Goal: Transaction & Acquisition: Subscribe to service/newsletter

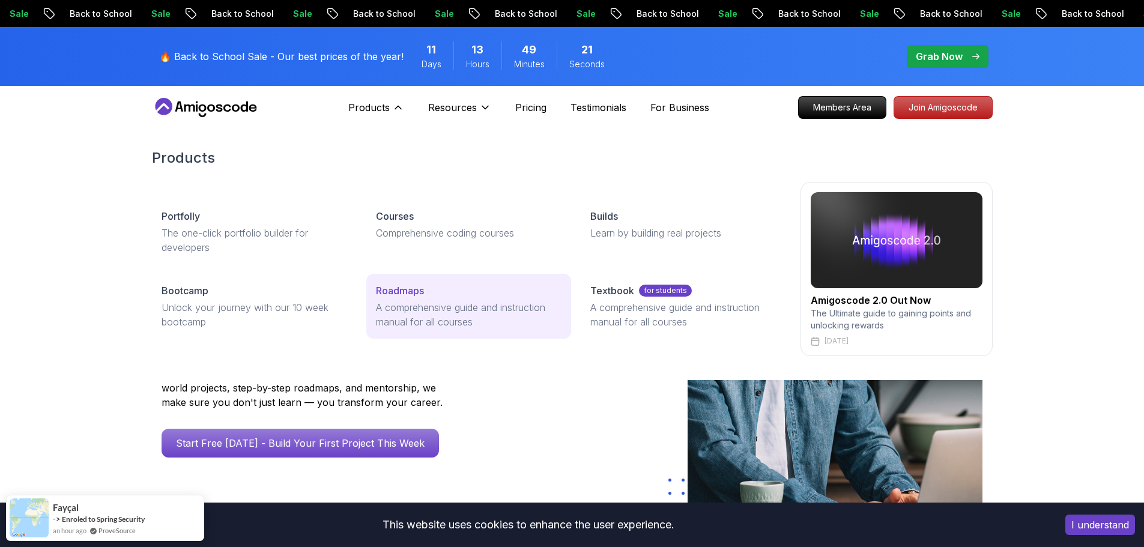
click at [416, 295] on p "Roadmaps" at bounding box center [400, 290] width 48 height 14
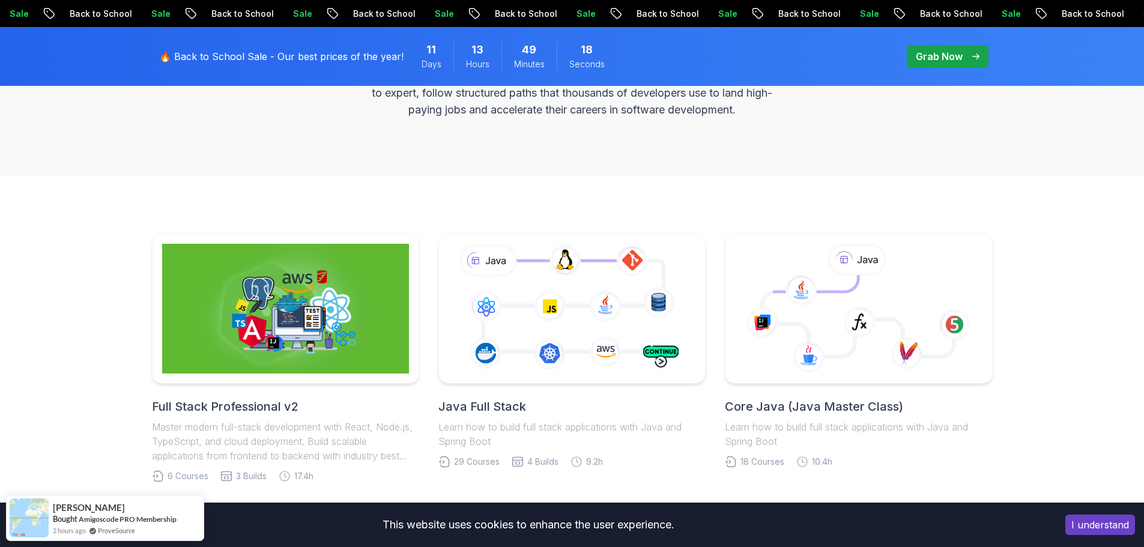
scroll to position [300, 0]
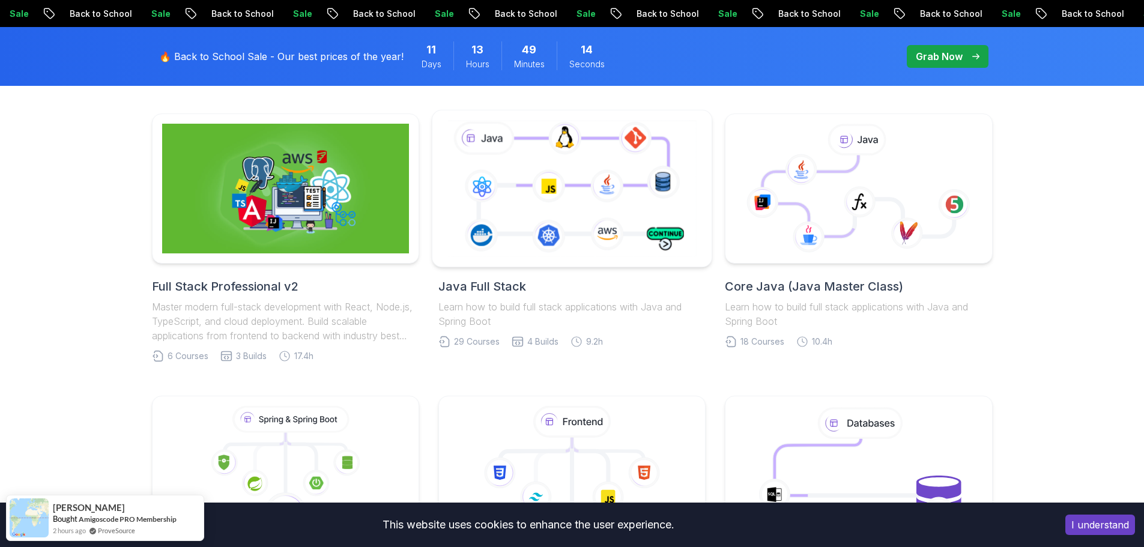
click at [512, 185] on icon at bounding box center [572, 188] width 254 height 141
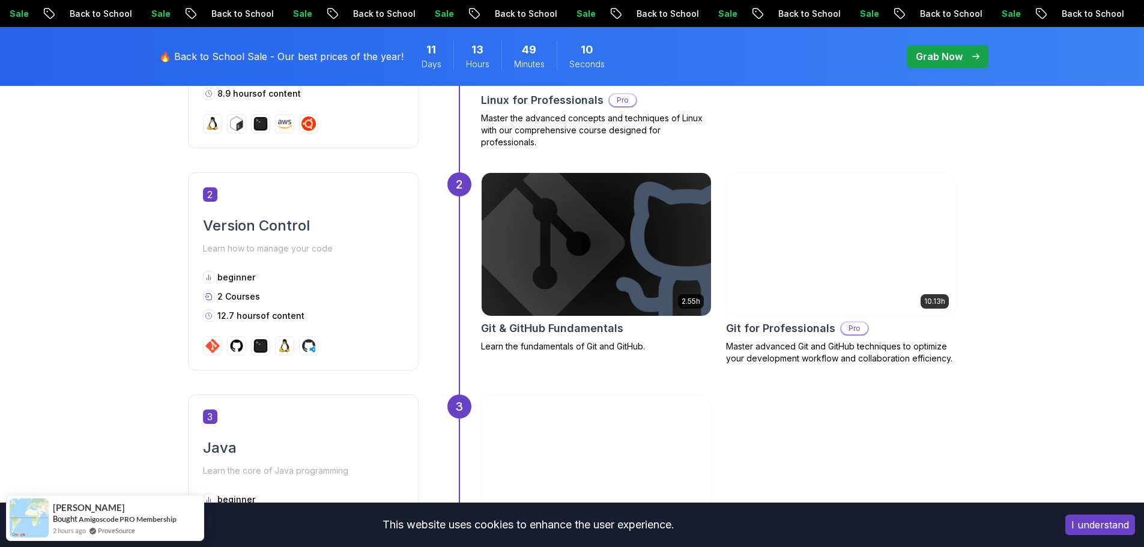
scroll to position [961, 0]
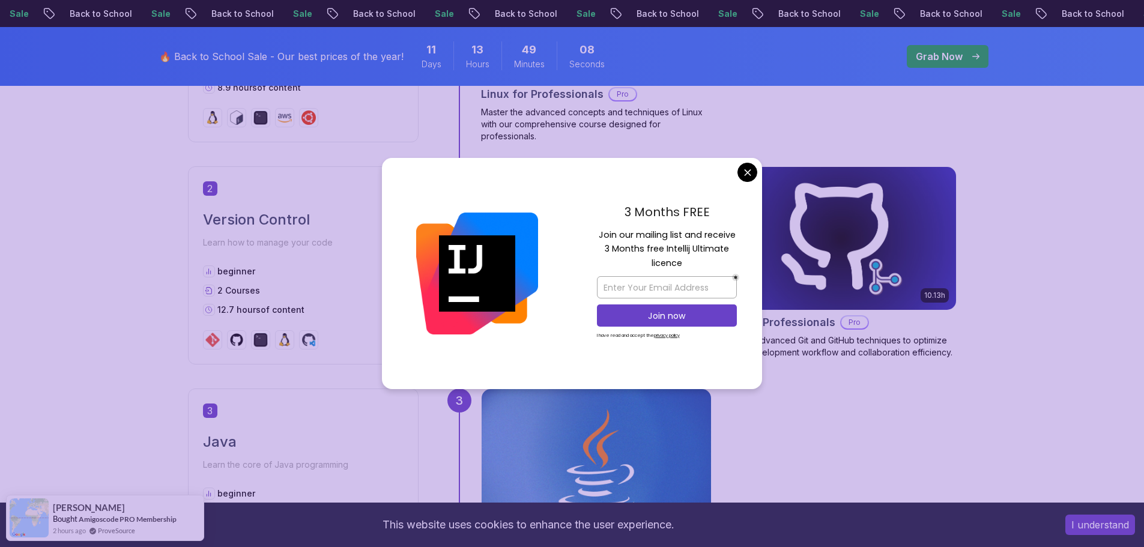
drag, startPoint x: 748, startPoint y: 168, endPoint x: 868, endPoint y: 179, distance: 120.6
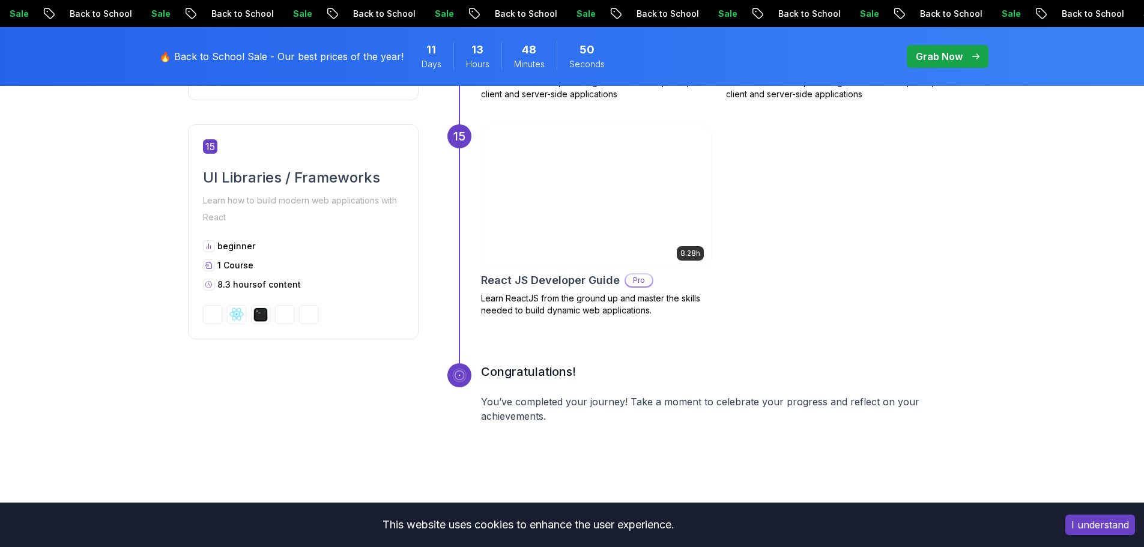
scroll to position [5052, 0]
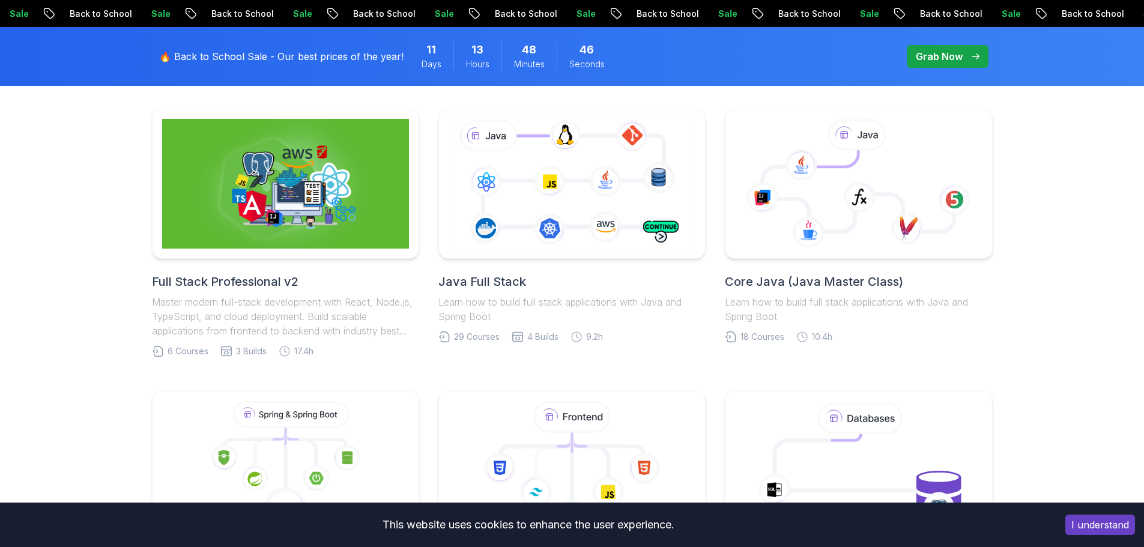
scroll to position [300, 0]
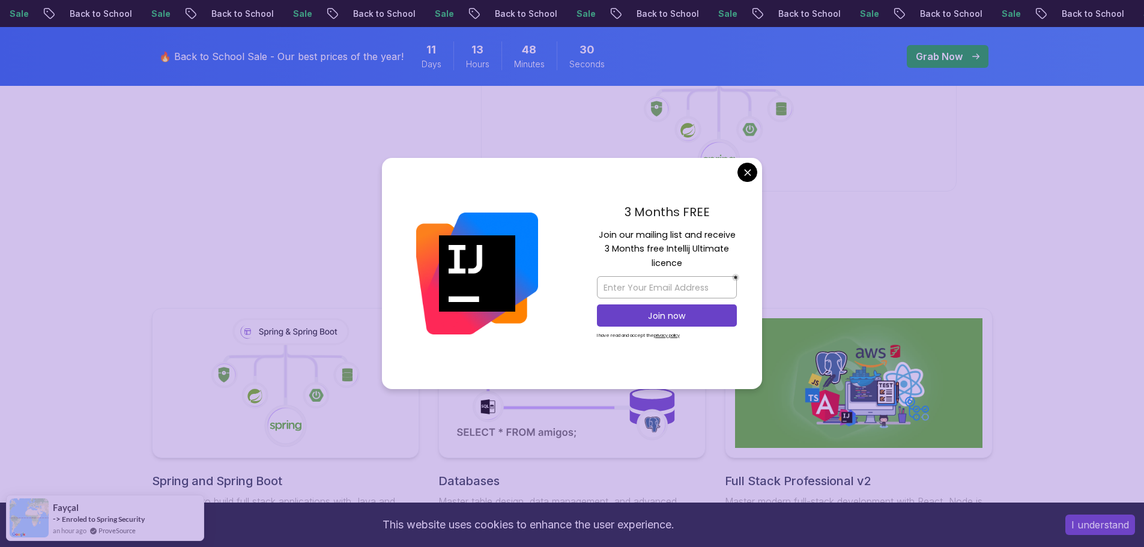
scroll to position [4298, 0]
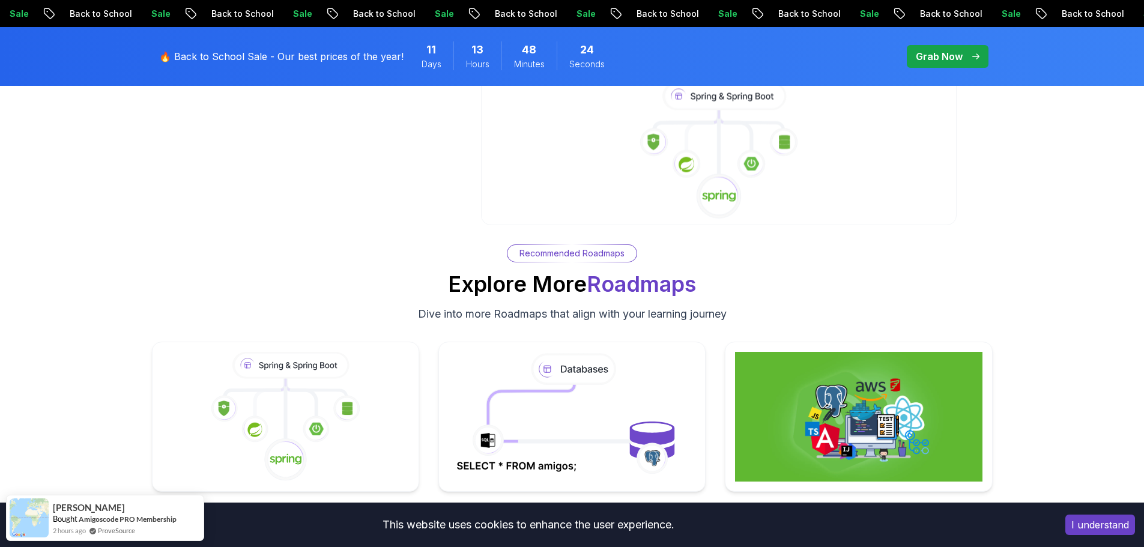
scroll to position [4178, 0]
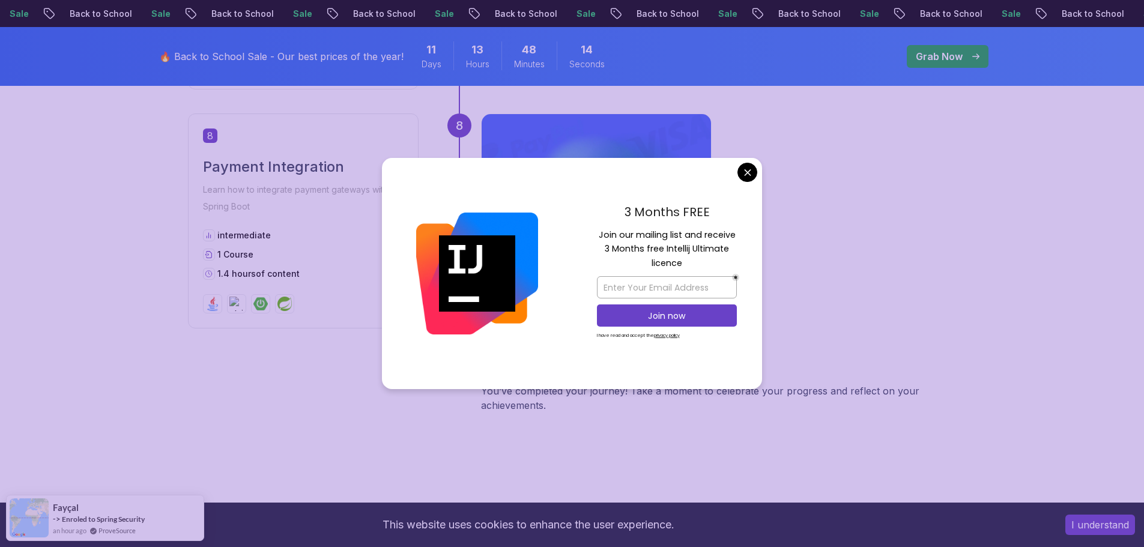
scroll to position [2402, 0]
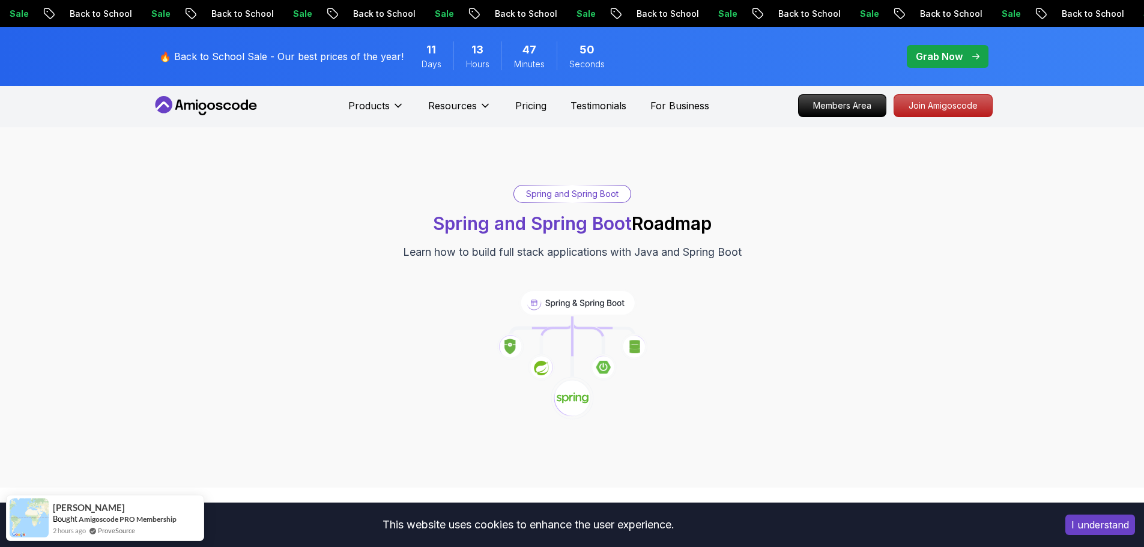
scroll to position [0, 0]
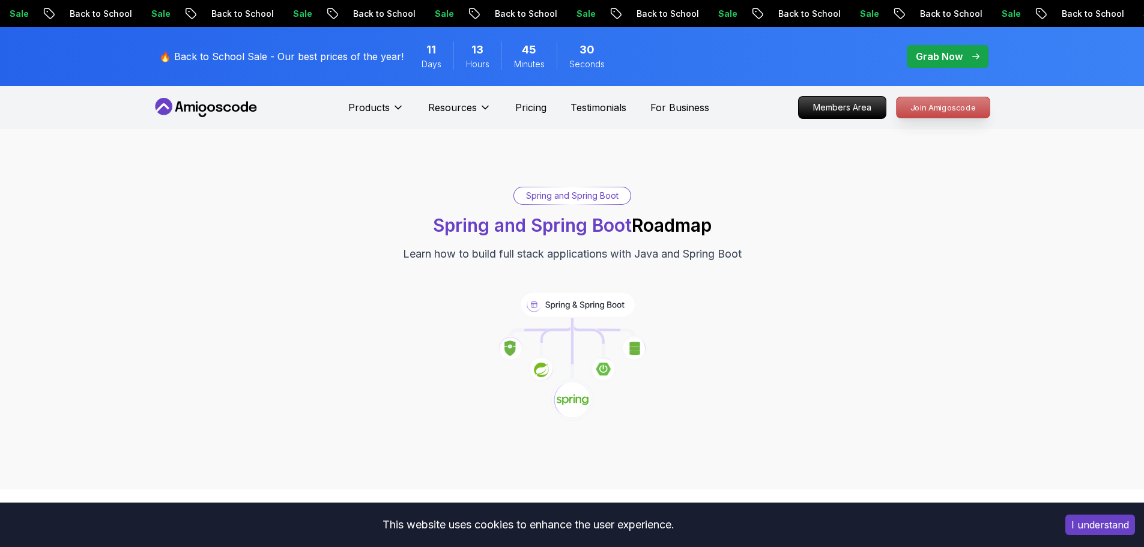
click at [961, 111] on p "Join Amigoscode" at bounding box center [943, 107] width 93 height 20
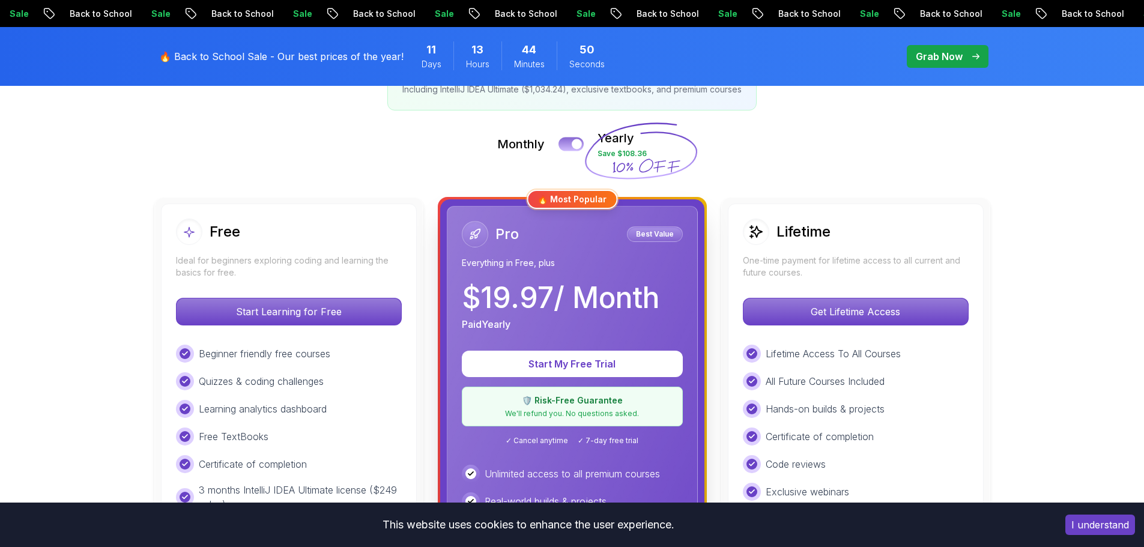
scroll to position [240, 0]
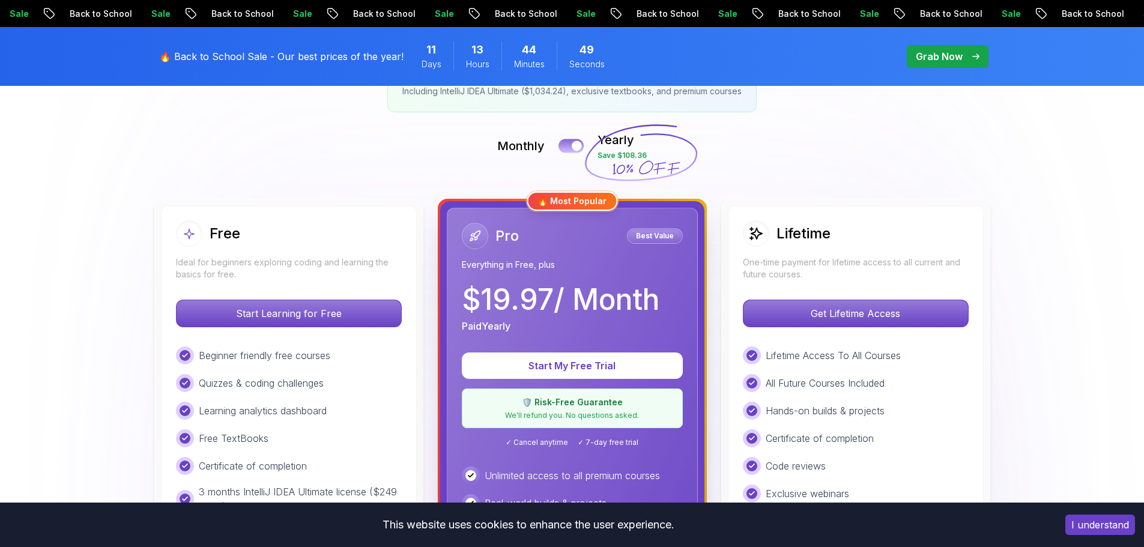
click at [571, 144] on button at bounding box center [570, 146] width 25 height 14
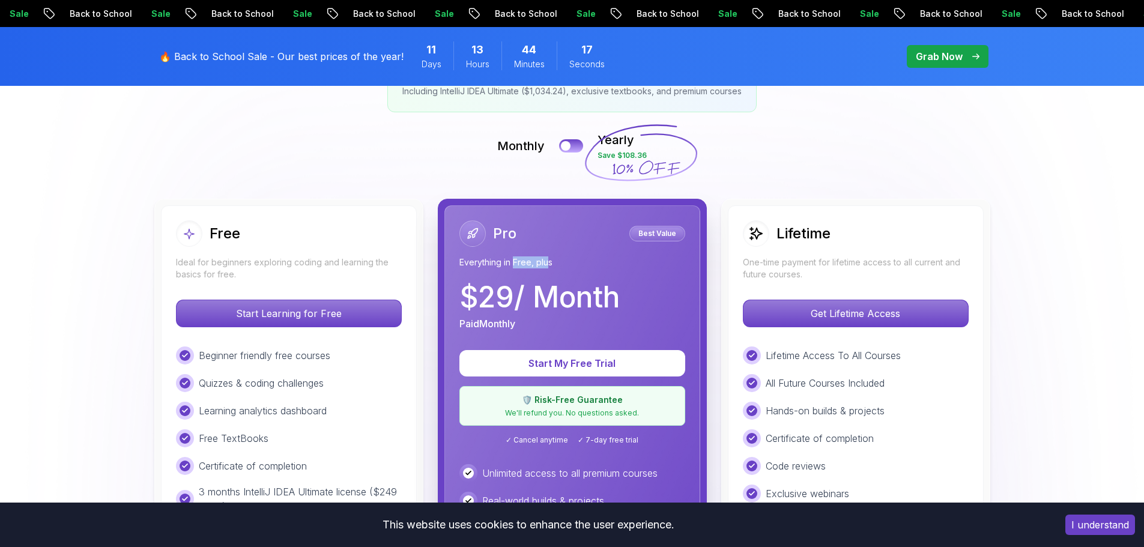
drag, startPoint x: 515, startPoint y: 262, endPoint x: 558, endPoint y: 259, distance: 42.8
click at [552, 260] on p "Everything in Free, plus" at bounding box center [572, 262] width 226 height 12
click at [563, 258] on p "Everything in Free, plus" at bounding box center [572, 262] width 226 height 12
drag, startPoint x: 544, startPoint y: 263, endPoint x: 470, endPoint y: 267, distance: 74.6
click at [471, 267] on p "Everything in Free, plus" at bounding box center [572, 262] width 226 height 12
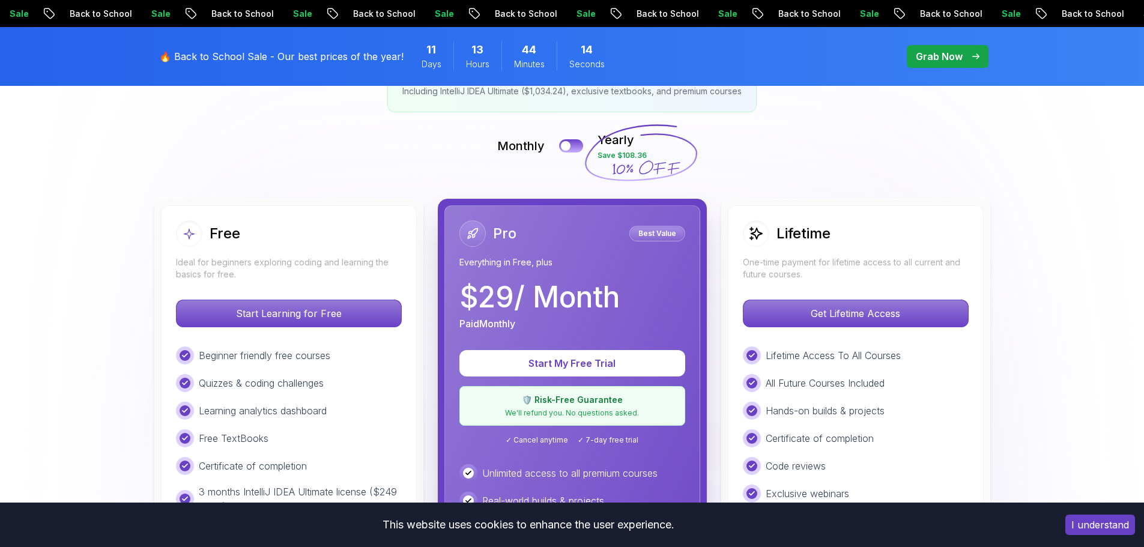
click at [451, 293] on div "Pro Best Value Everything in Free, plus $ 29 / Month Paid Monthly Start My Free…" at bounding box center [572, 480] width 256 height 551
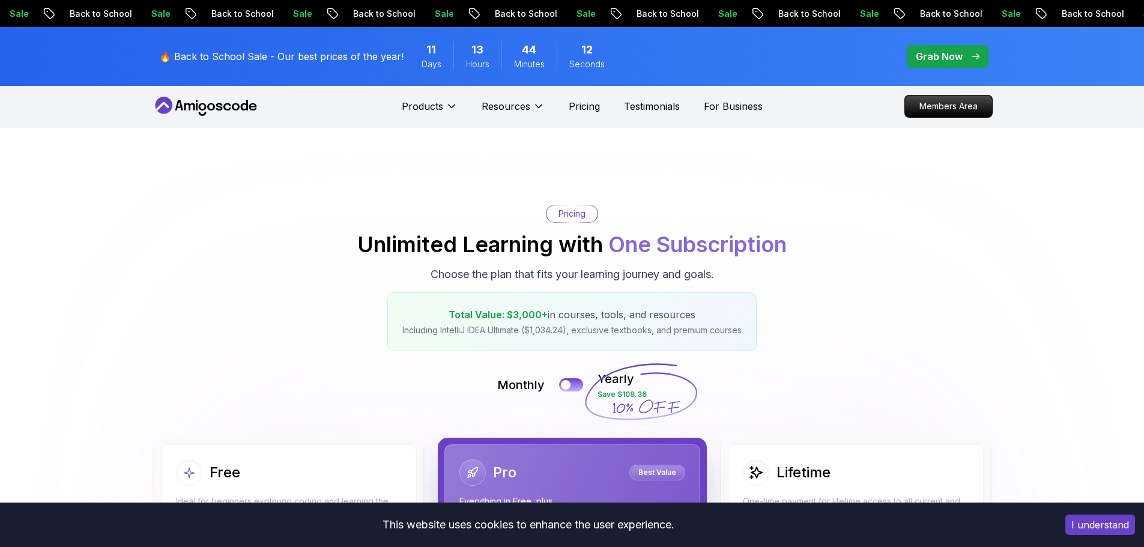
scroll to position [0, 0]
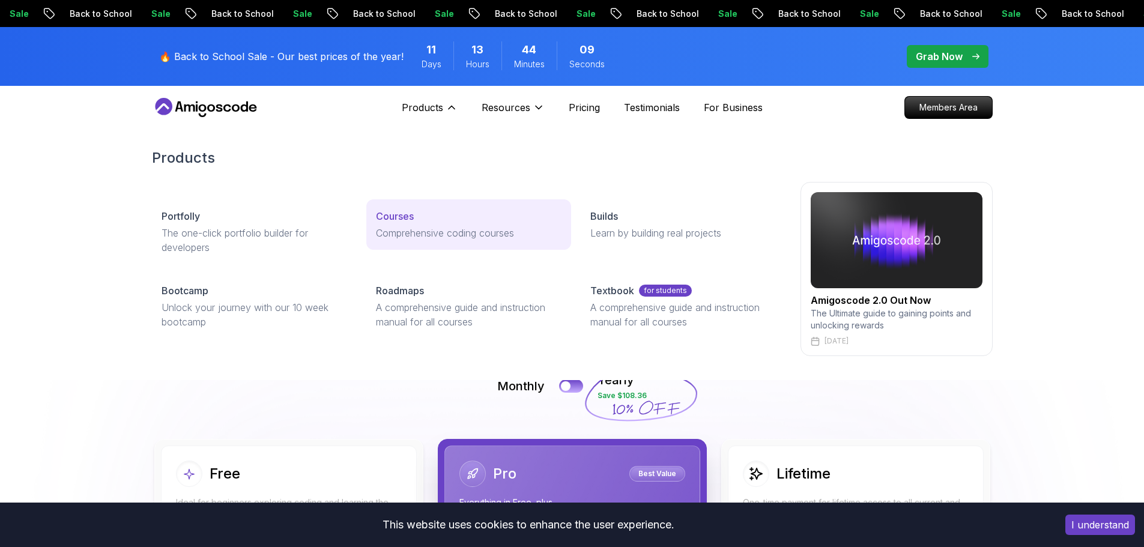
click at [393, 240] on p "Comprehensive coding courses" at bounding box center [469, 233] width 186 height 14
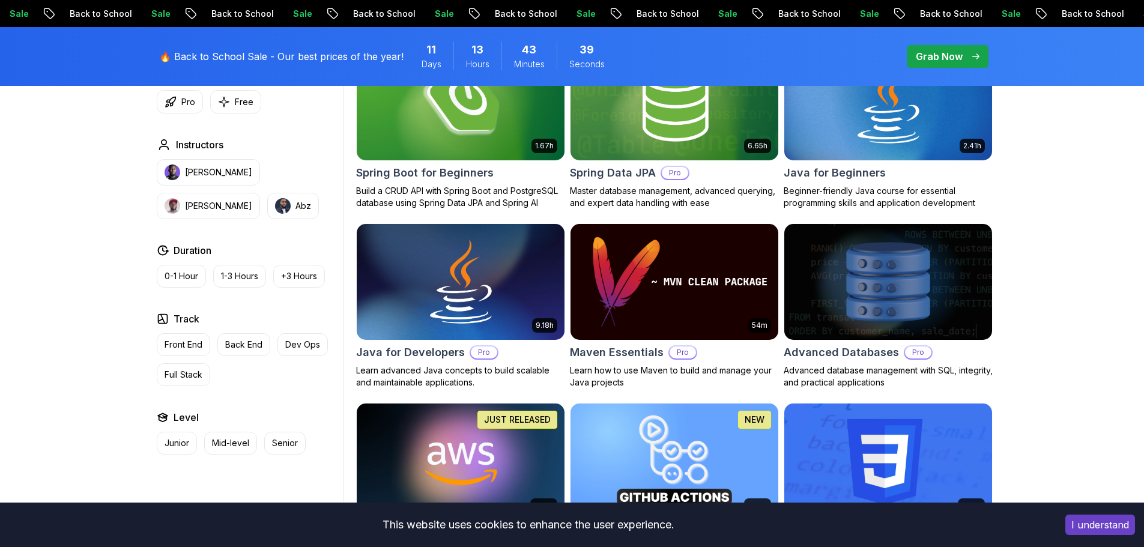
scroll to position [633, 0]
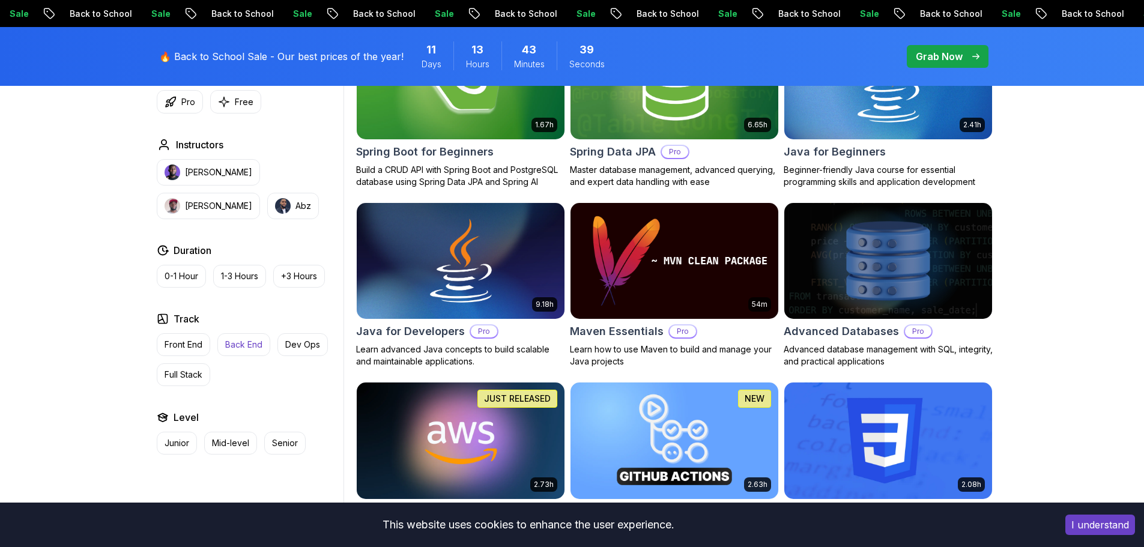
click at [238, 342] on p "Back End" at bounding box center [243, 345] width 37 height 12
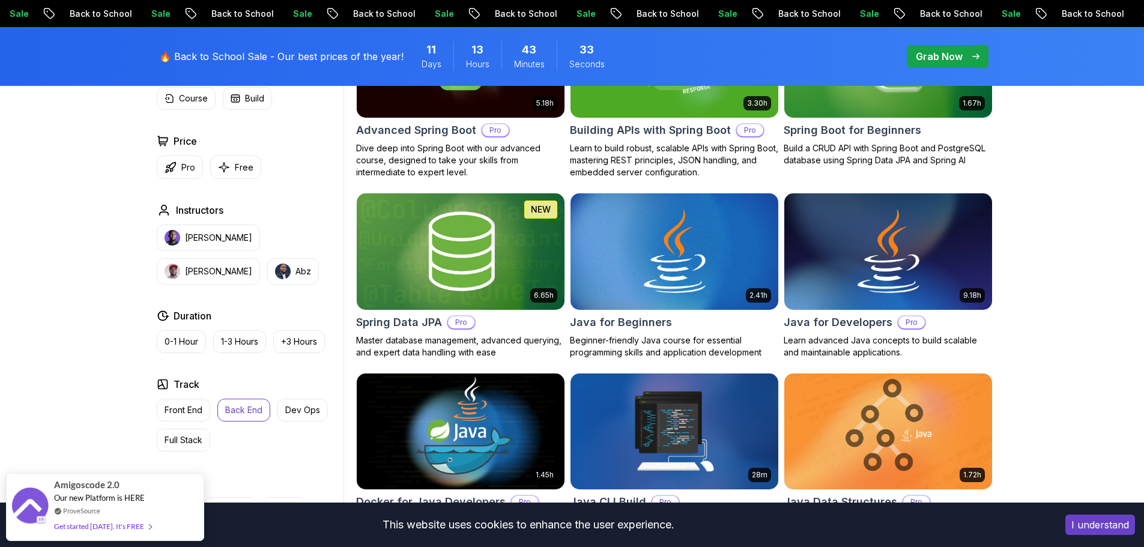
scroll to position [540, 0]
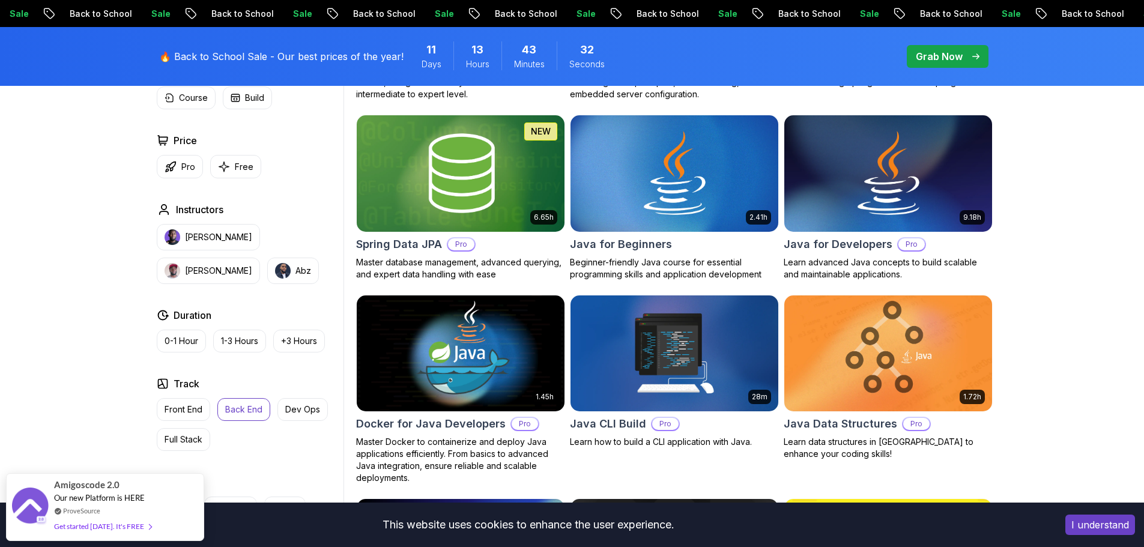
click at [247, 416] on button "Back End" at bounding box center [243, 409] width 53 height 23
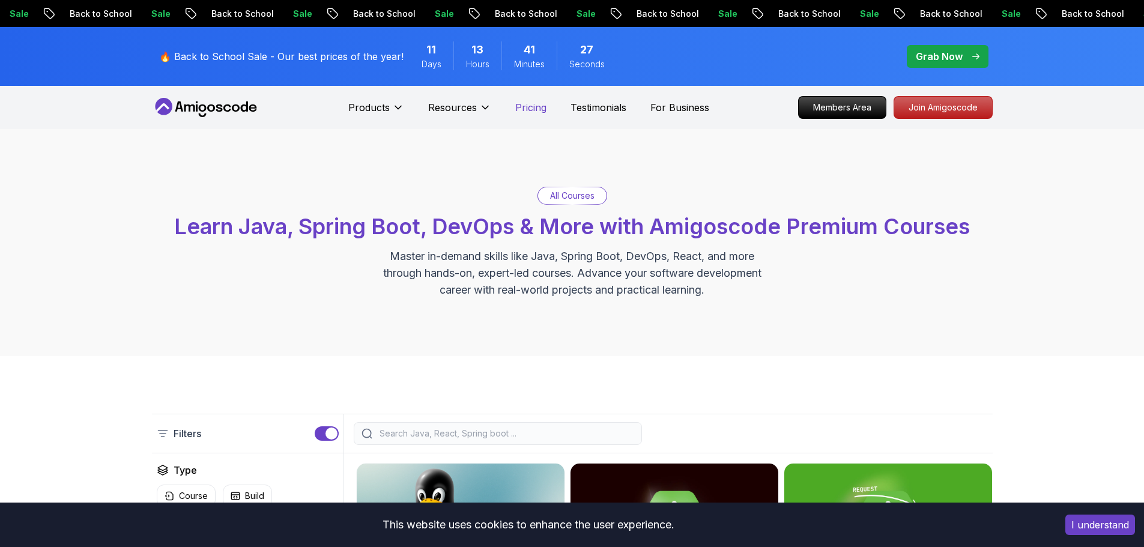
click at [518, 108] on p "Pricing" at bounding box center [530, 107] width 31 height 14
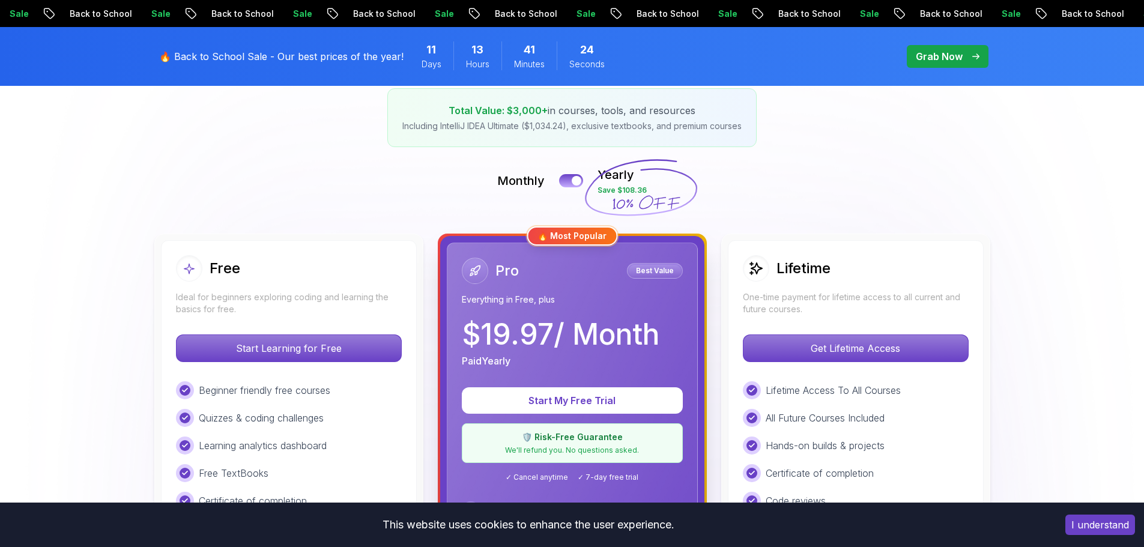
scroll to position [240, 0]
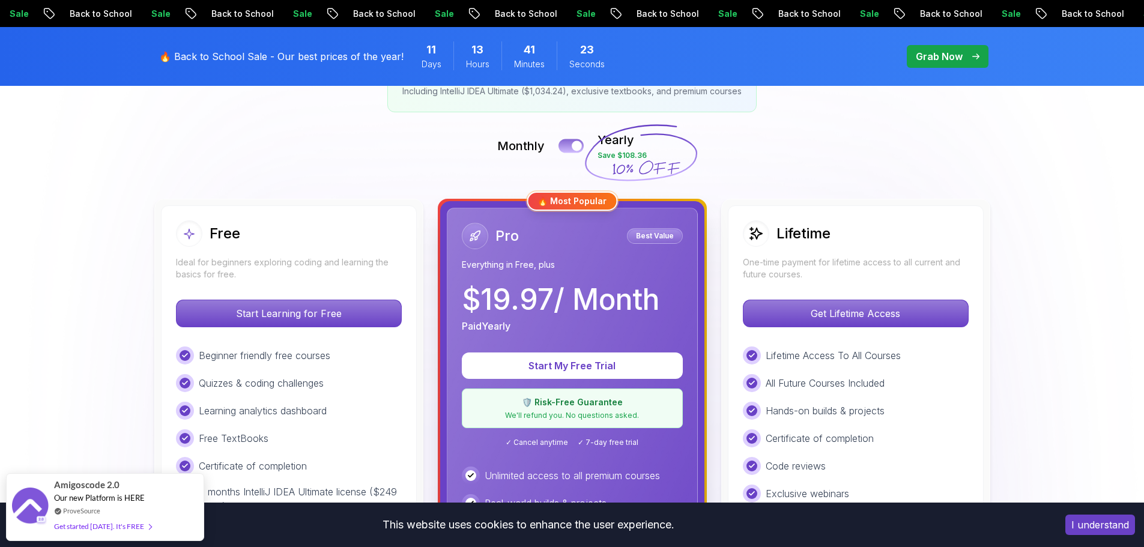
click at [576, 147] on div at bounding box center [577, 146] width 10 height 10
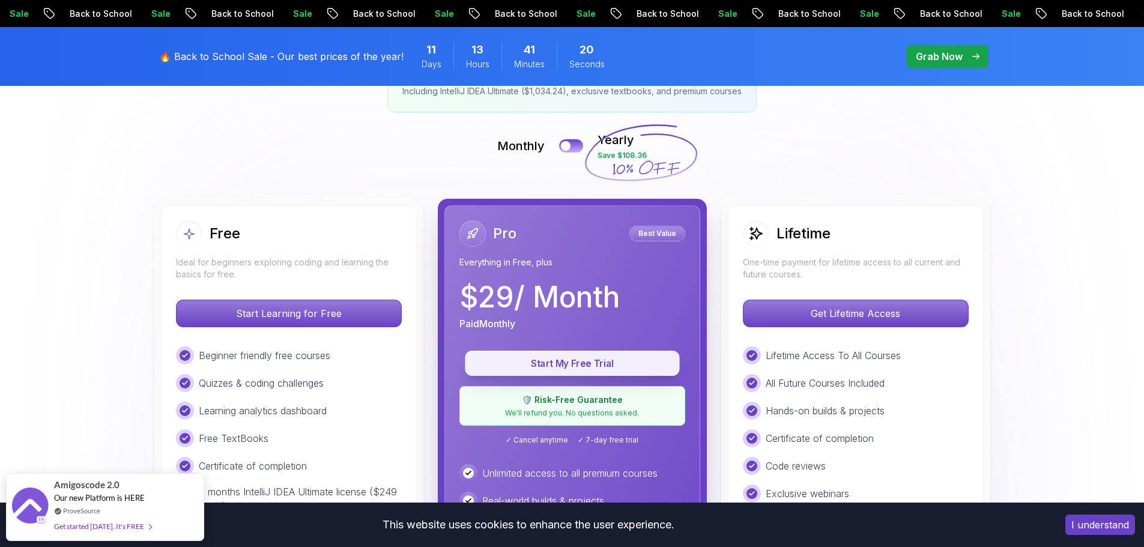
click at [552, 363] on p "Start My Free Trial" at bounding box center [572, 364] width 187 height 14
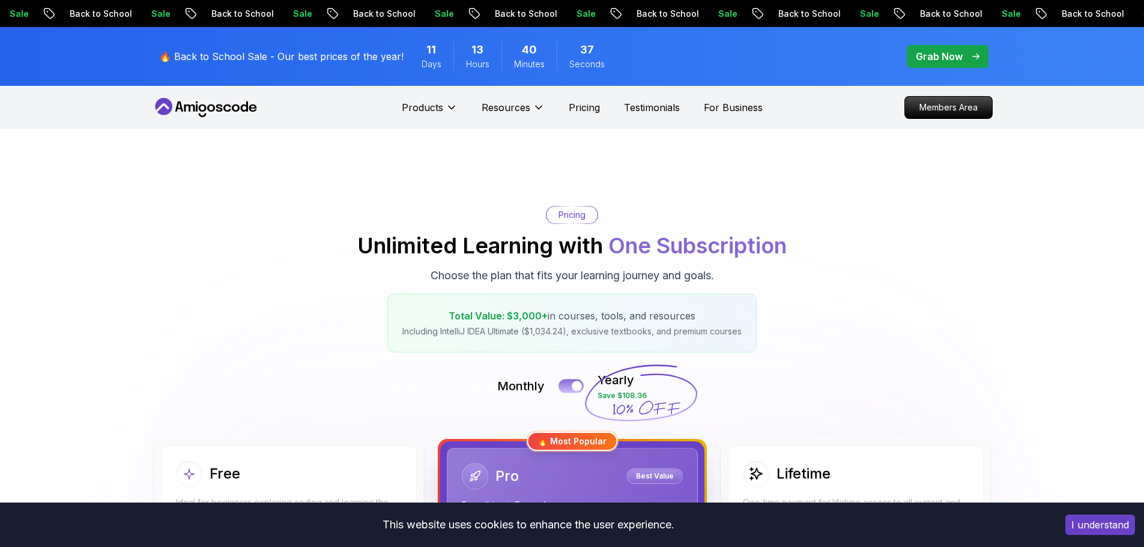
click at [576, 384] on div at bounding box center [577, 386] width 10 height 10
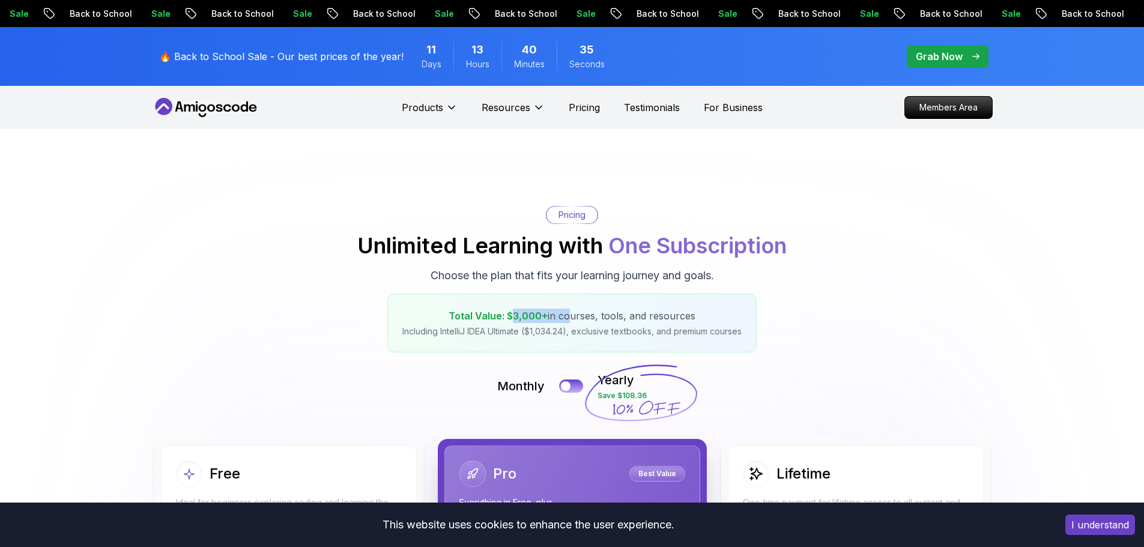
drag, startPoint x: 512, startPoint y: 318, endPoint x: 595, endPoint y: 314, distance: 83.0
click at [567, 315] on p "Total Value: $3,000+ in courses, tools, and resources" at bounding box center [571, 316] width 339 height 14
click at [827, 317] on div "Pricing Unlimited Learning with One Subscription Choose the plan that fits your…" at bounding box center [572, 279] width 841 height 147
drag, startPoint x: 547, startPoint y: 274, endPoint x: 724, endPoint y: 282, distance: 176.7
click at [721, 282] on div "Pricing Unlimited Learning with One Subscription Choose the plan that fits your…" at bounding box center [572, 279] width 841 height 147
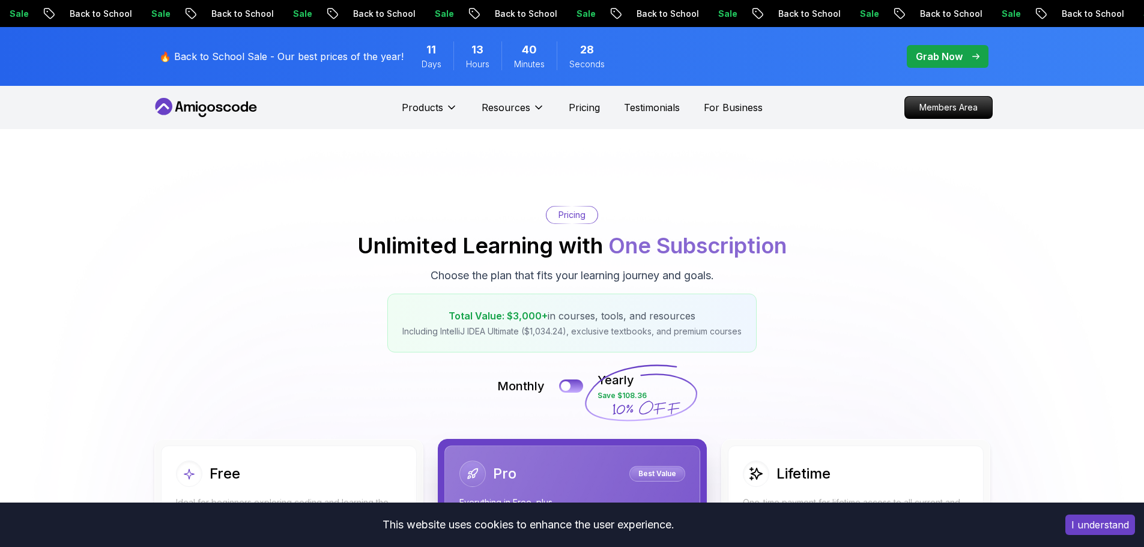
click at [809, 282] on div "Pricing Unlimited Learning with One Subscription Choose the plan that fits your…" at bounding box center [572, 279] width 841 height 147
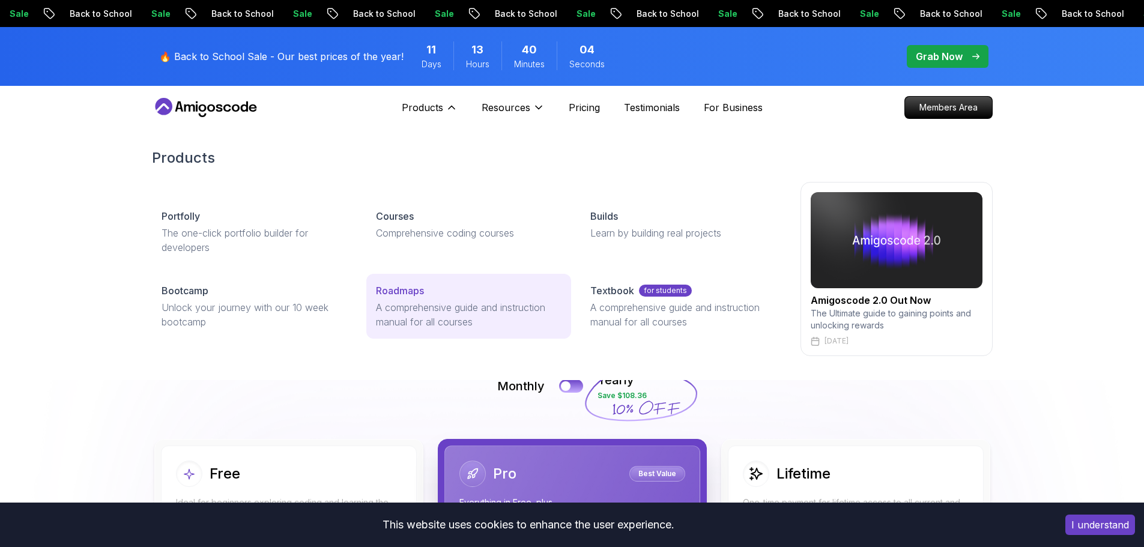
click at [424, 290] on p "Roadmaps" at bounding box center [400, 290] width 48 height 14
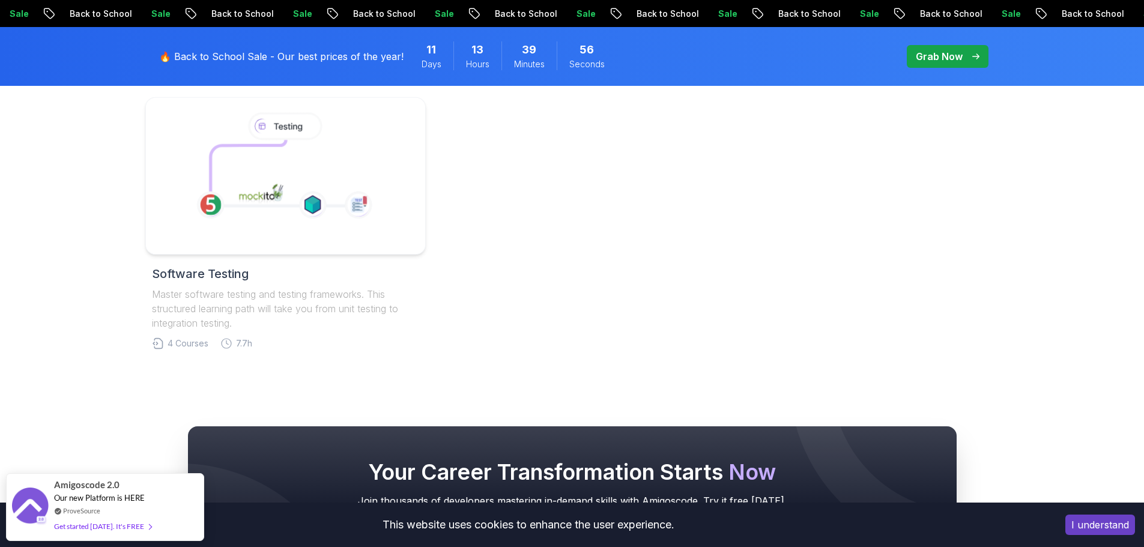
scroll to position [781, 0]
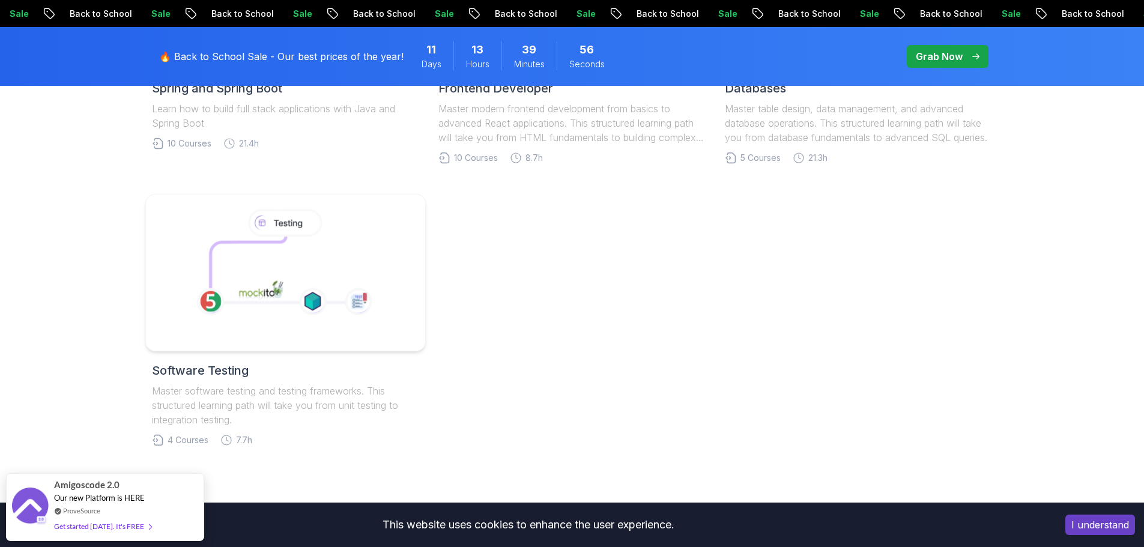
click at [352, 251] on icon at bounding box center [283, 267] width 205 height 124
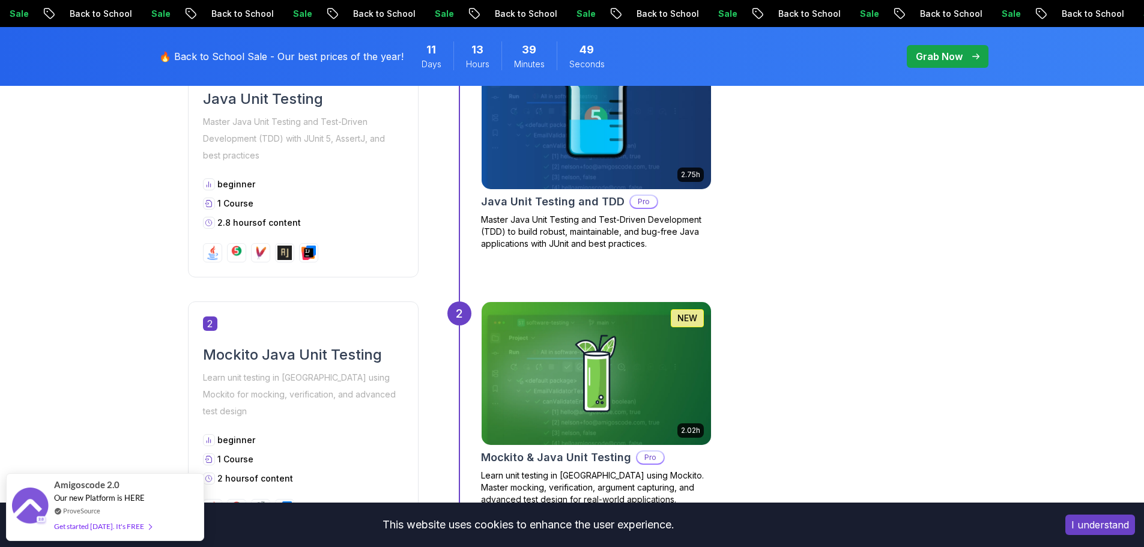
scroll to position [601, 0]
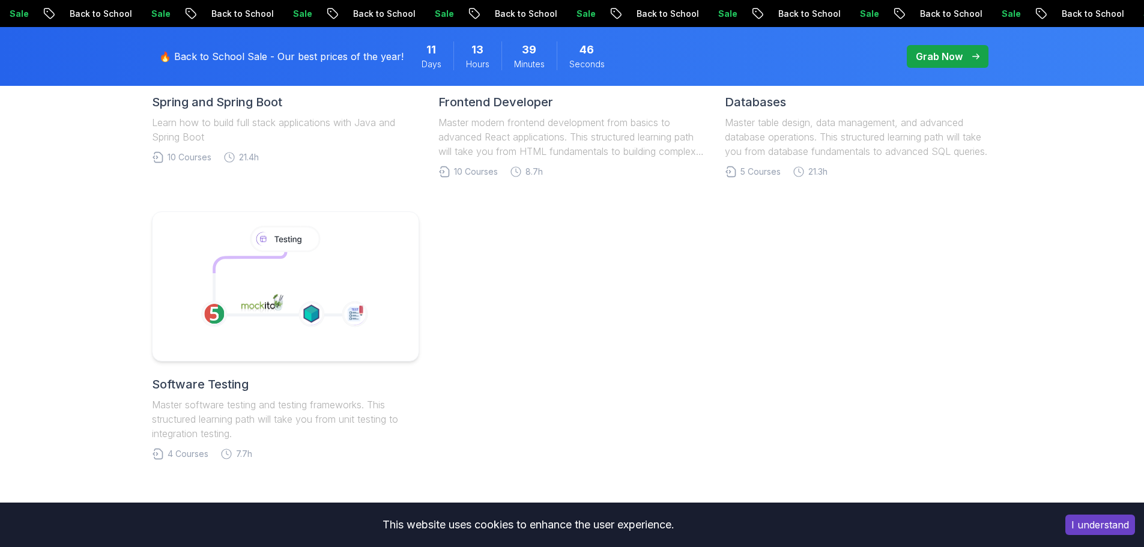
scroll to position [781, 0]
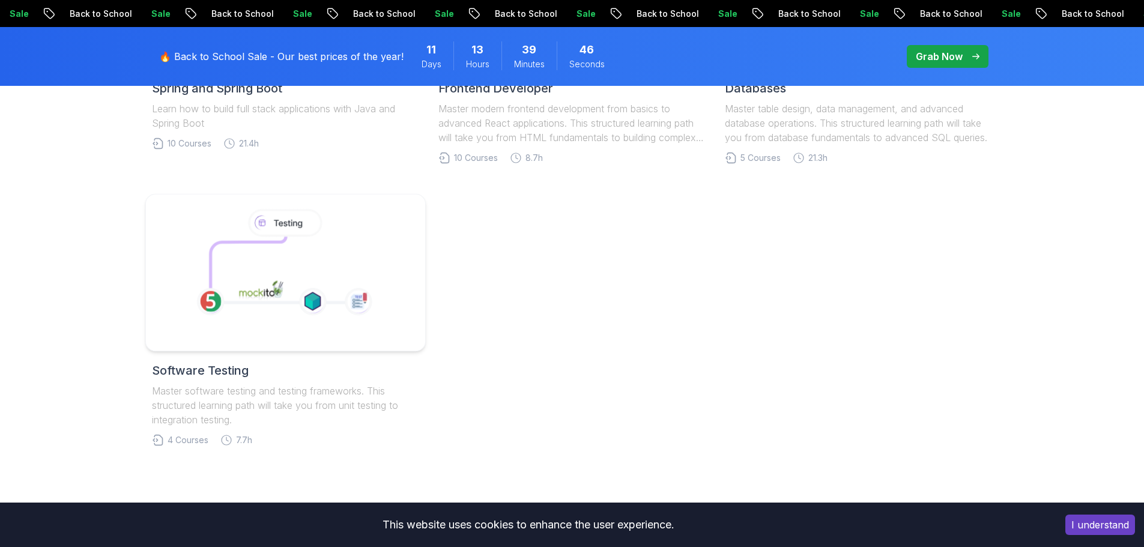
click at [250, 229] on icon at bounding box center [285, 223] width 74 height 28
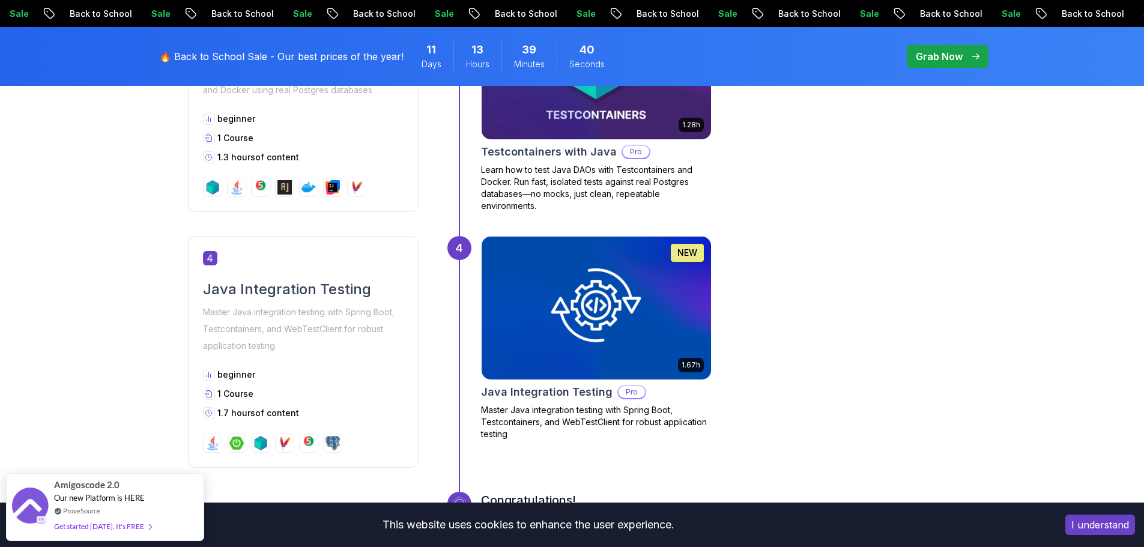
scroll to position [1201, 0]
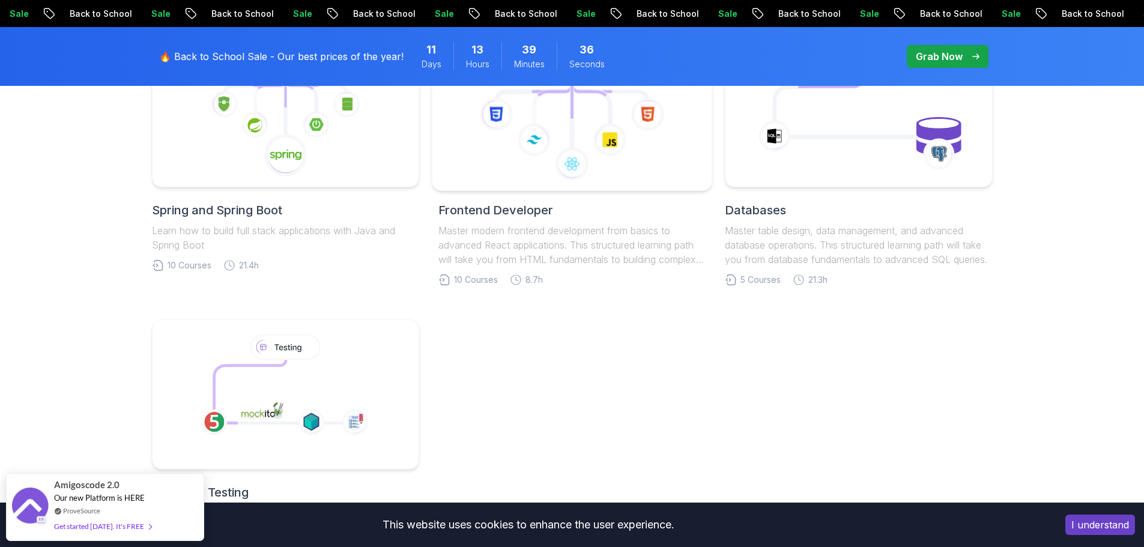
scroll to position [480, 0]
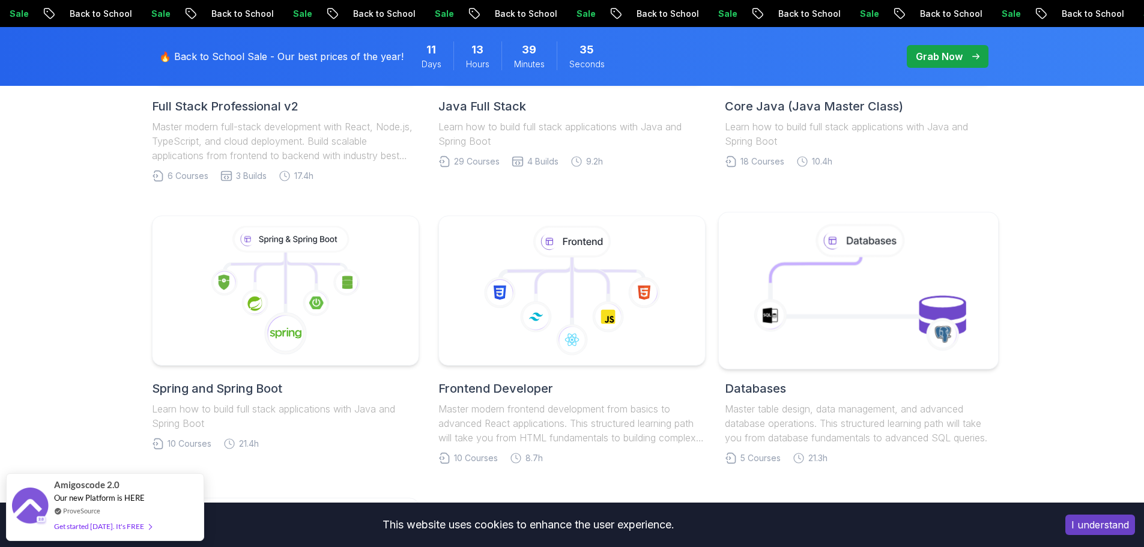
click at [894, 305] on icon at bounding box center [858, 290] width 253 height 136
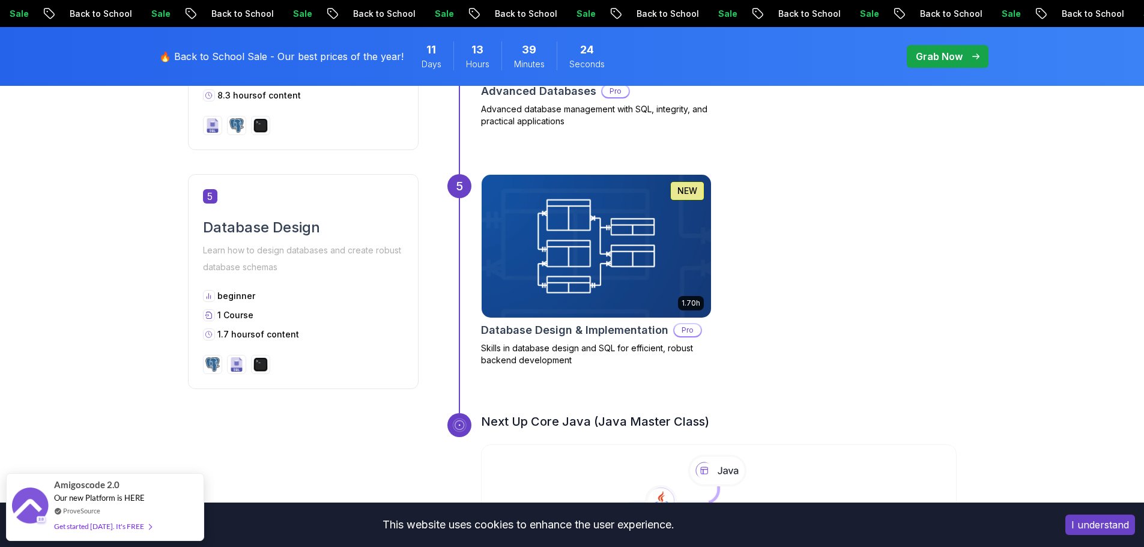
scroll to position [1561, 0]
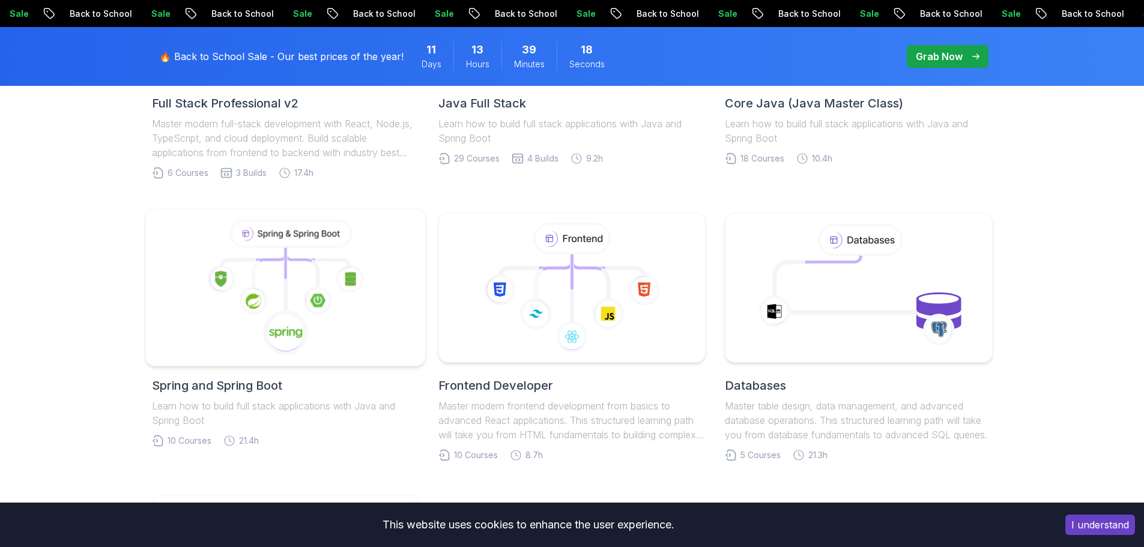
scroll to position [480, 0]
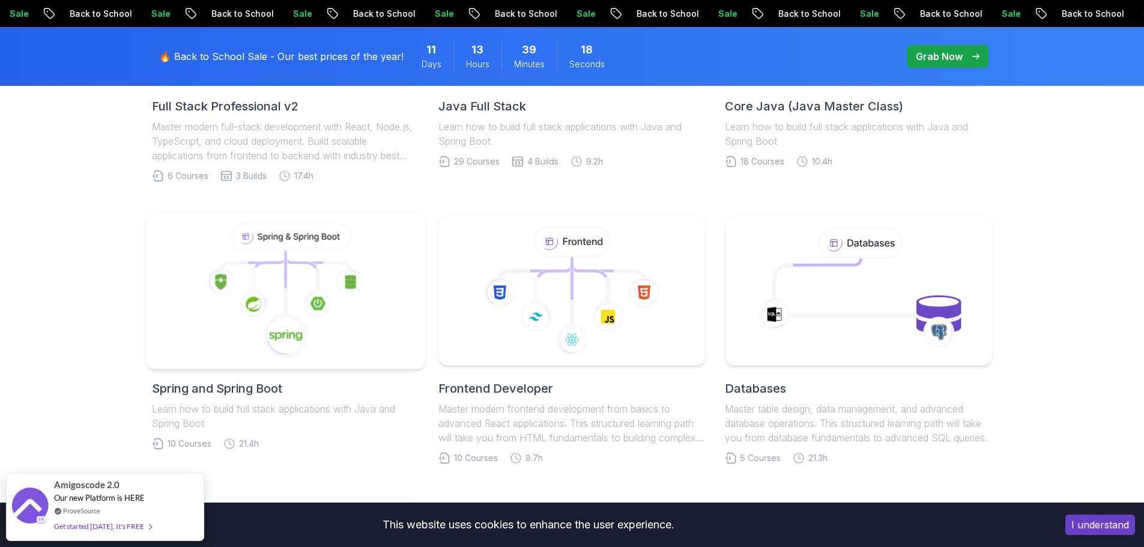
click at [324, 280] on icon at bounding box center [285, 291] width 259 height 136
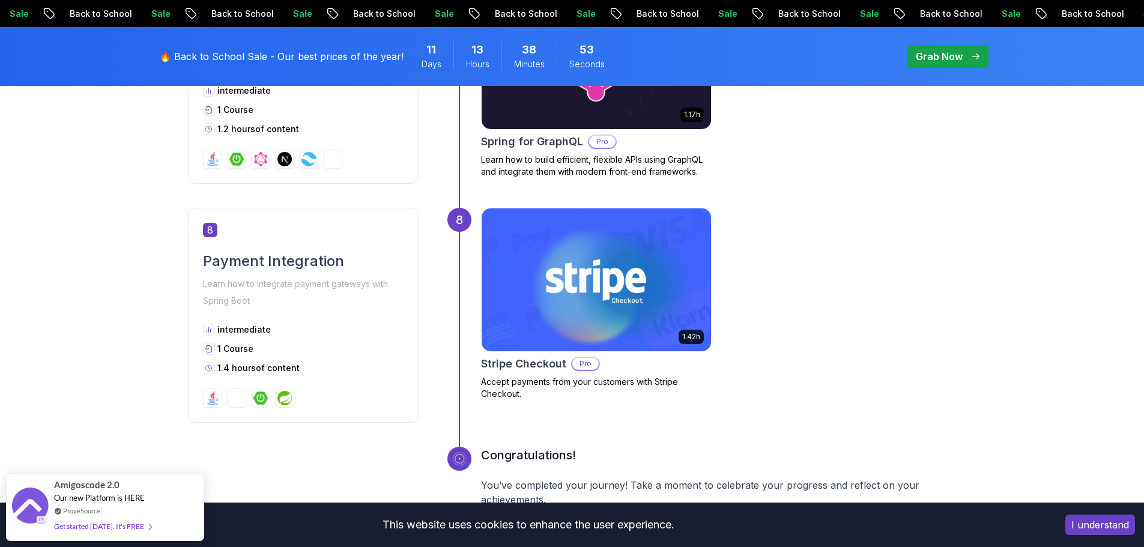
scroll to position [2222, 0]
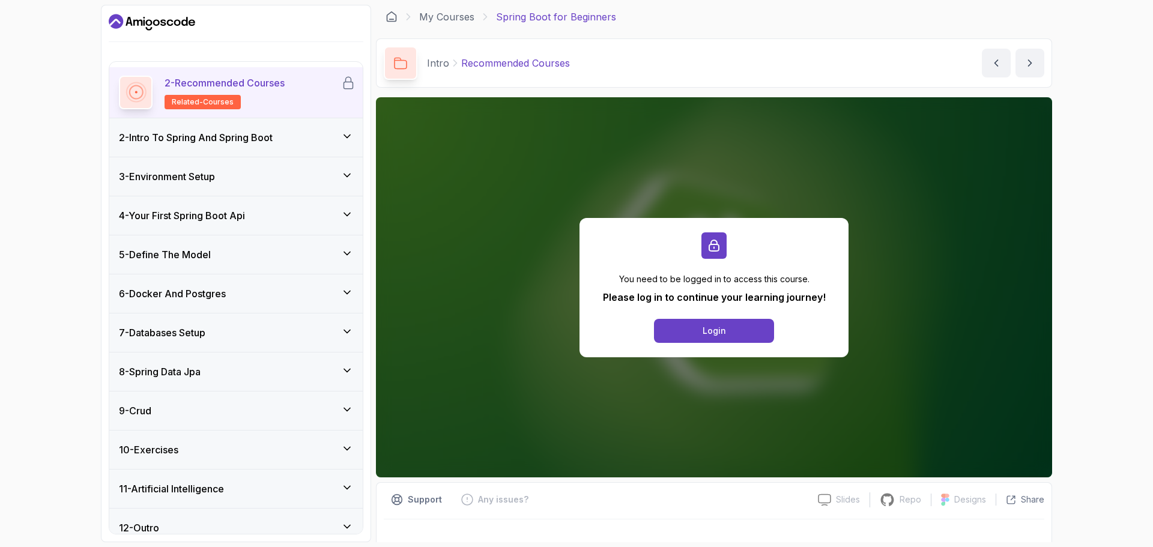
scroll to position [97, 0]
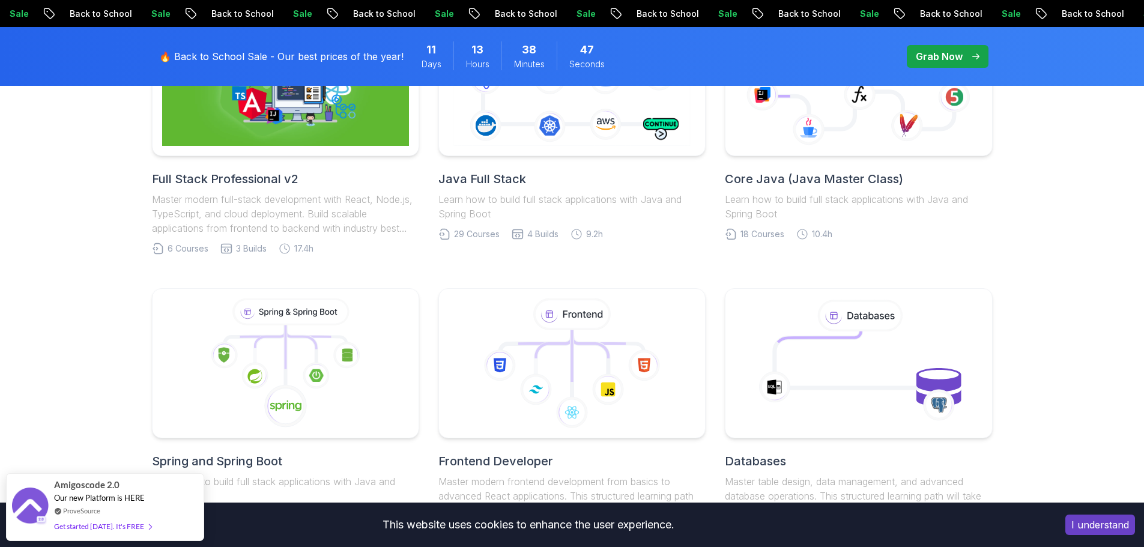
scroll to position [300, 0]
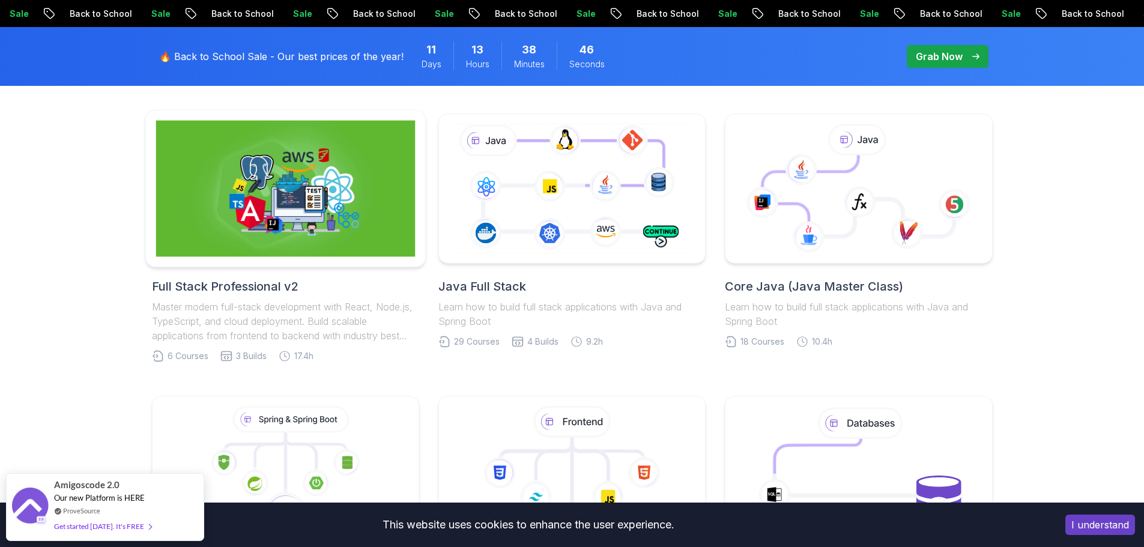
click at [273, 201] on img at bounding box center [285, 189] width 259 height 136
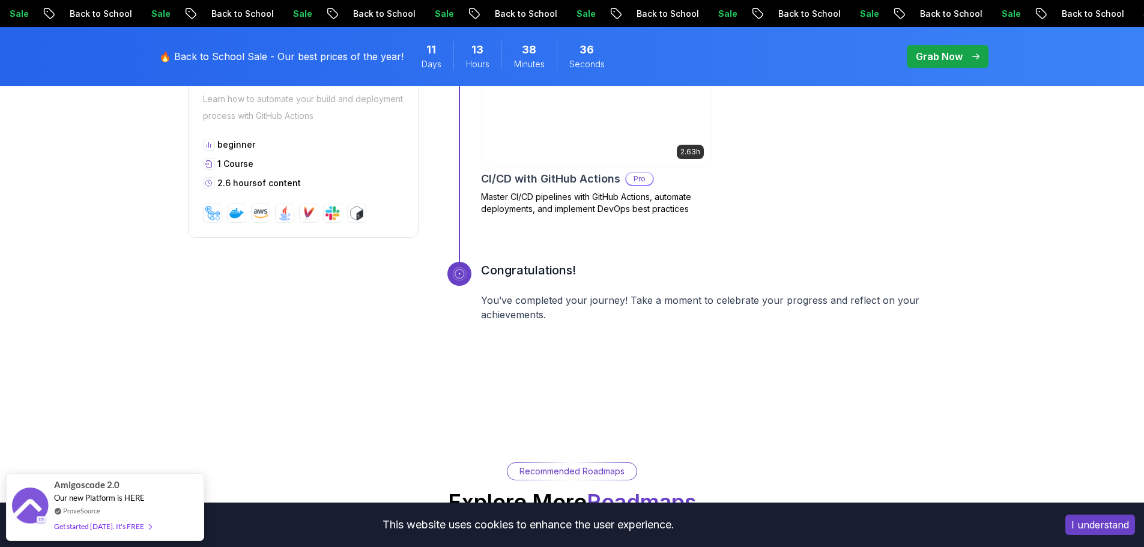
scroll to position [2162, 0]
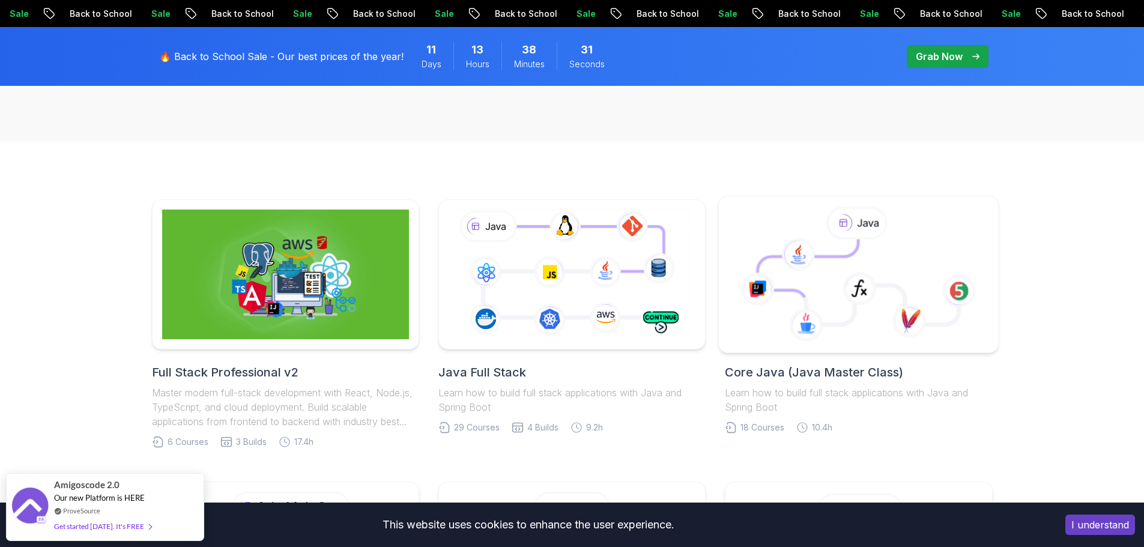
scroll to position [210, 0]
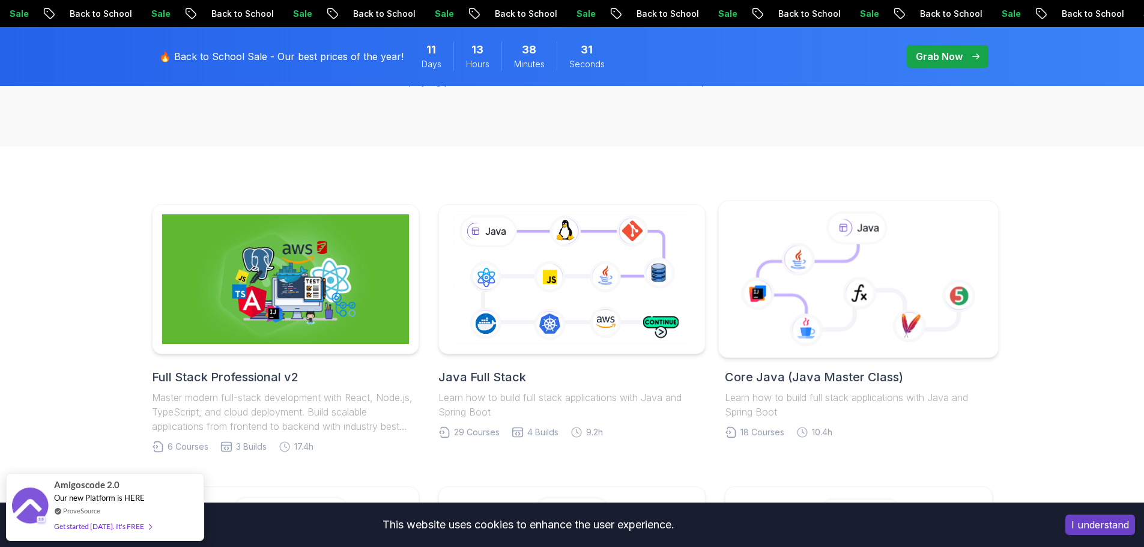
click at [799, 251] on icon at bounding box center [798, 259] width 34 height 33
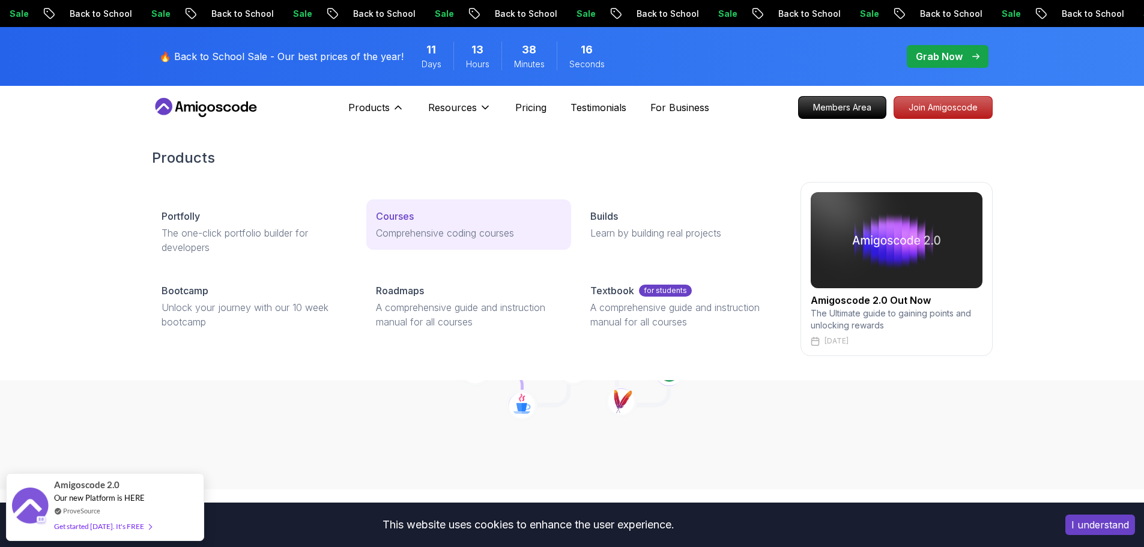
click at [464, 233] on p "Comprehensive coding courses" at bounding box center [469, 233] width 186 height 14
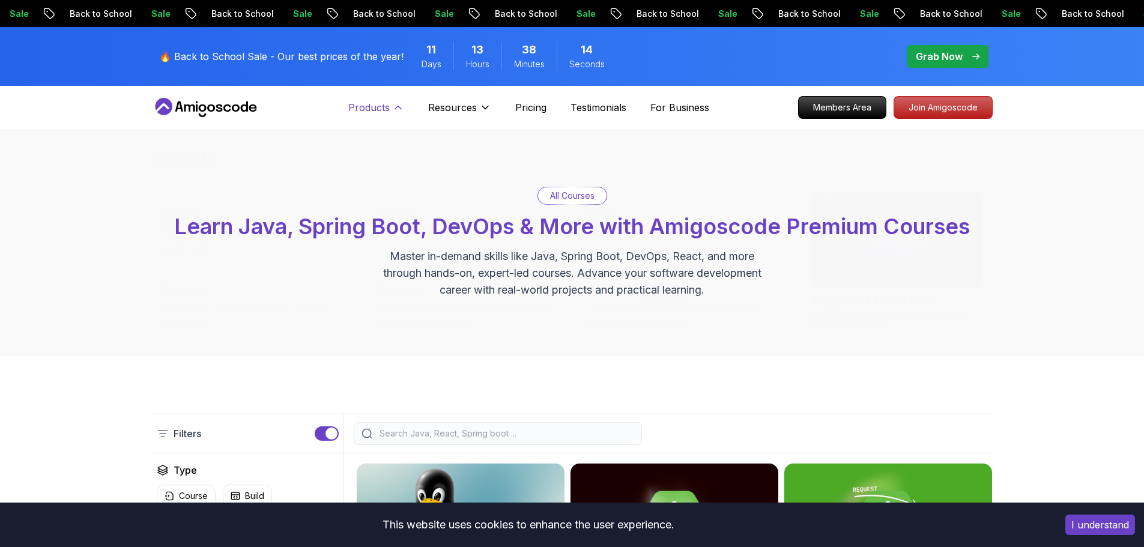
click at [385, 106] on p "Products" at bounding box center [368, 107] width 41 height 14
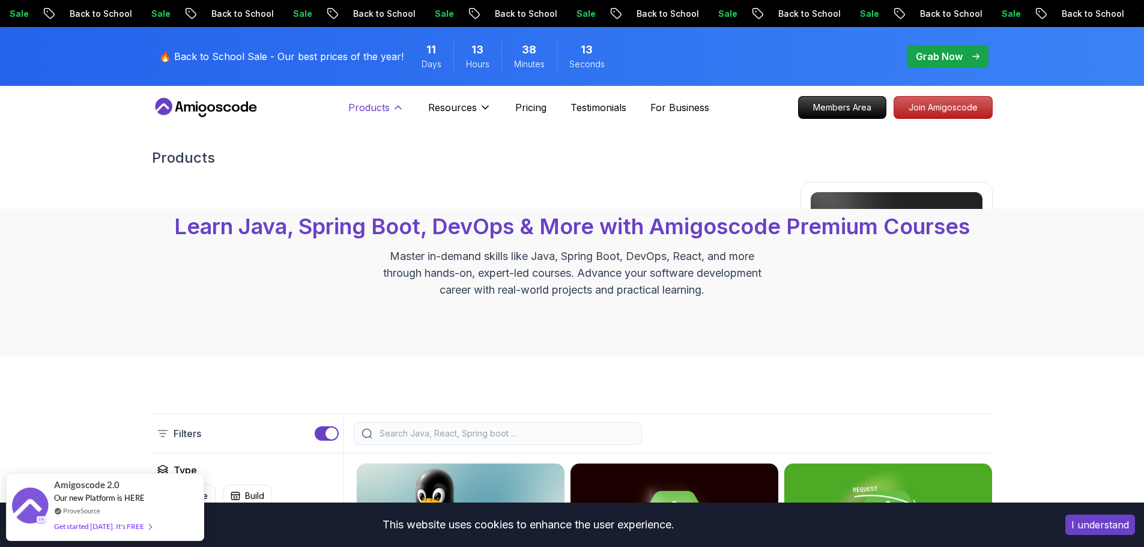
click at [391, 109] on button "Products" at bounding box center [376, 112] width 56 height 24
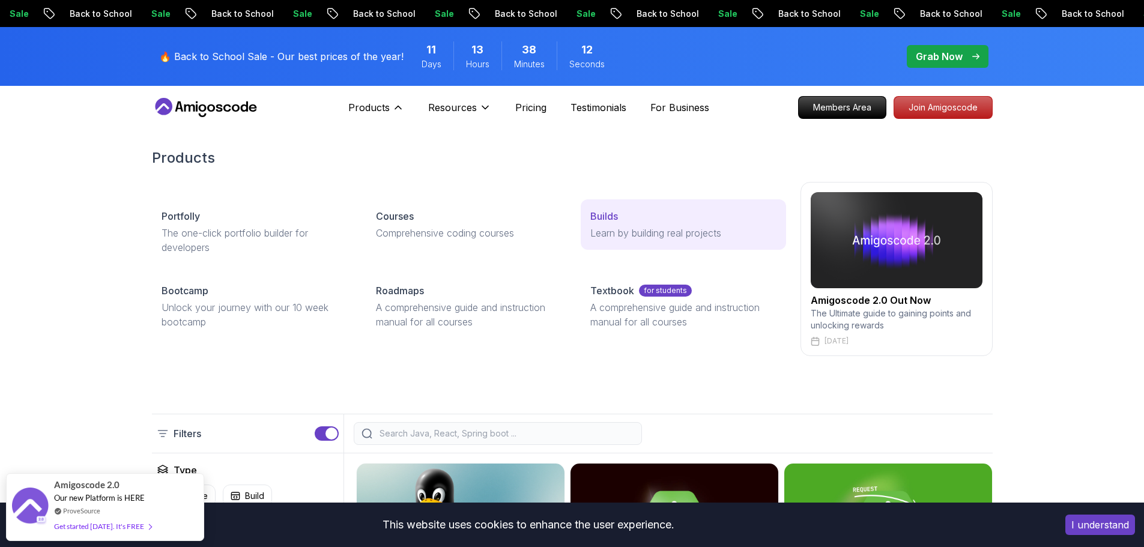
click at [588, 220] on link "Builds Learn by building real projects" at bounding box center [683, 224] width 205 height 50
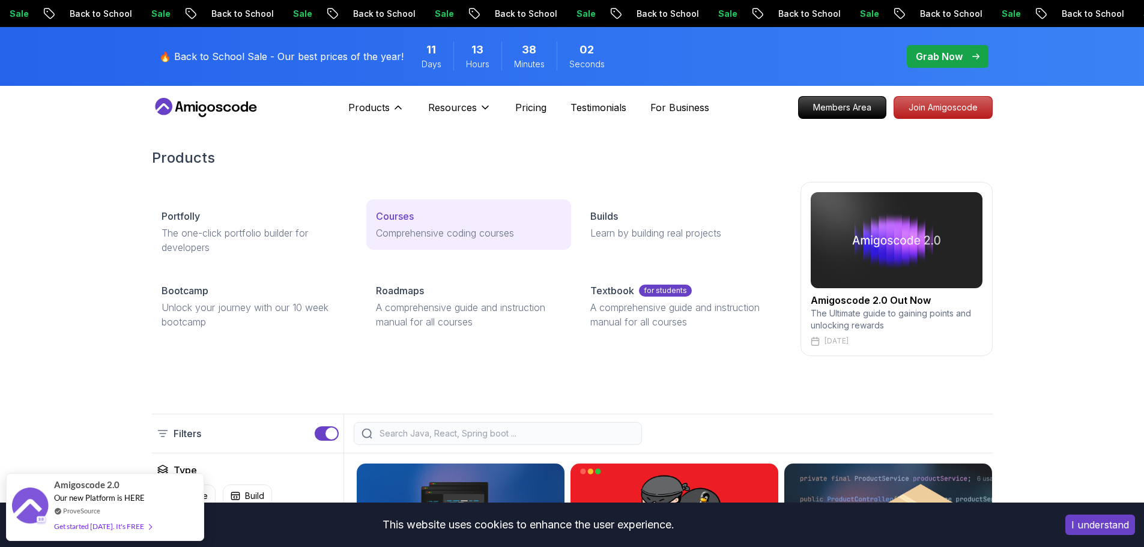
click at [428, 231] on p "Comprehensive coding courses" at bounding box center [469, 233] width 186 height 14
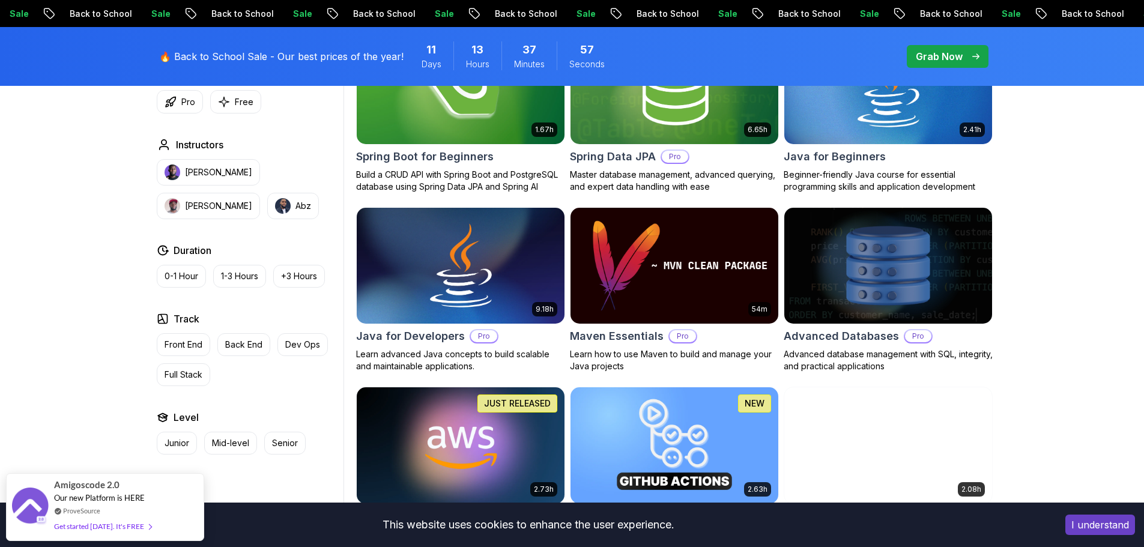
scroll to position [661, 0]
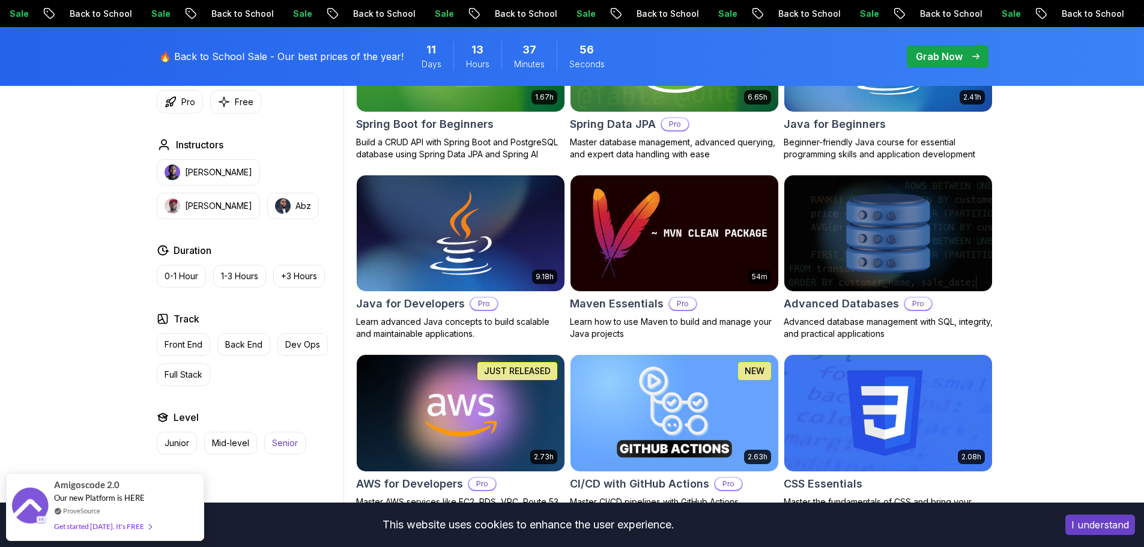
click at [277, 438] on p "Senior" at bounding box center [285, 443] width 26 height 12
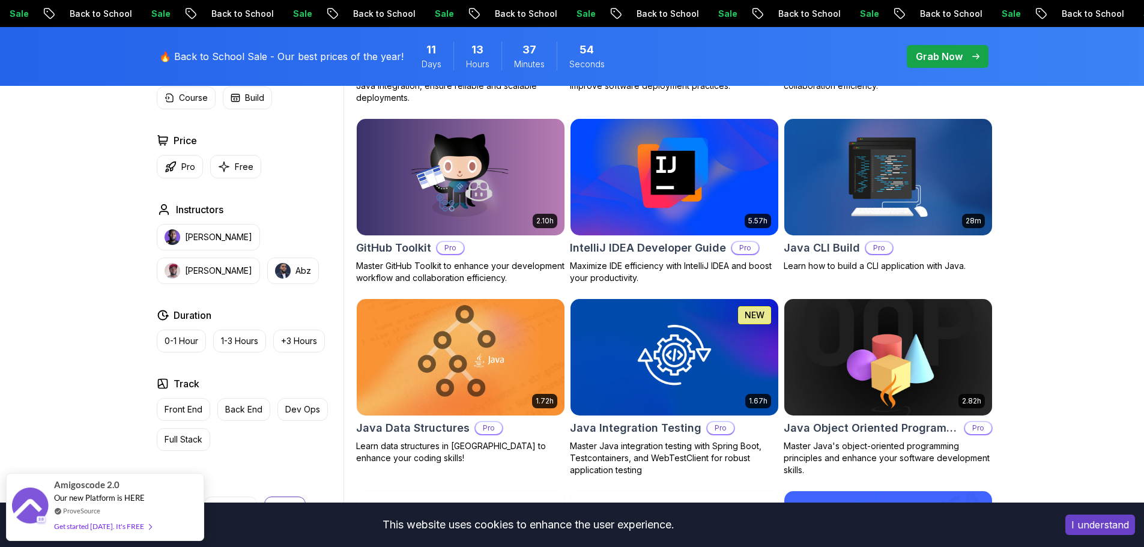
scroll to position [961, 0]
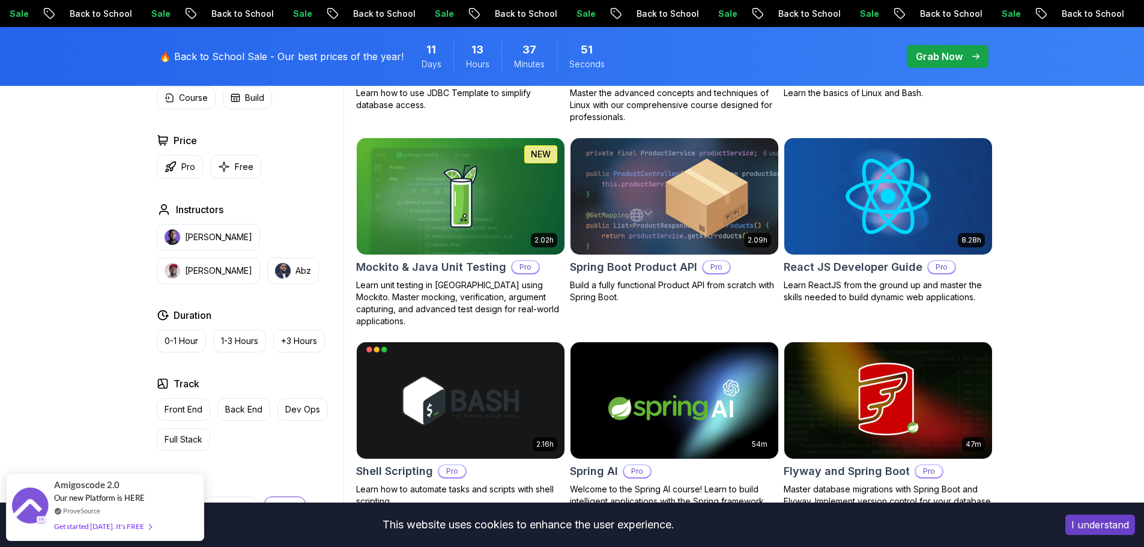
drag, startPoint x: 103, startPoint y: 278, endPoint x: 167, endPoint y: 285, distance: 64.6
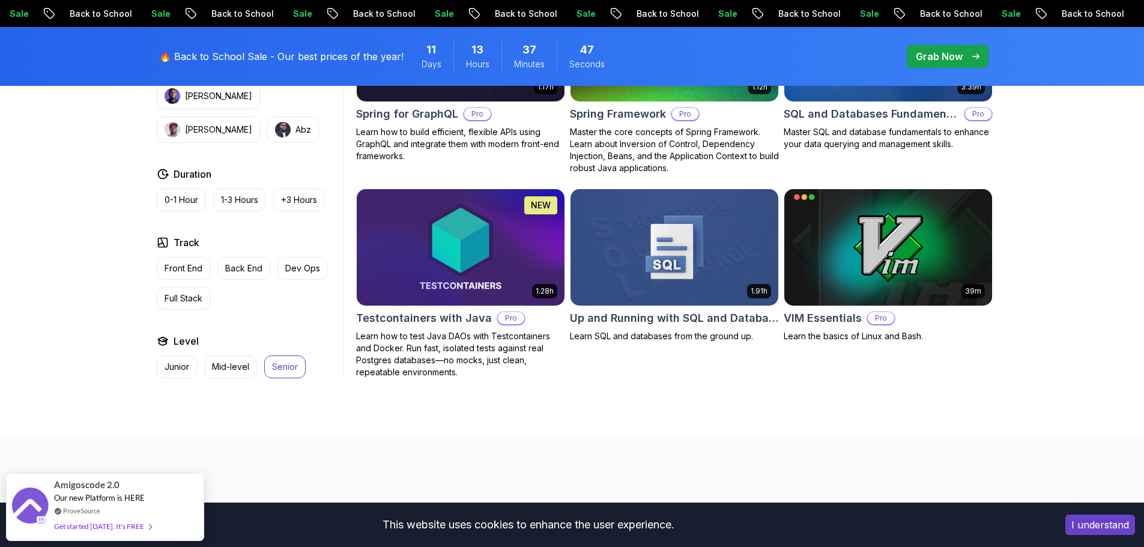
scroll to position [2416, 0]
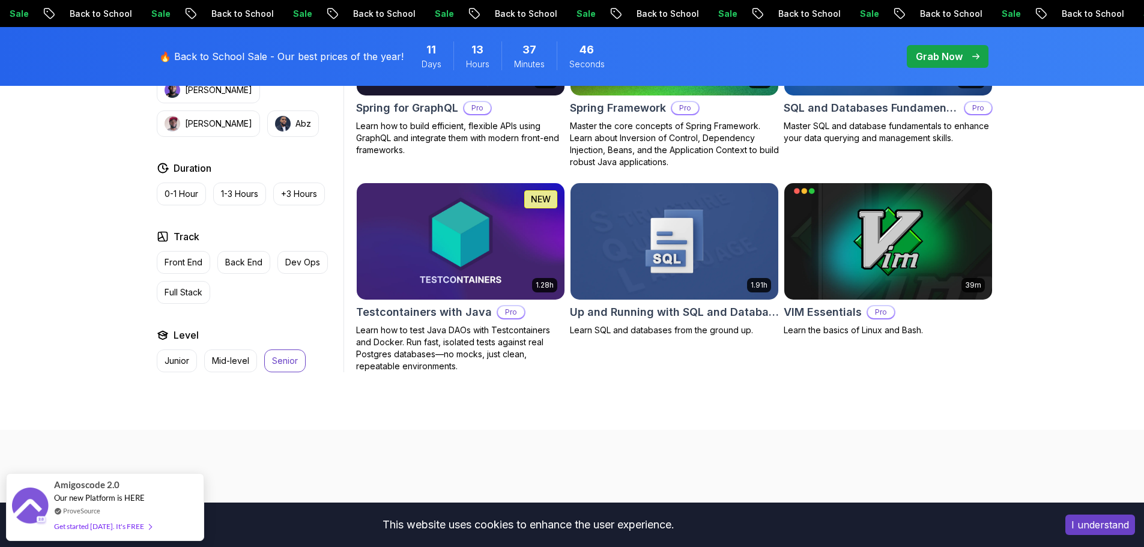
drag, startPoint x: 288, startPoint y: 348, endPoint x: 233, endPoint y: 347, distance: 54.7
click at [287, 355] on p "Senior" at bounding box center [285, 361] width 26 height 12
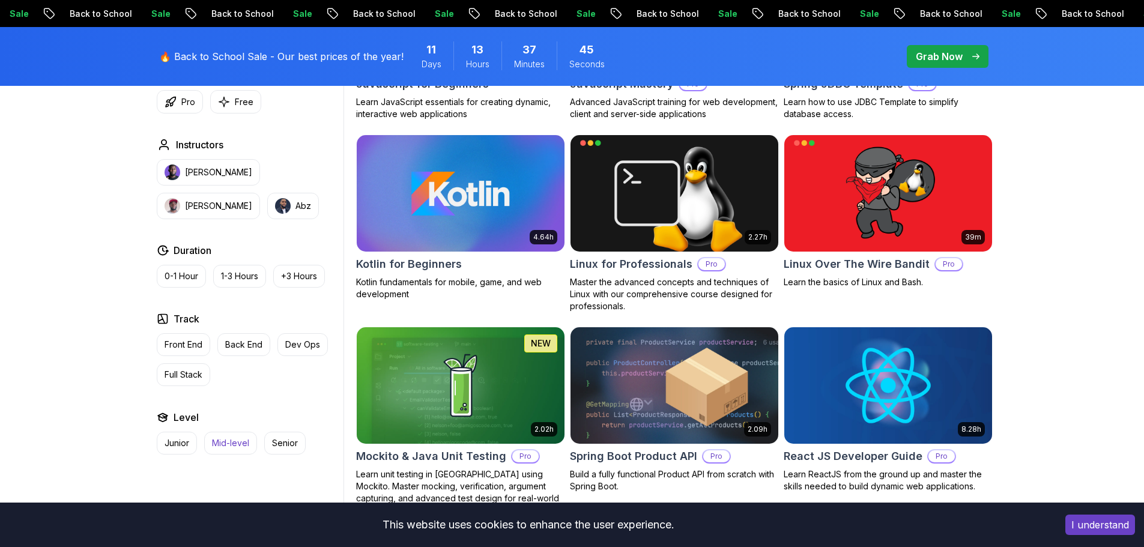
click at [223, 440] on p "Mid-level" at bounding box center [230, 443] width 37 height 12
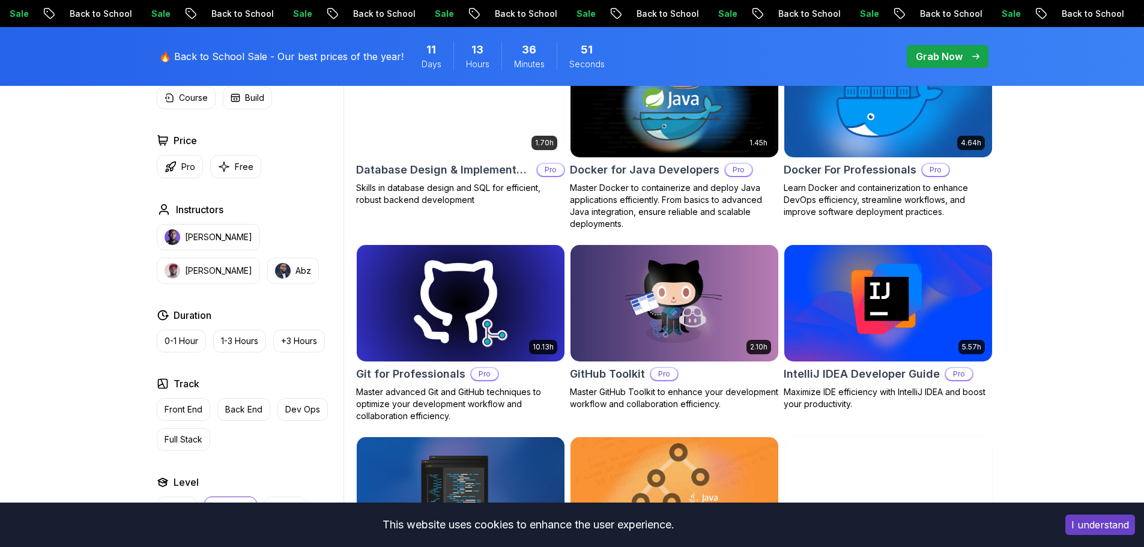
scroll to position [855, 0]
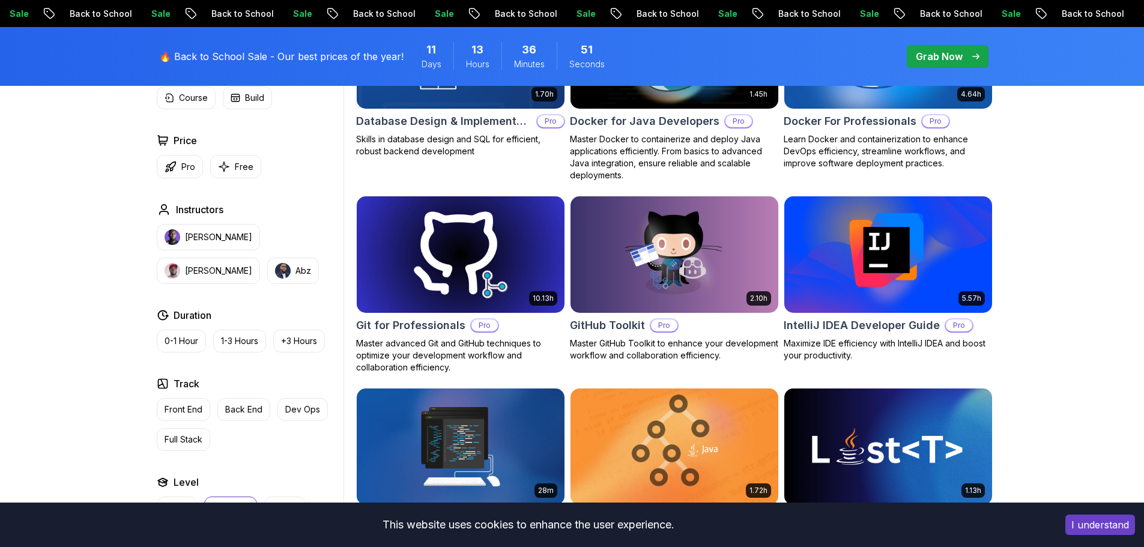
click at [904, 280] on img at bounding box center [888, 254] width 218 height 122
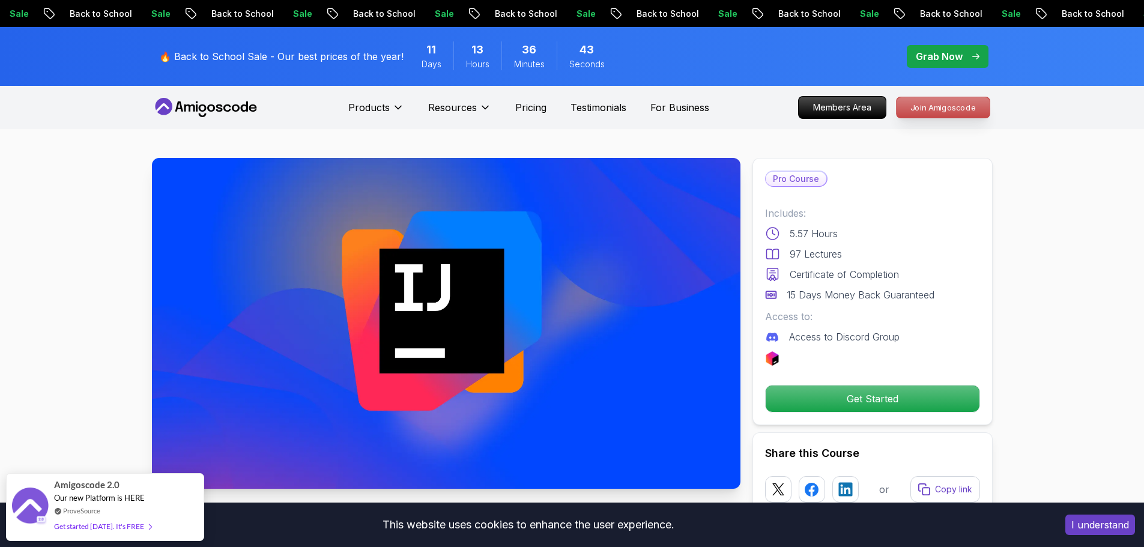
click at [949, 107] on p "Join Amigoscode" at bounding box center [943, 107] width 93 height 20
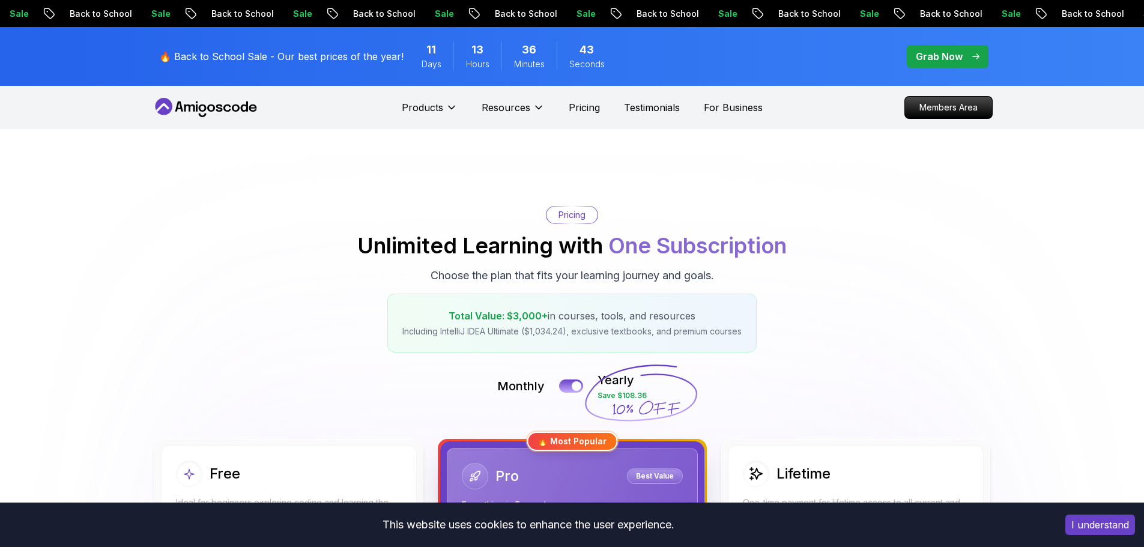
click at [933, 57] on p "Grab Now" at bounding box center [939, 56] width 47 height 14
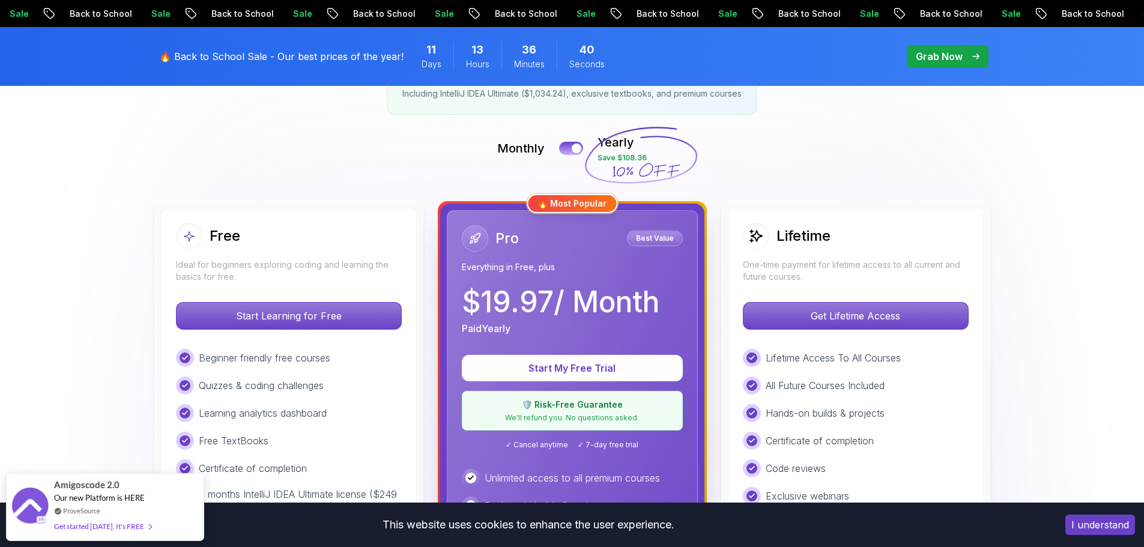
scroll to position [240, 0]
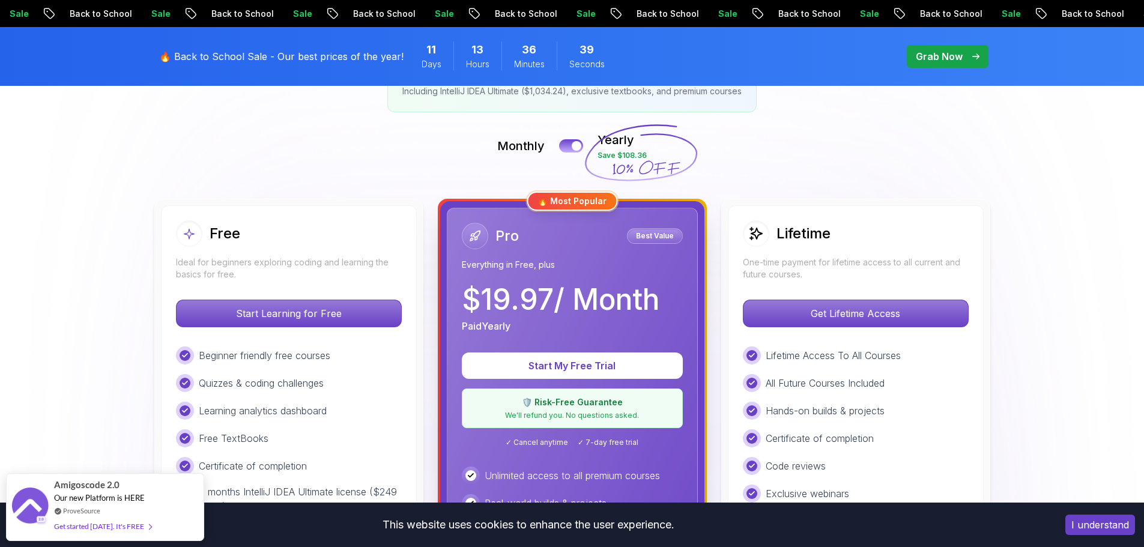
click at [569, 141] on button at bounding box center [571, 145] width 24 height 13
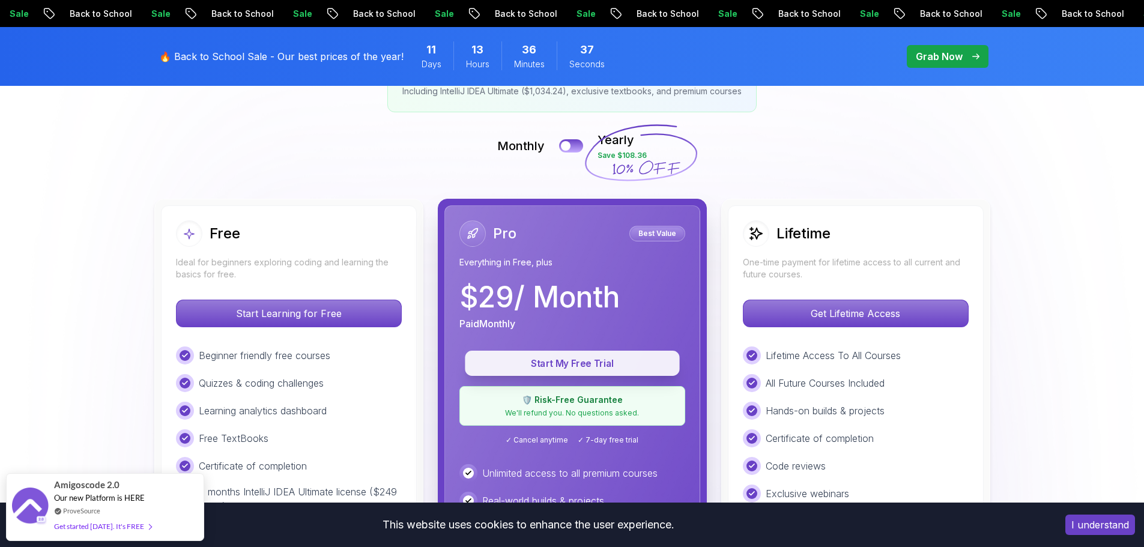
click at [572, 362] on p "Start My Free Trial" at bounding box center [572, 364] width 187 height 14
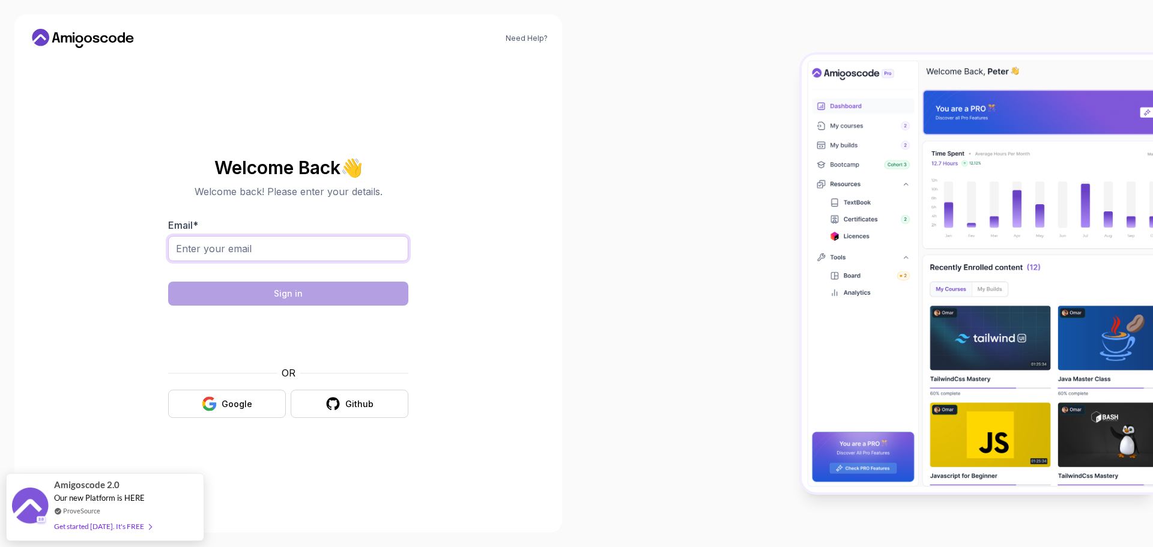
click at [298, 238] on input "Email *" at bounding box center [288, 248] width 240 height 25
click at [610, 319] on div at bounding box center [864, 273] width 576 height 547
click at [62, 37] on icon at bounding box center [66, 38] width 11 height 7
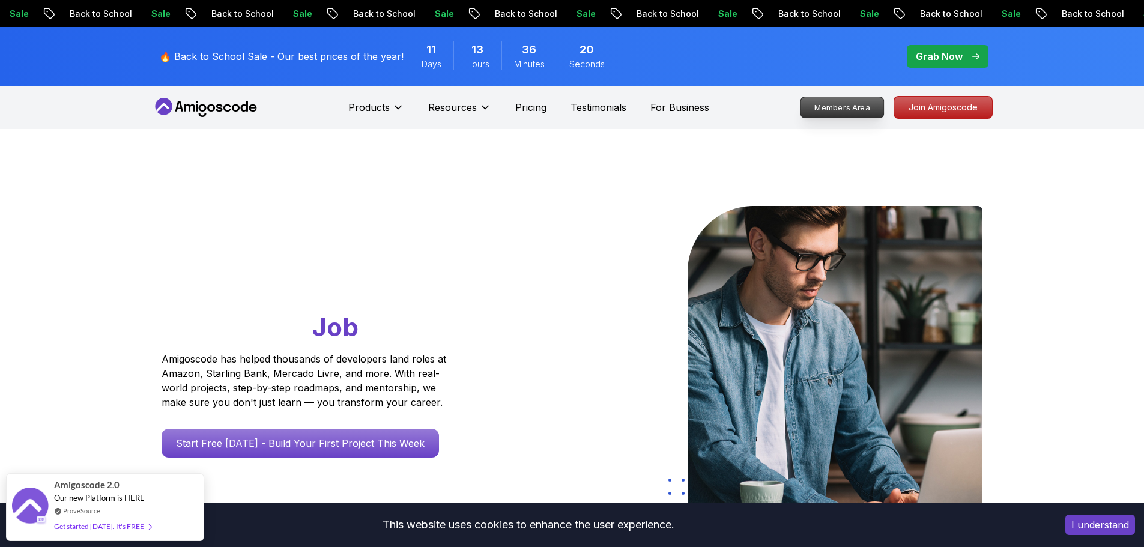
click at [869, 110] on p "Members Area" at bounding box center [841, 107] width 83 height 20
click at [925, 107] on p "Join Amigoscode" at bounding box center [943, 107] width 93 height 20
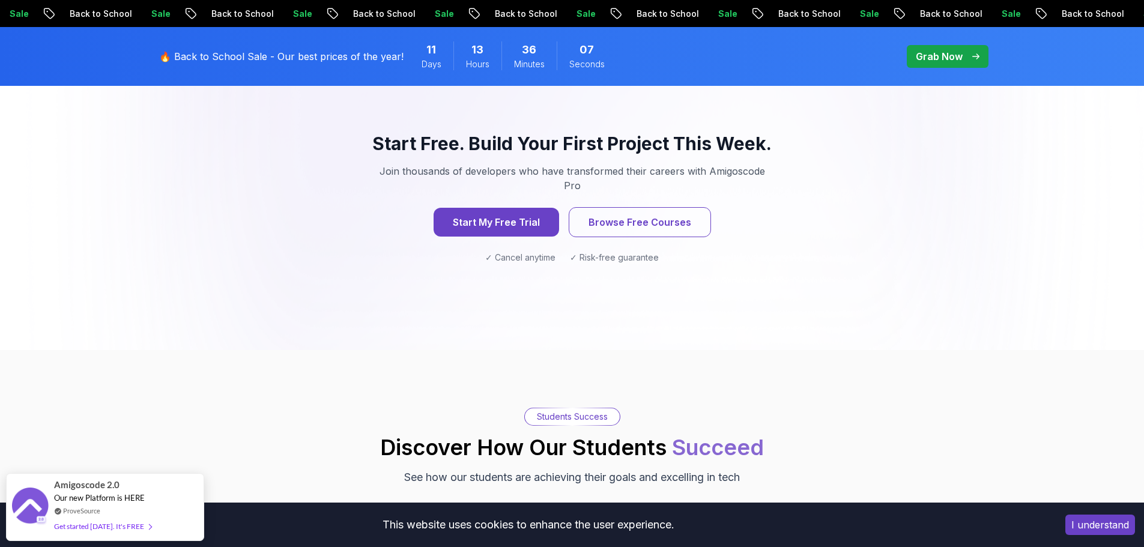
scroll to position [1280, 0]
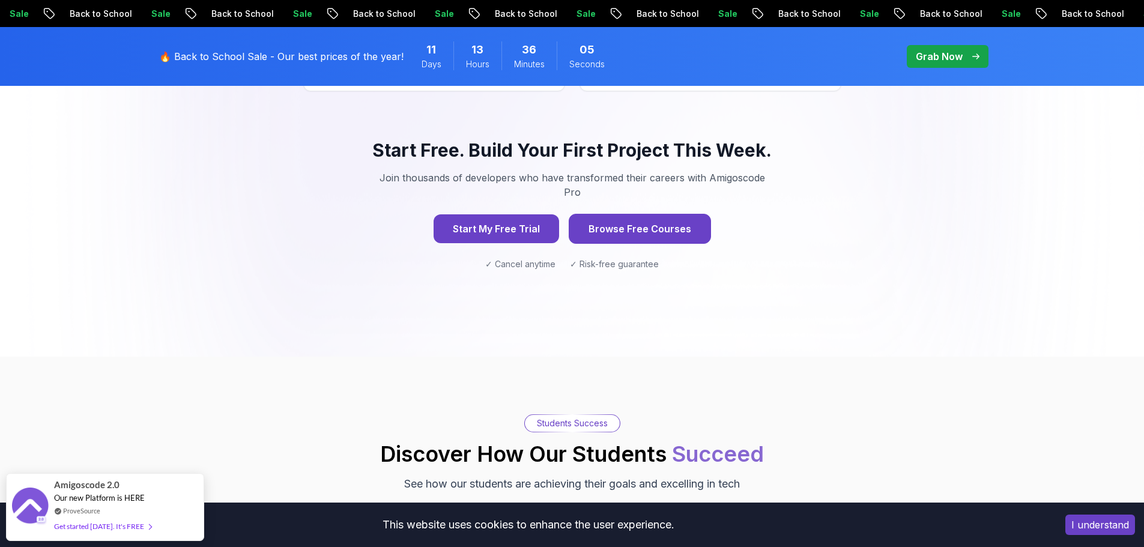
click at [613, 214] on button "Browse Free Courses" at bounding box center [640, 229] width 142 height 30
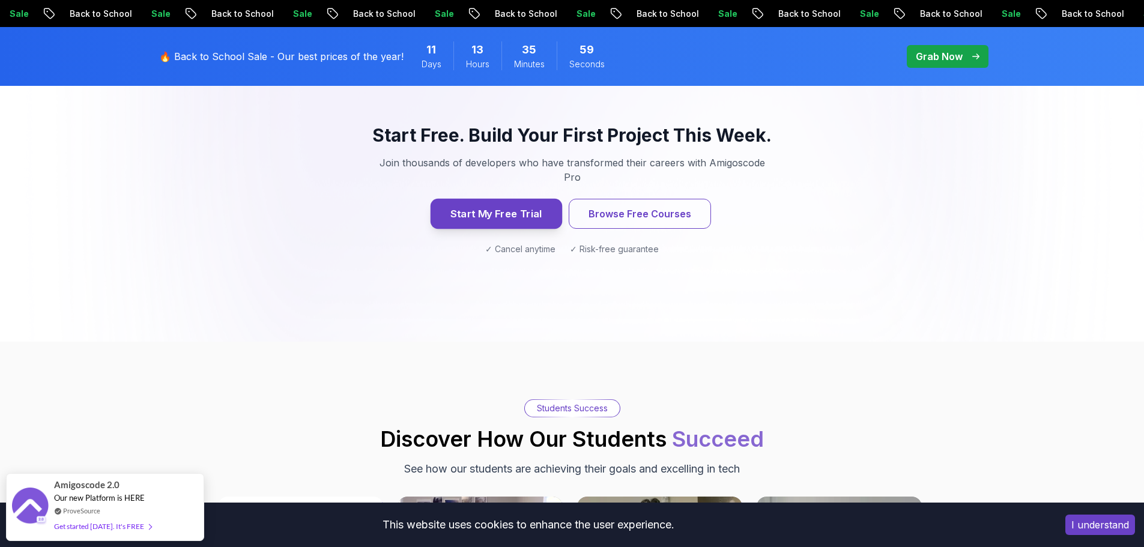
scroll to position [1280, 0]
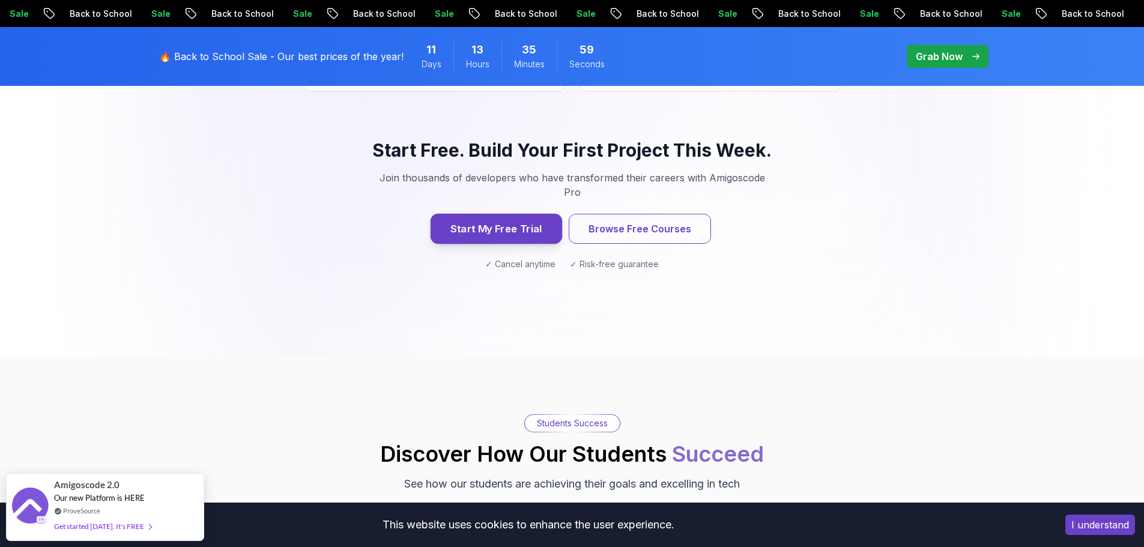
click at [529, 214] on button "Start My Free Trial" at bounding box center [496, 229] width 132 height 30
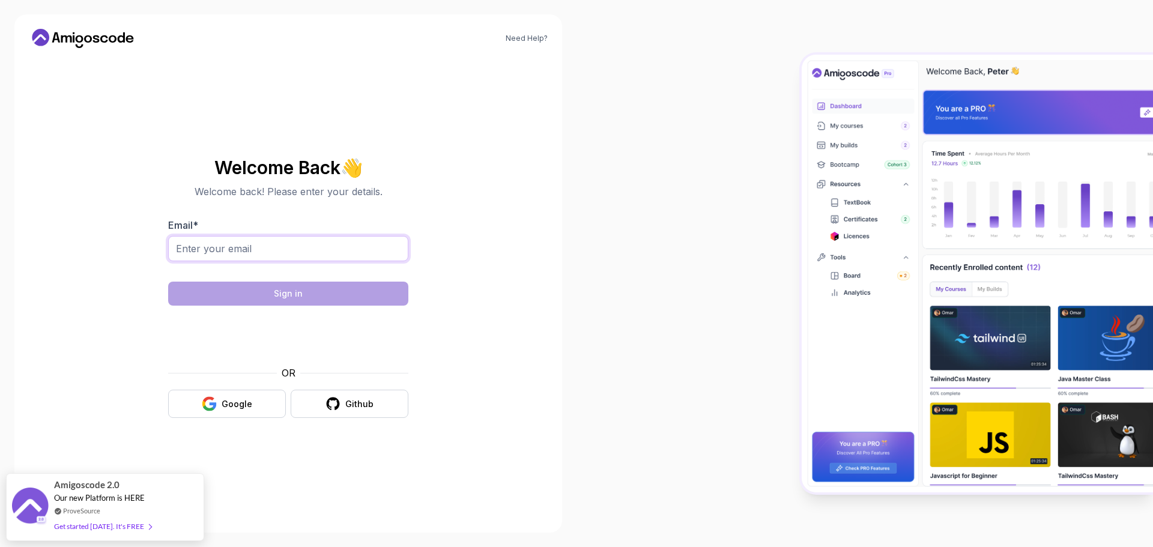
click at [314, 250] on input "Email *" at bounding box center [288, 248] width 240 height 25
type input "gabrielroger4203@hotmail.com"
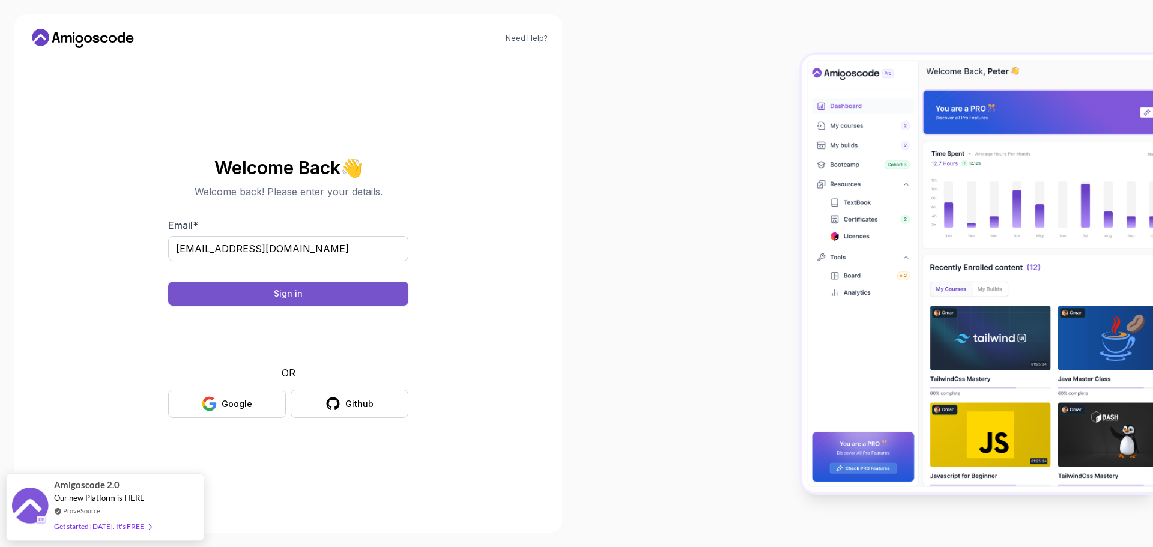
click at [305, 294] on button "Sign in" at bounding box center [288, 294] width 240 height 24
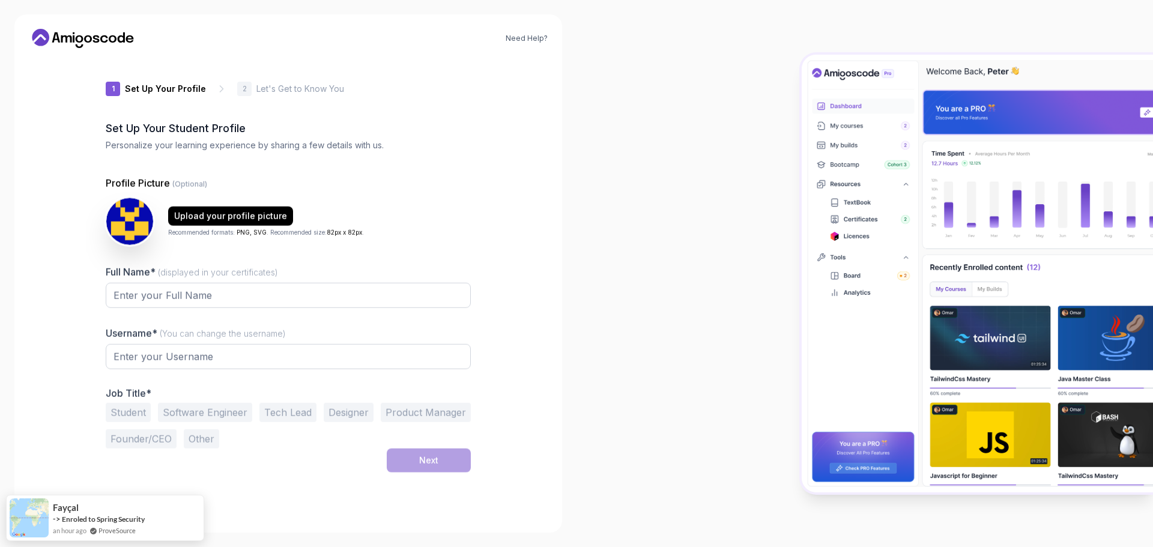
type input "silentbearbd038"
click at [197, 291] on input "Full Name* (displayed in your certificates)" at bounding box center [288, 294] width 365 height 25
type input "[PERSON_NAME]"
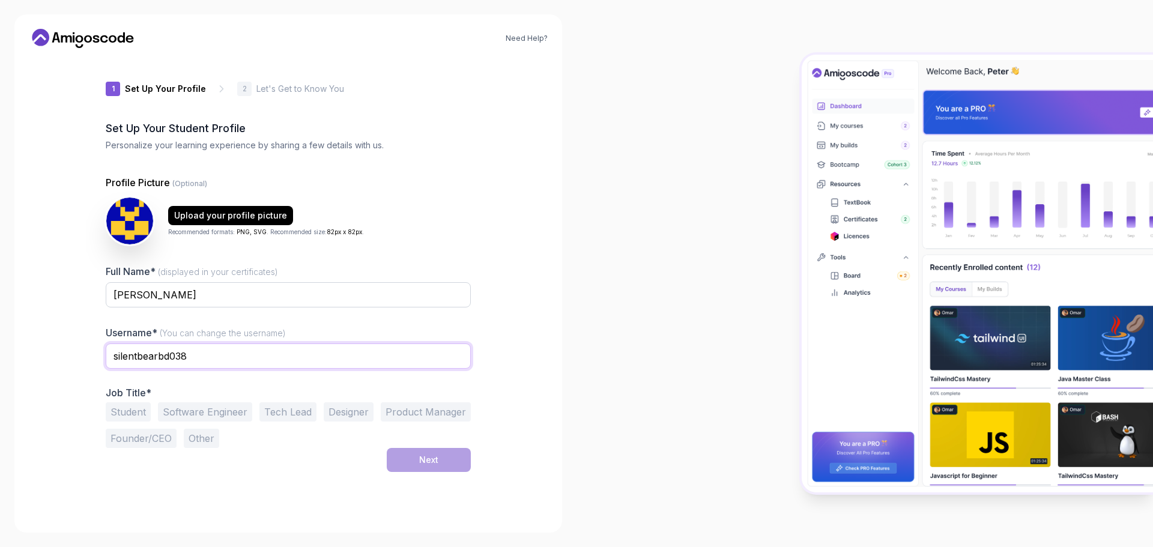
drag, startPoint x: 200, startPoint y: 356, endPoint x: 94, endPoint y: 360, distance: 106.3
click at [92, 360] on div "1 Set Up Your Profile 1 Set Up Your Profile 2 Let's Get to Know You Set Up Your…" at bounding box center [288, 288] width 404 height 461
type input "GabrielRoger"
click at [71, 380] on div "Need Help? 1 Set Up Your Profile 1 Set Up Your Profile 2 Let's Get to Know You …" at bounding box center [288, 273] width 548 height 518
click at [220, 416] on button "Software Engineer" at bounding box center [205, 411] width 94 height 19
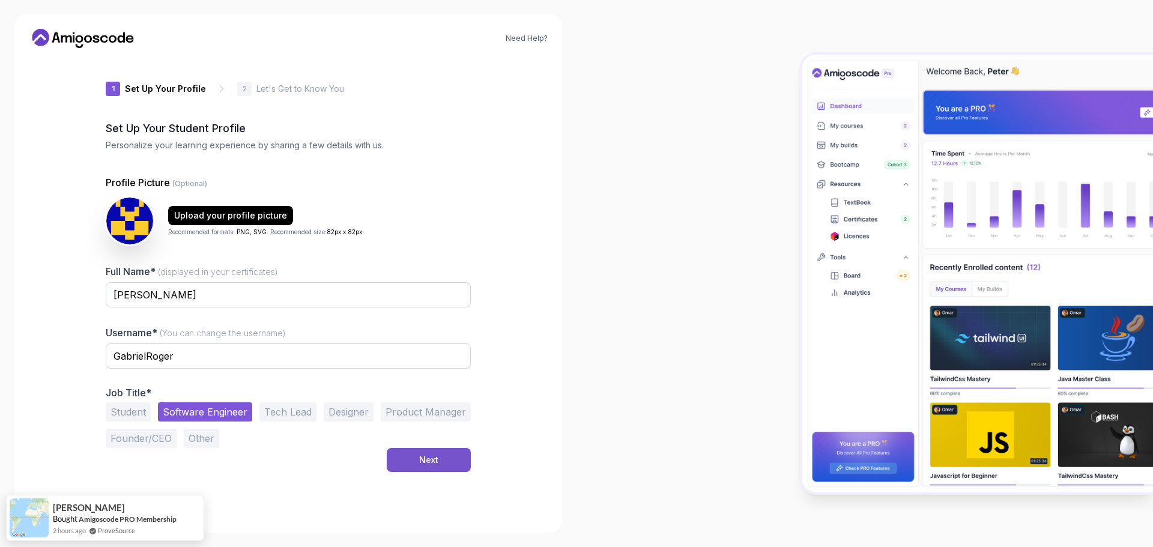
click at [450, 465] on button "Next" at bounding box center [429, 460] width 84 height 24
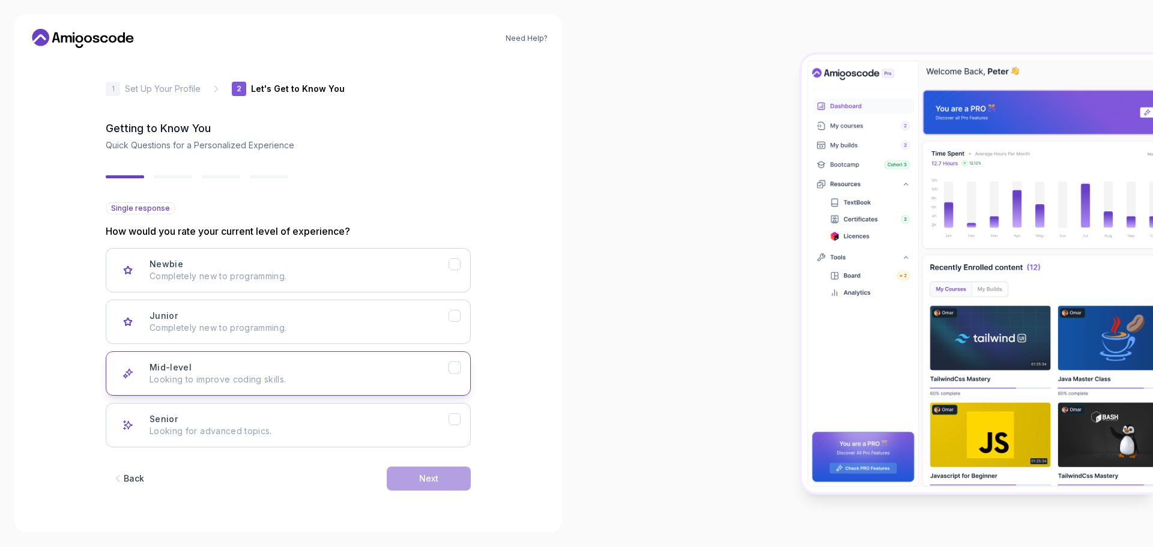
click at [303, 374] on p "Looking to improve coding skills." at bounding box center [299, 380] width 299 height 12
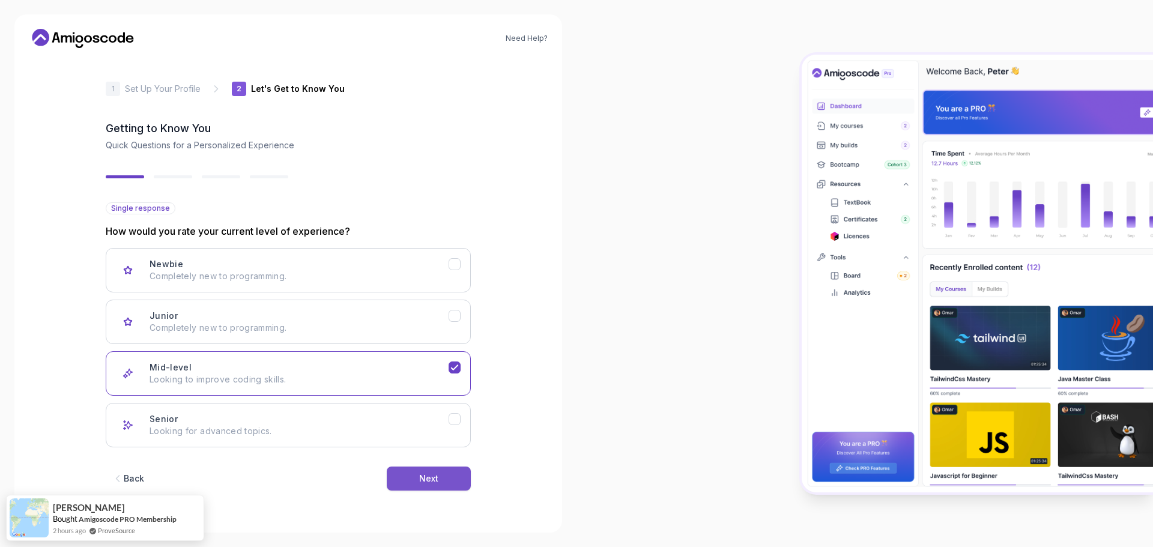
click at [442, 482] on button "Next" at bounding box center [429, 479] width 84 height 24
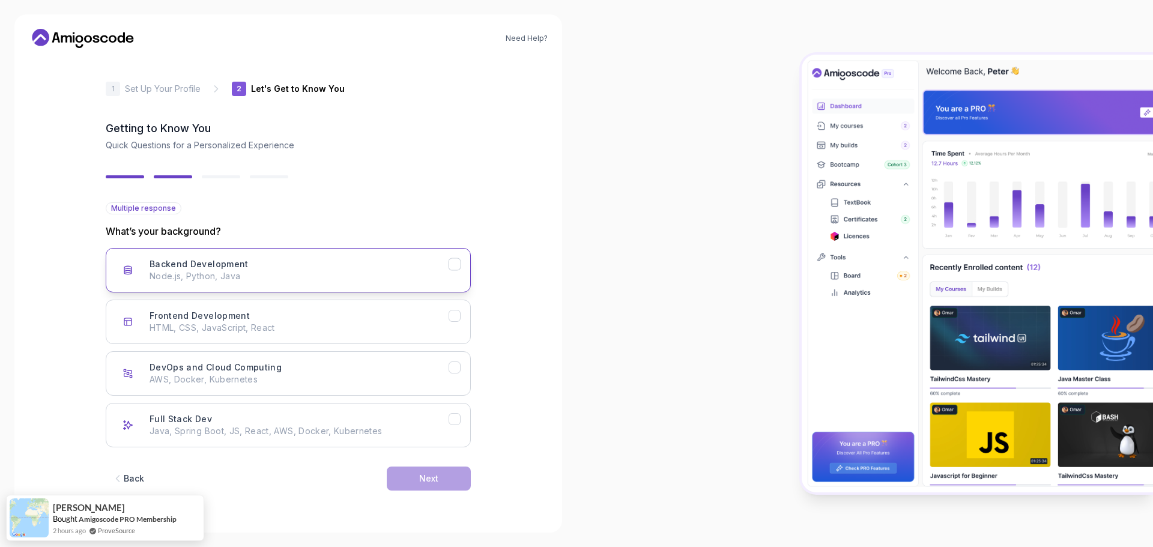
click at [232, 266] on h3 "Backend Development" at bounding box center [199, 264] width 99 height 12
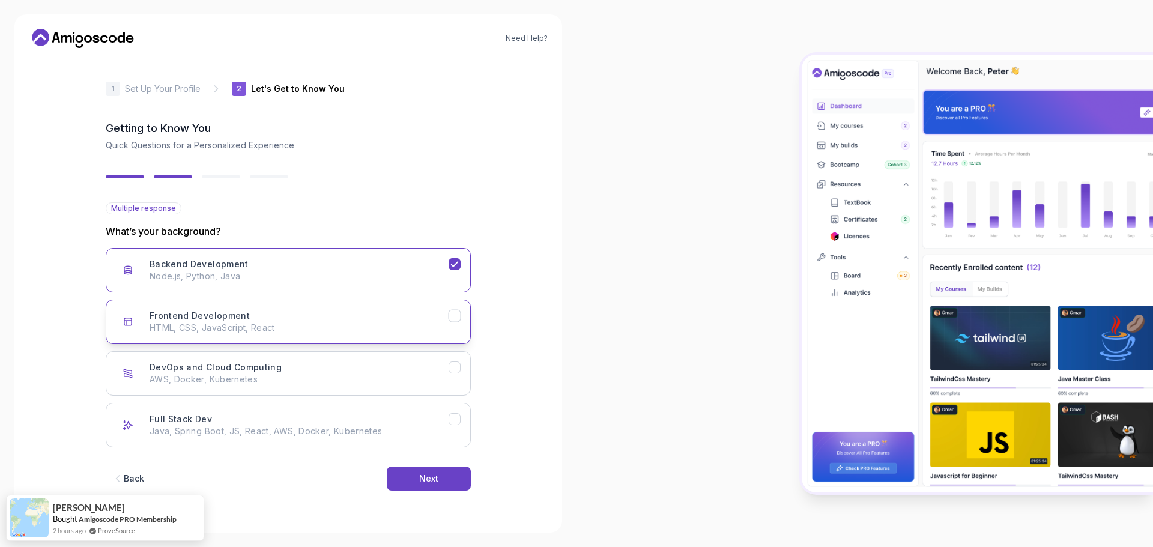
click at [304, 320] on div "Frontend Development HTML, CSS, JavaScript, React" at bounding box center [299, 322] width 299 height 24
click at [320, 318] on div "Frontend Development HTML, CSS, JavaScript, React" at bounding box center [299, 322] width 299 height 24
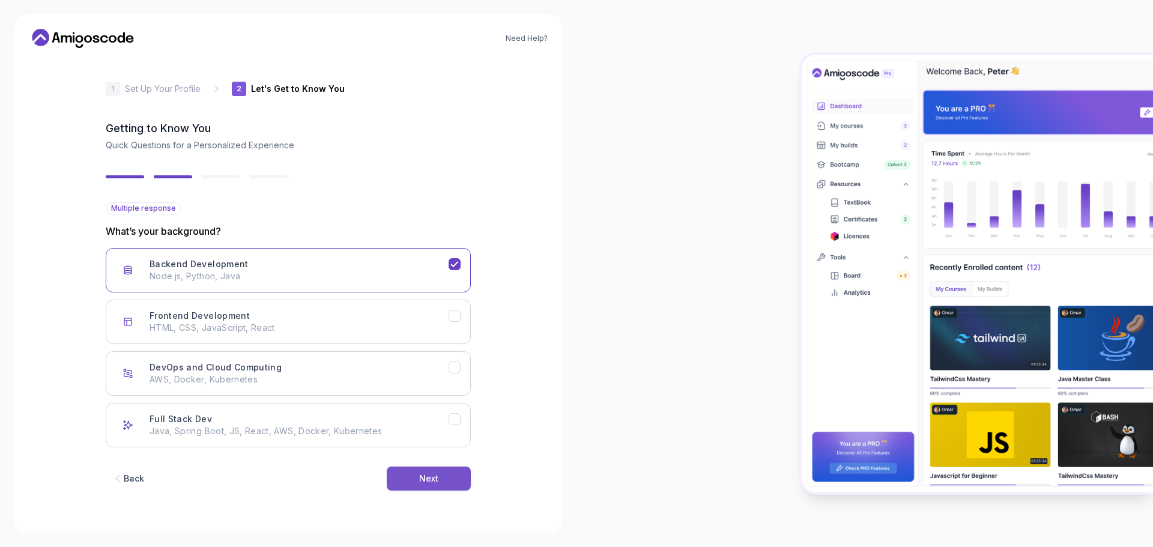
click at [423, 481] on div "Next" at bounding box center [428, 479] width 19 height 12
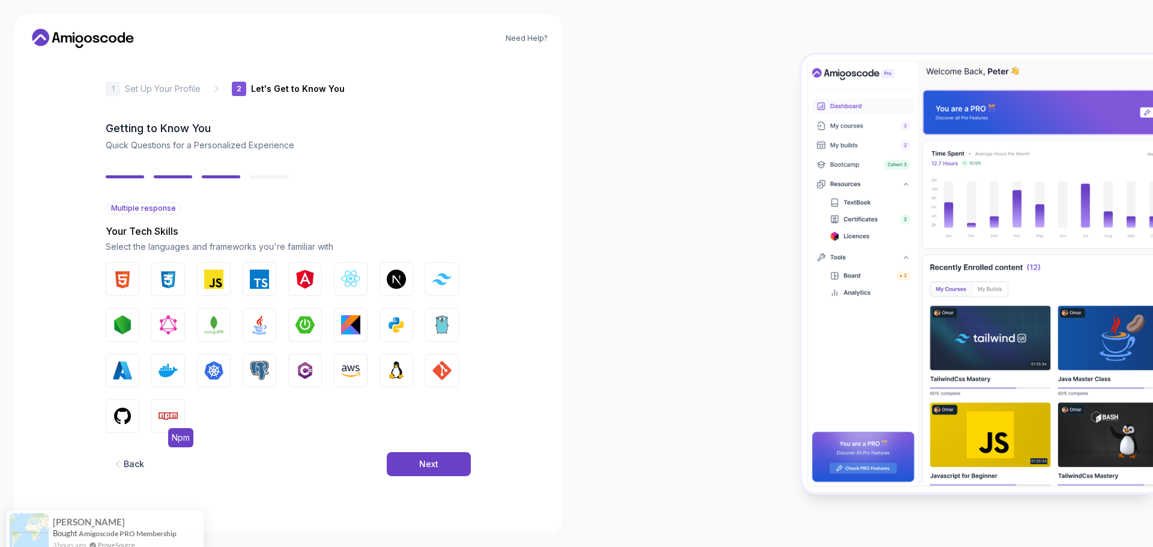
click at [162, 411] on img "button" at bounding box center [168, 416] width 19 height 19
click at [128, 414] on img "button" at bounding box center [122, 416] width 19 height 19
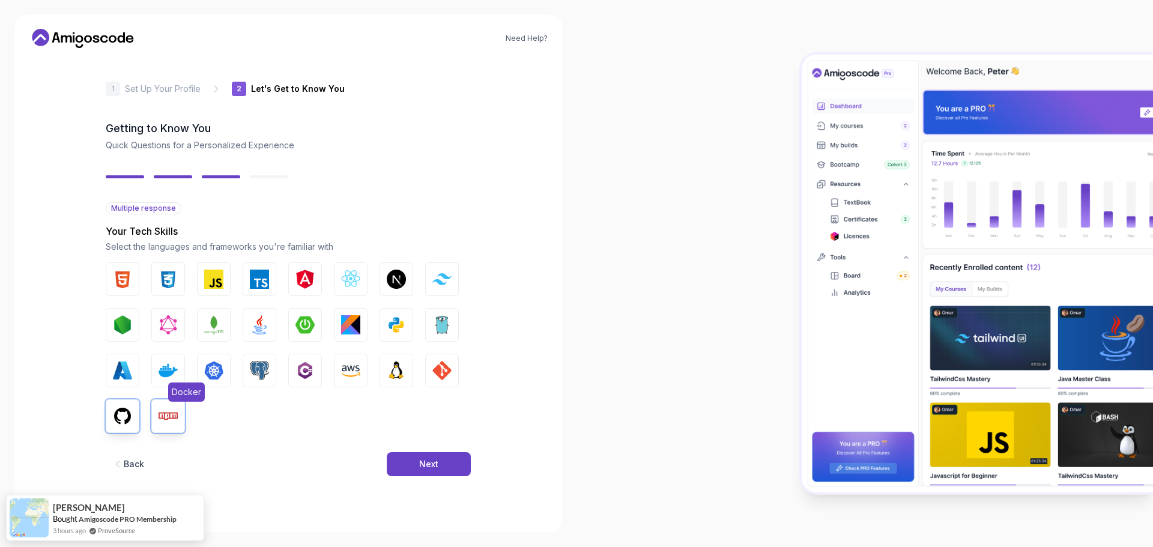
click at [173, 369] on img "button" at bounding box center [168, 370] width 19 height 19
click at [399, 369] on img "button" at bounding box center [396, 370] width 19 height 19
click at [441, 366] on img "button" at bounding box center [441, 370] width 19 height 19
click at [391, 321] on img "button" at bounding box center [396, 324] width 19 height 19
click at [299, 325] on img "button" at bounding box center [304, 324] width 19 height 19
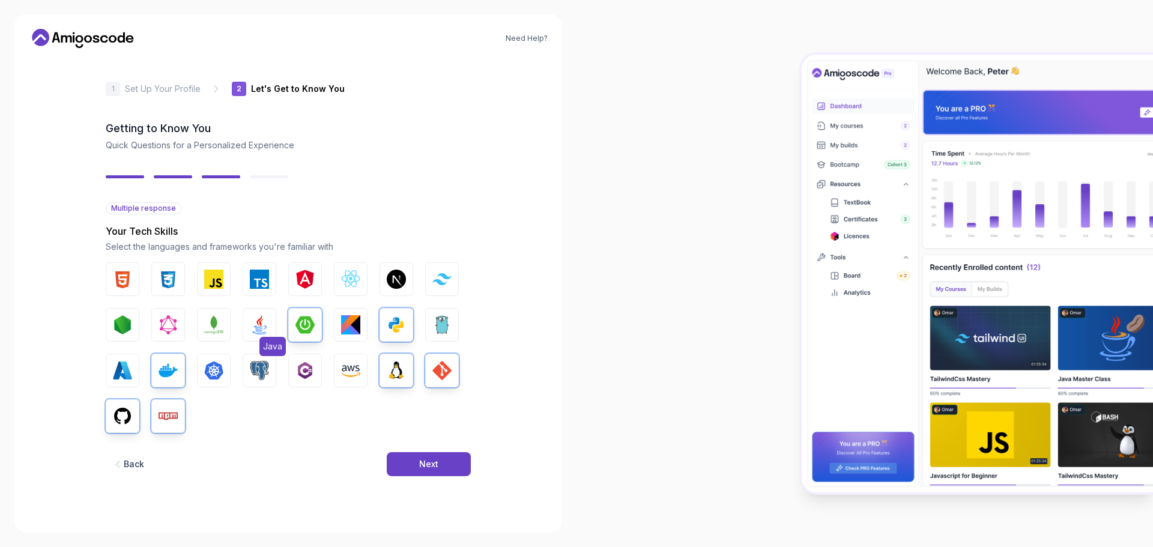
click at [250, 325] on img "button" at bounding box center [259, 324] width 19 height 19
drag, startPoint x: 213, startPoint y: 320, endPoint x: 170, endPoint y: 324, distance: 43.4
click at [213, 320] on img "button" at bounding box center [213, 324] width 19 height 19
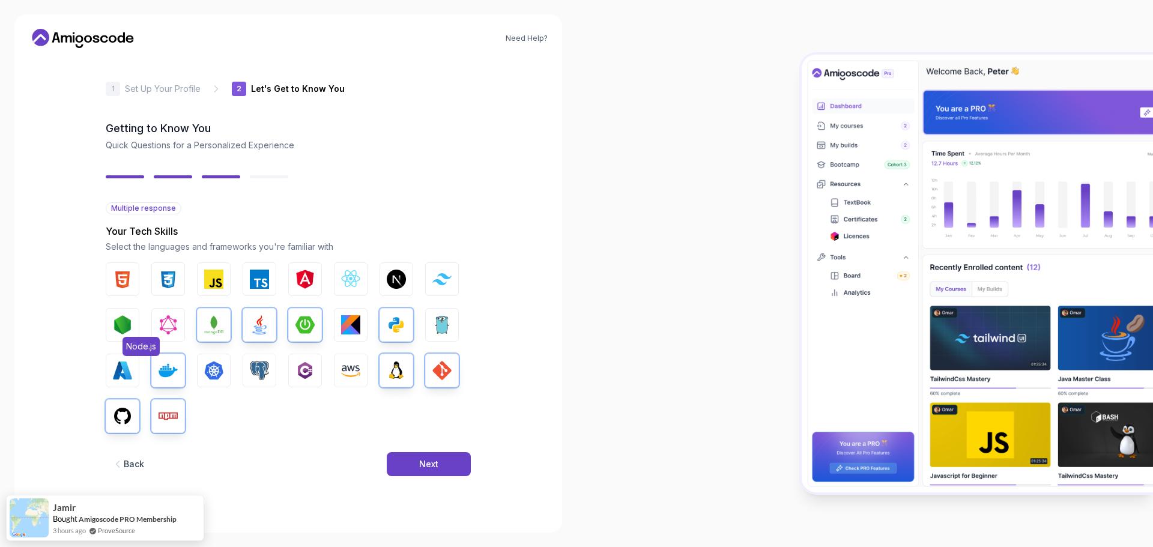
click at [129, 322] on img "button" at bounding box center [122, 324] width 19 height 19
click at [214, 280] on img "button" at bounding box center [213, 279] width 19 height 19
click at [174, 289] on button "CSS" at bounding box center [168, 279] width 34 height 34
click at [129, 288] on img "button" at bounding box center [122, 279] width 19 height 19
click at [258, 279] on img "button" at bounding box center [259, 279] width 19 height 19
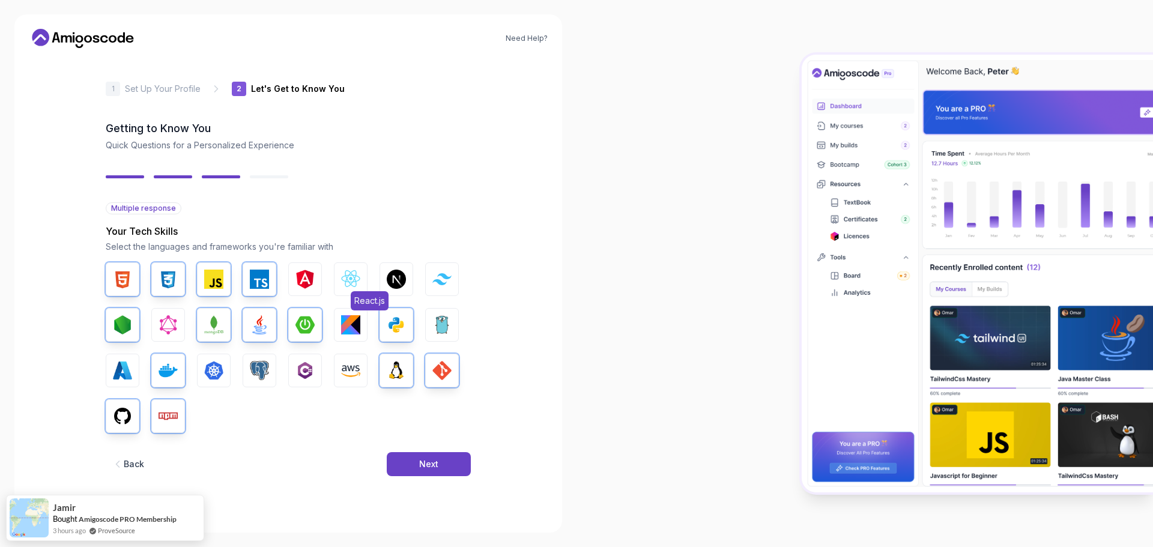
click at [354, 282] on img "button" at bounding box center [350, 279] width 19 height 19
click at [428, 462] on div "Next" at bounding box center [428, 464] width 19 height 12
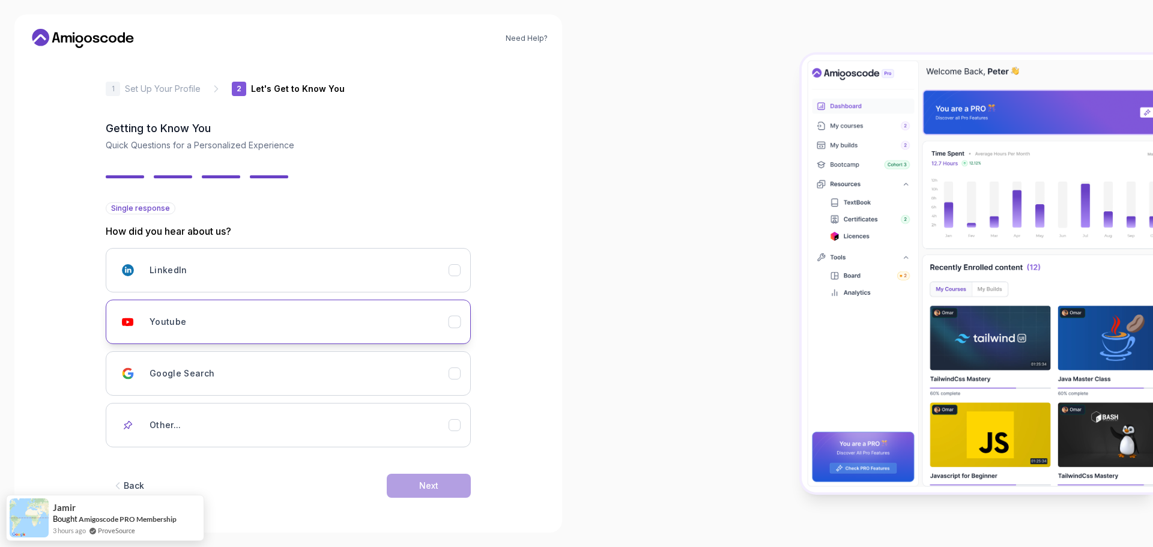
click at [183, 321] on h3 "Youtube" at bounding box center [168, 322] width 37 height 12
click at [420, 483] on div "Next" at bounding box center [428, 486] width 19 height 12
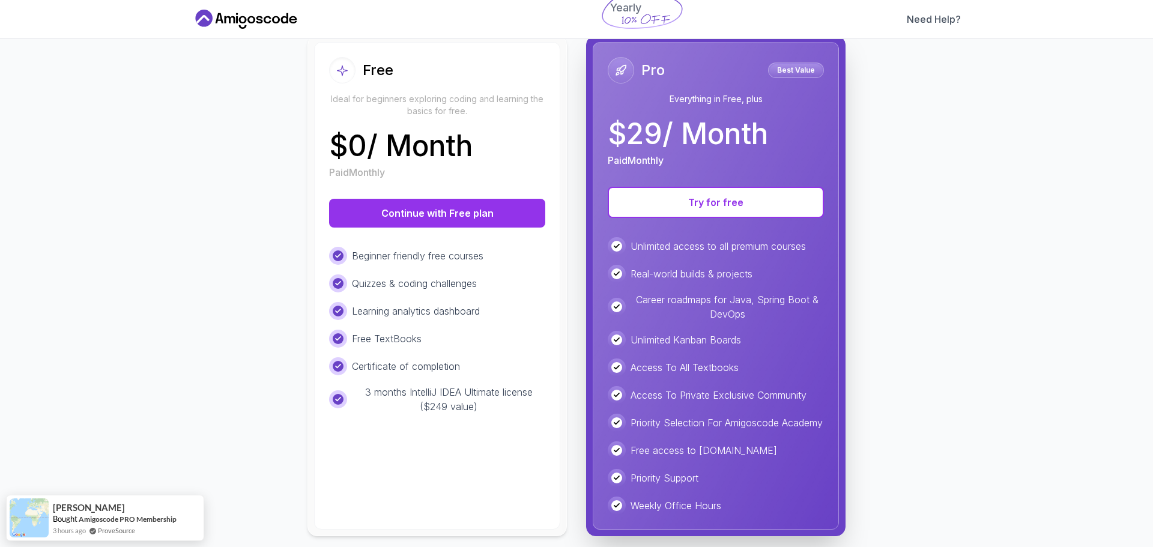
scroll to position [42, 0]
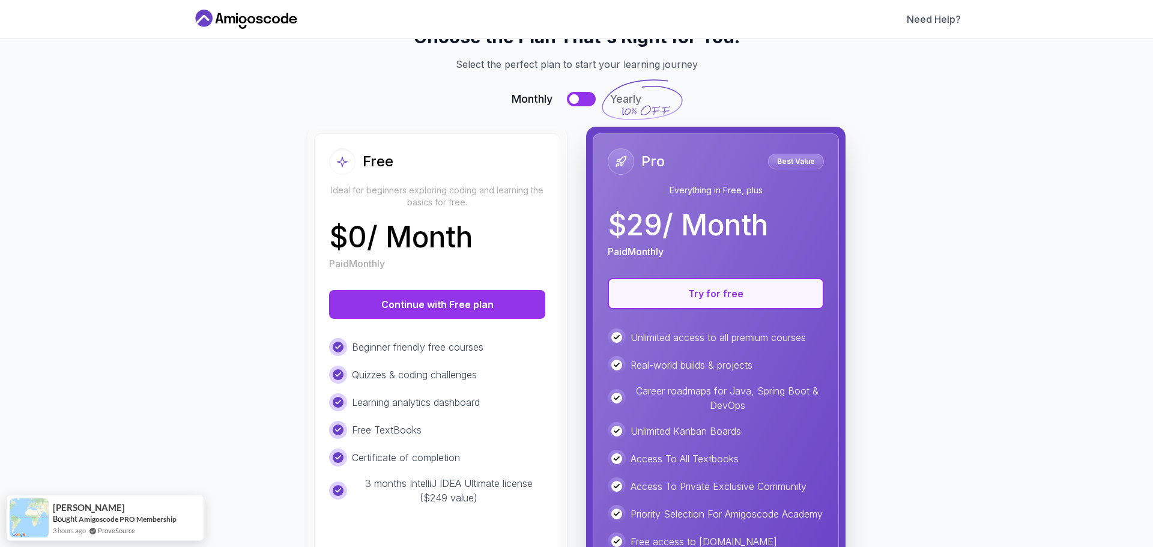
click at [724, 295] on button "Try for free" at bounding box center [716, 293] width 216 height 31
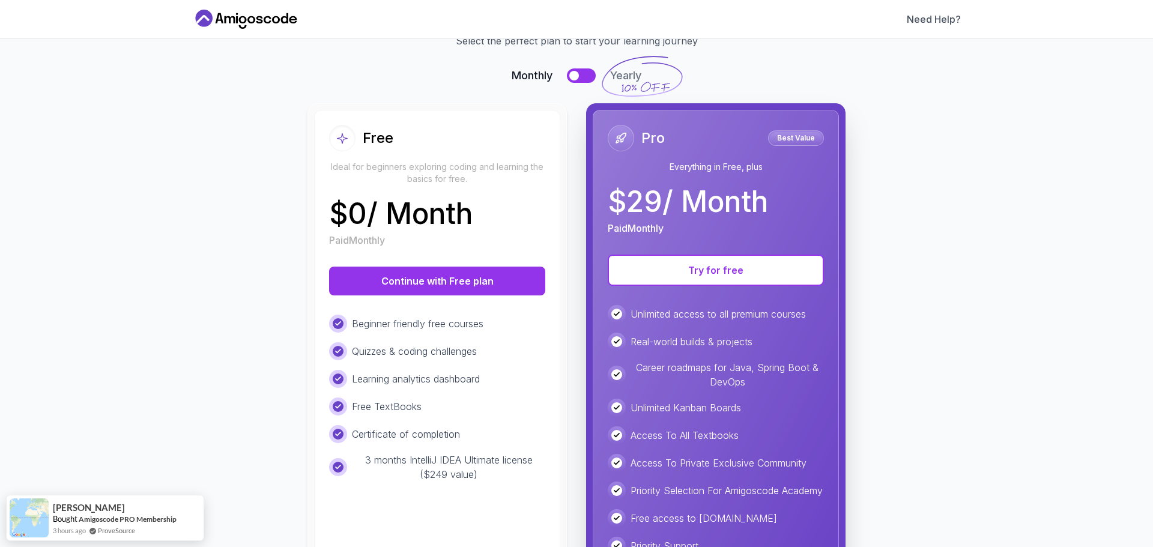
scroll to position [143, 0]
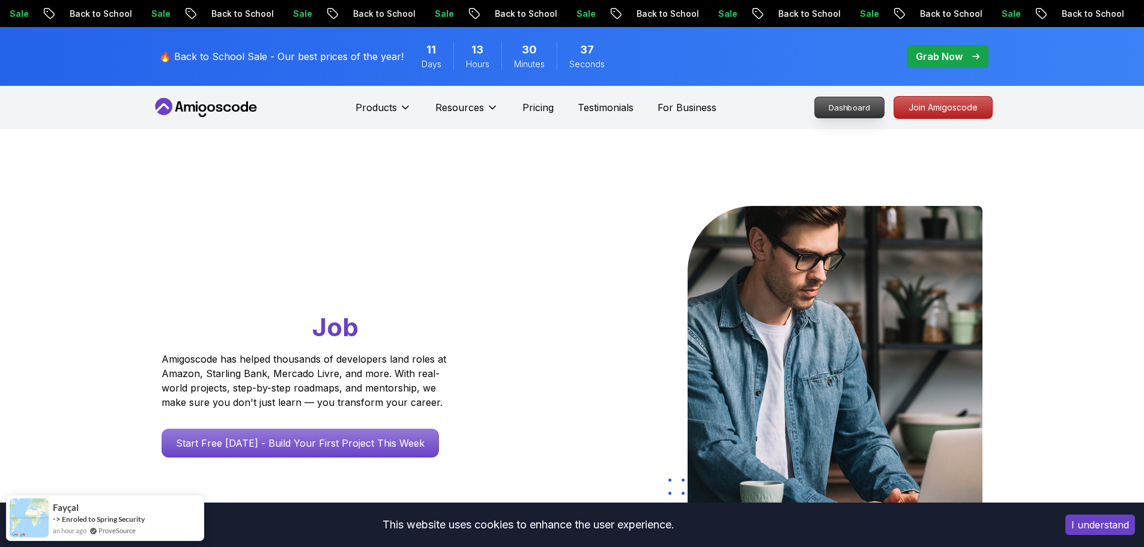
click at [859, 105] on p "Dashboard" at bounding box center [849, 107] width 69 height 20
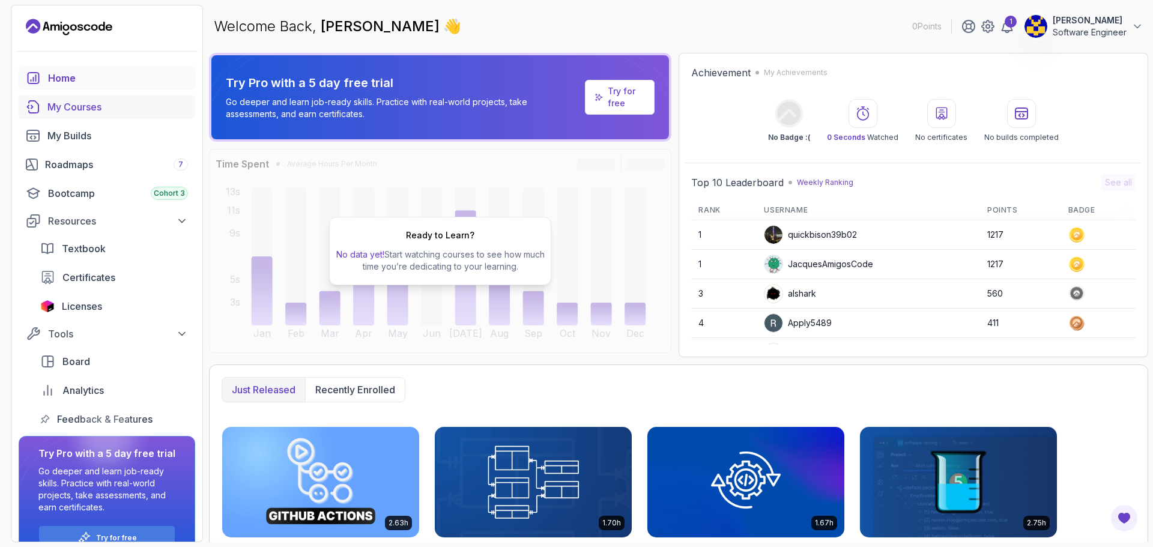
click at [90, 106] on div "My Courses" at bounding box center [117, 107] width 141 height 14
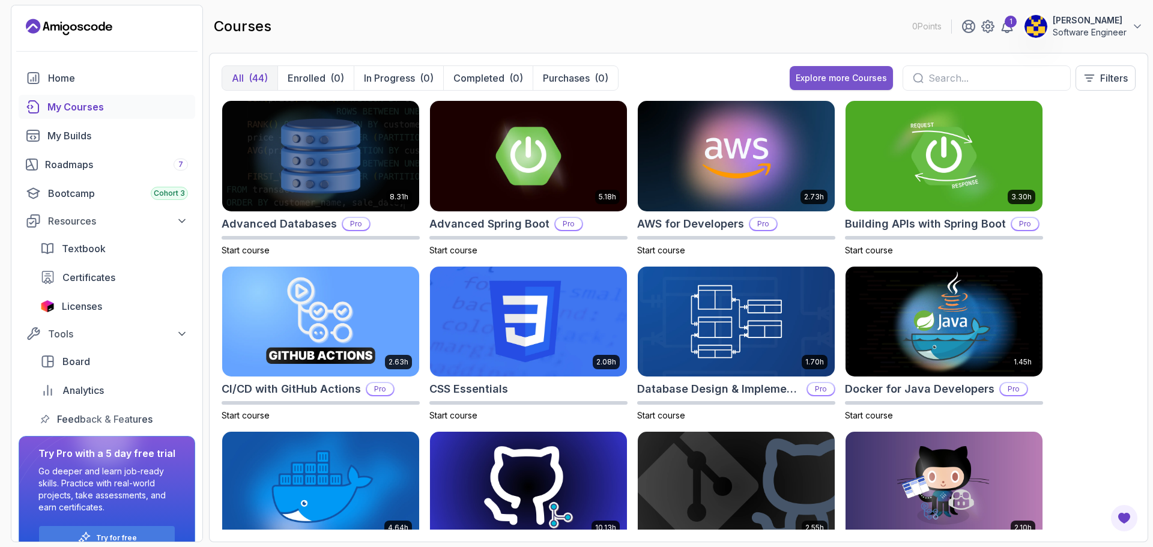
click at [838, 79] on div "Explore more Courses" at bounding box center [841, 78] width 91 height 12
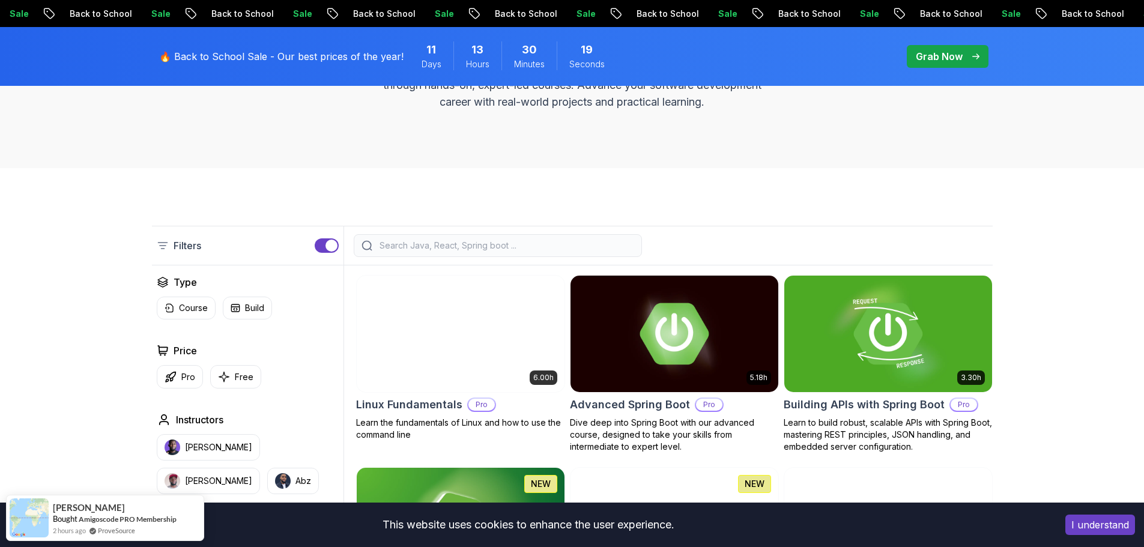
scroll to position [240, 0]
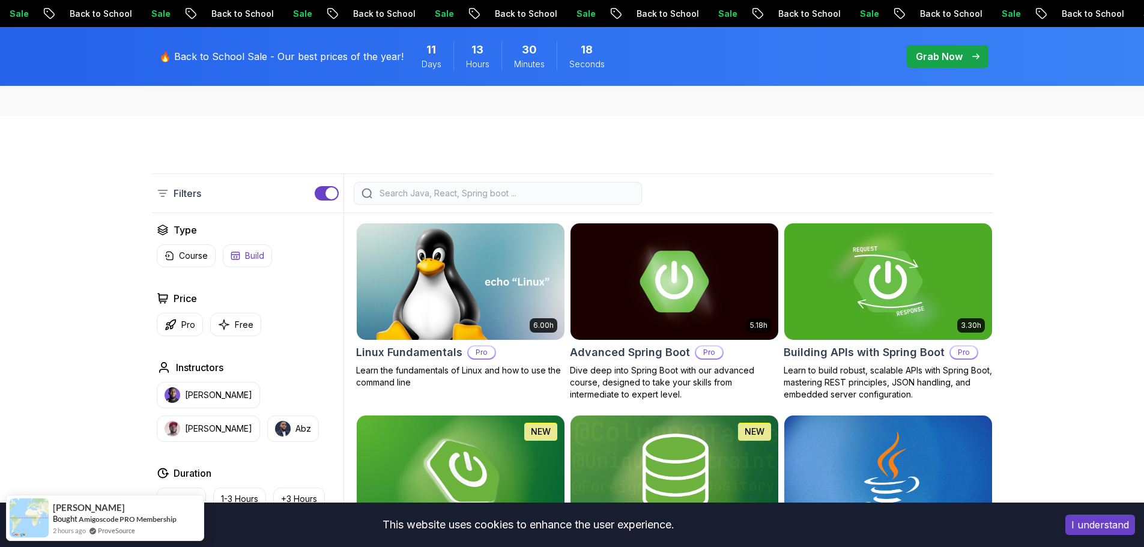
drag, startPoint x: 235, startPoint y: 324, endPoint x: 250, endPoint y: 325, distance: 15.1
click at [237, 324] on p "Free" at bounding box center [244, 325] width 19 height 12
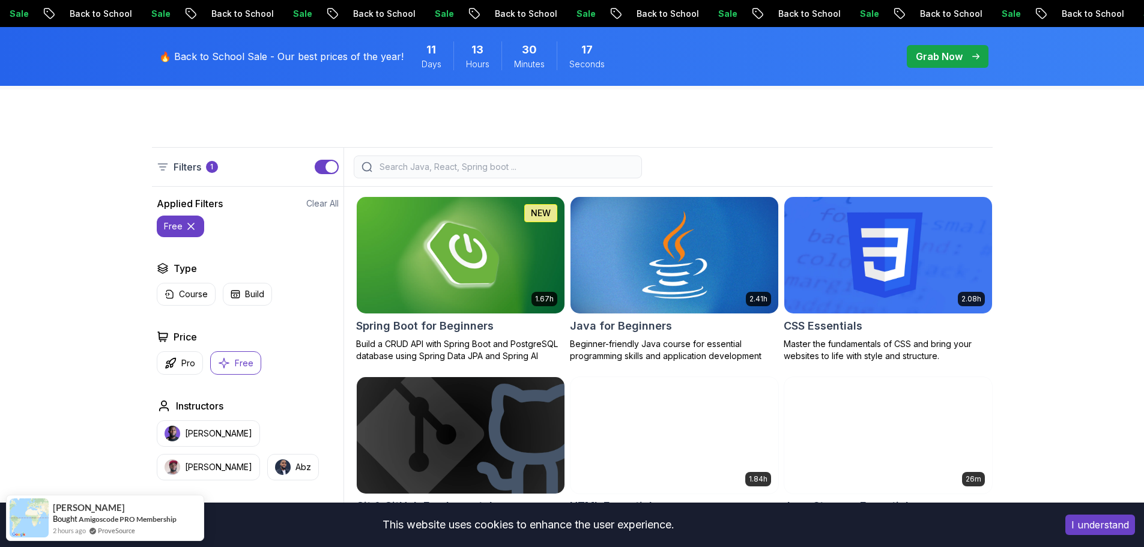
scroll to position [360, 0]
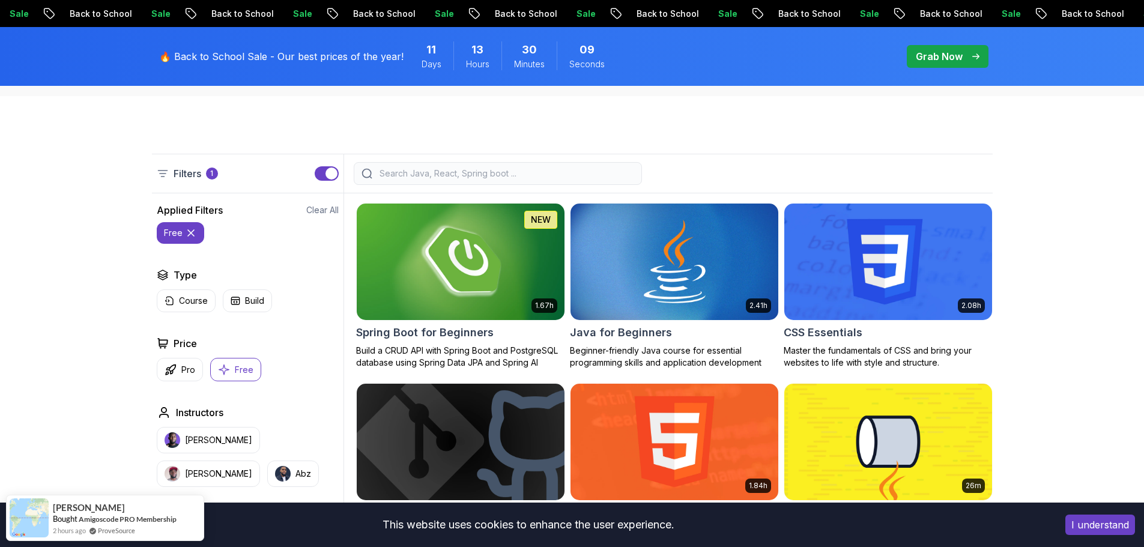
scroll to position [240, 0]
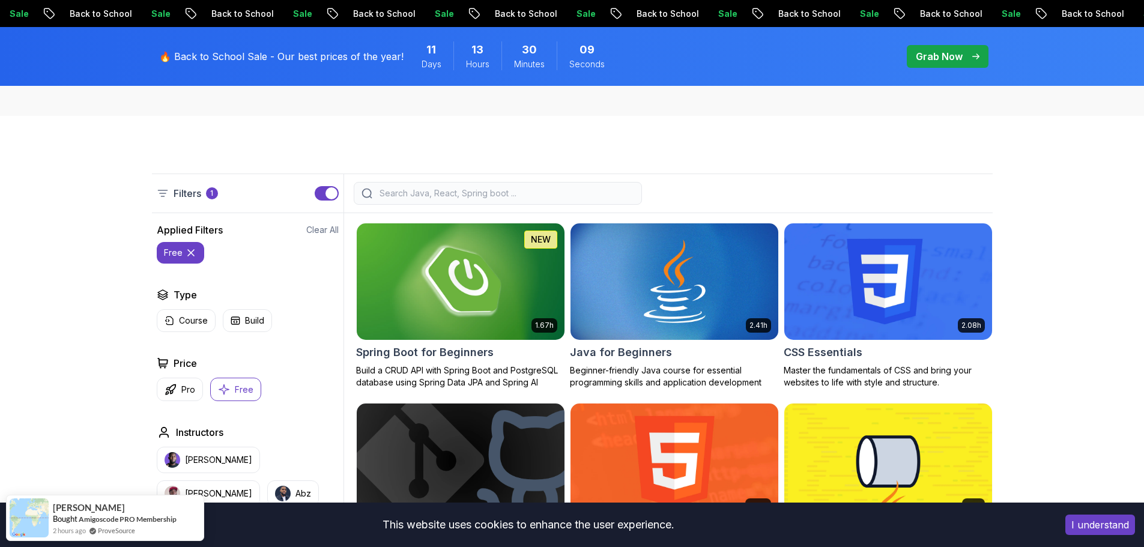
click at [472, 281] on img at bounding box center [460, 281] width 218 height 122
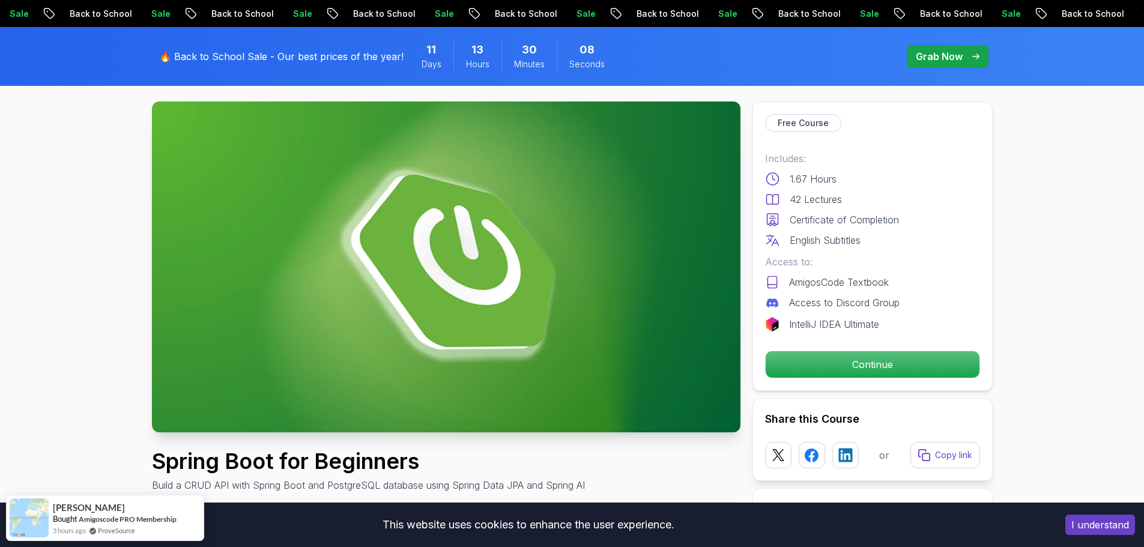
scroll to position [60, 0]
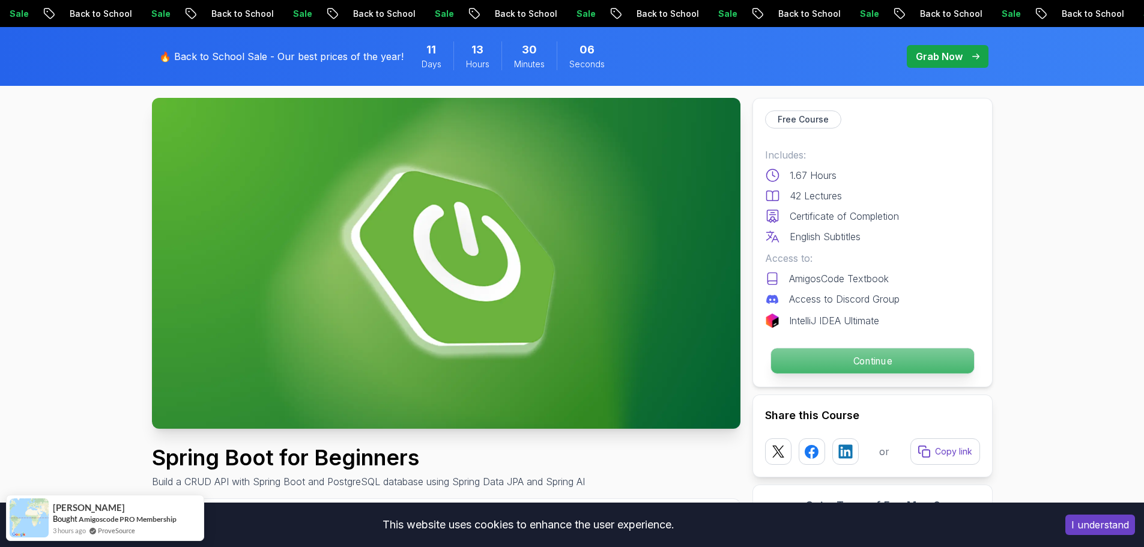
click at [892, 360] on p "Continue" at bounding box center [871, 360] width 203 height 25
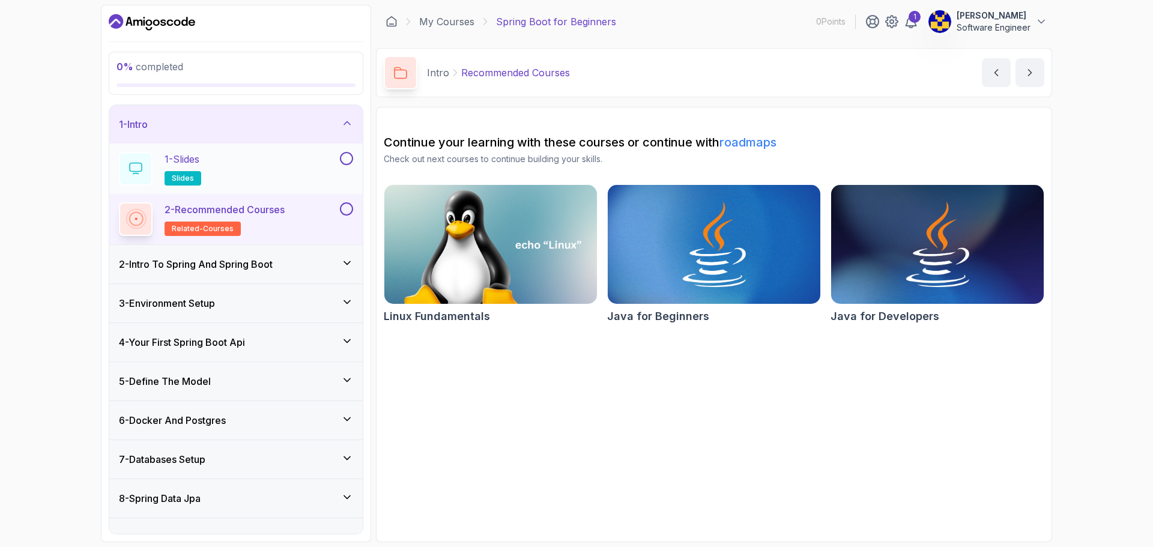
click at [330, 159] on div "1 - Slides slides" at bounding box center [228, 169] width 219 height 34
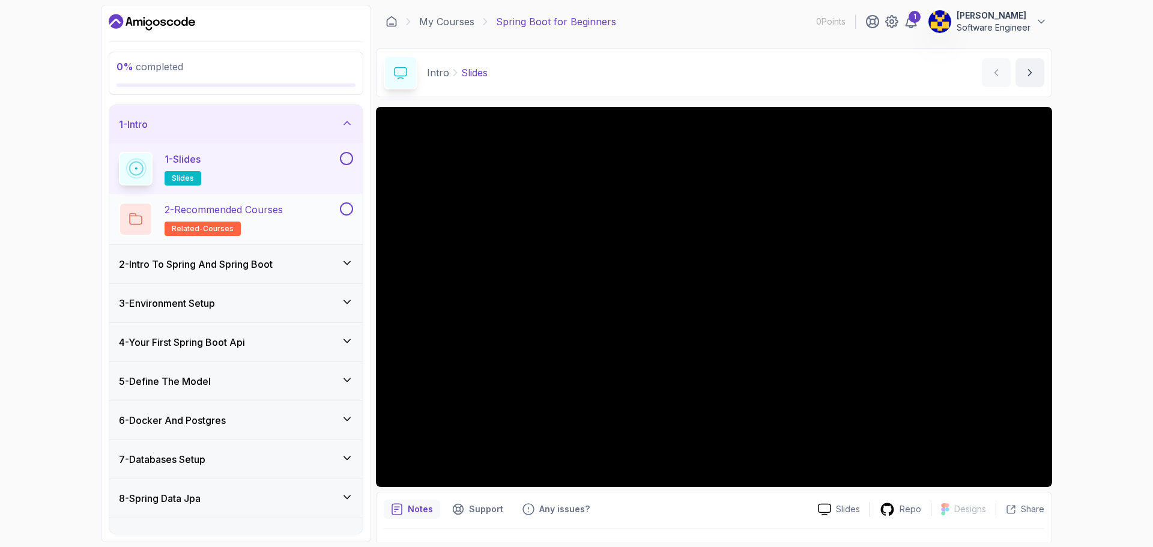
click at [304, 219] on div "2 - Recommended Courses related-courses" at bounding box center [228, 219] width 219 height 34
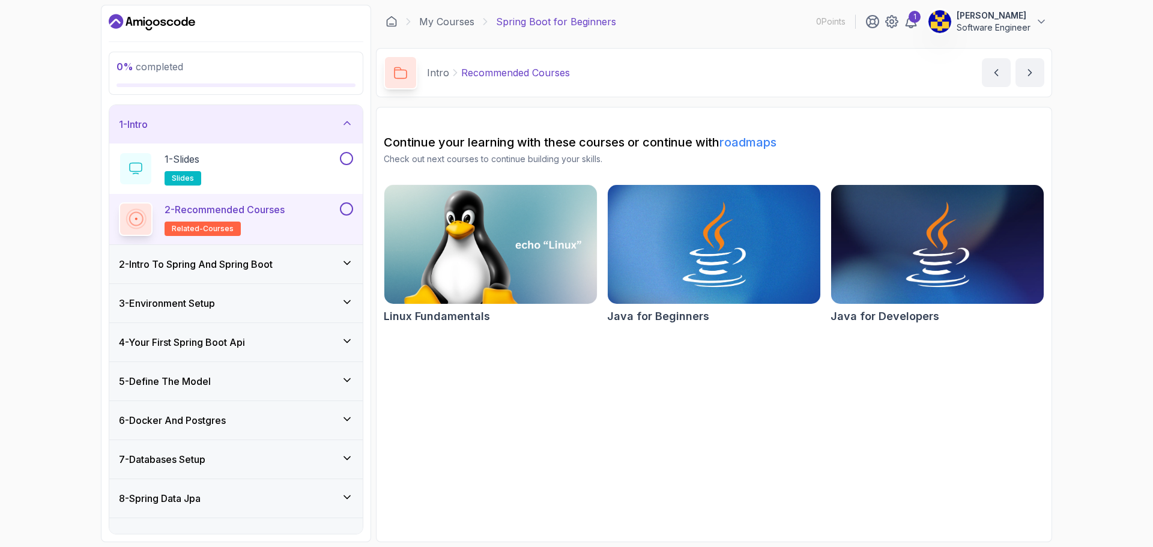
click at [273, 267] on h3 "2 - Intro To Spring And Spring Boot" at bounding box center [196, 264] width 154 height 14
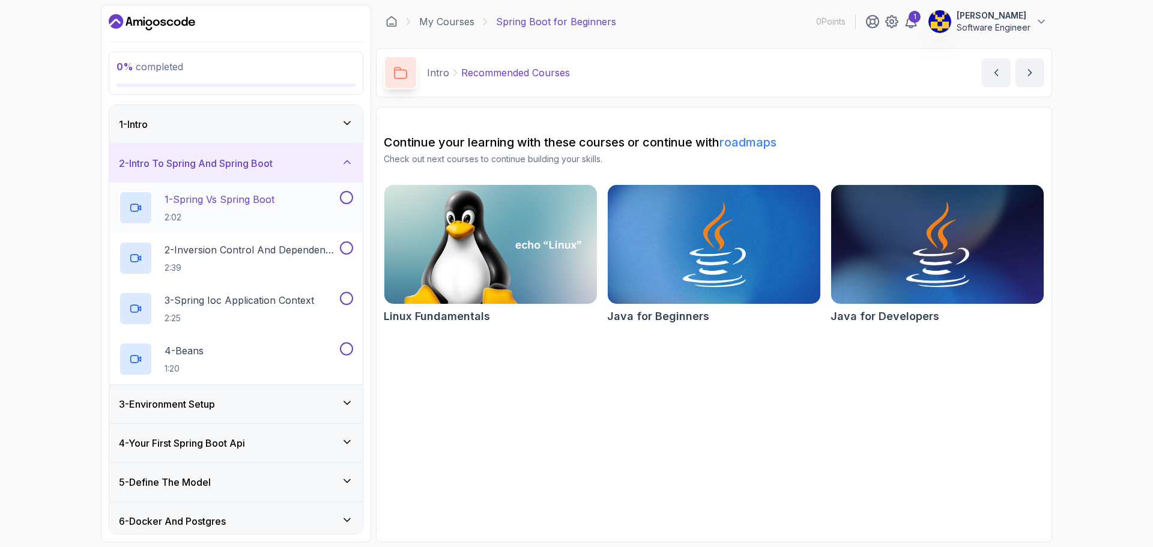
click at [293, 213] on div "1 - Spring Vs Spring Boot 2:02" at bounding box center [228, 208] width 219 height 34
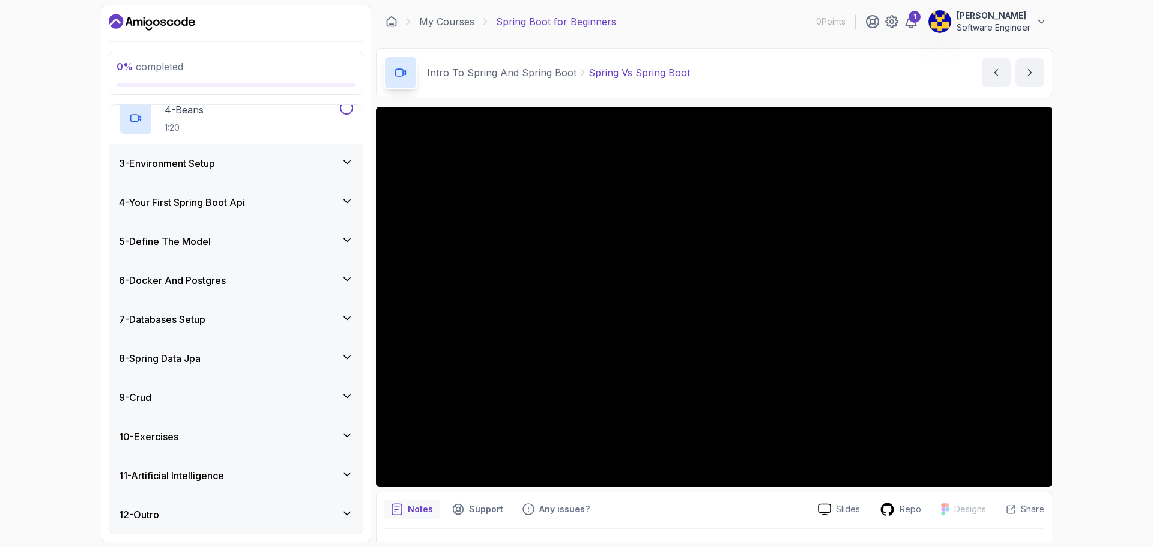
scroll to position [28, 0]
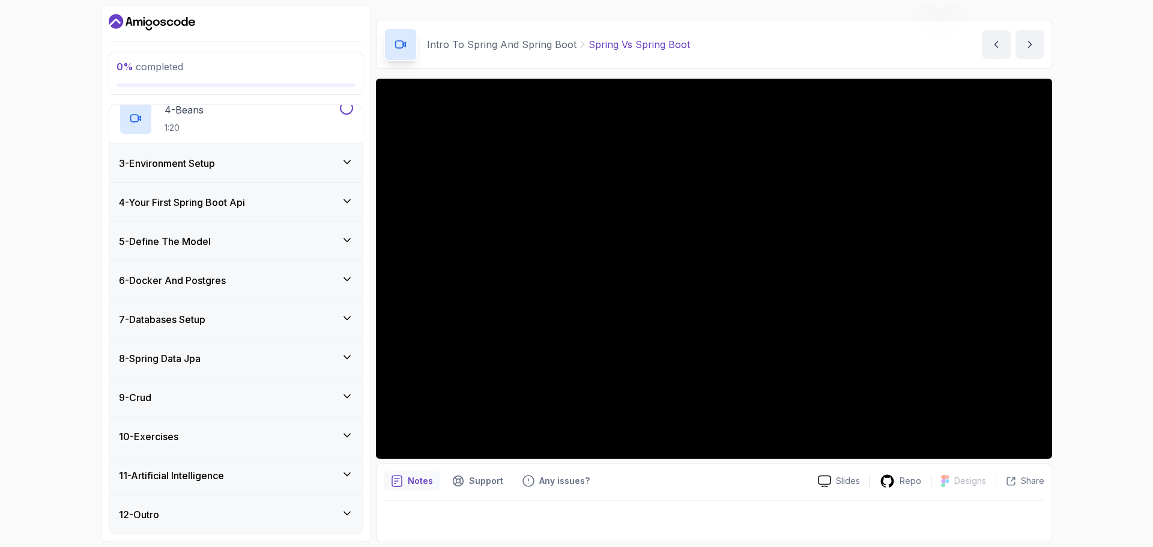
click at [1085, 413] on div "0 % completed 1 - Intro 2 - Intro To Spring And Spring Boot 1 - Spring Vs Sprin…" at bounding box center [576, 273] width 1153 height 547
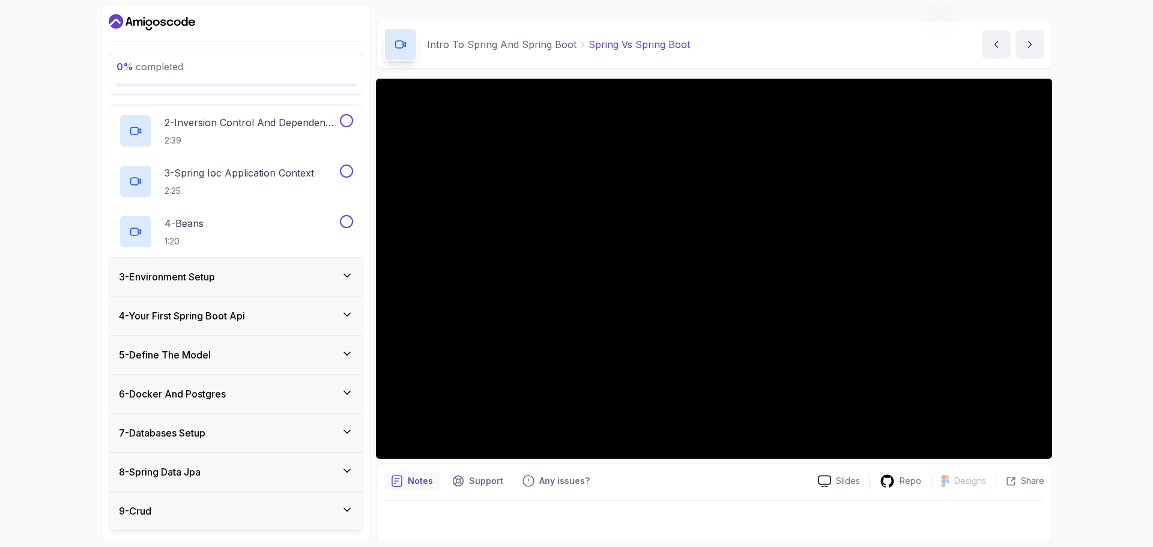
scroll to position [180, 0]
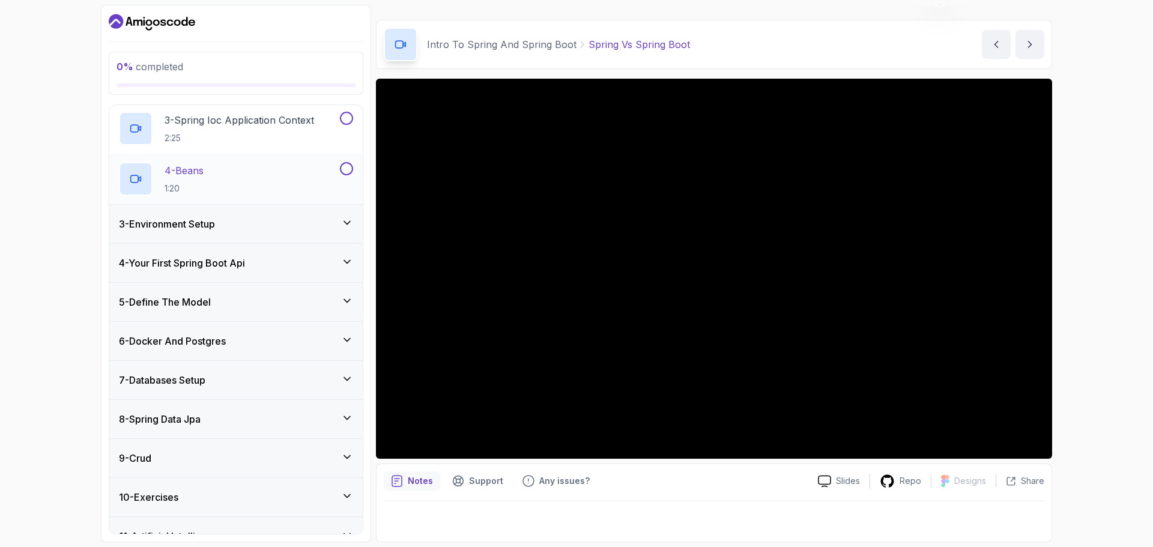
click at [217, 296] on div "5 - Define The Model" at bounding box center [236, 302] width 234 height 14
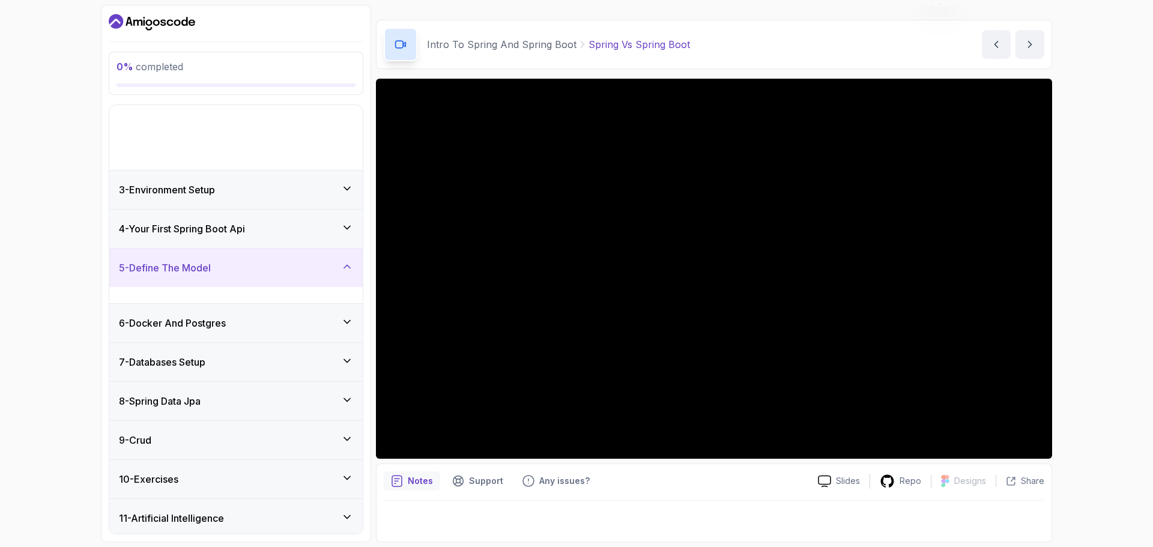
scroll to position [39, 0]
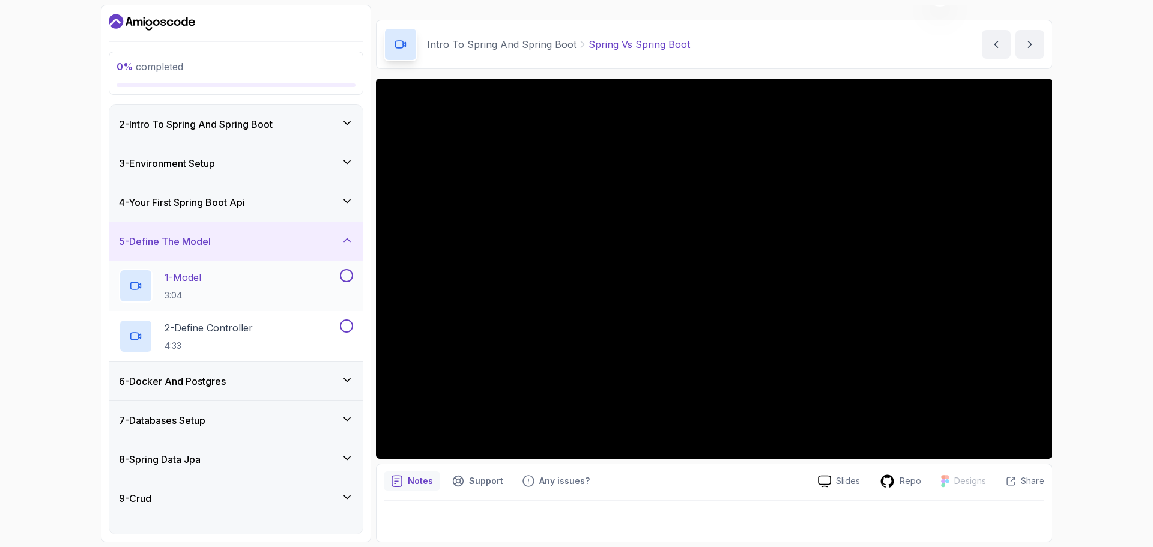
click at [247, 293] on div "1 - Model 3:04" at bounding box center [228, 286] width 219 height 34
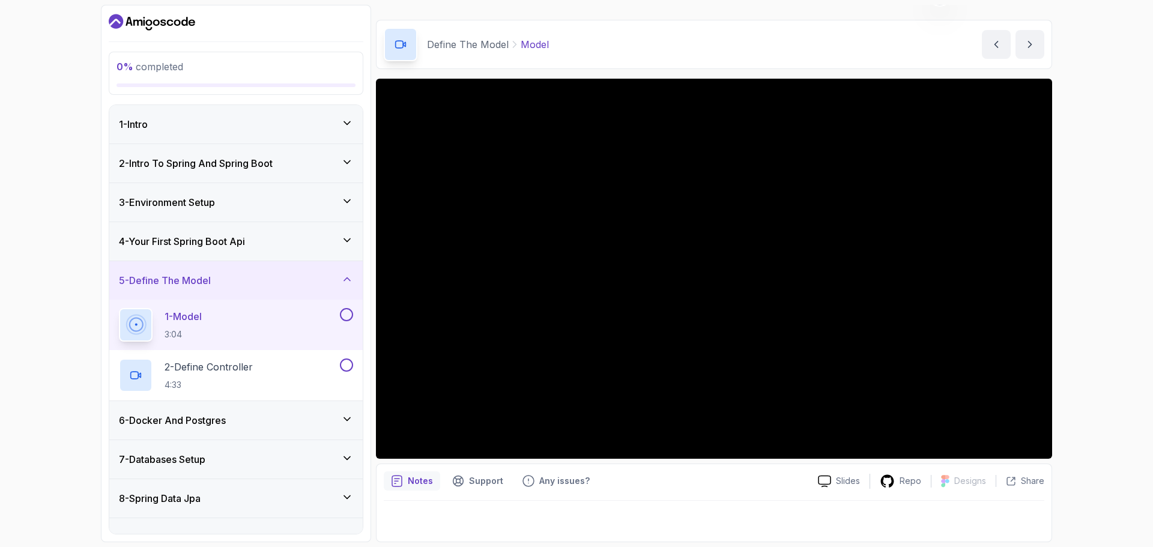
click at [251, 129] on div "1 - Intro" at bounding box center [236, 124] width 234 height 14
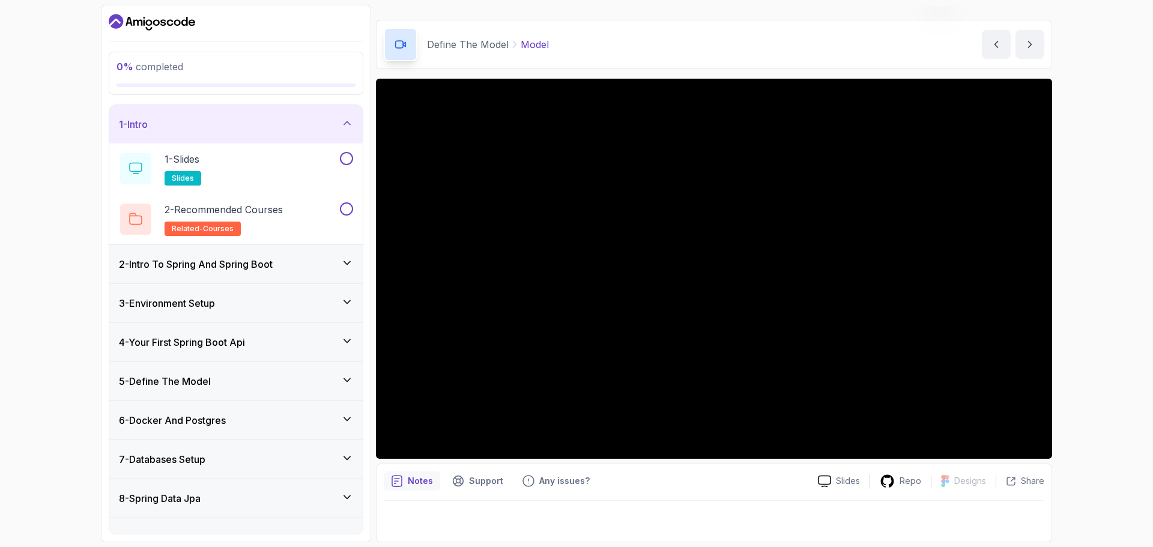
click at [251, 265] on h3 "2 - Intro To Spring And Spring Boot" at bounding box center [196, 264] width 154 height 14
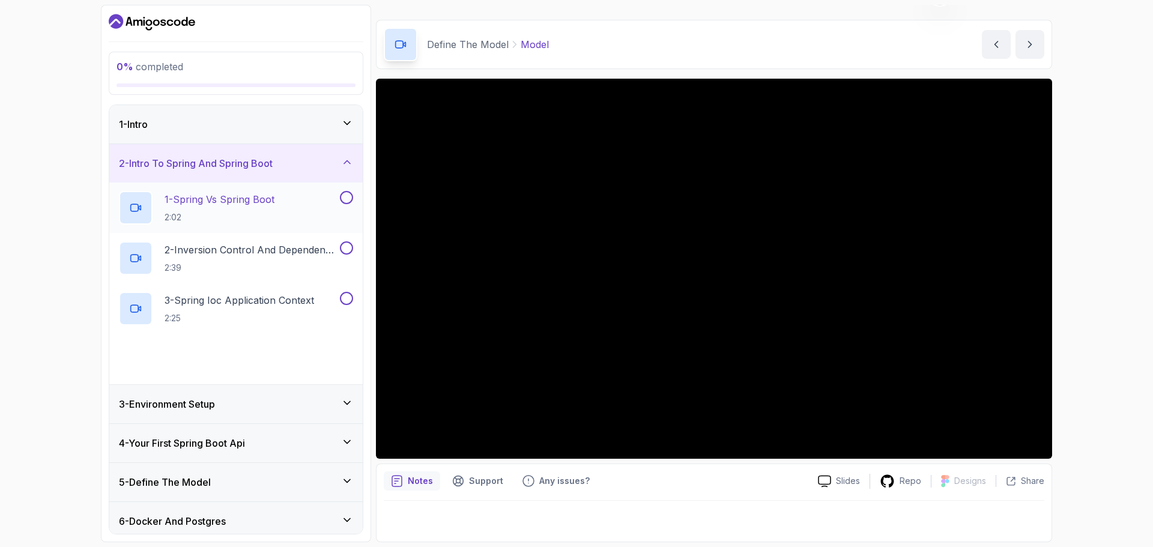
click at [278, 206] on div "1 - Spring Vs Spring Boot 2:02" at bounding box center [228, 208] width 219 height 34
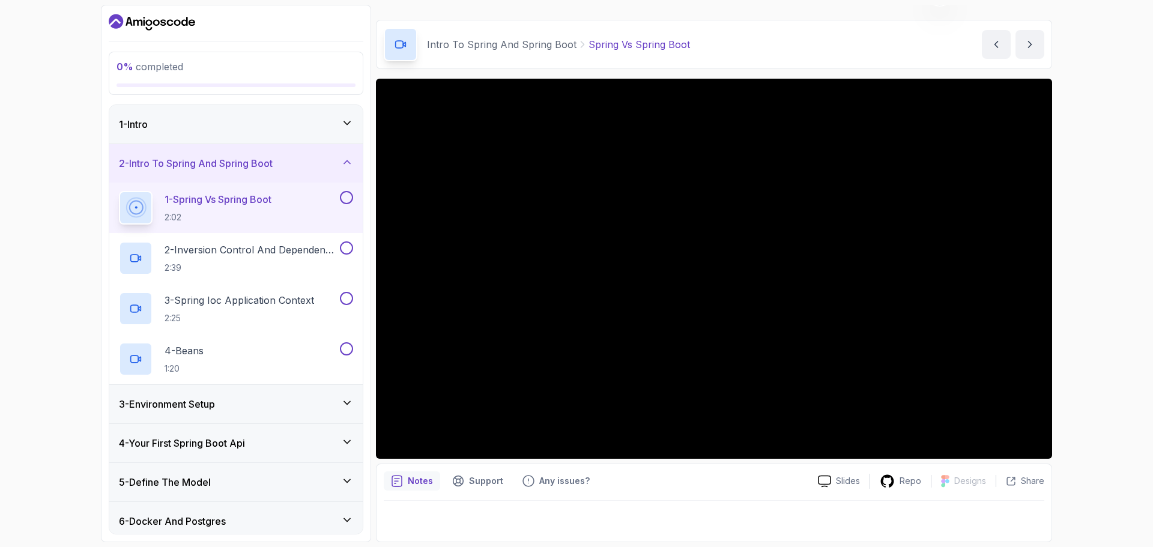
click at [277, 132] on div "1 - Intro" at bounding box center [235, 124] width 253 height 38
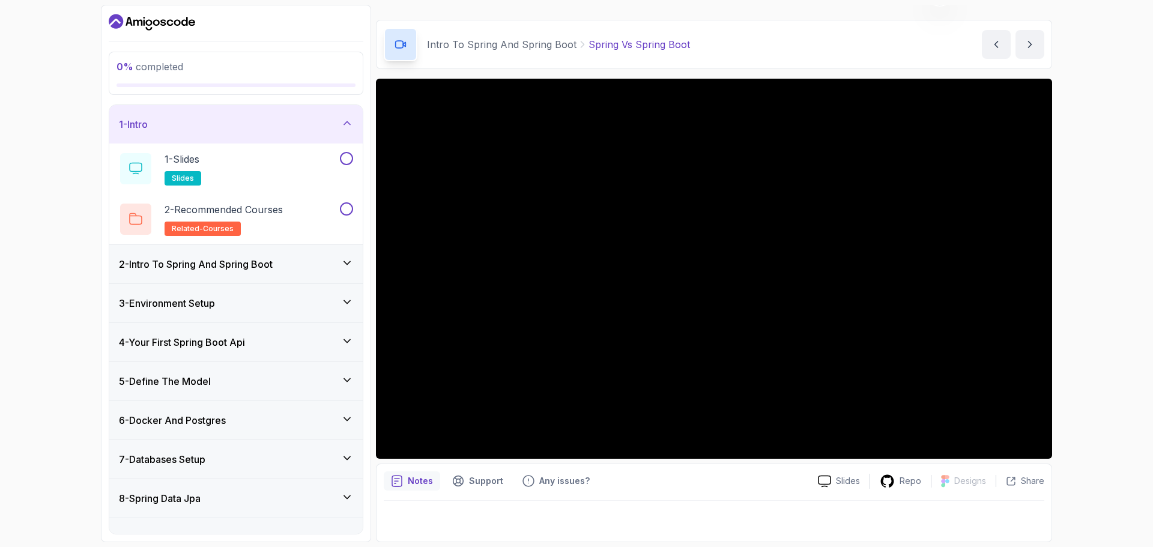
click at [285, 124] on div "1 - Intro" at bounding box center [236, 124] width 234 height 14
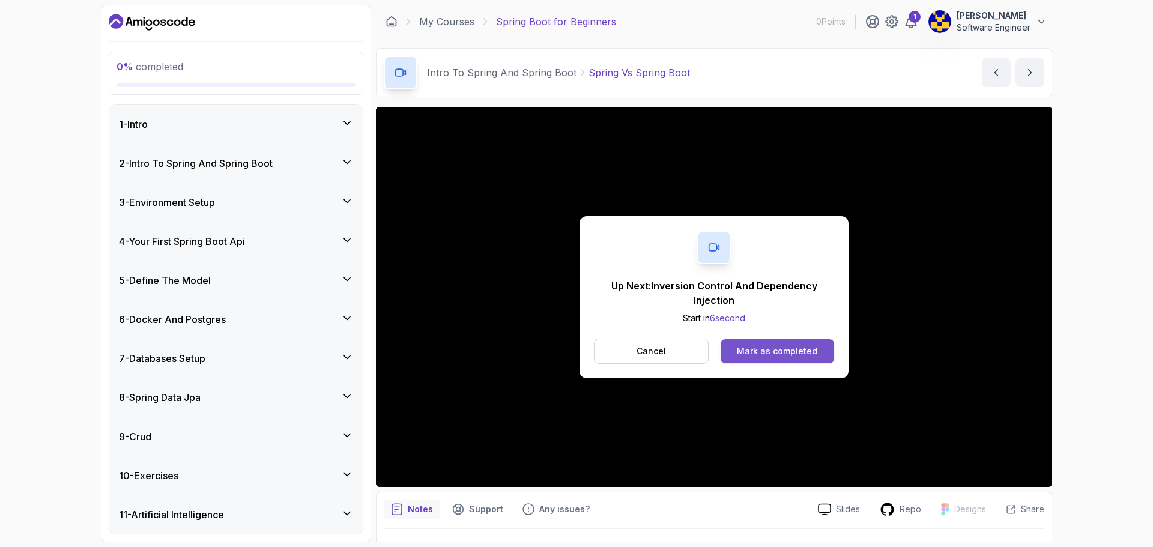
click at [755, 343] on button "Mark as completed" at bounding box center [777, 351] width 113 height 24
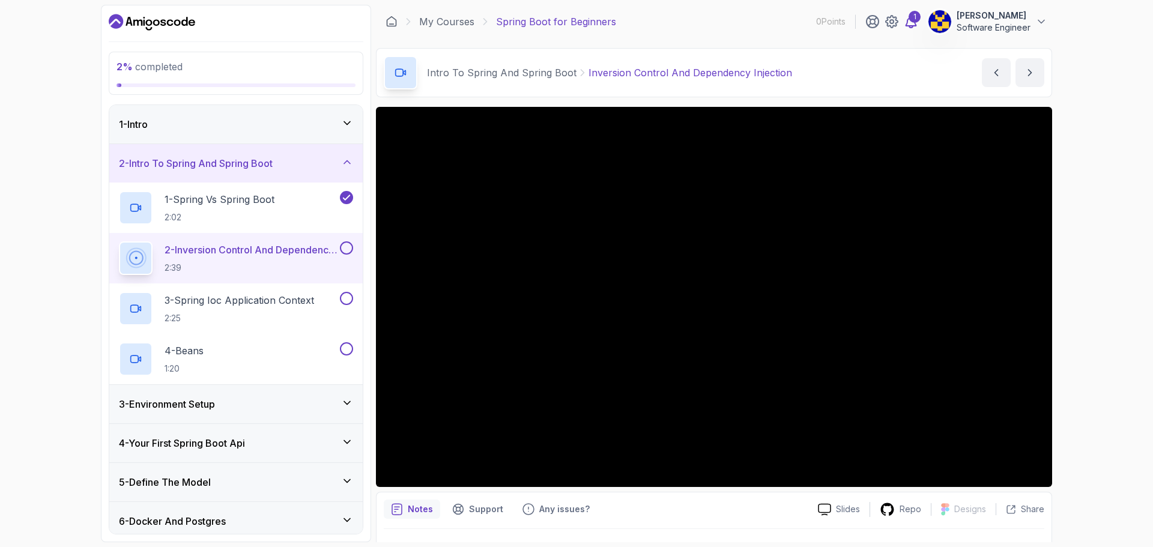
click at [906, 21] on icon at bounding box center [911, 21] width 14 height 14
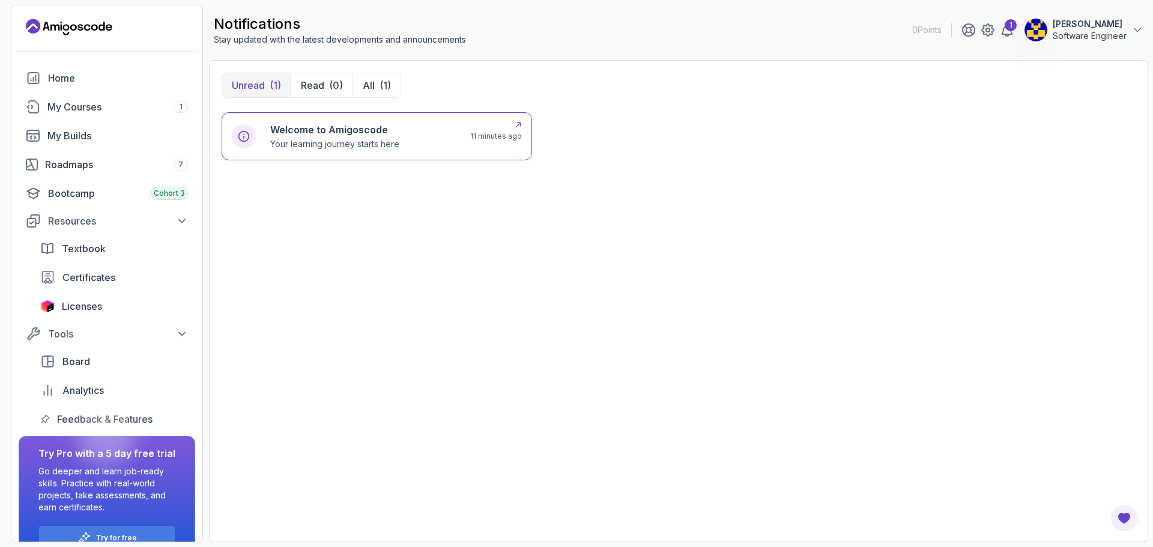
click at [393, 138] on p "Your learning journey starts here" at bounding box center [334, 144] width 129 height 12
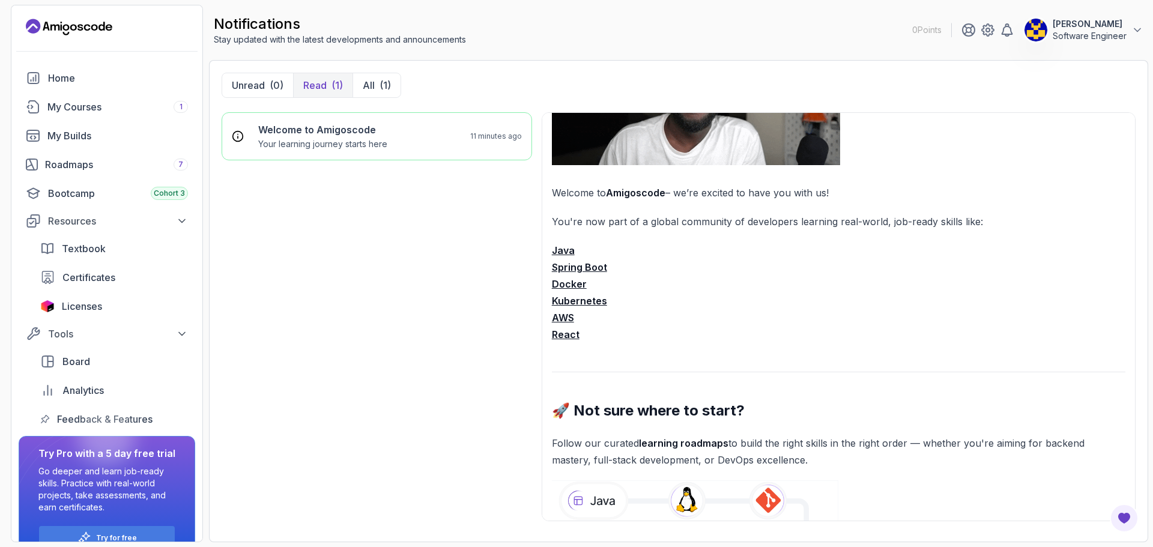
scroll to position [180, 0]
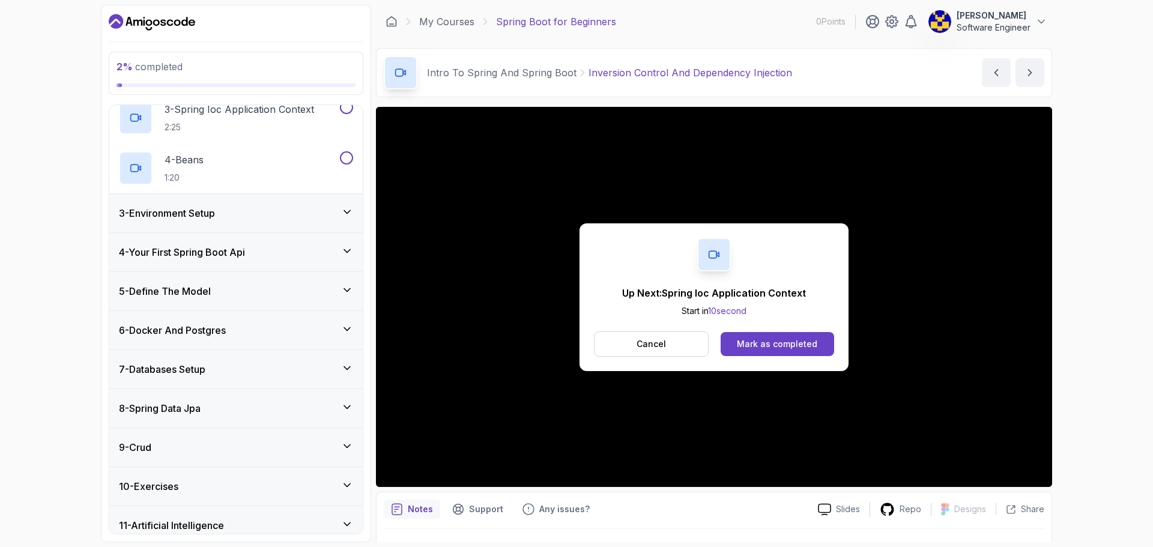
scroll to position [240, 0]
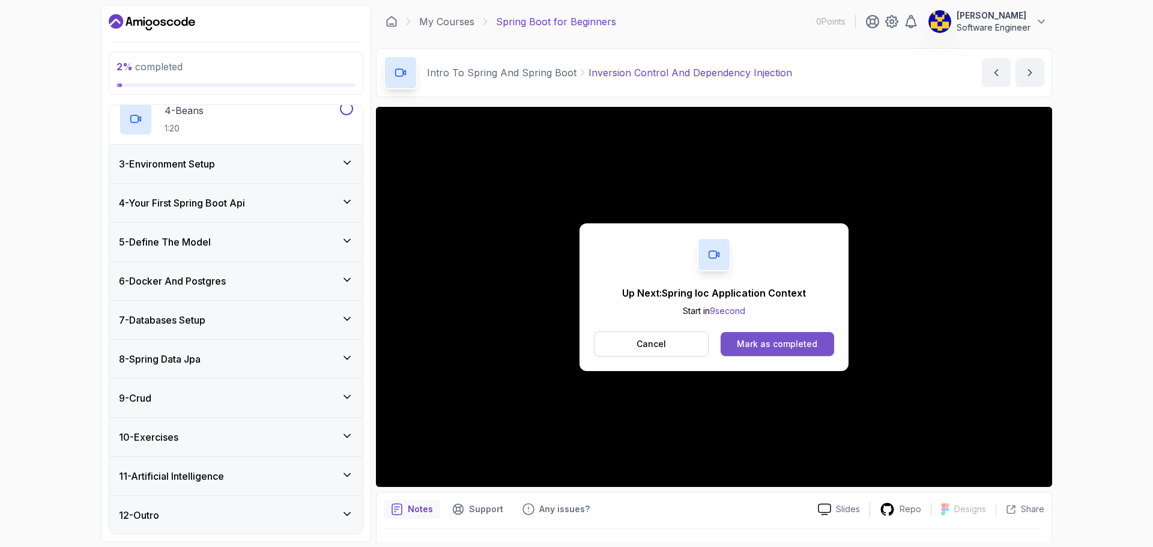
click at [766, 340] on div "Mark as completed" at bounding box center [777, 344] width 80 height 12
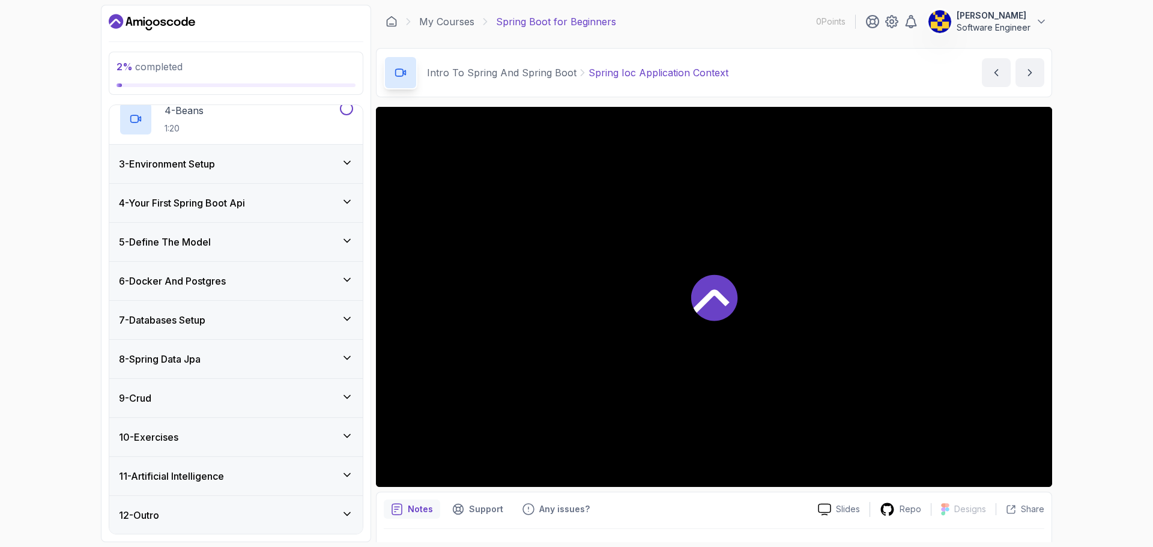
scroll to position [241, 0]
click at [220, 403] on div "9 - Crud" at bounding box center [236, 397] width 234 height 14
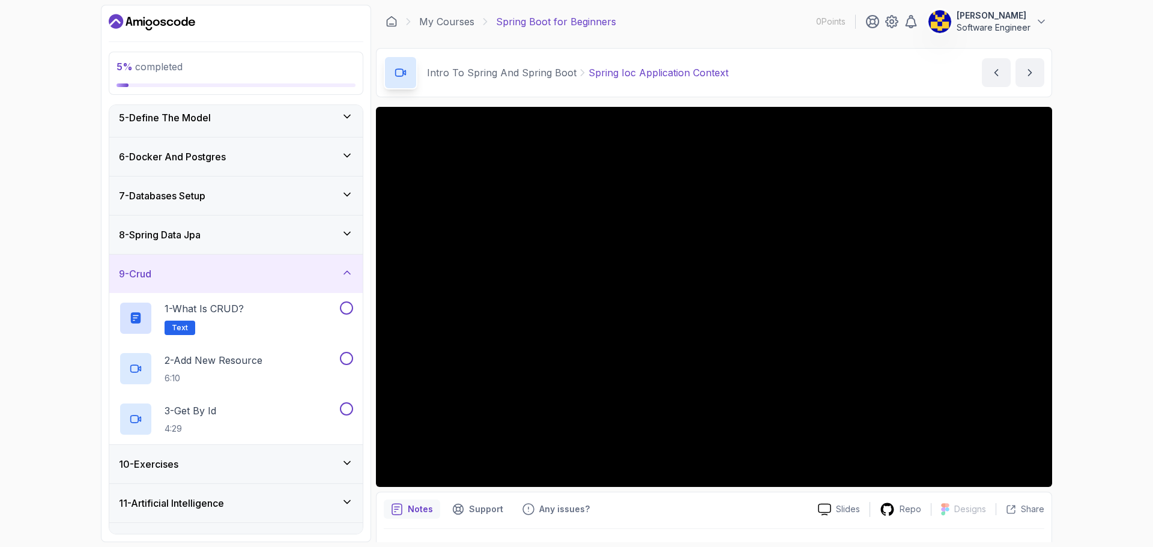
scroll to position [190, 0]
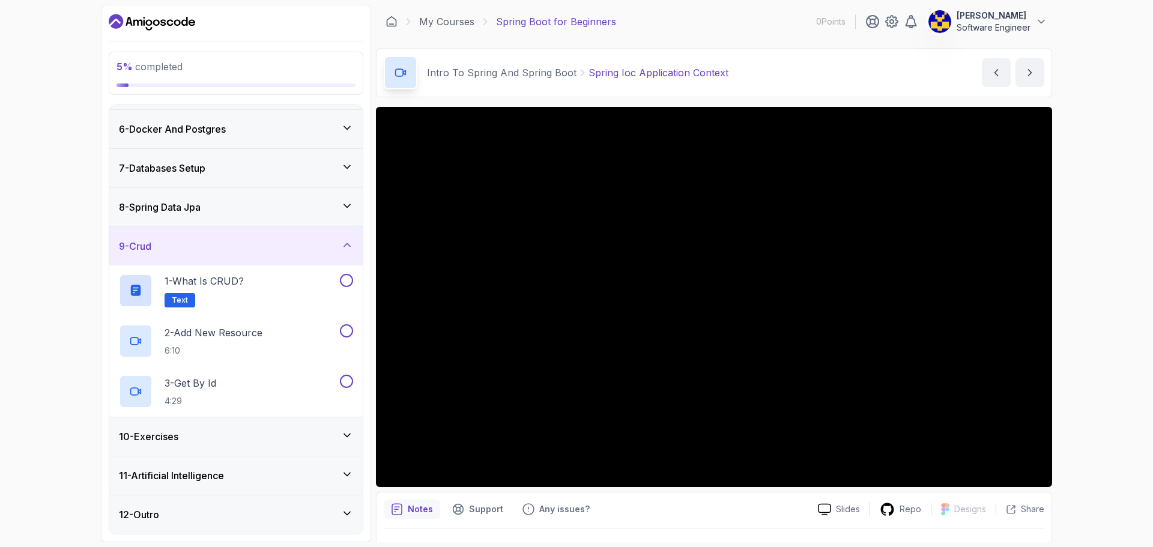
click at [340, 246] on div "9 - Crud" at bounding box center [236, 246] width 234 height 14
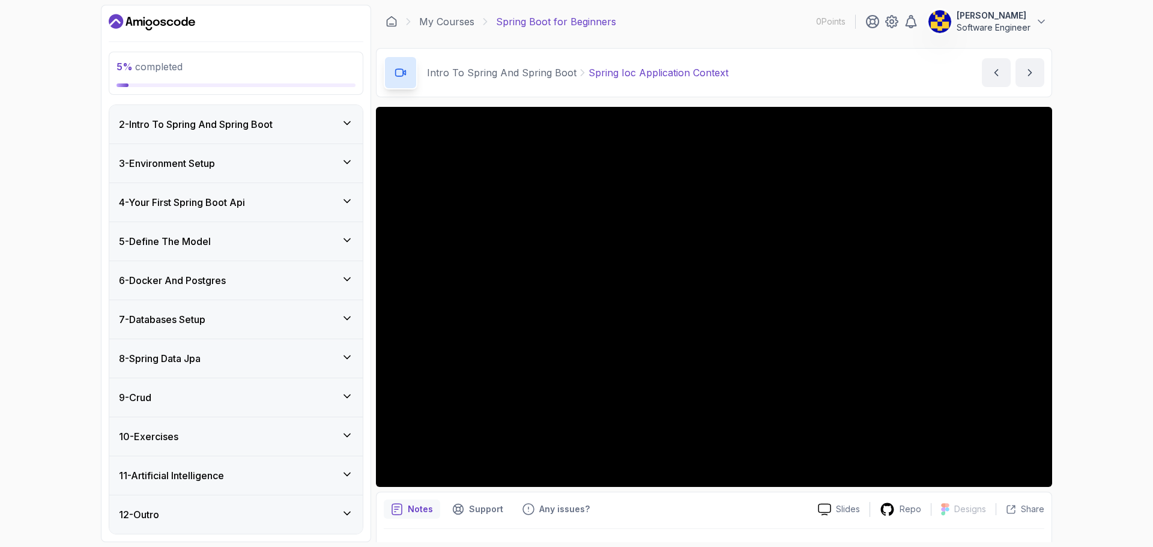
scroll to position [39, 0]
click at [309, 273] on div "6 - Docker And Postgres" at bounding box center [236, 280] width 234 height 14
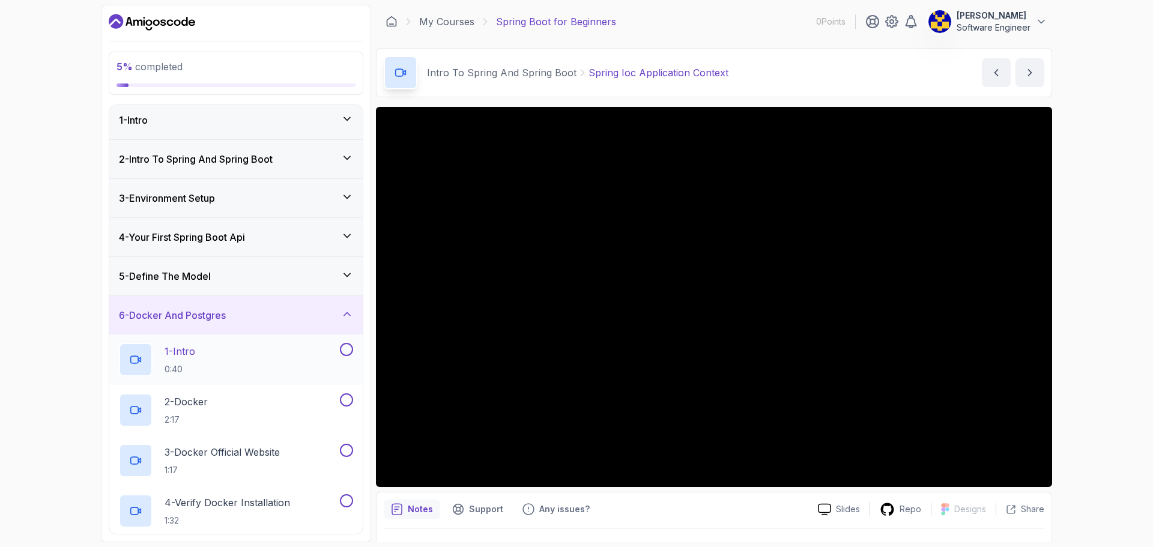
scroll to position [0, 0]
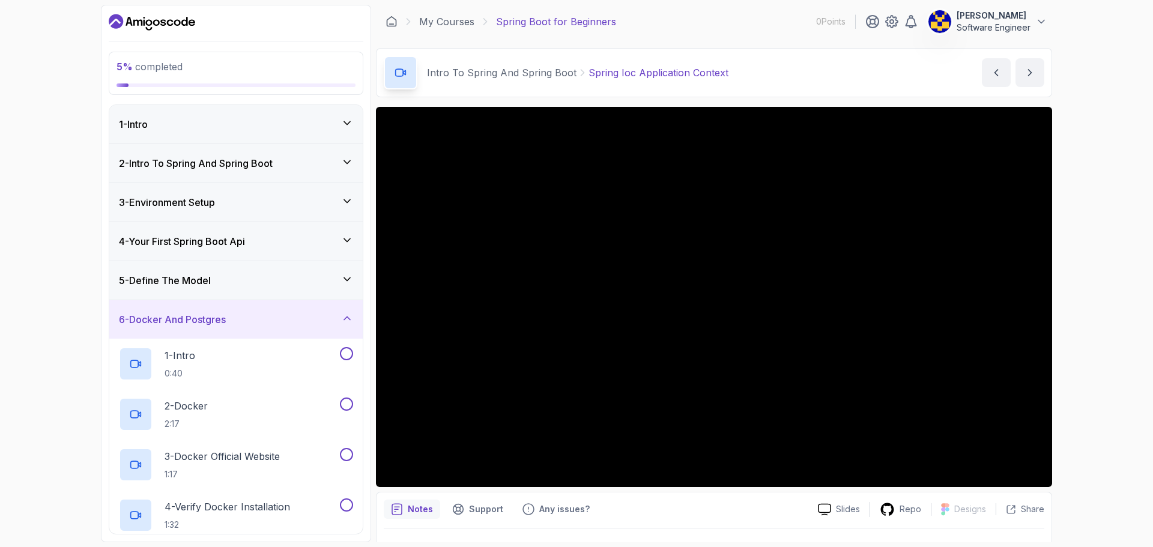
click at [322, 320] on div "6 - Docker And Postgres" at bounding box center [236, 319] width 234 height 14
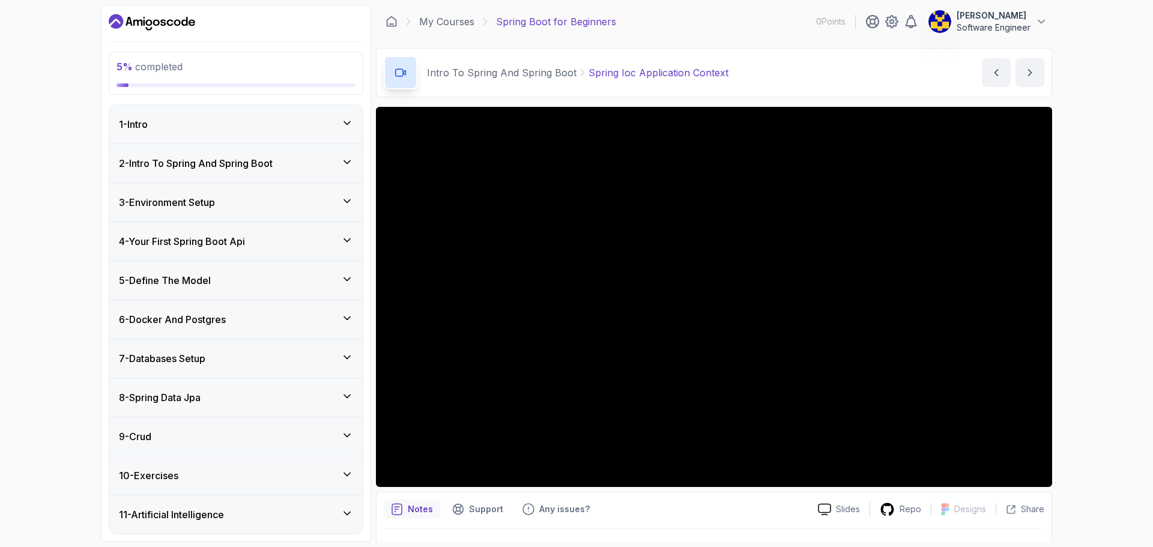
scroll to position [39, 0]
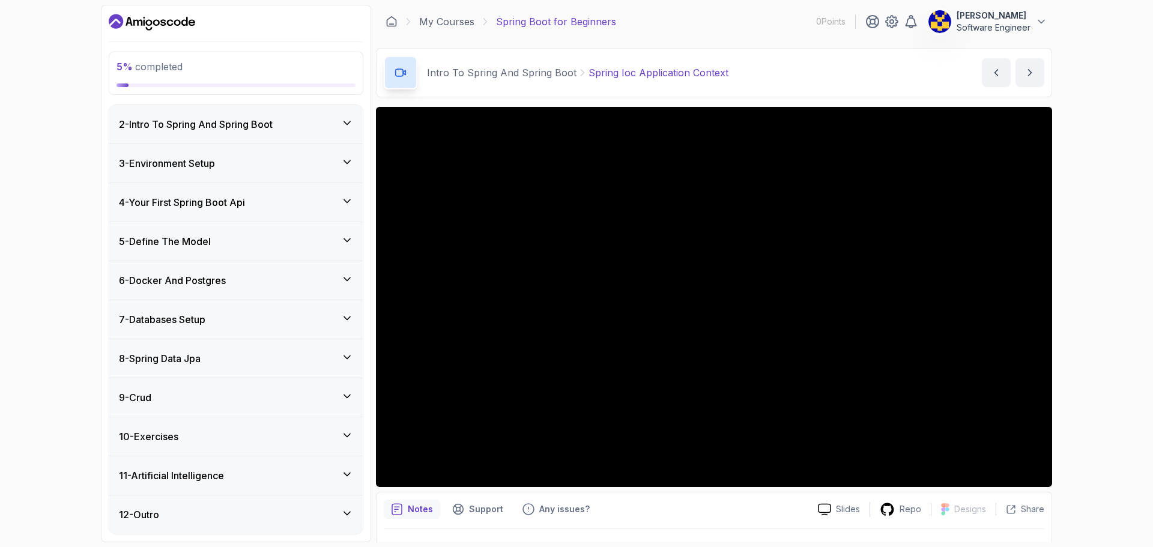
click at [235, 354] on div "8 - Spring Data Jpa" at bounding box center [236, 358] width 234 height 14
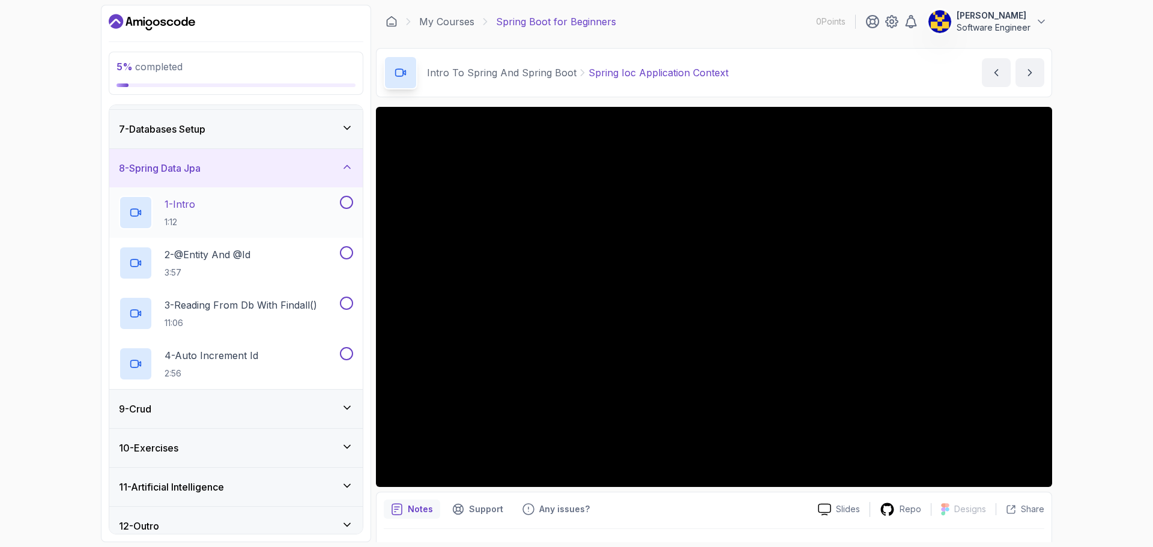
scroll to position [241, 0]
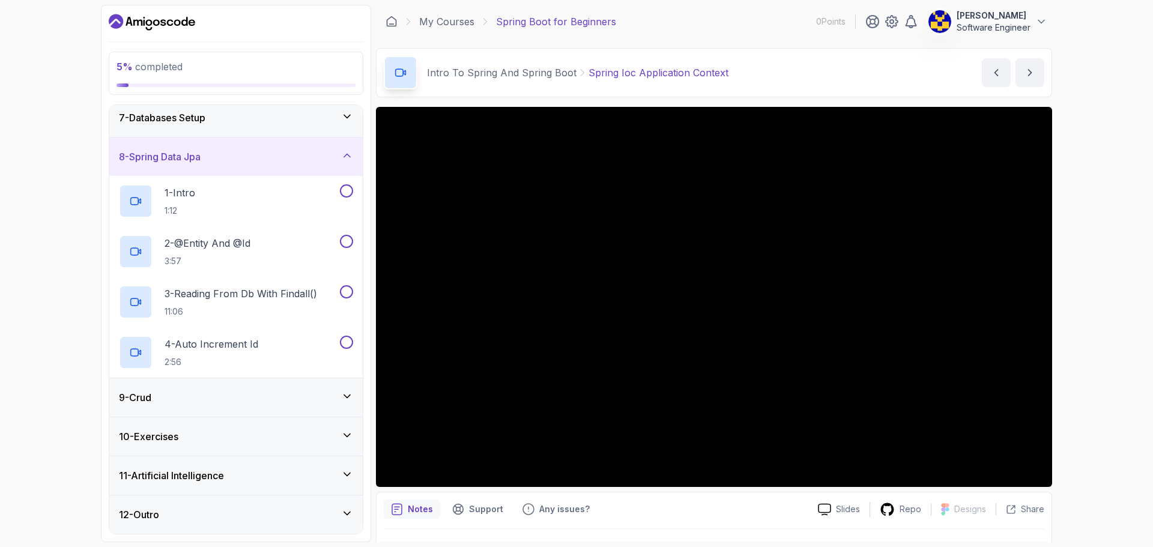
click at [267, 470] on div "11 - Artificial Intelligence" at bounding box center [236, 475] width 234 height 14
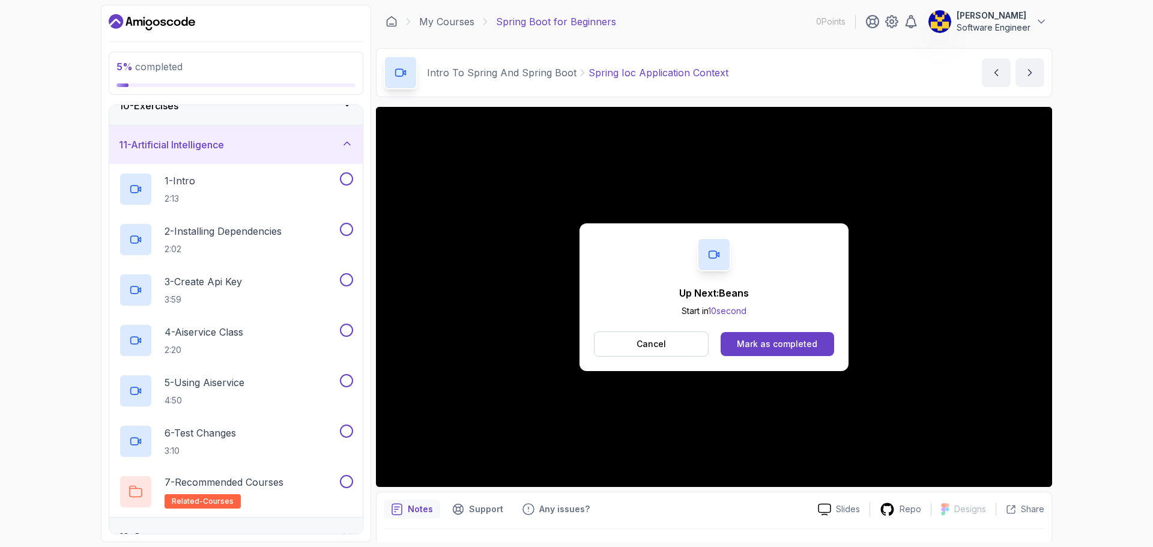
scroll to position [272, 0]
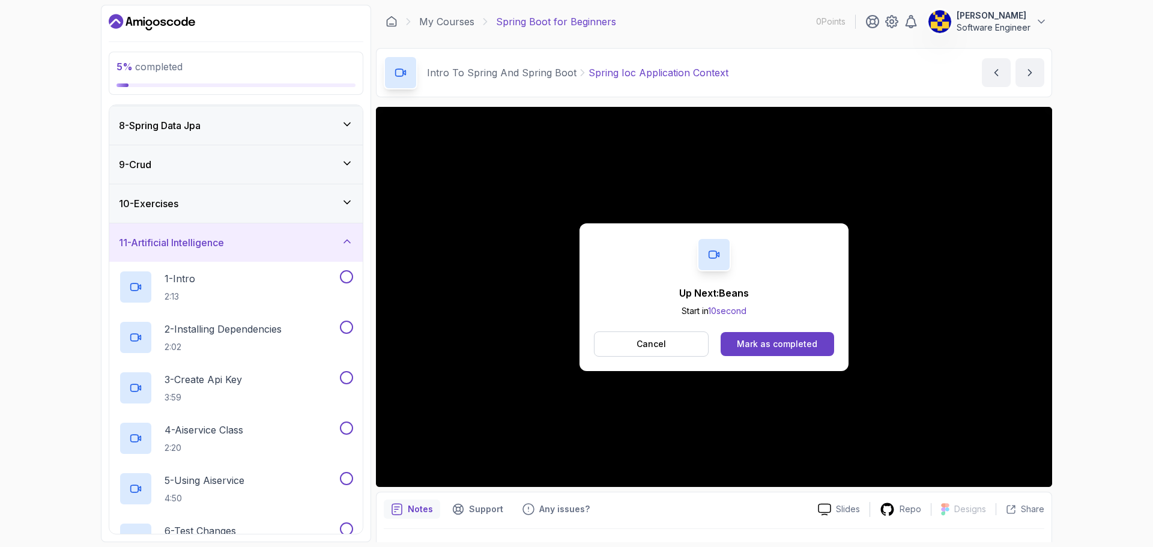
click at [784, 357] on div "Up Next: Beans Start in 10 second Cancel Mark as completed" at bounding box center [713, 297] width 269 height 148
click at [790, 345] on div "Mark as completed" at bounding box center [777, 344] width 80 height 12
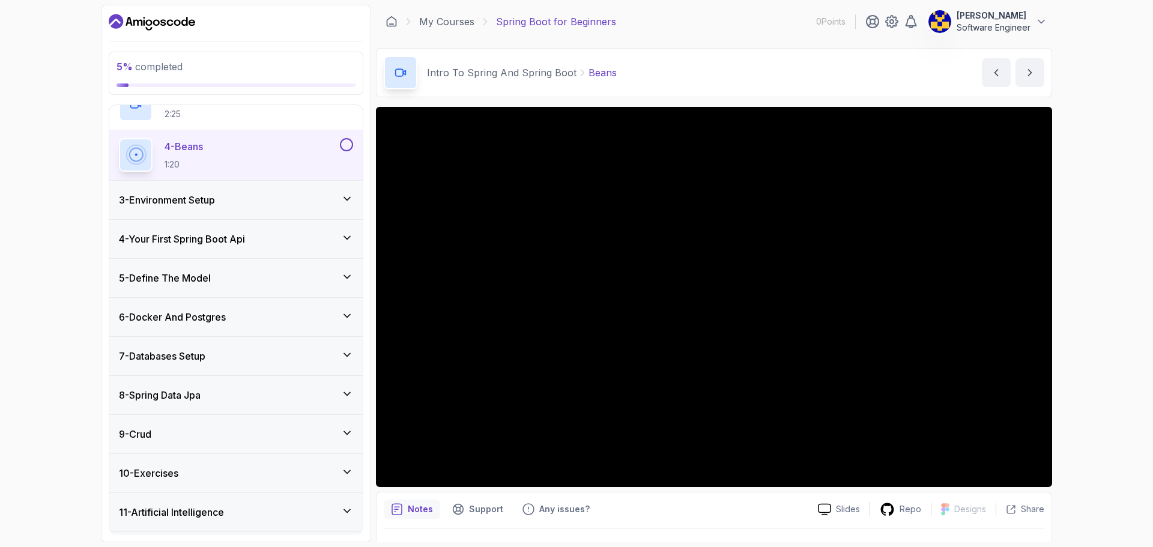
scroll to position [121, 0]
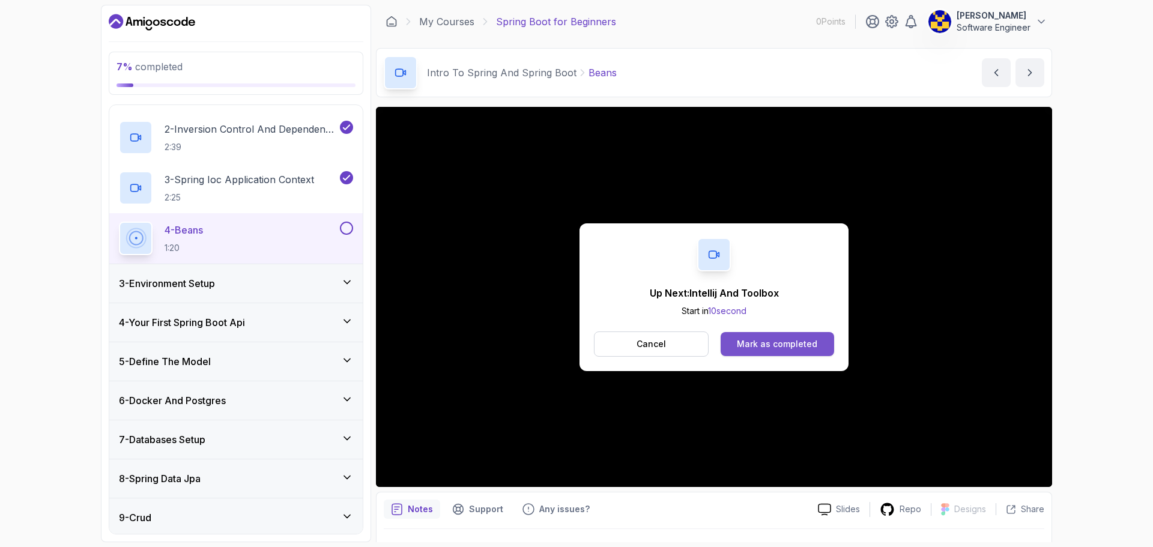
click at [809, 342] on div "Mark as completed" at bounding box center [777, 344] width 80 height 12
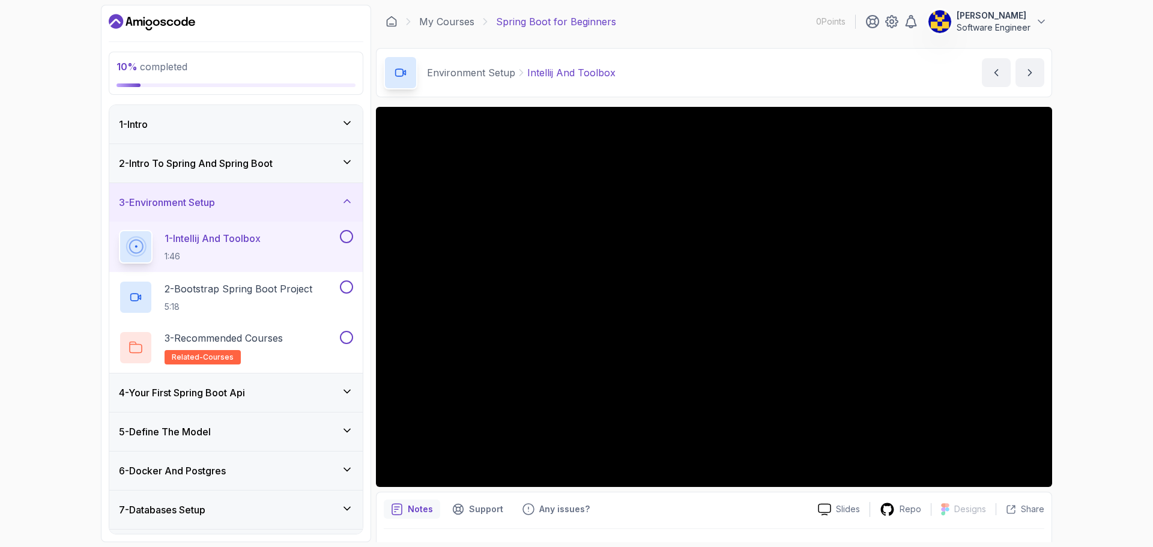
click at [258, 121] on div "1 - Intro" at bounding box center [236, 124] width 234 height 14
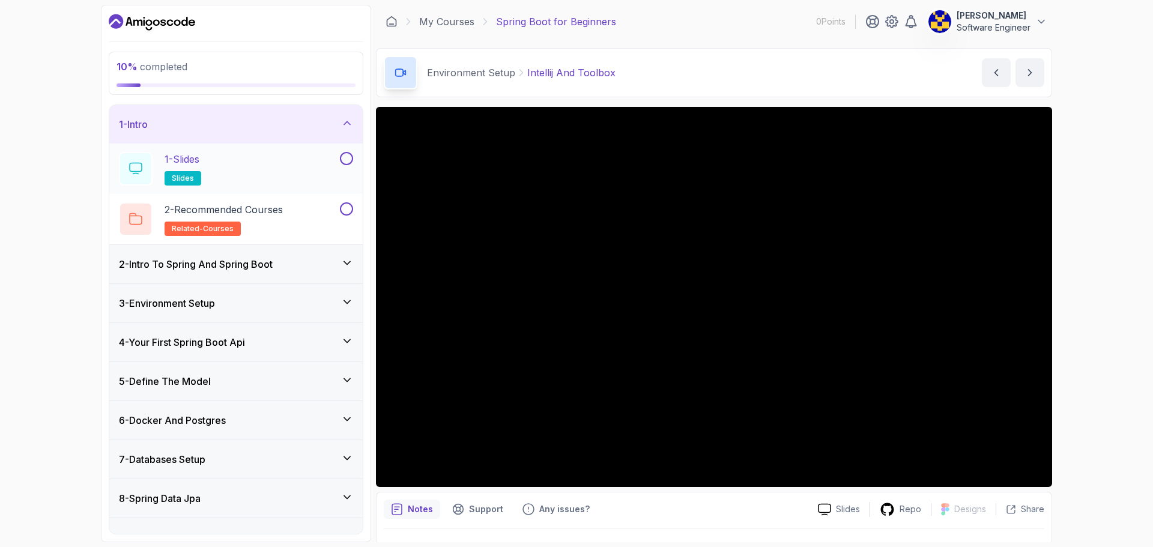
click at [340, 159] on button at bounding box center [346, 158] width 13 height 13
click at [348, 205] on button at bounding box center [346, 208] width 13 height 13
click at [253, 211] on p "2 - Recommended Courses" at bounding box center [224, 209] width 118 height 14
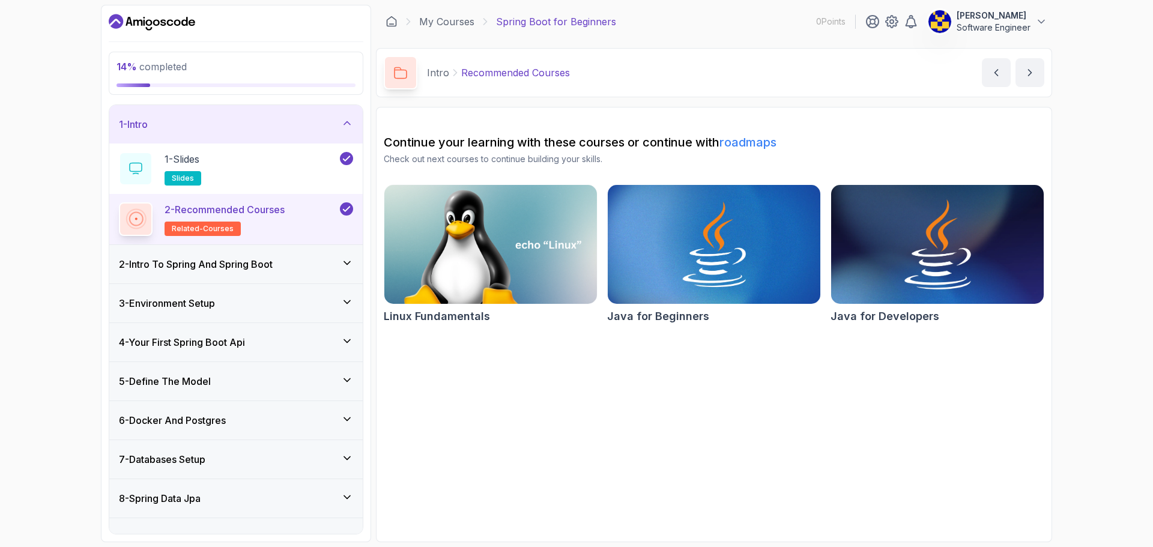
click at [924, 268] on img at bounding box center [937, 244] width 223 height 125
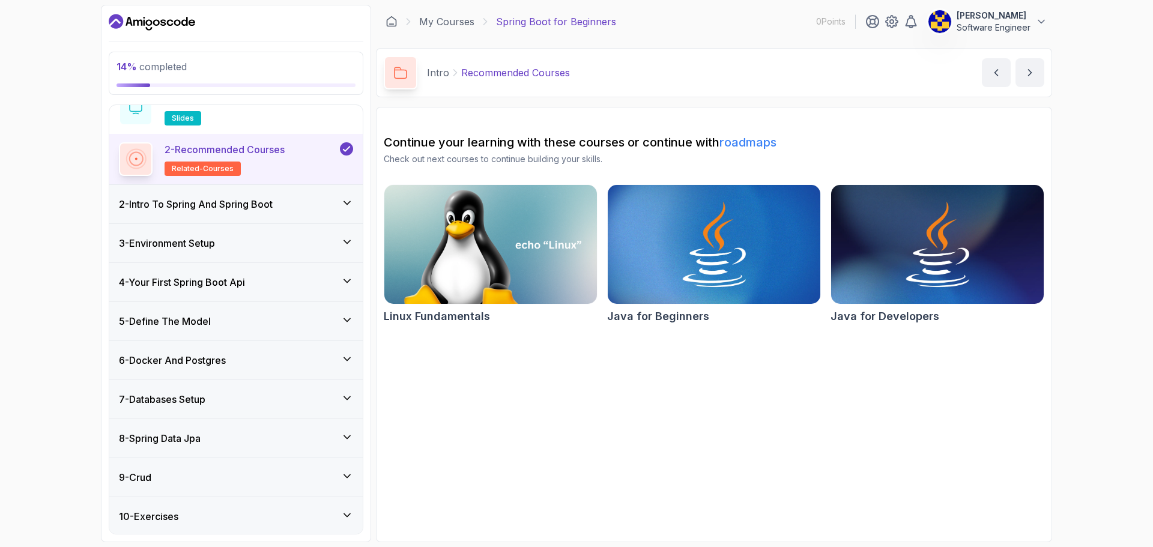
click at [304, 212] on div "2 - Intro To Spring And Spring Boot" at bounding box center [235, 204] width 253 height 38
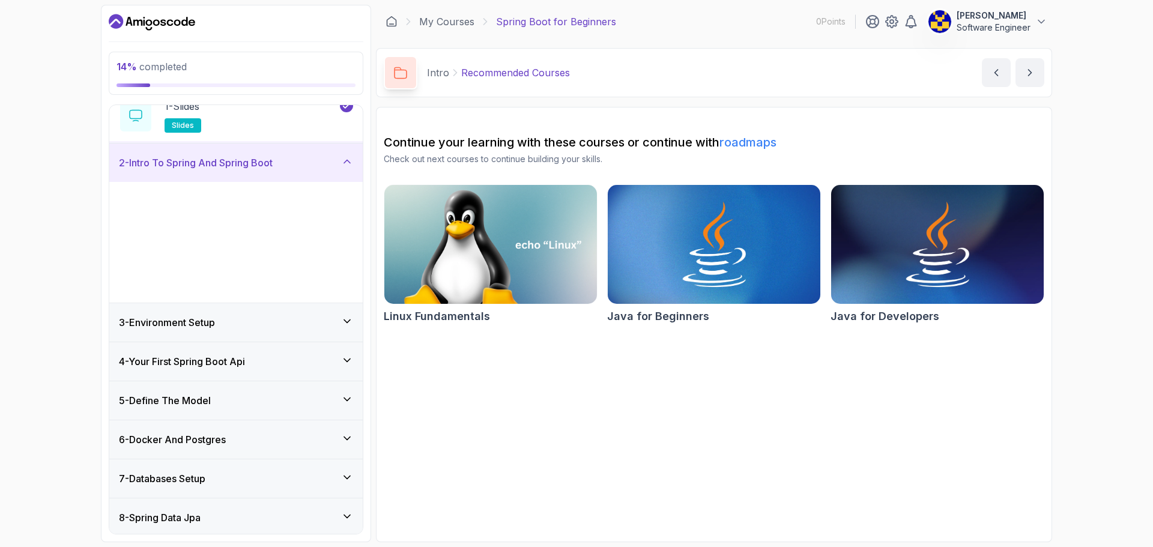
scroll to position [39, 0]
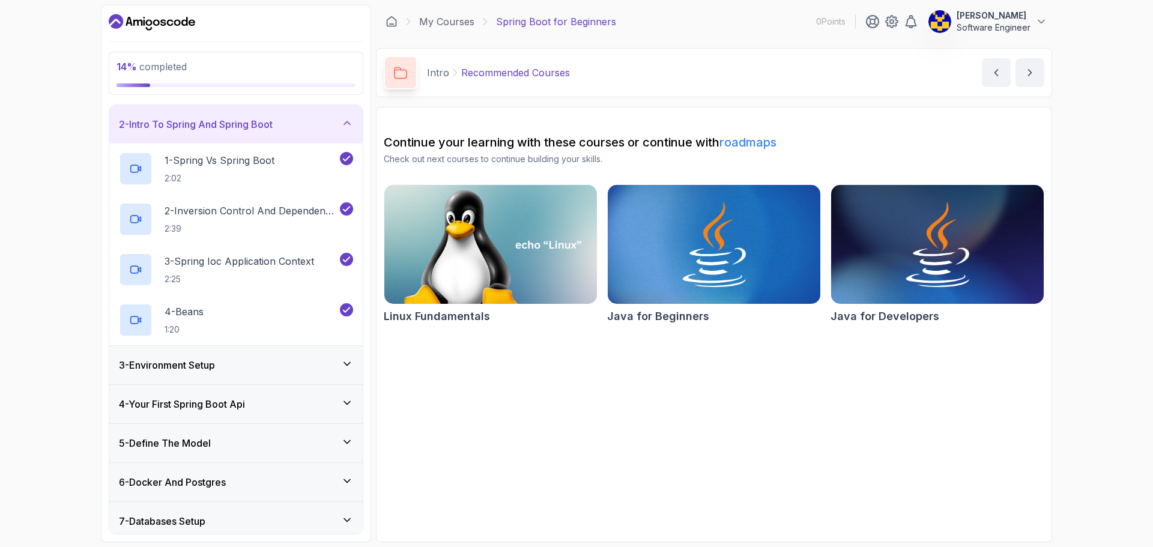
click at [288, 371] on div "3 - Environment Setup" at bounding box center [236, 365] width 234 height 14
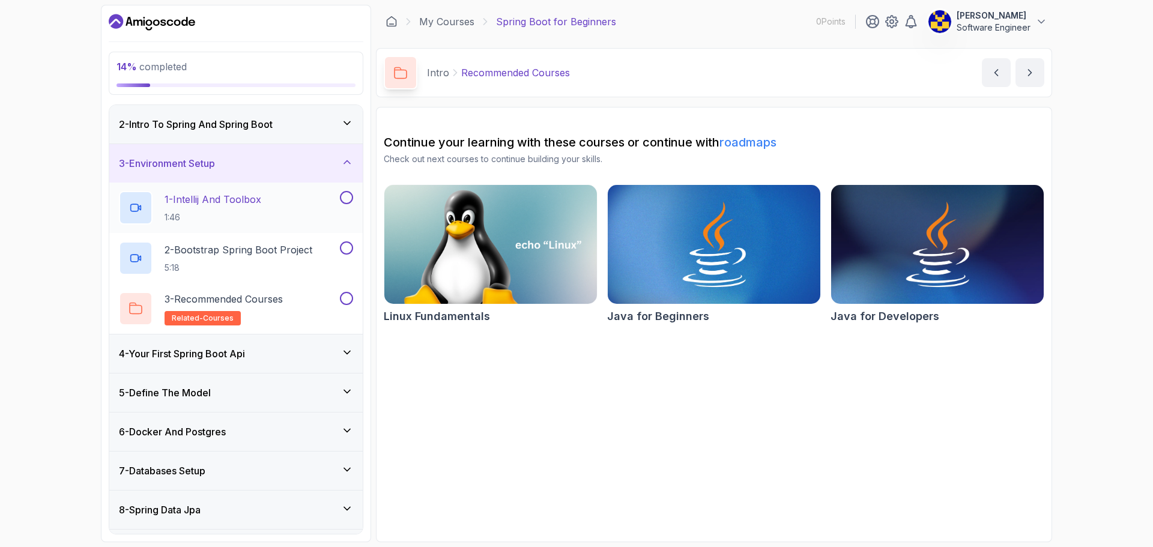
click at [299, 204] on div "1 - Intellij And Toolbox 1:46" at bounding box center [228, 208] width 219 height 34
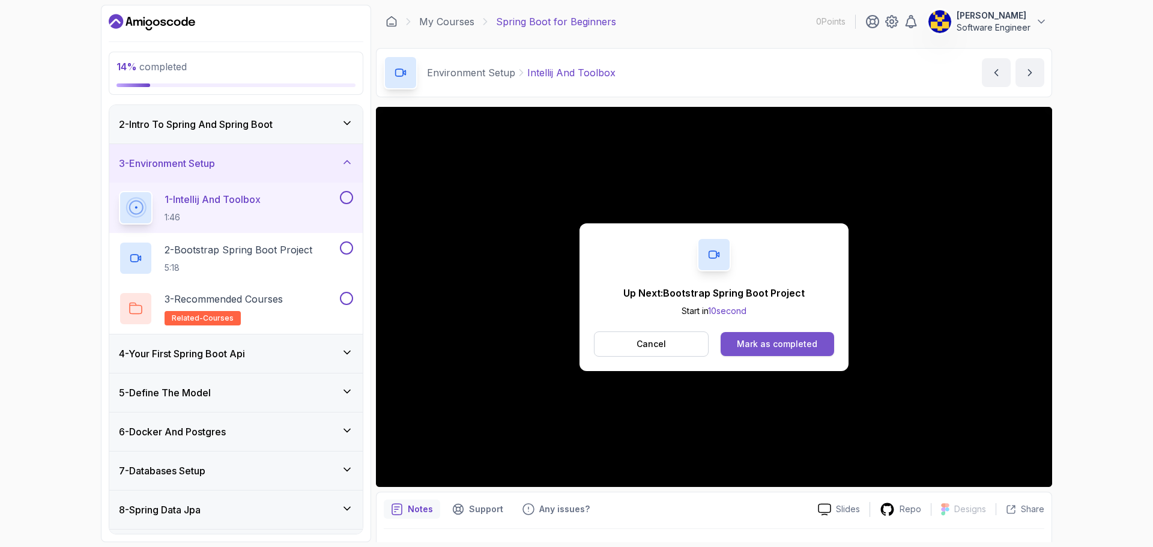
click at [782, 343] on div "Mark as completed" at bounding box center [777, 344] width 80 height 12
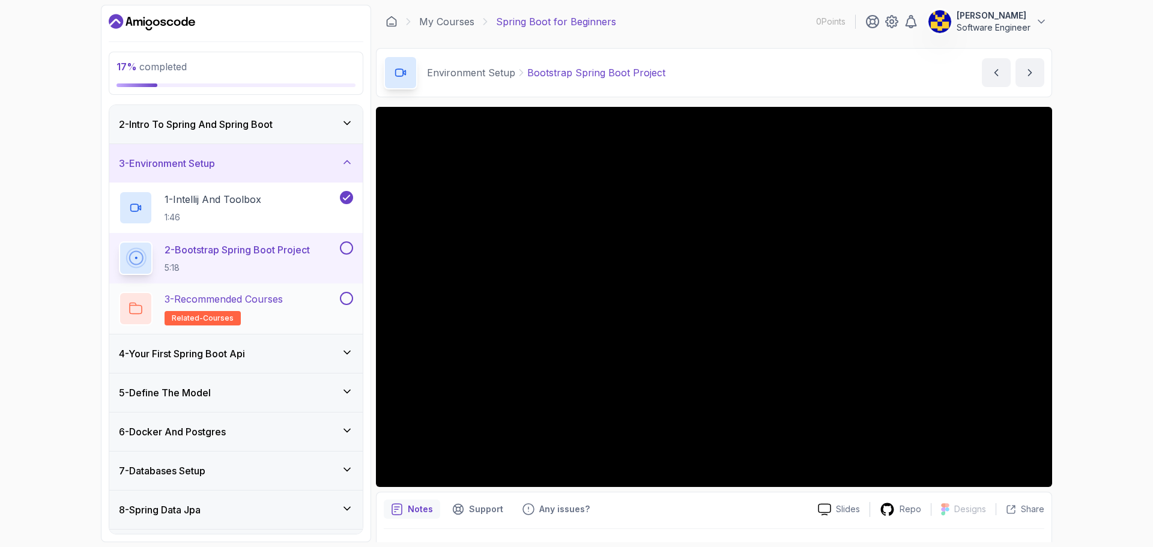
click at [294, 302] on div "3 - Recommended Courses related-courses" at bounding box center [228, 309] width 219 height 34
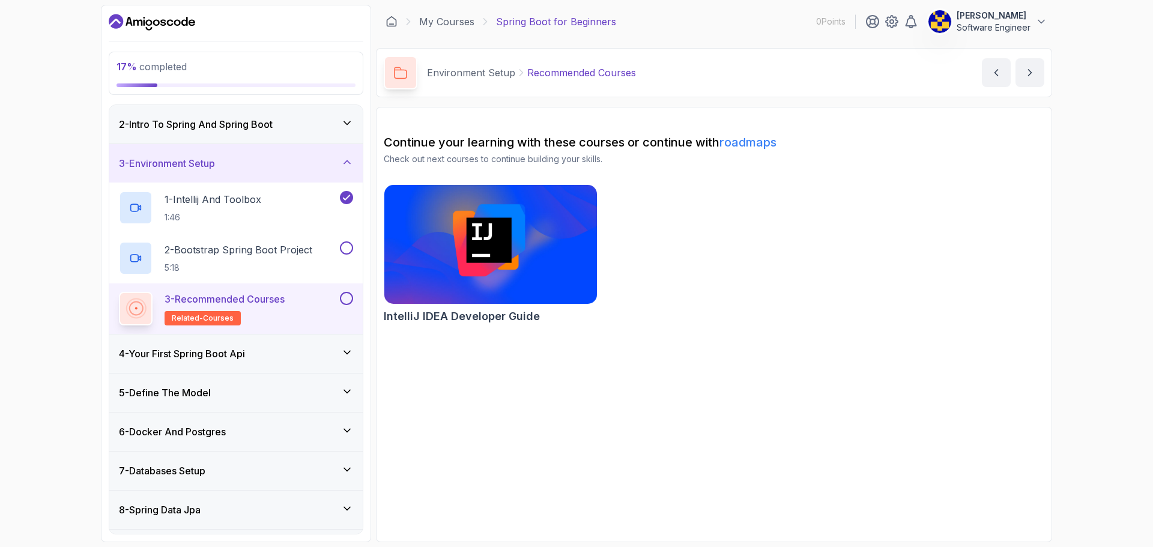
click at [342, 298] on button at bounding box center [346, 298] width 13 height 13
click at [278, 249] on p "2 - Bootstrap Spring Boot Project" at bounding box center [239, 250] width 148 height 14
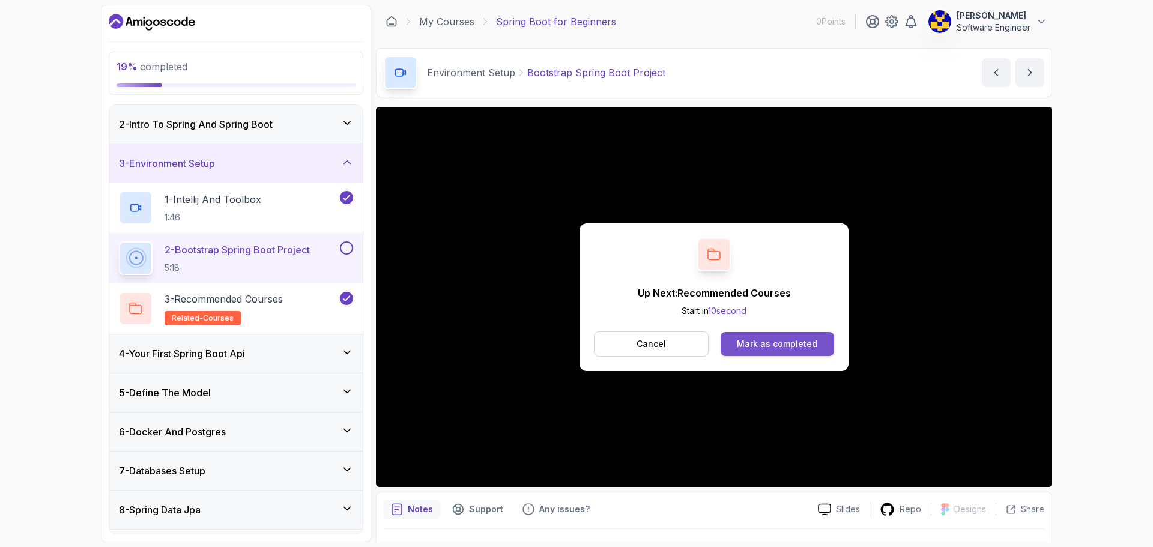
click at [746, 345] on div "Mark as completed" at bounding box center [777, 344] width 80 height 12
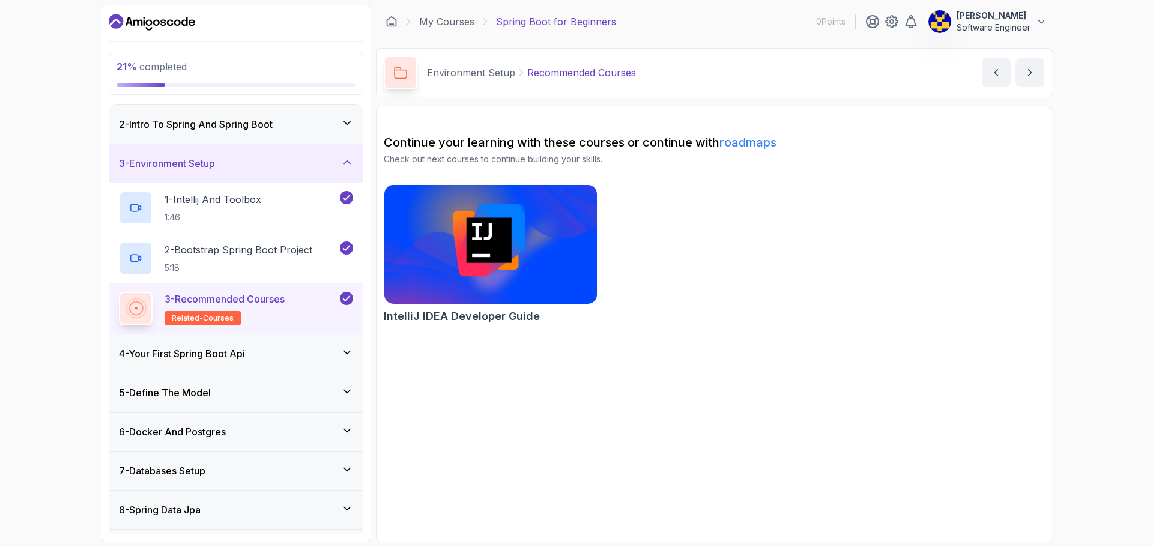
click at [312, 354] on div "4 - Your First Spring Boot Api" at bounding box center [236, 353] width 234 height 14
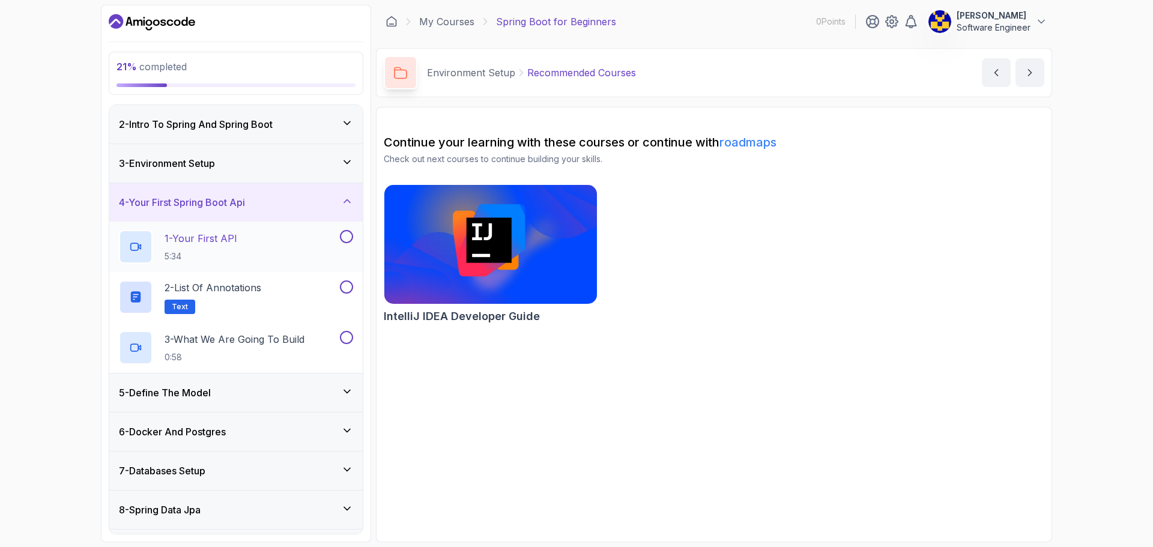
click at [289, 246] on div "1 - Your First API 5:34" at bounding box center [228, 247] width 219 height 34
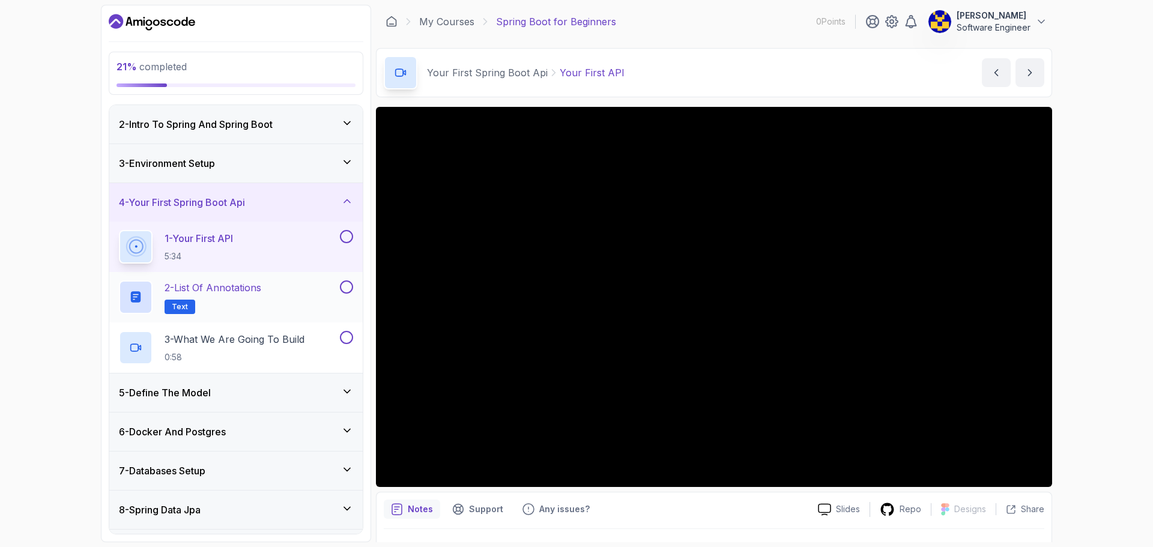
click at [255, 291] on p "2 - List of Annotations" at bounding box center [213, 287] width 97 height 14
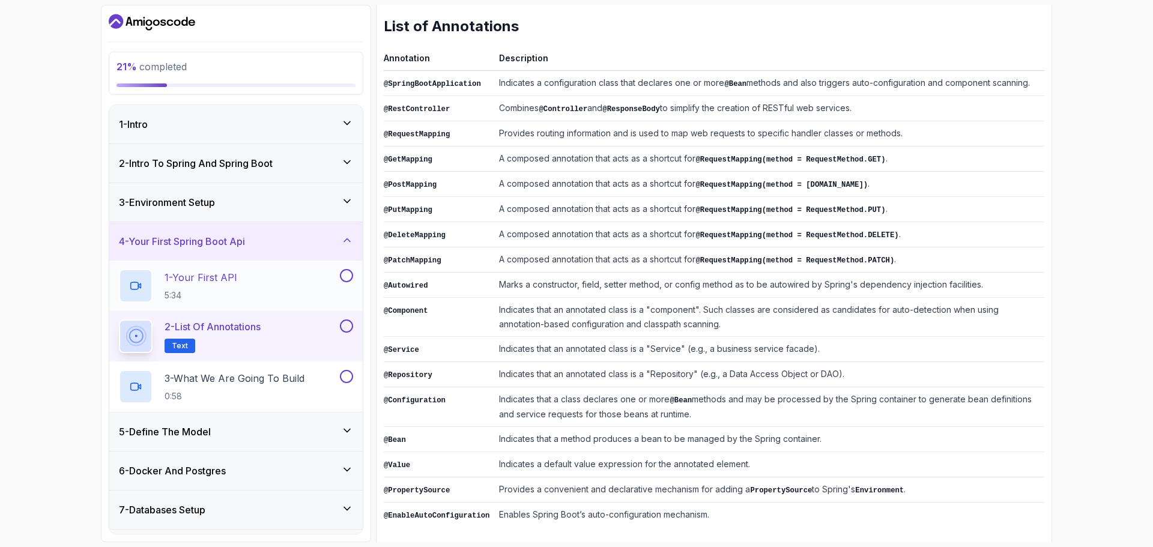
click at [259, 289] on div "1 - Your First API 5:34" at bounding box center [228, 286] width 219 height 34
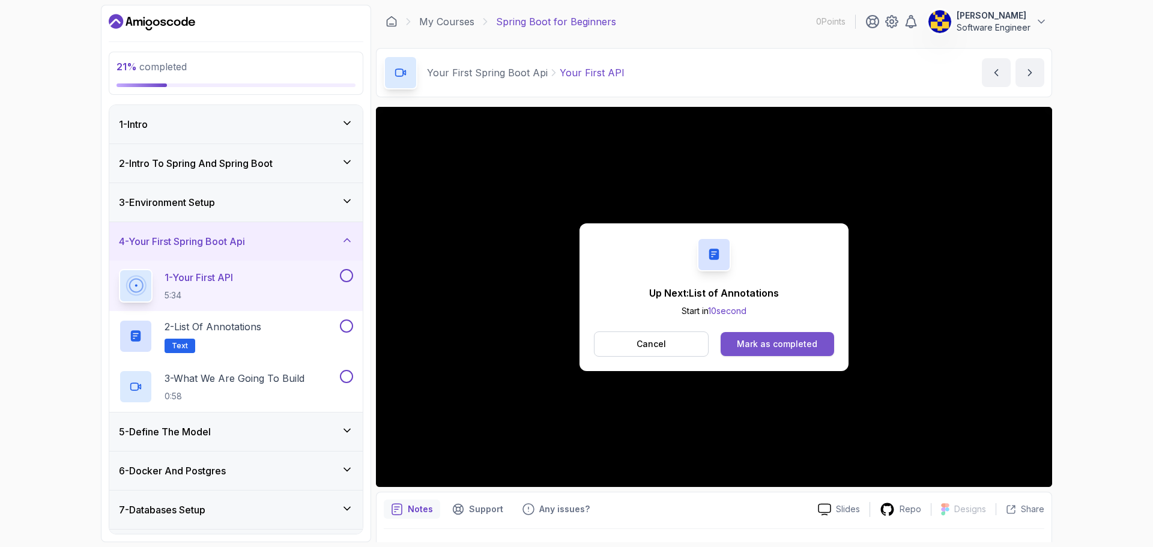
click at [777, 346] on div "Mark as completed" at bounding box center [777, 344] width 80 height 12
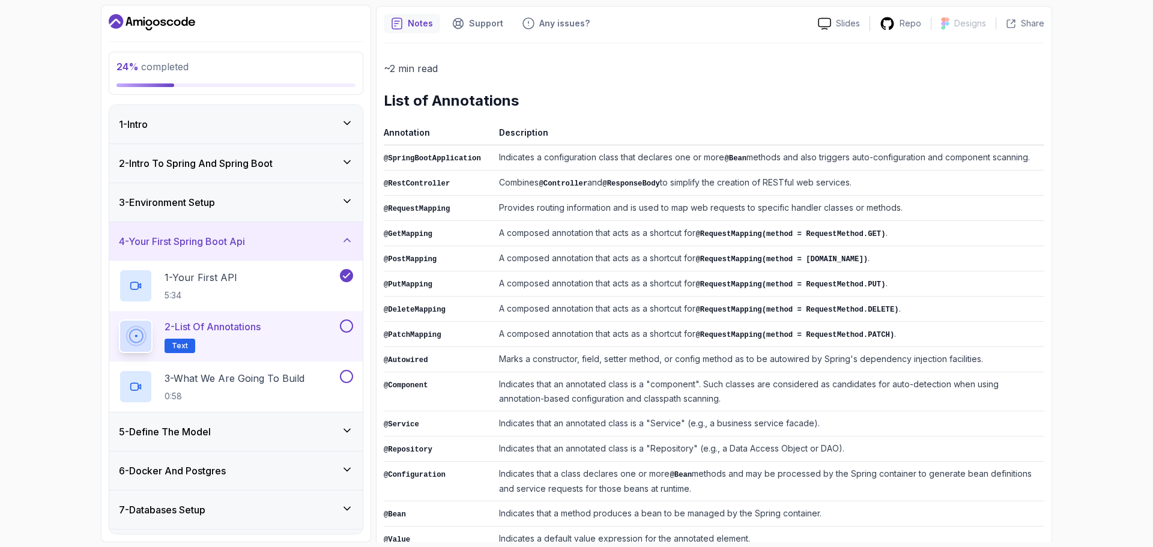
scroll to position [175, 0]
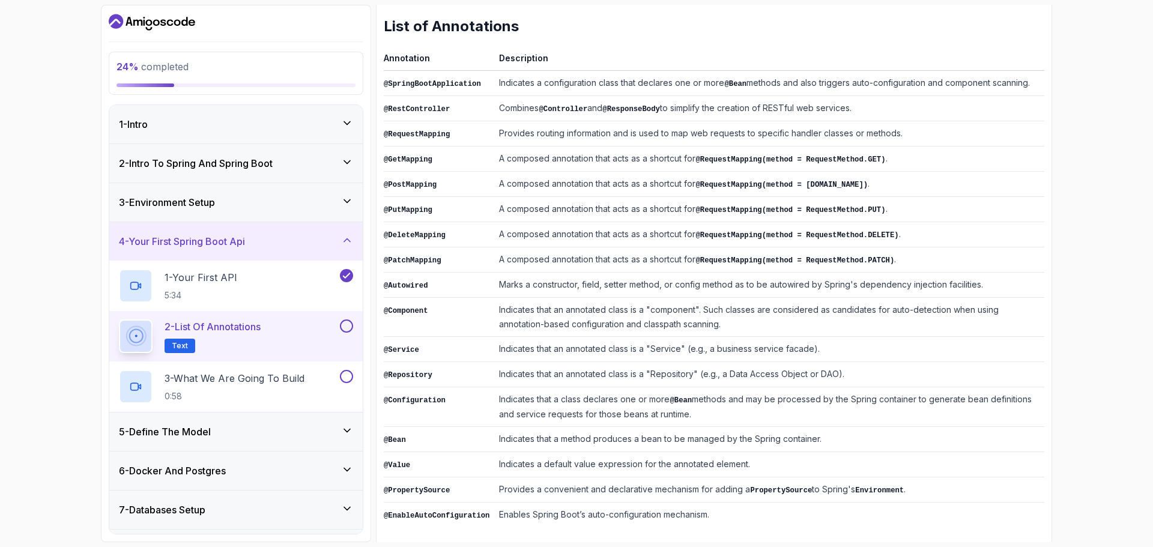
drag, startPoint x: 348, startPoint y: 330, endPoint x: 303, endPoint y: 362, distance: 55.0
click at [347, 330] on button at bounding box center [346, 325] width 13 height 13
click at [277, 381] on p "3 - What We Are Going To Build" at bounding box center [235, 378] width 140 height 14
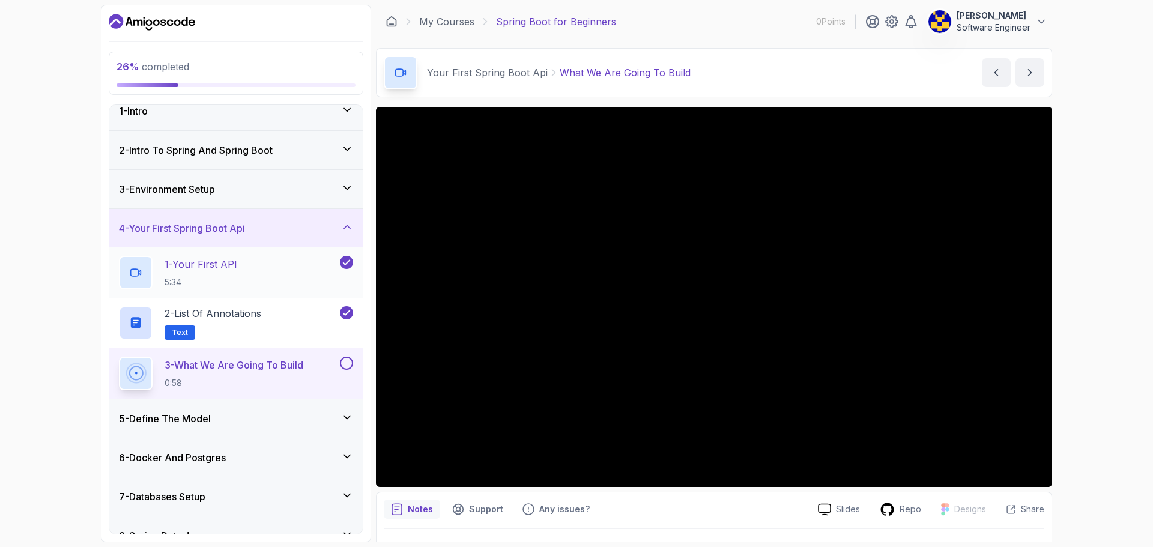
scroll to position [10, 0]
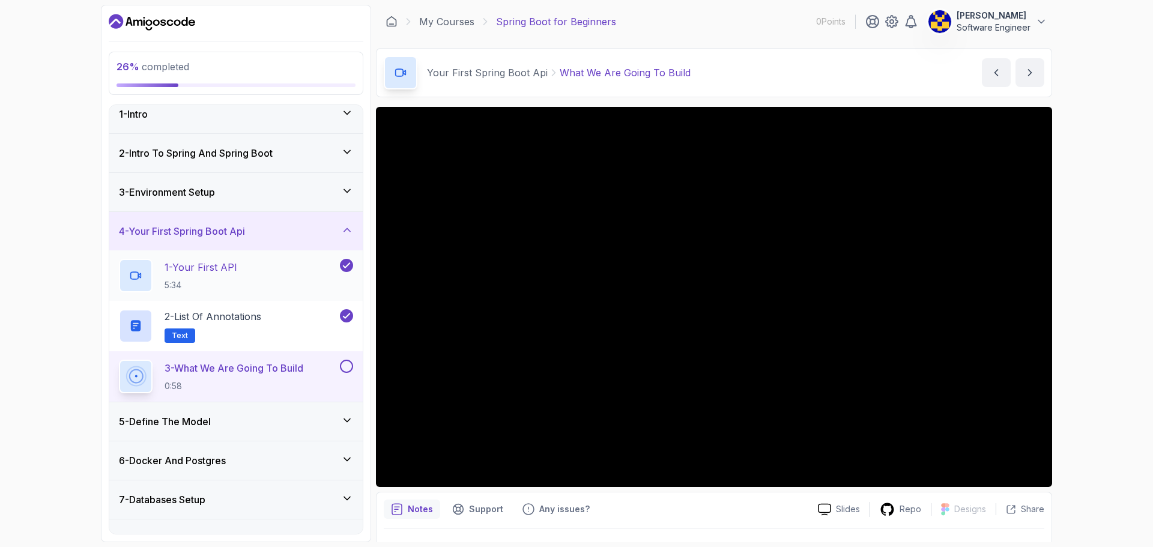
click at [286, 273] on div "1 - Your First API 5:34" at bounding box center [228, 276] width 219 height 34
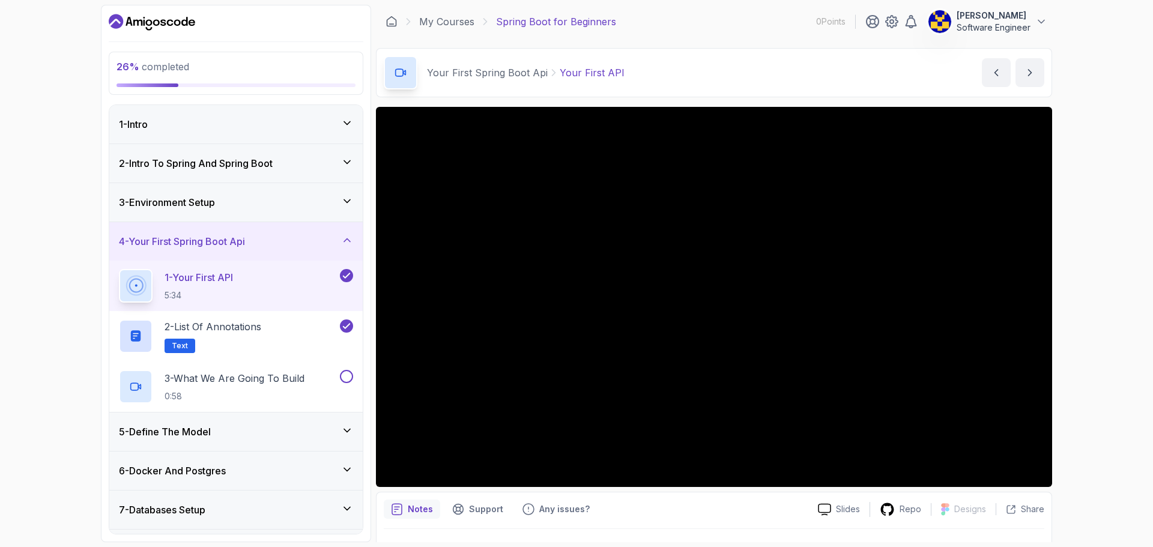
click at [295, 171] on div "2 - Intro To Spring And Spring Boot" at bounding box center [235, 163] width 253 height 38
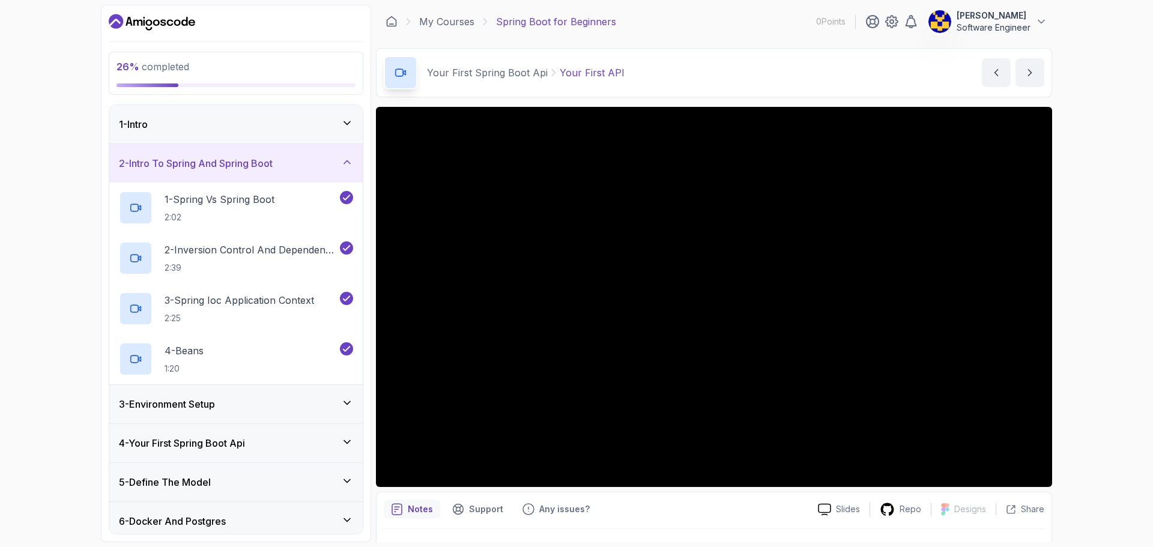
click at [255, 400] on div "3 - Environment Setup" at bounding box center [236, 404] width 234 height 14
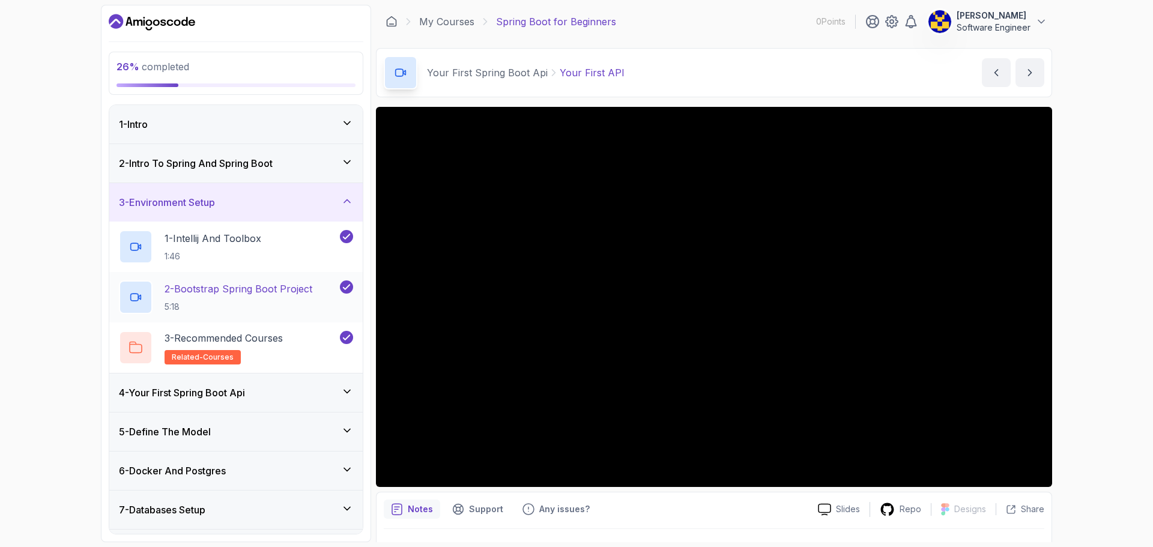
click at [299, 298] on h2 "2 - Bootstrap Spring Boot Project 5:18" at bounding box center [239, 297] width 148 height 31
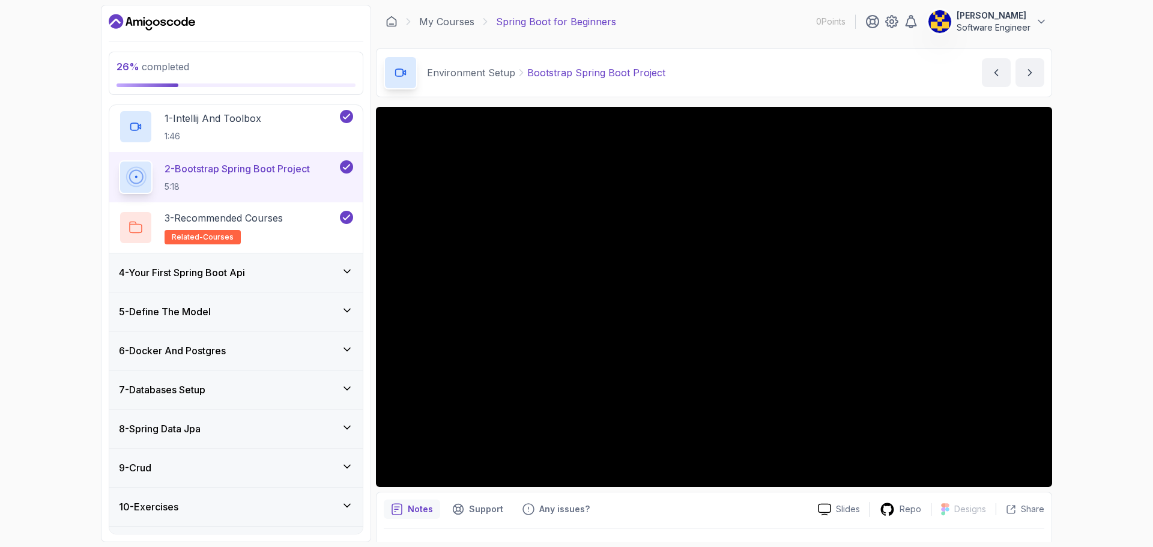
click at [256, 282] on div "4 - Your First Spring Boot Api" at bounding box center [235, 272] width 253 height 38
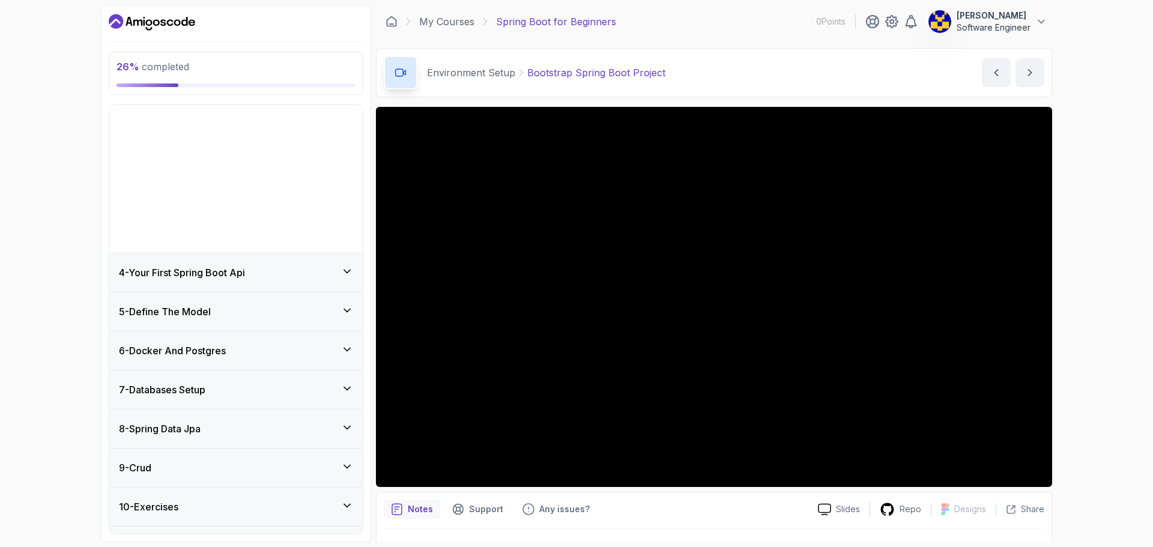
scroll to position [39, 0]
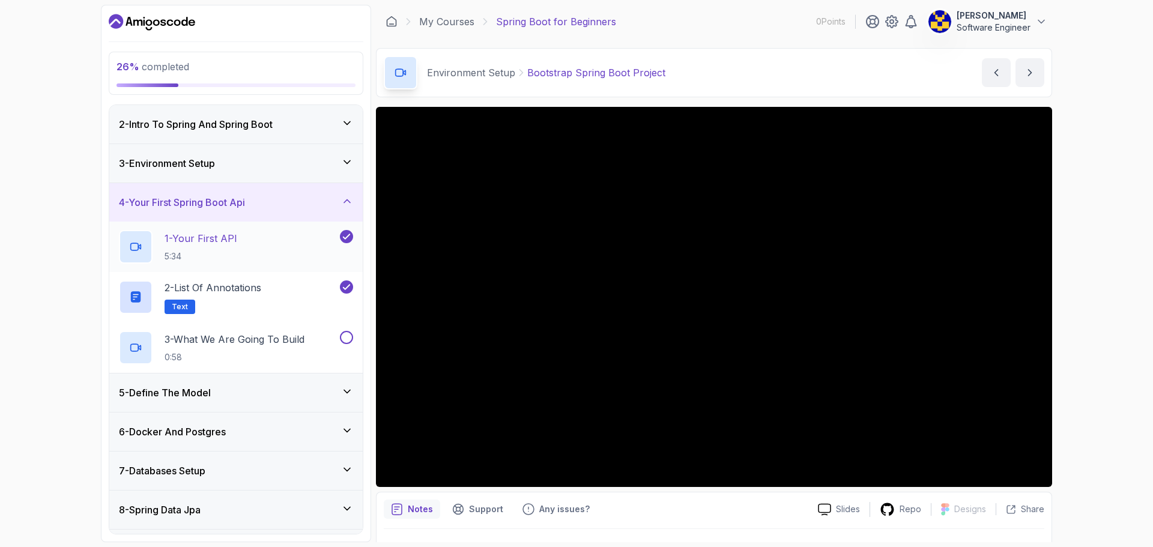
click at [261, 247] on div "1 - Your First API 5:34" at bounding box center [228, 247] width 219 height 34
click at [290, 335] on p "3 - What We Are Going To Build" at bounding box center [235, 339] width 140 height 14
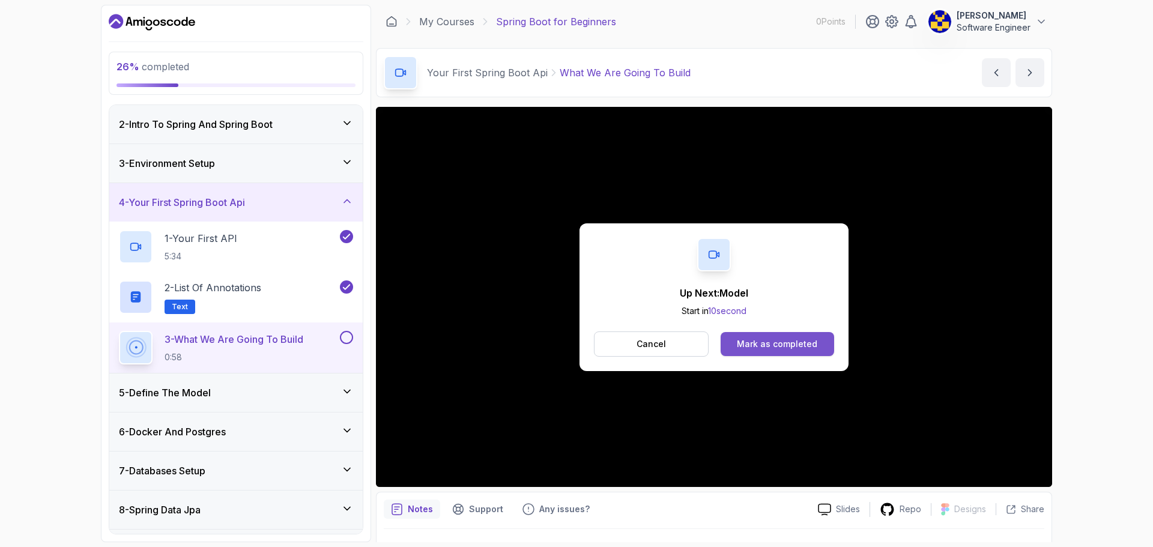
click at [773, 341] on div "Mark as completed" at bounding box center [777, 344] width 80 height 12
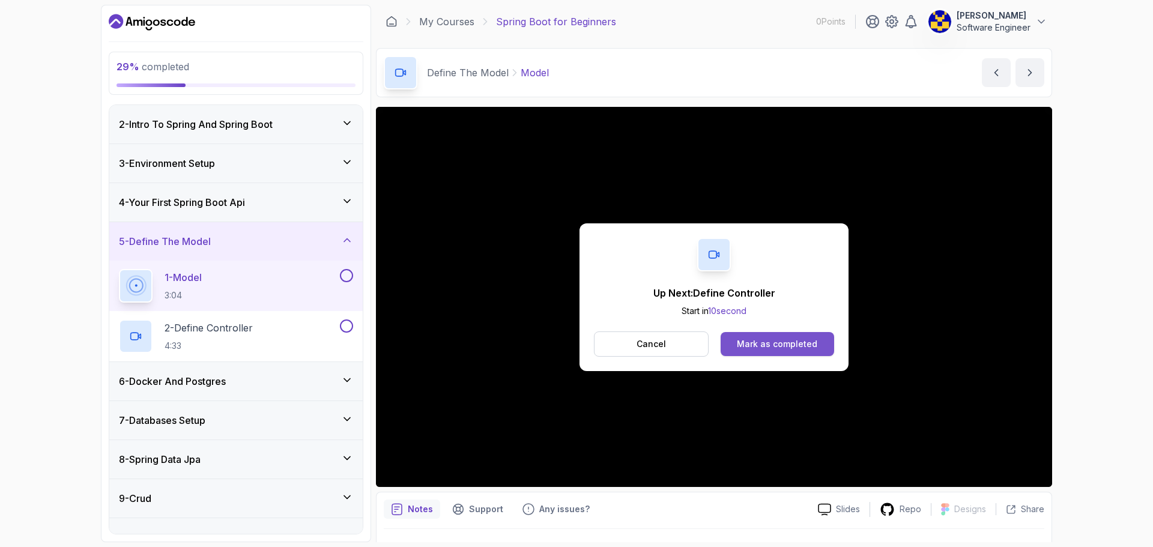
click at [761, 344] on div "Mark as completed" at bounding box center [777, 344] width 80 height 12
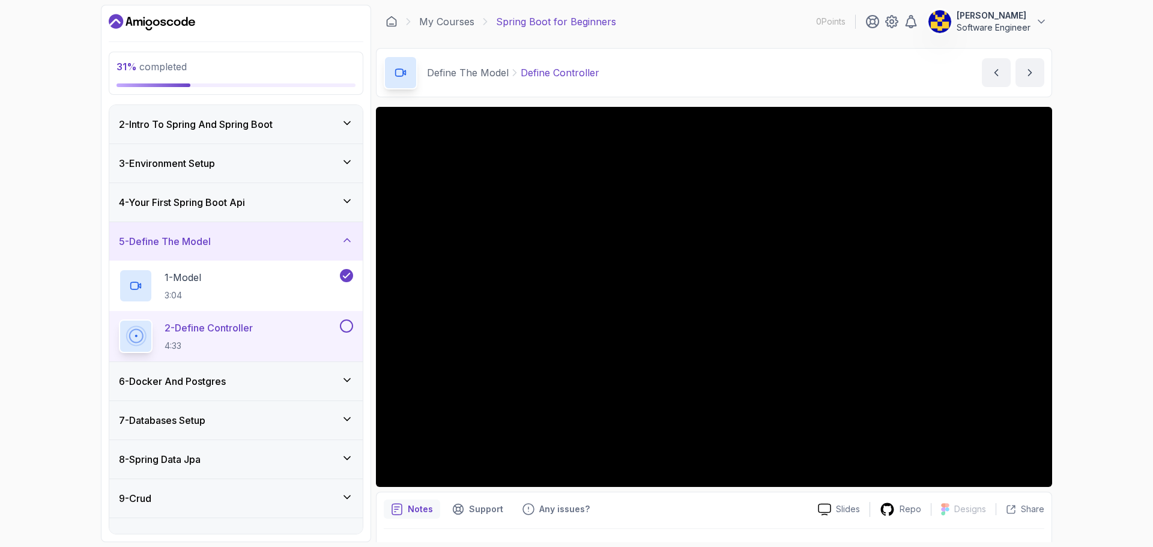
click at [345, 380] on icon at bounding box center [347, 379] width 6 height 3
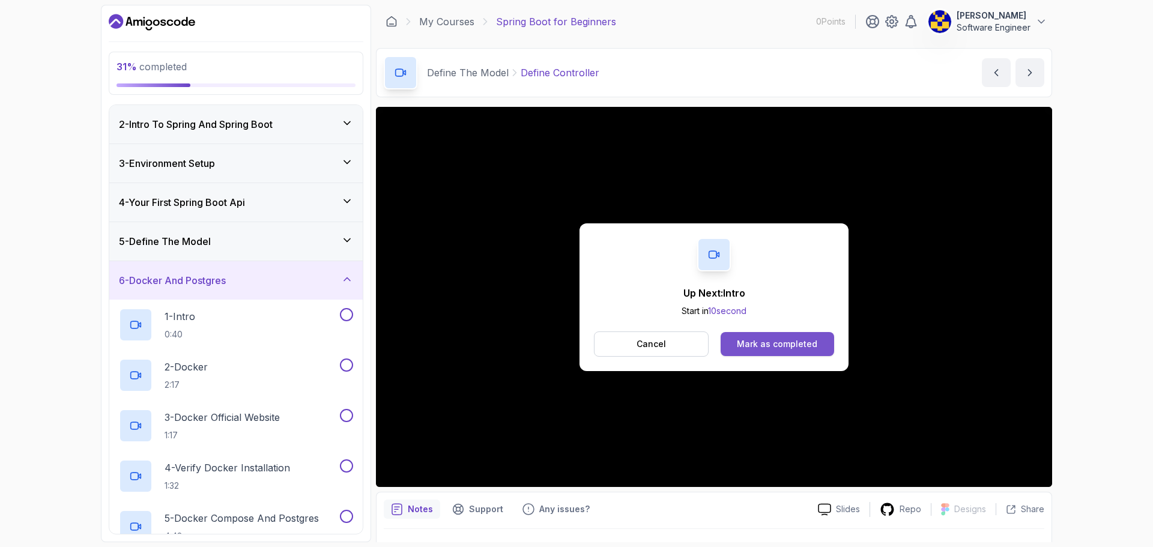
click at [785, 348] on div "Mark as completed" at bounding box center [777, 344] width 80 height 12
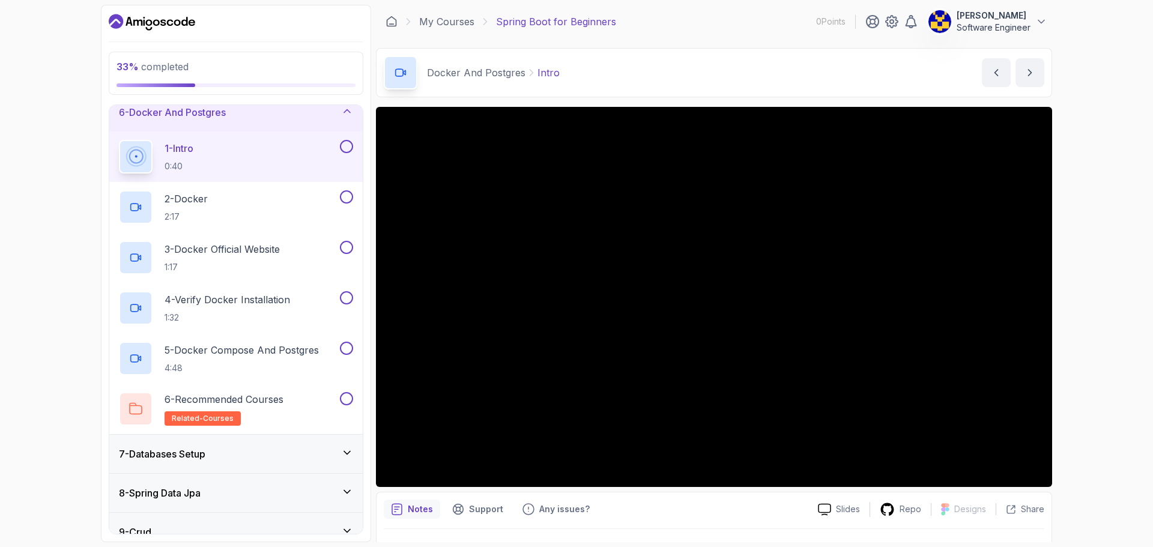
scroll to position [162, 0]
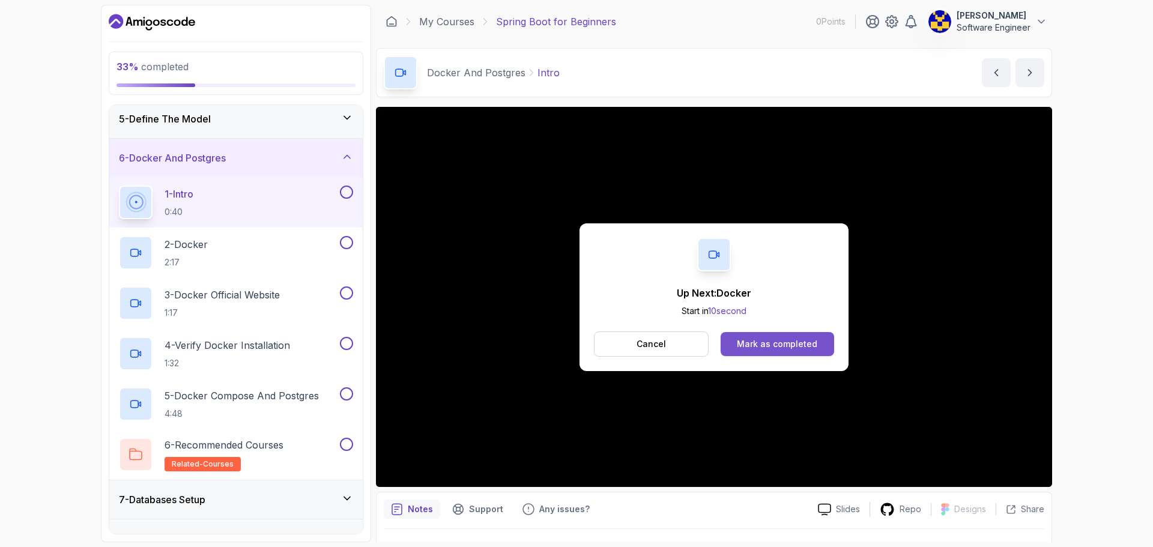
click at [806, 348] on div "Mark as completed" at bounding box center [777, 344] width 80 height 12
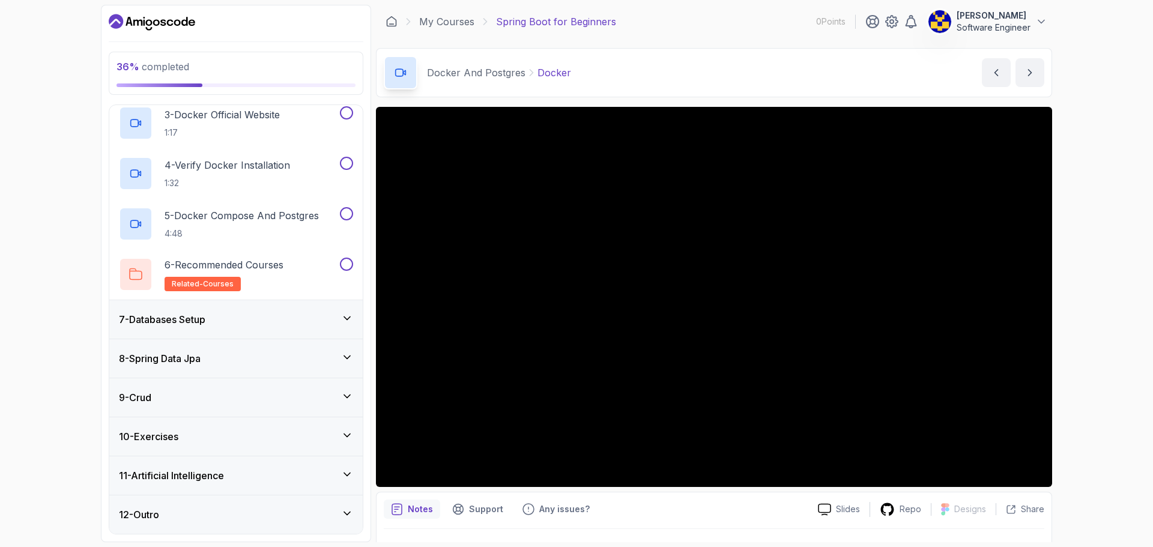
click at [252, 322] on div "7 - Databases Setup" at bounding box center [236, 319] width 234 height 14
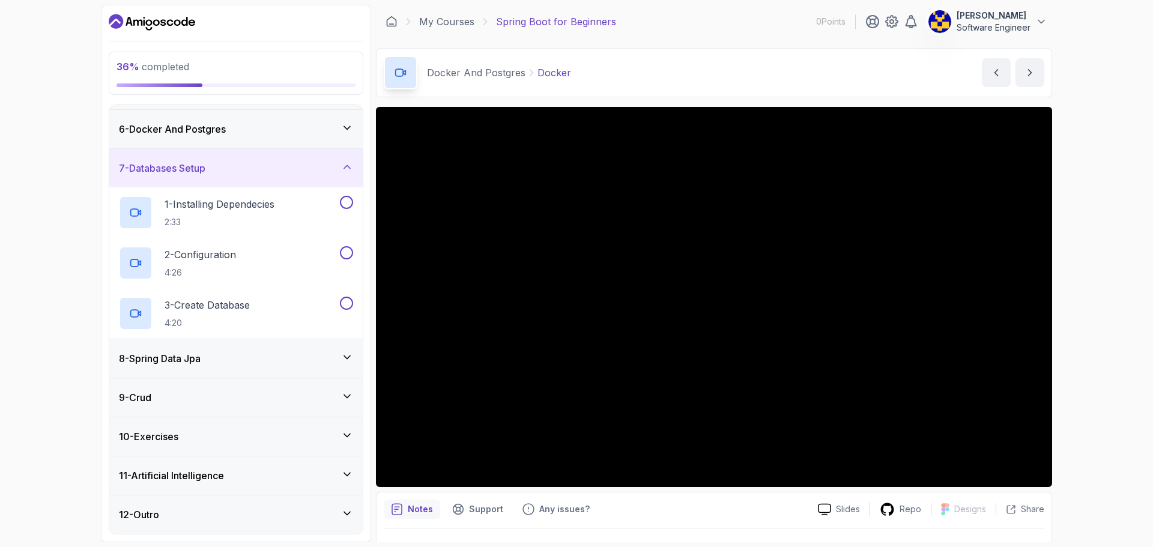
click at [240, 358] on div "8 - Spring Data Jpa" at bounding box center [236, 358] width 234 height 14
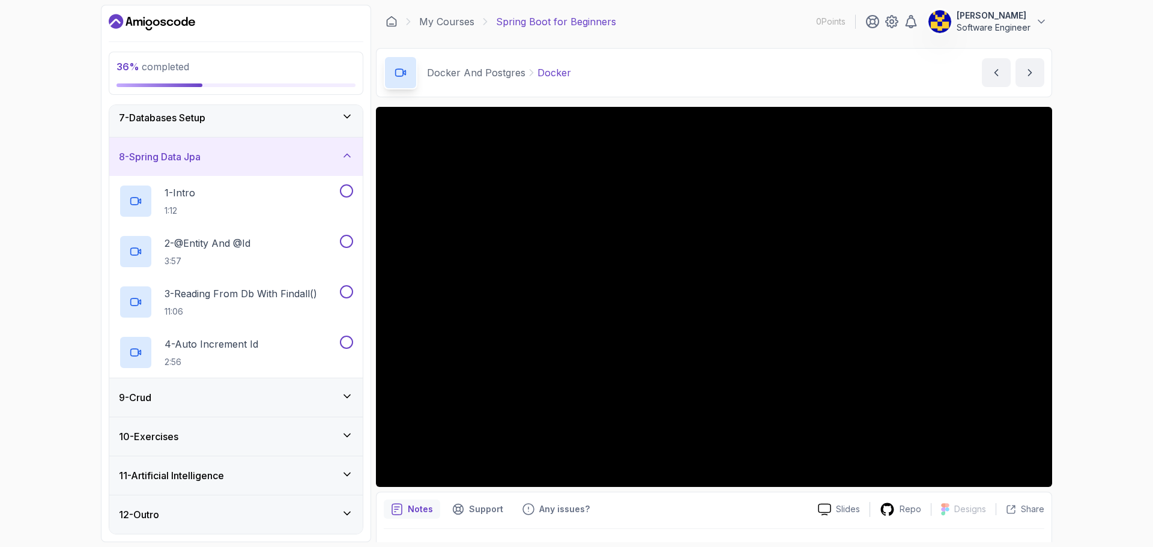
click at [252, 398] on div "9 - Crud" at bounding box center [236, 397] width 234 height 14
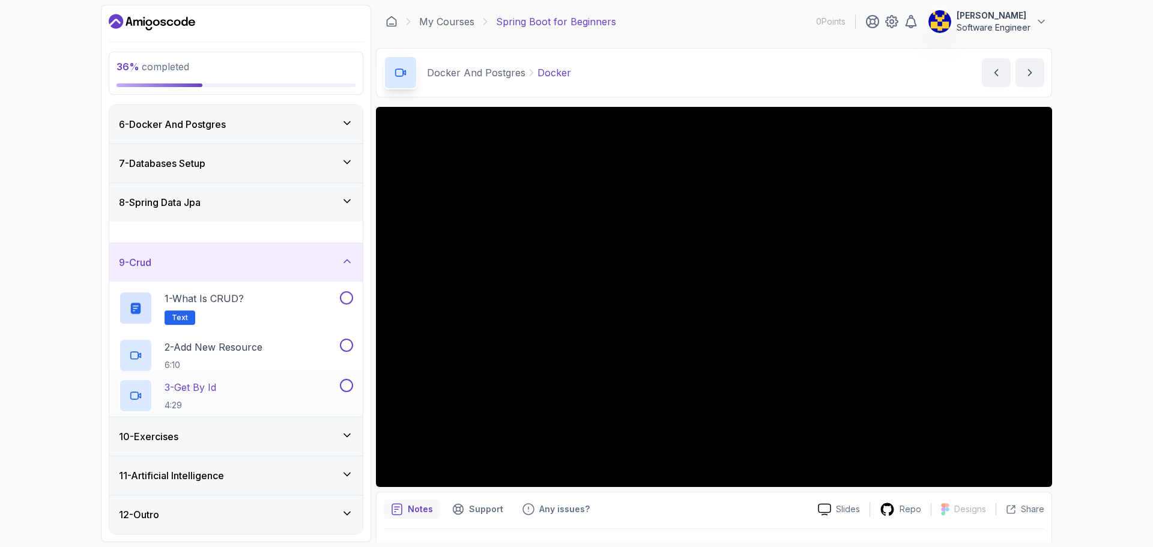
scroll to position [190, 0]
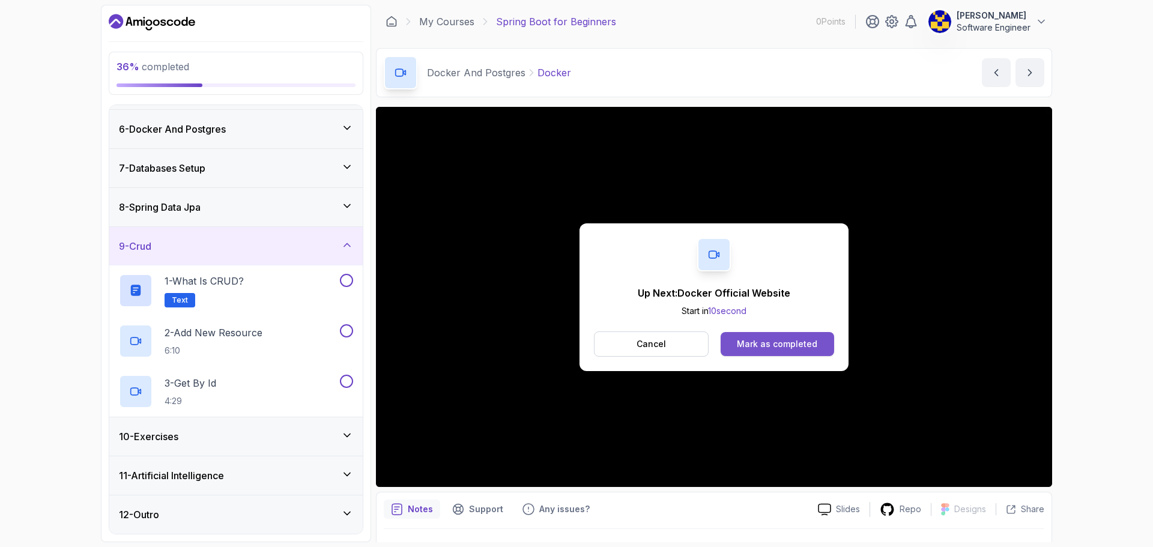
click at [763, 346] on div "Mark as completed" at bounding box center [777, 344] width 80 height 12
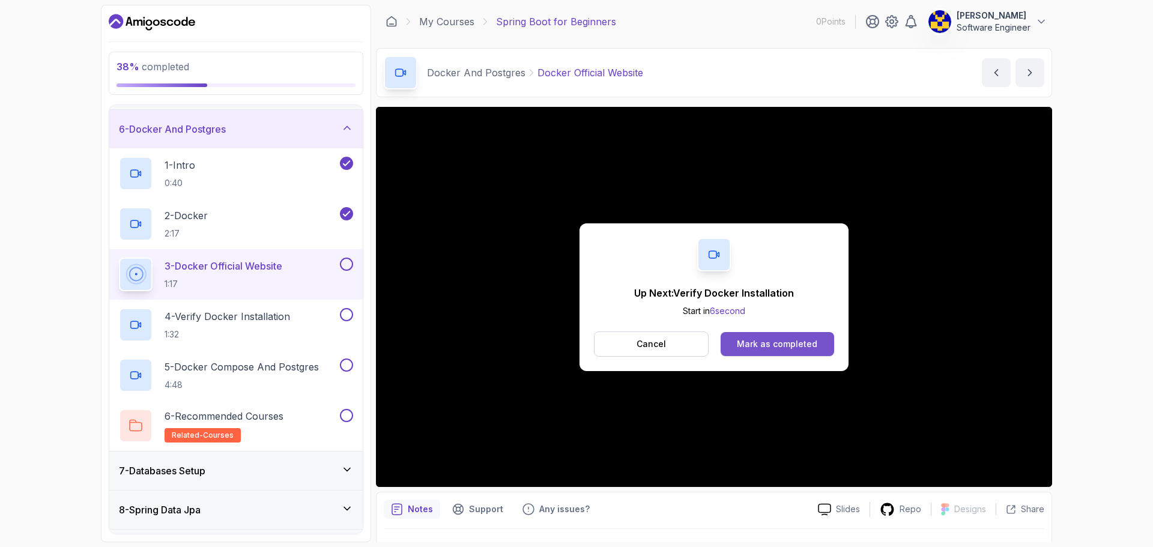
click at [772, 339] on div "Mark as completed" at bounding box center [777, 344] width 80 height 12
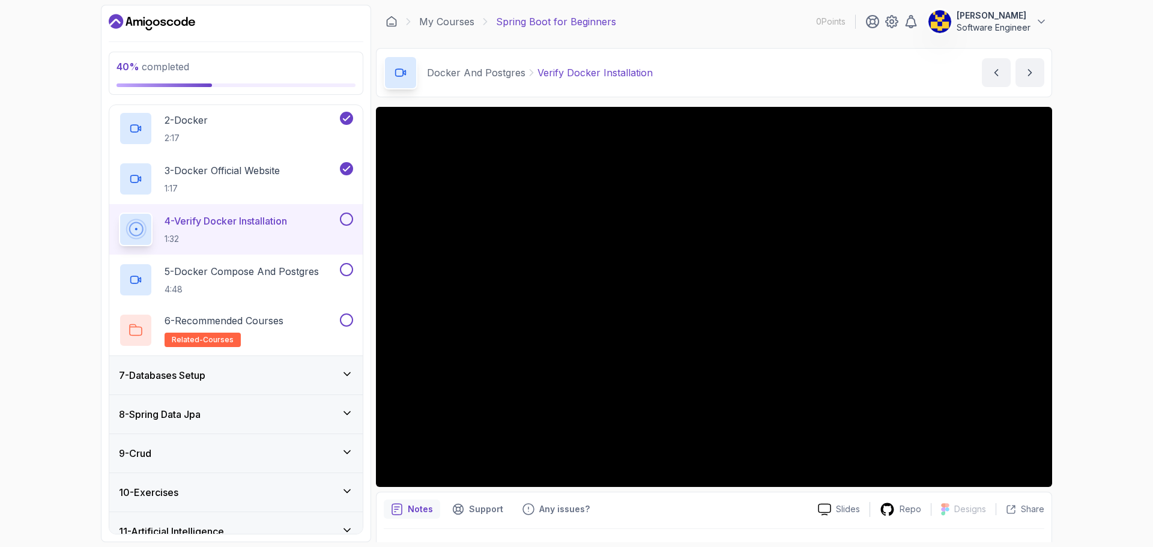
scroll to position [310, 0]
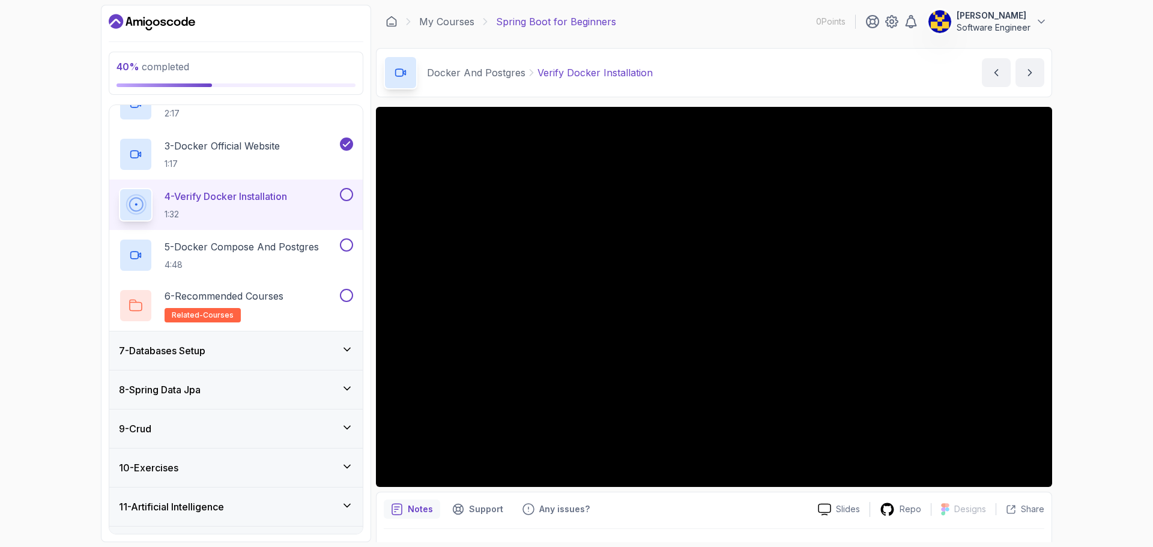
click at [244, 345] on div "7 - Databases Setup" at bounding box center [236, 350] width 234 height 14
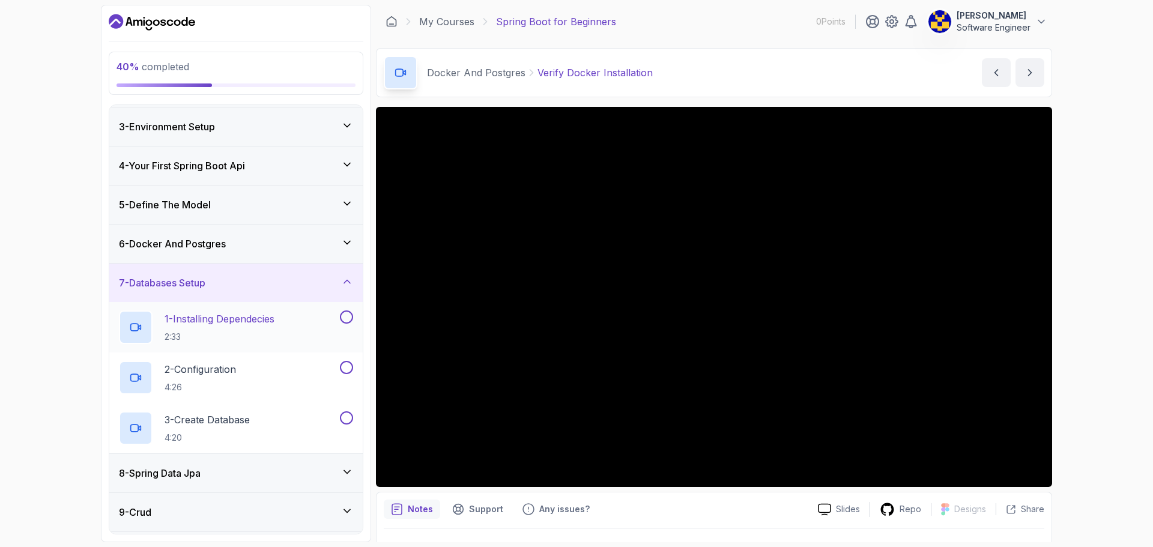
scroll to position [190, 0]
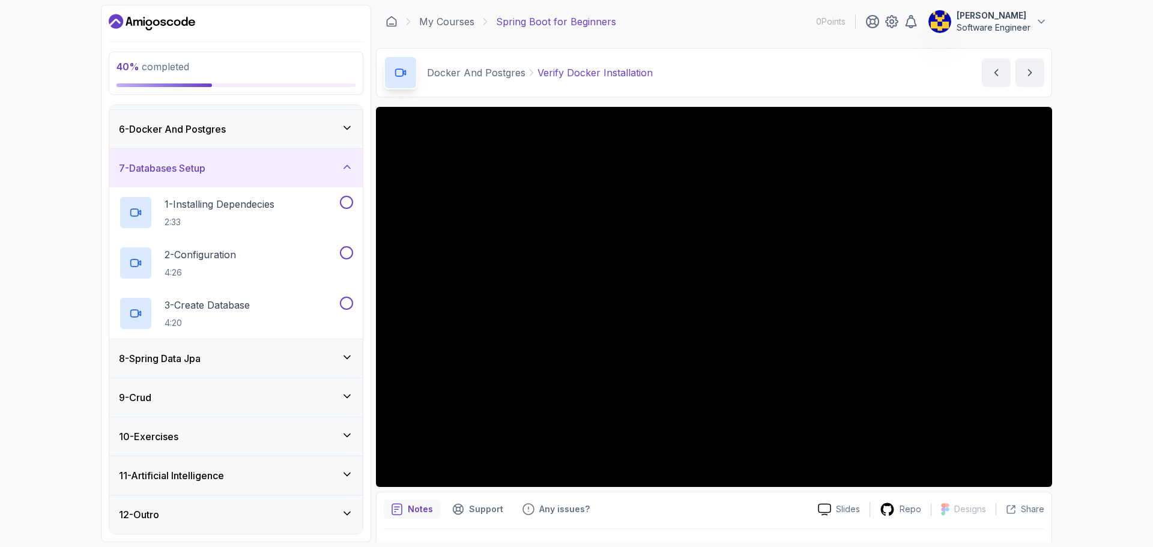
drag, startPoint x: 249, startPoint y: 521, endPoint x: 256, endPoint y: 515, distance: 9.8
click at [250, 521] on div "12 - Outro" at bounding box center [236, 514] width 234 height 14
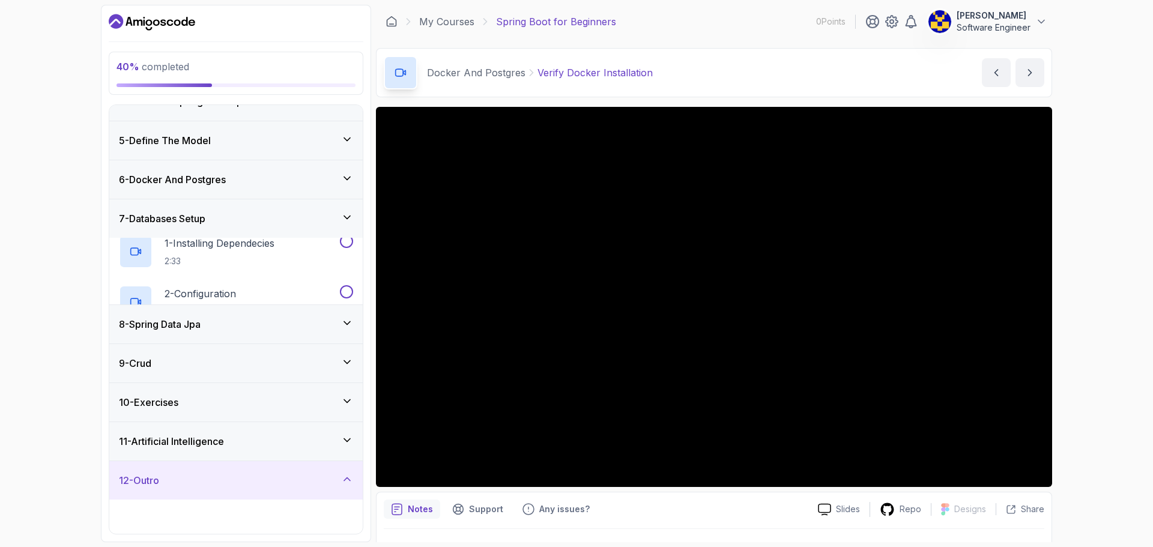
scroll to position [140, 0]
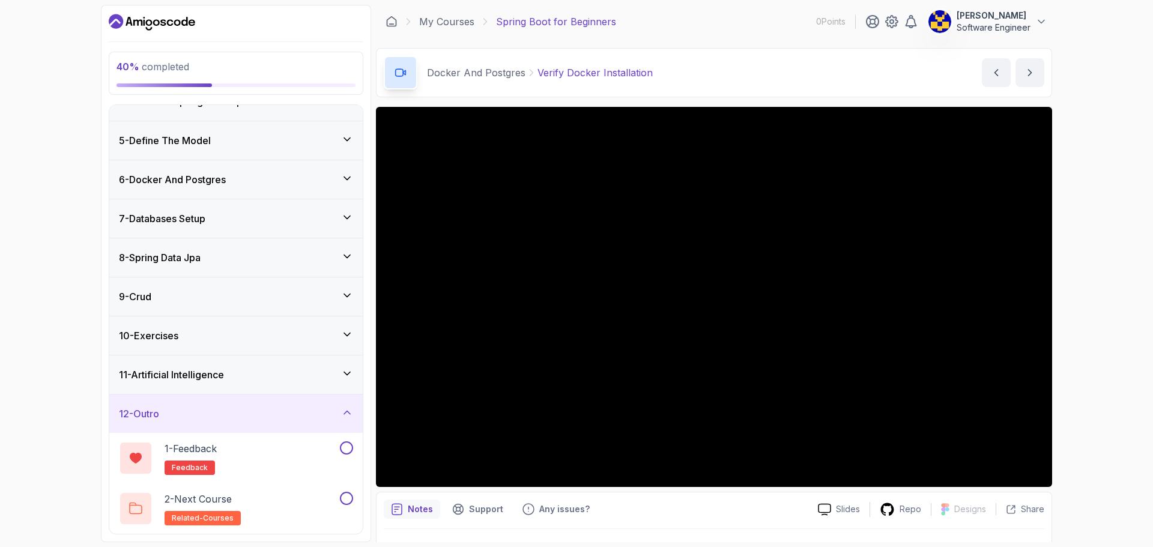
click at [296, 369] on div "11 - Artificial Intelligence" at bounding box center [236, 375] width 234 height 14
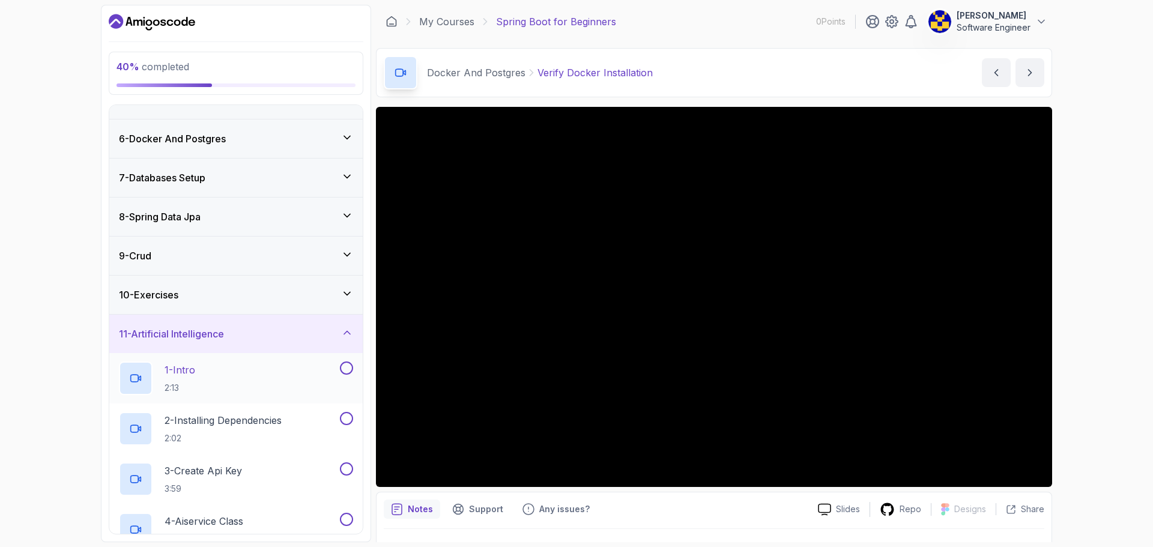
scroll to position [392, 0]
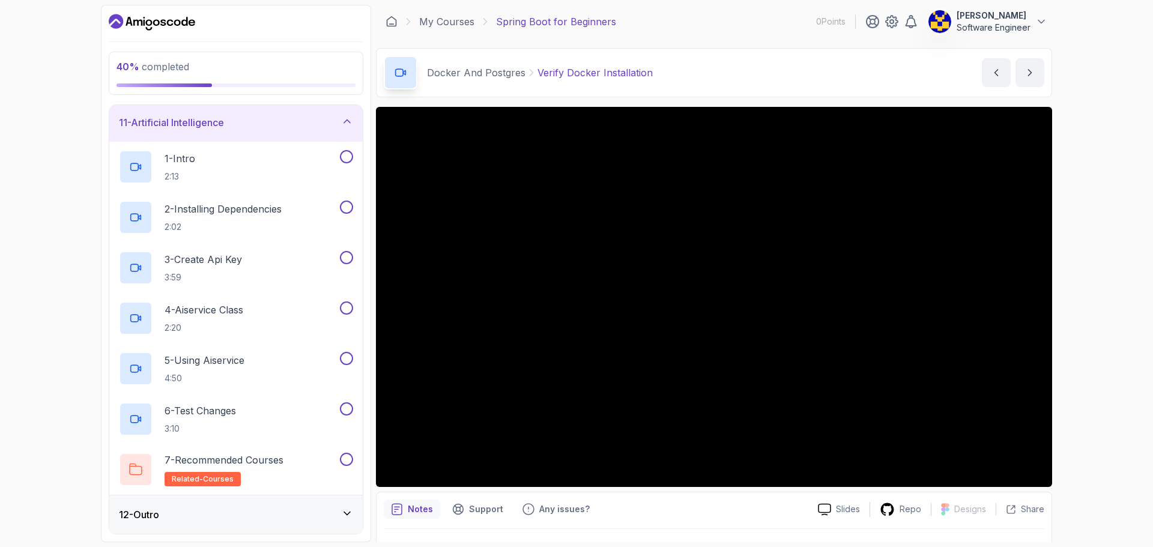
click at [256, 513] on div "12 - Outro" at bounding box center [236, 514] width 234 height 14
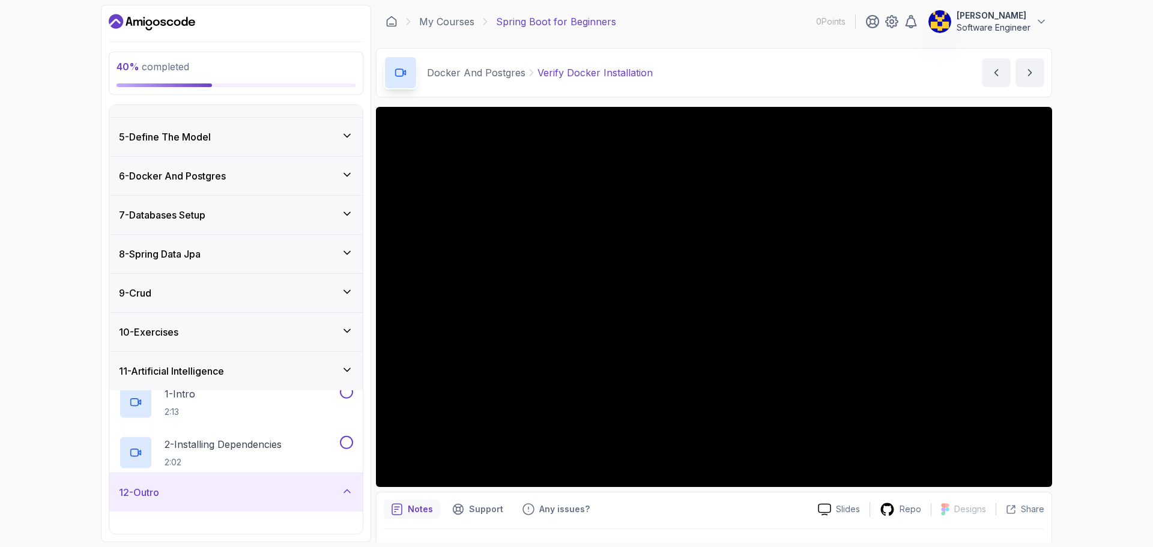
scroll to position [140, 0]
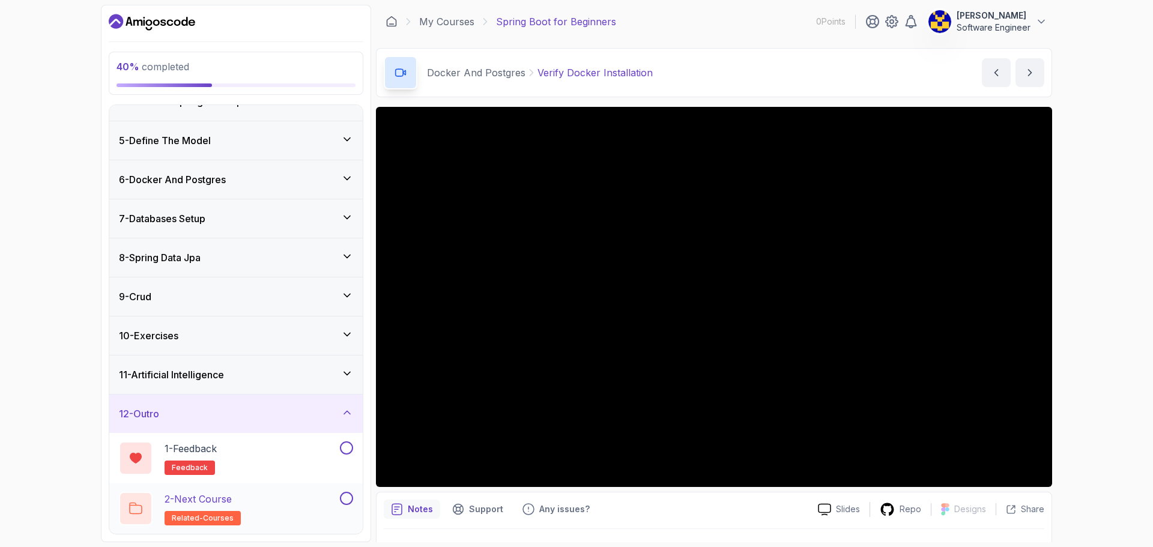
click at [261, 504] on div "2 - Next Course related-courses" at bounding box center [228, 509] width 219 height 34
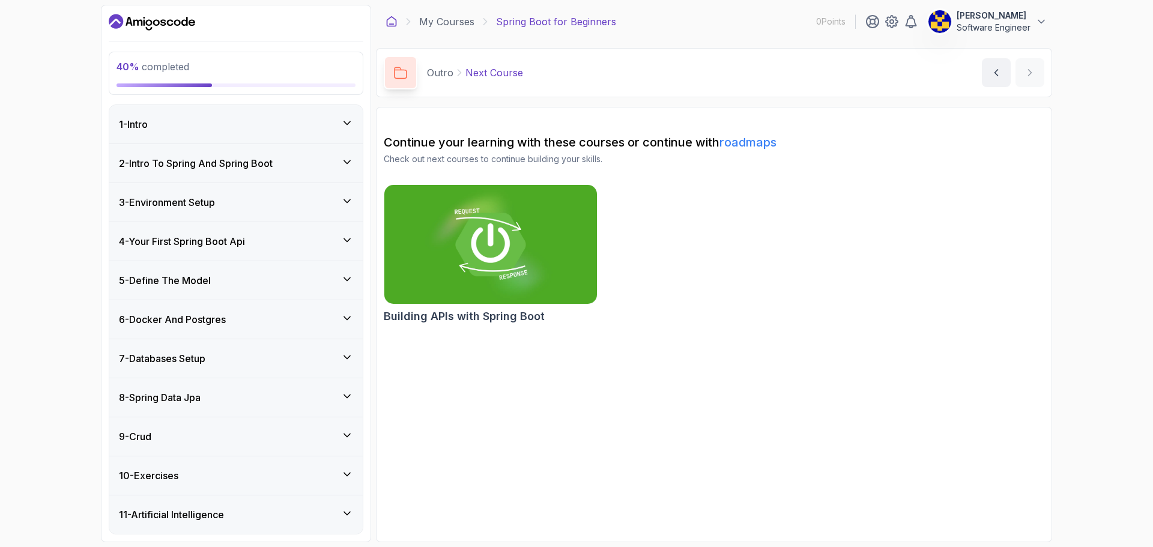
click at [394, 23] on icon at bounding box center [392, 22] width 12 height 12
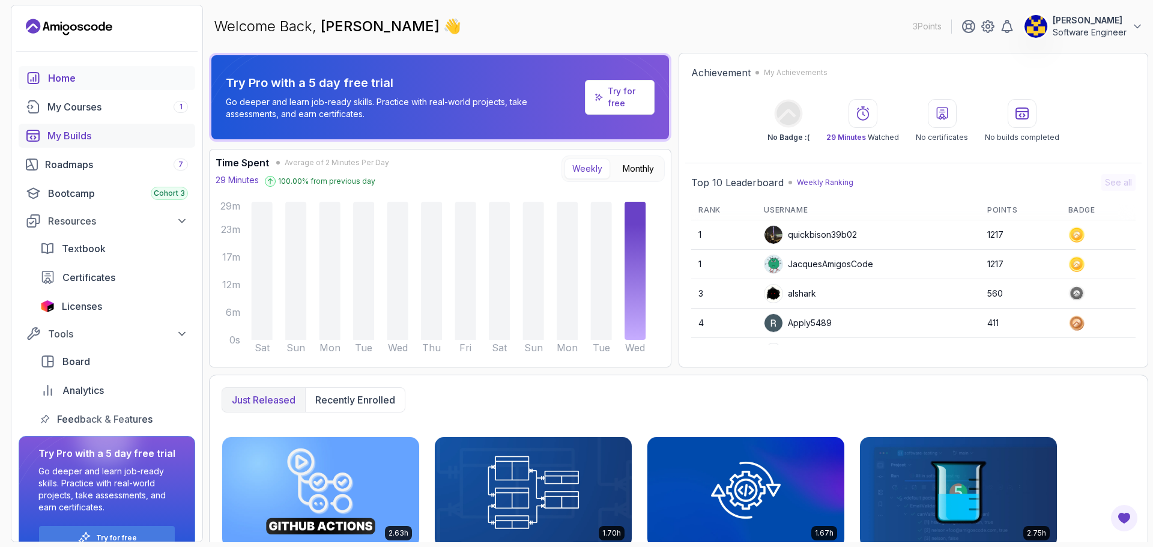
click at [93, 138] on div "My Builds" at bounding box center [117, 136] width 141 height 14
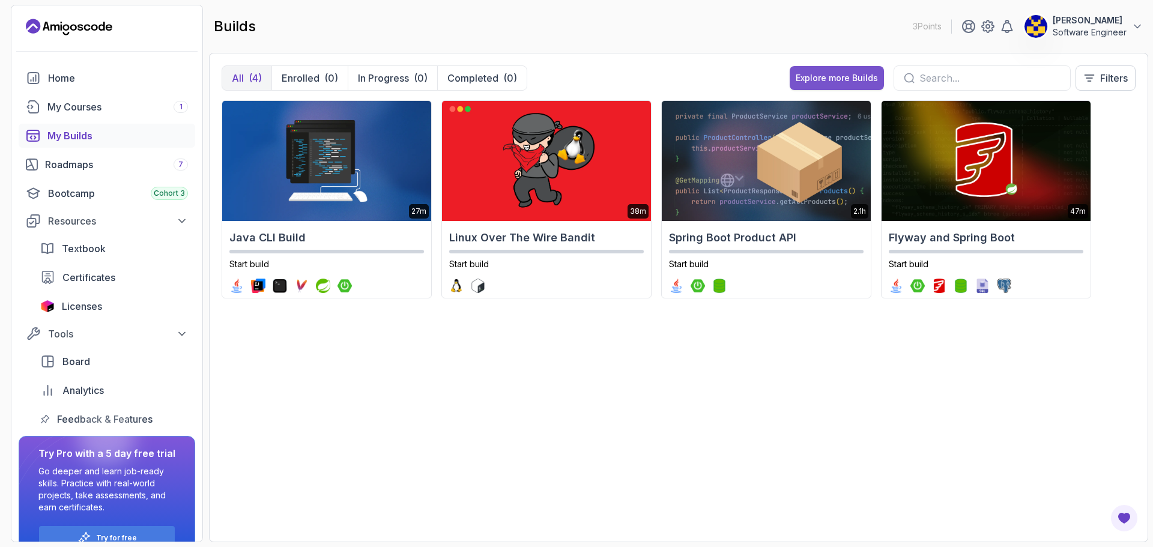
click at [813, 68] on button "Explore more Builds" at bounding box center [837, 78] width 94 height 24
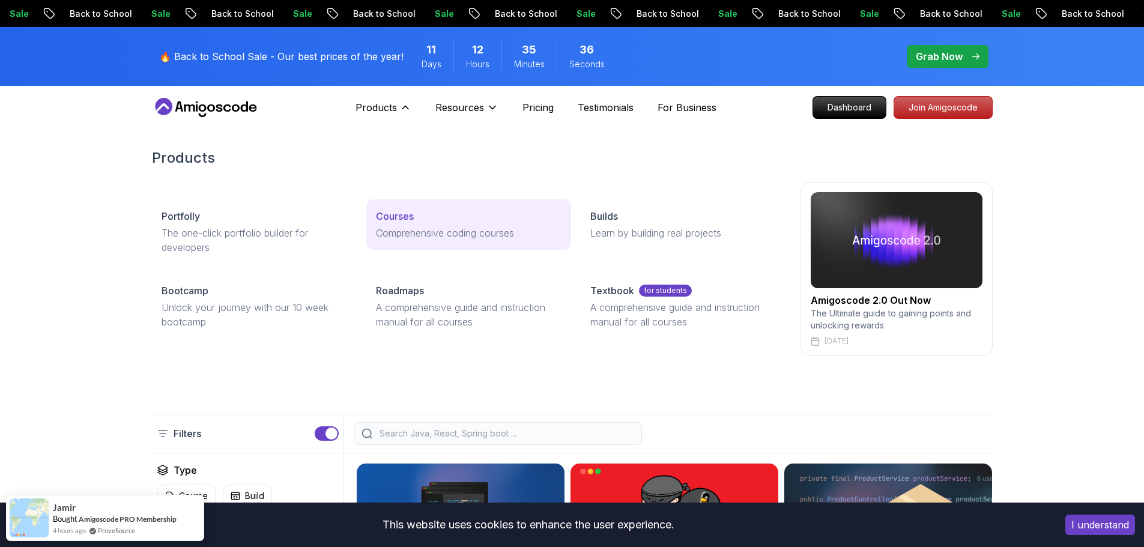
click at [394, 228] on p "Comprehensive coding courses" at bounding box center [469, 233] width 186 height 14
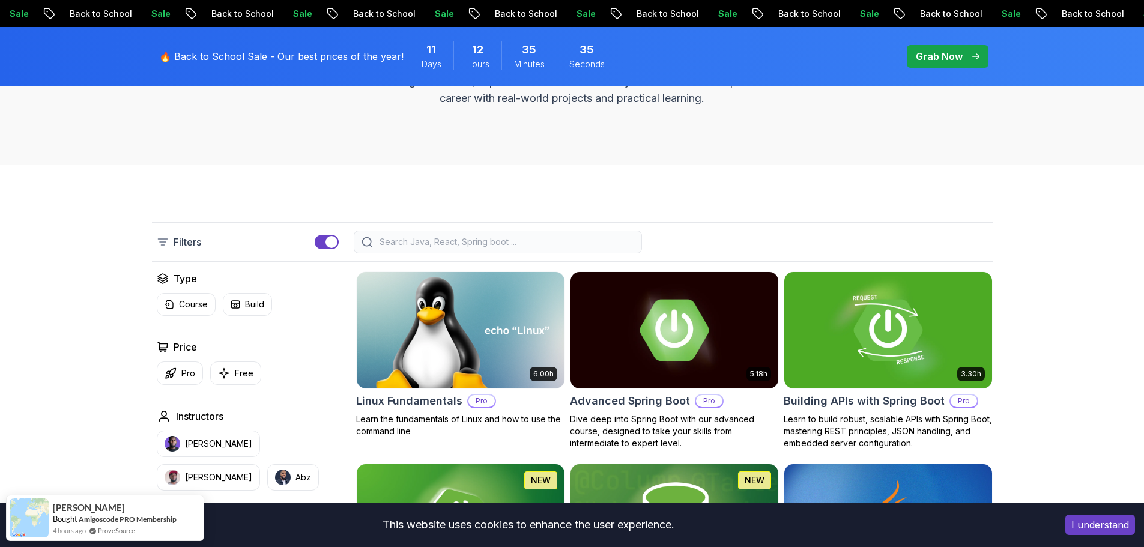
scroll to position [240, 0]
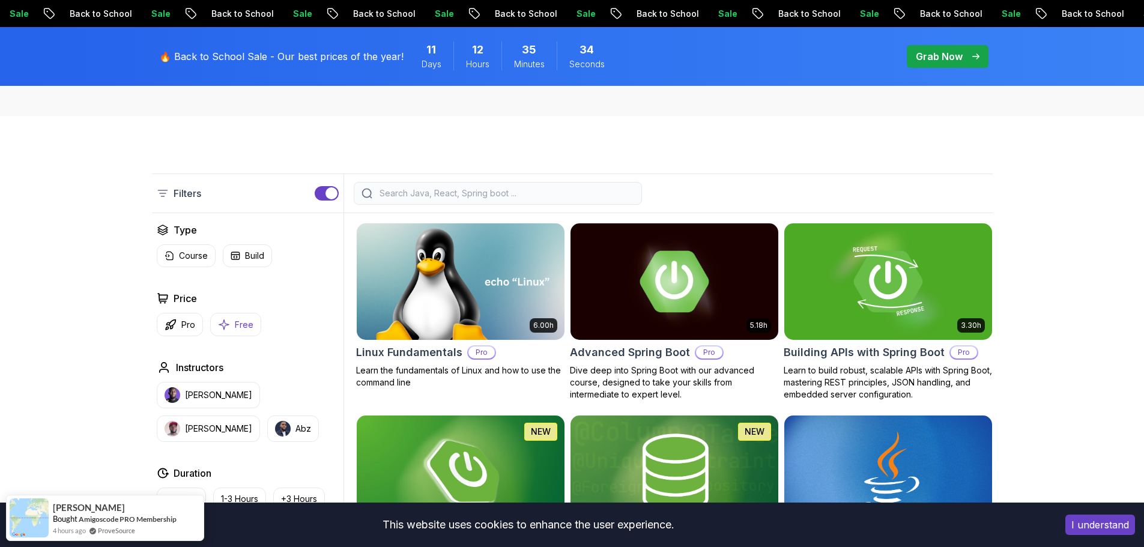
click at [235, 323] on p "Free" at bounding box center [244, 325] width 19 height 12
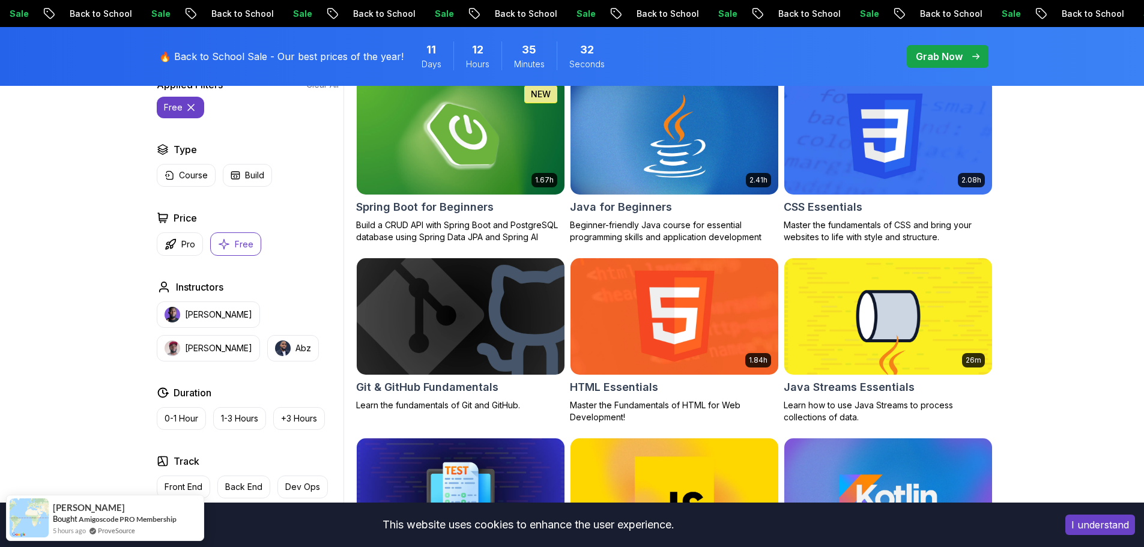
scroll to position [480, 0]
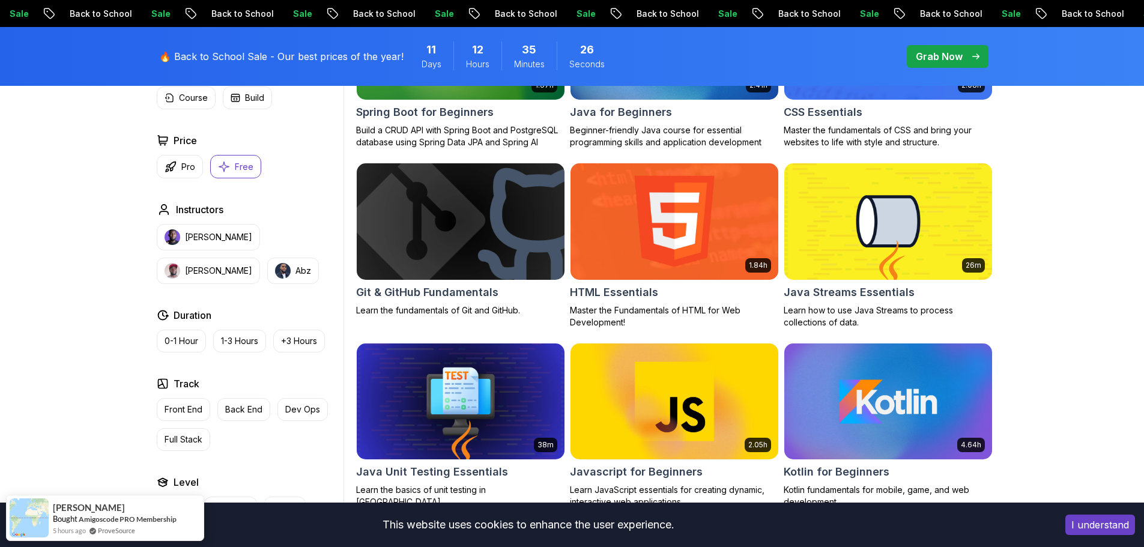
click at [480, 233] on img at bounding box center [460, 221] width 218 height 122
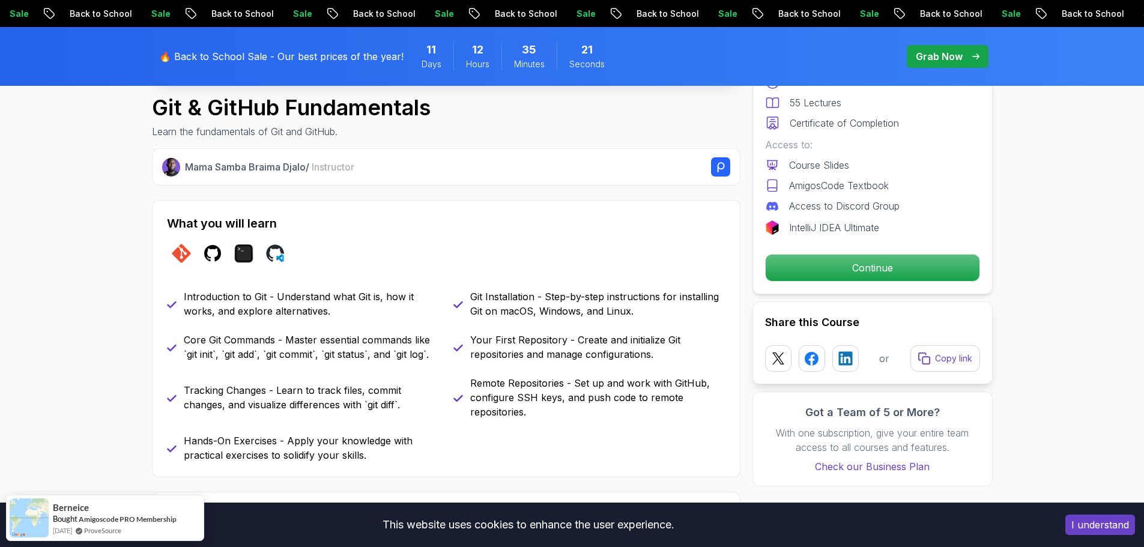
scroll to position [420, 0]
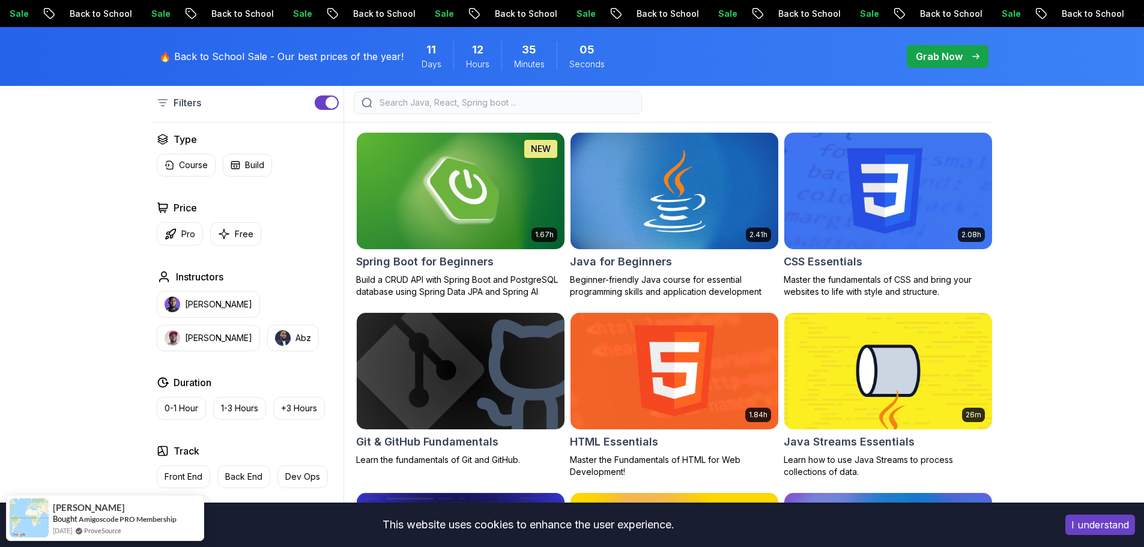
scroll to position [300, 0]
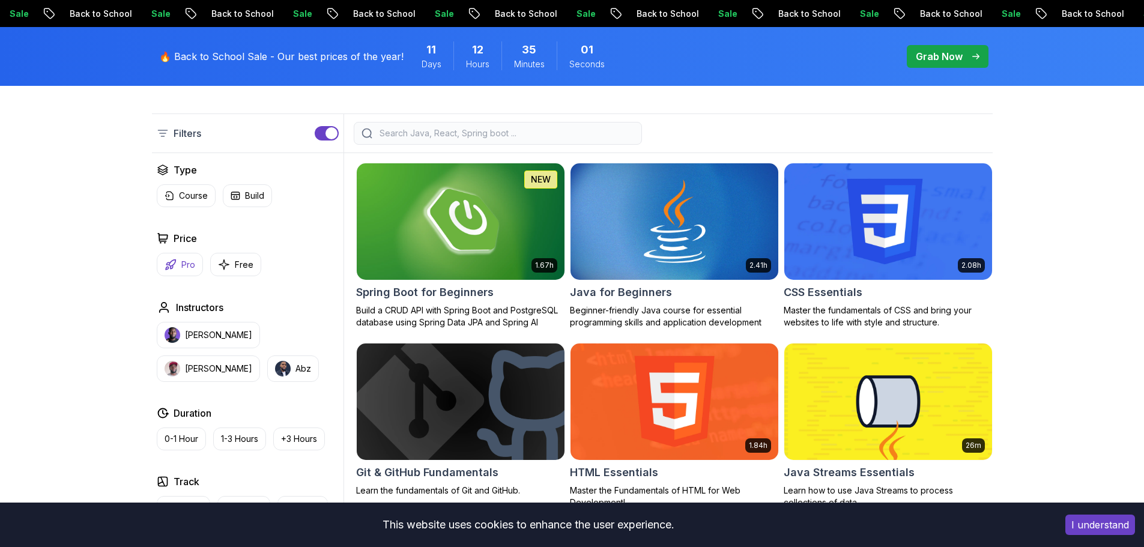
click at [176, 256] on button "Pro" at bounding box center [180, 264] width 46 height 23
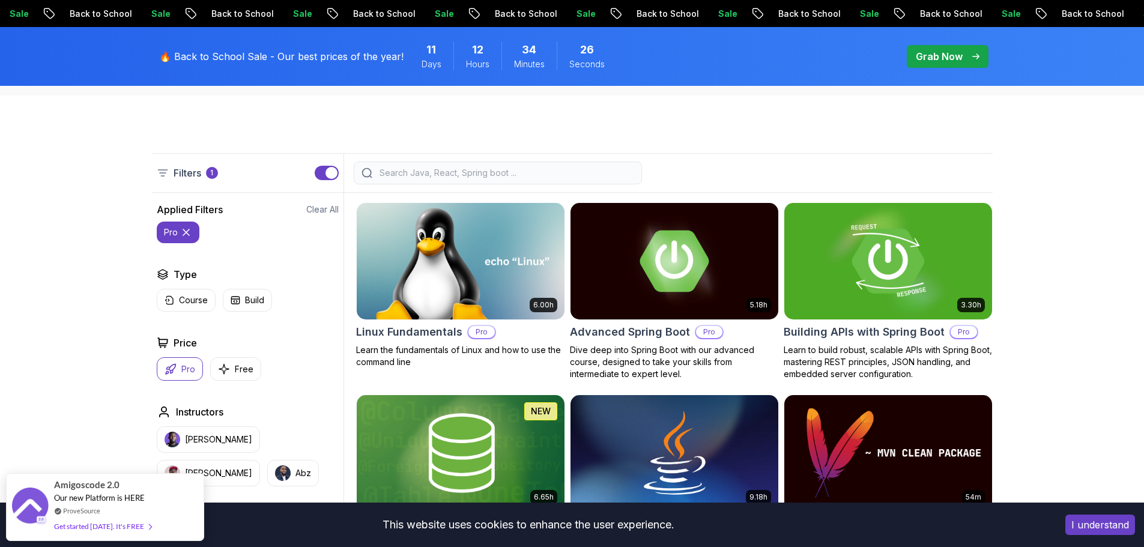
scroll to position [337, 0]
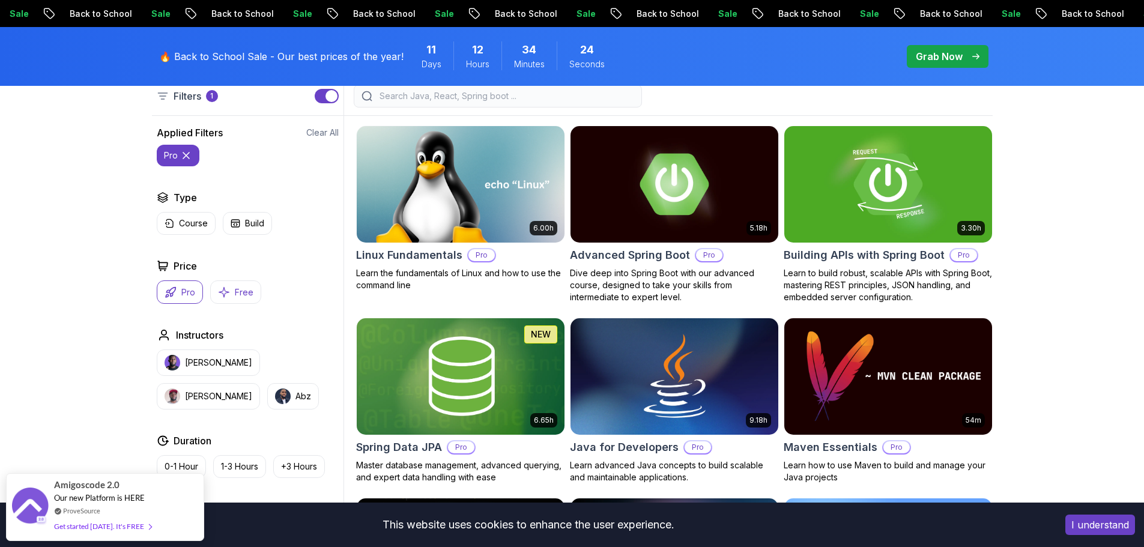
click at [238, 294] on p "Free" at bounding box center [244, 292] width 19 height 12
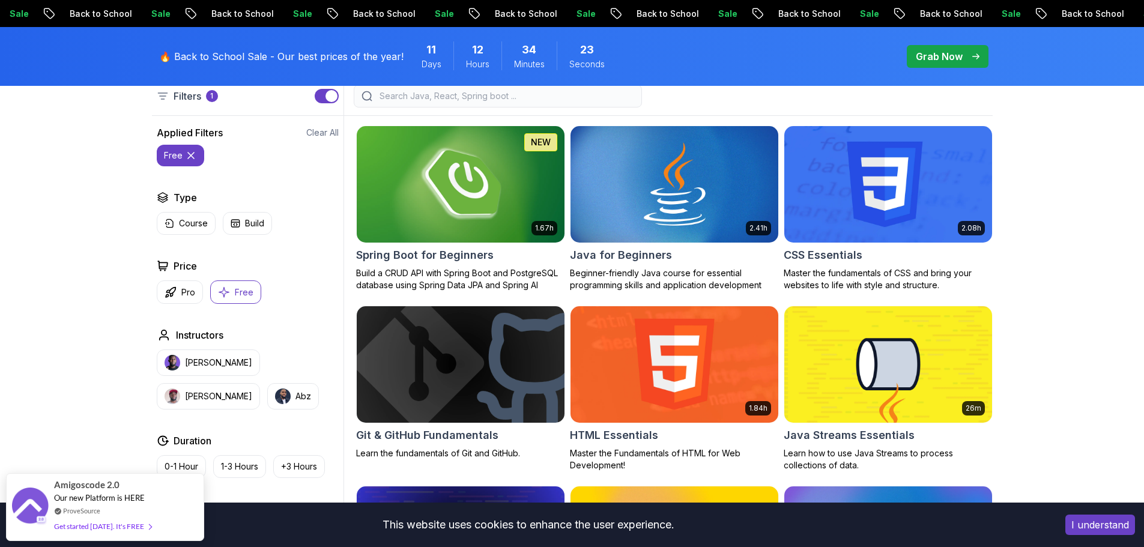
click at [497, 190] on img at bounding box center [460, 184] width 218 height 122
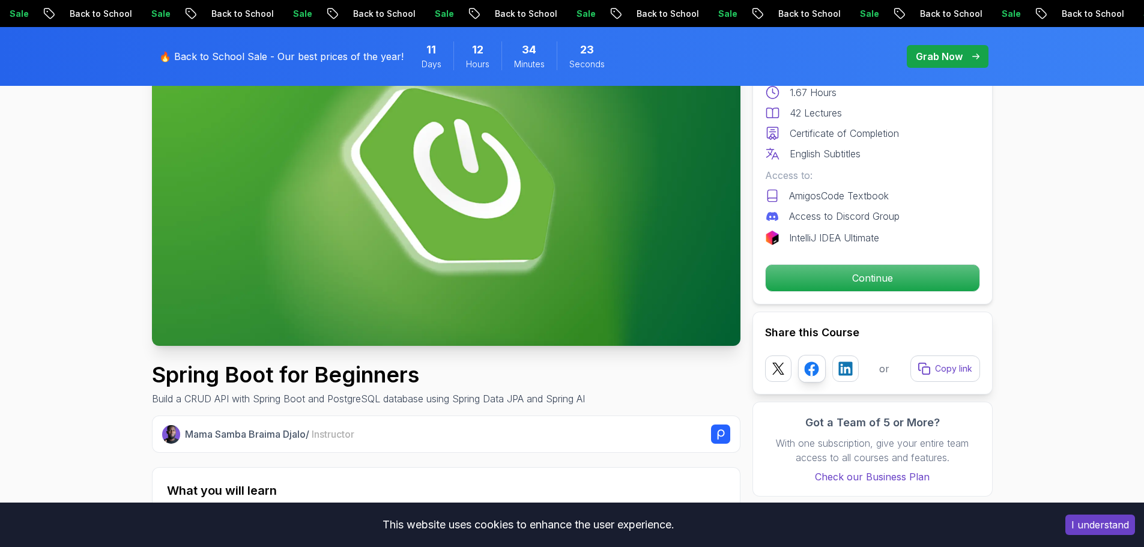
scroll to position [180, 0]
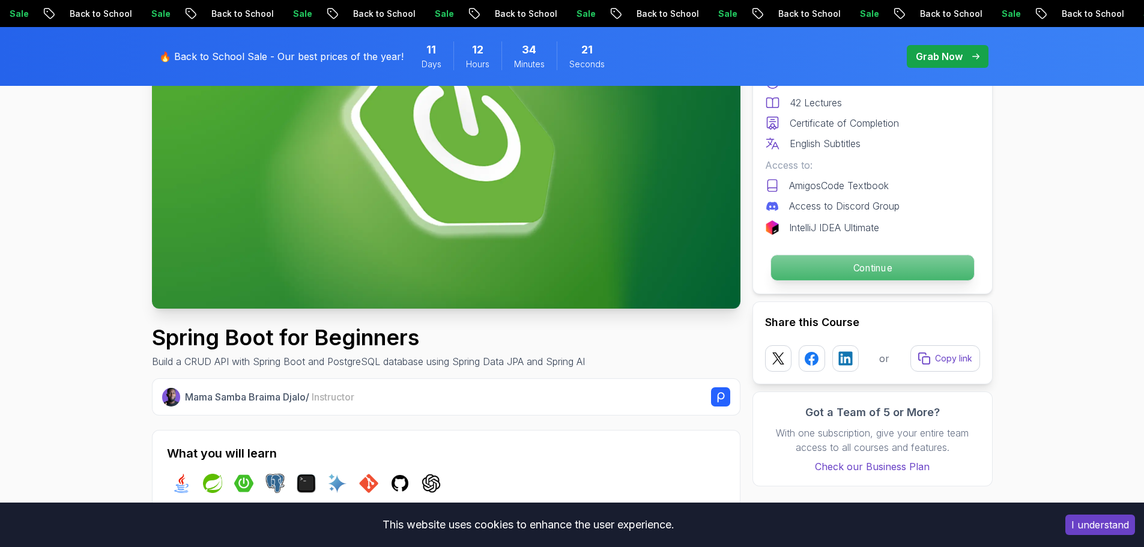
click at [837, 262] on p "Continue" at bounding box center [871, 267] width 203 height 25
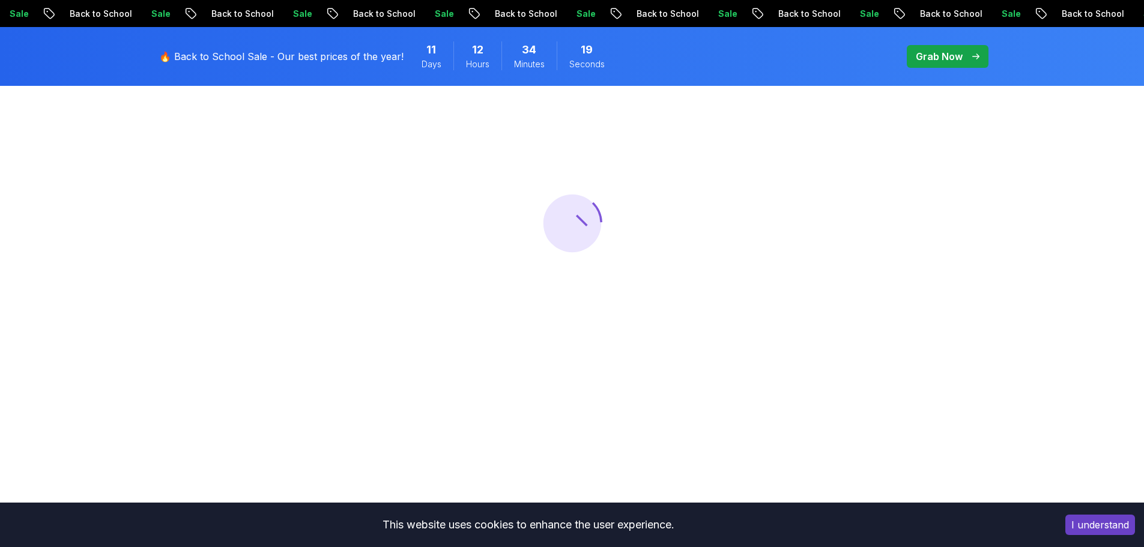
scroll to position [180, 0]
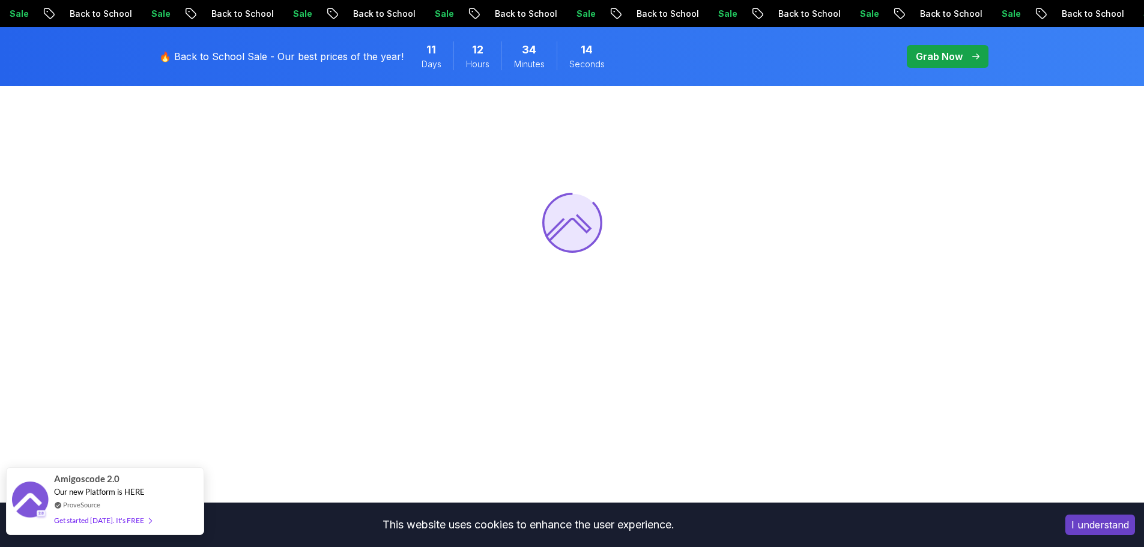
click at [124, 491] on span "Our new Platform is HERE" at bounding box center [99, 492] width 91 height 10
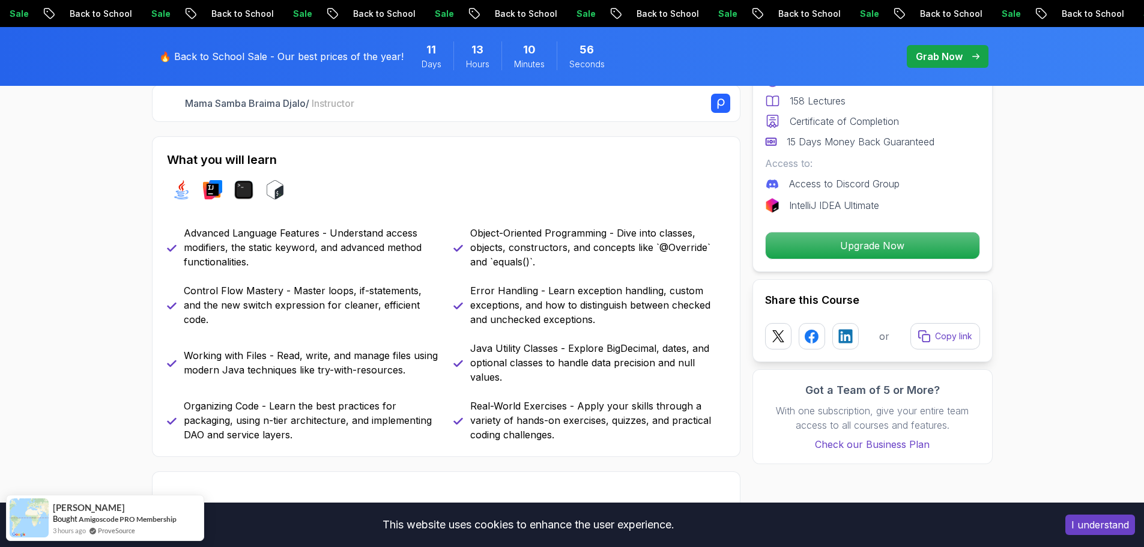
scroll to position [480, 0]
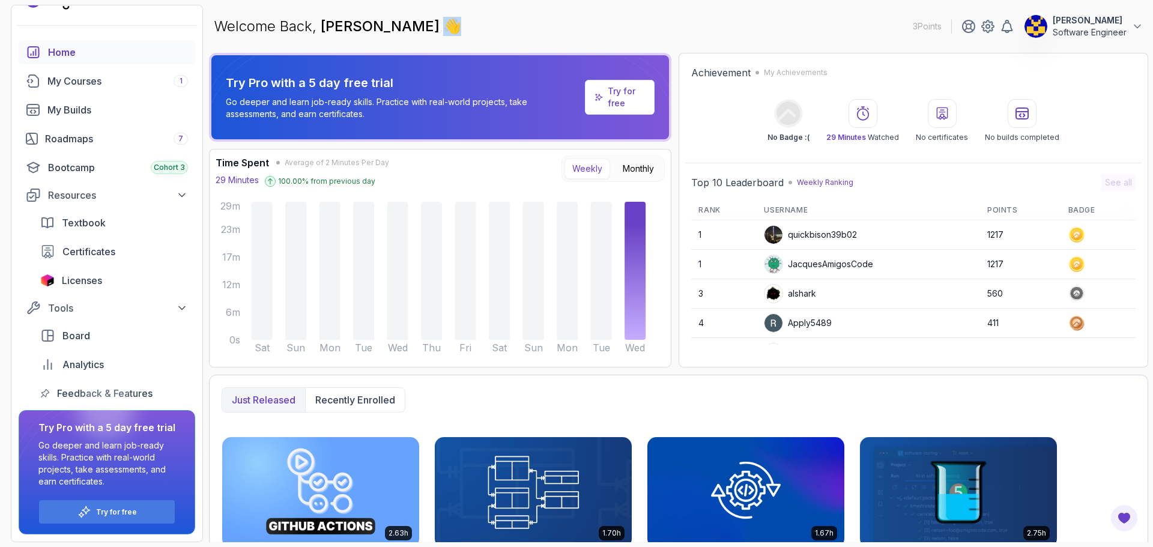
drag, startPoint x: 432, startPoint y: 29, endPoint x: 442, endPoint y: 29, distance: 10.2
click at [442, 29] on div "Welcome Back, [PERSON_NAME] 👋 3 Points [PERSON_NAME] Software Engineer" at bounding box center [678, 26] width 939 height 43
click at [459, 29] on div "Welcome Back, [PERSON_NAME] 👋 3 Points [PERSON_NAME] Software Engineer" at bounding box center [678, 26] width 939 height 43
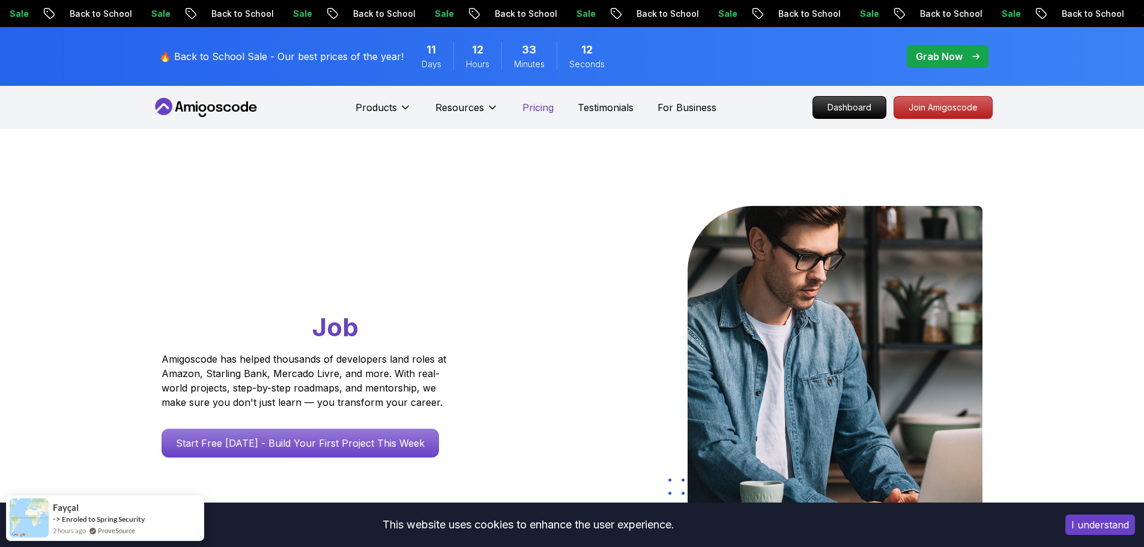
click at [534, 107] on p "Pricing" at bounding box center [537, 107] width 31 height 14
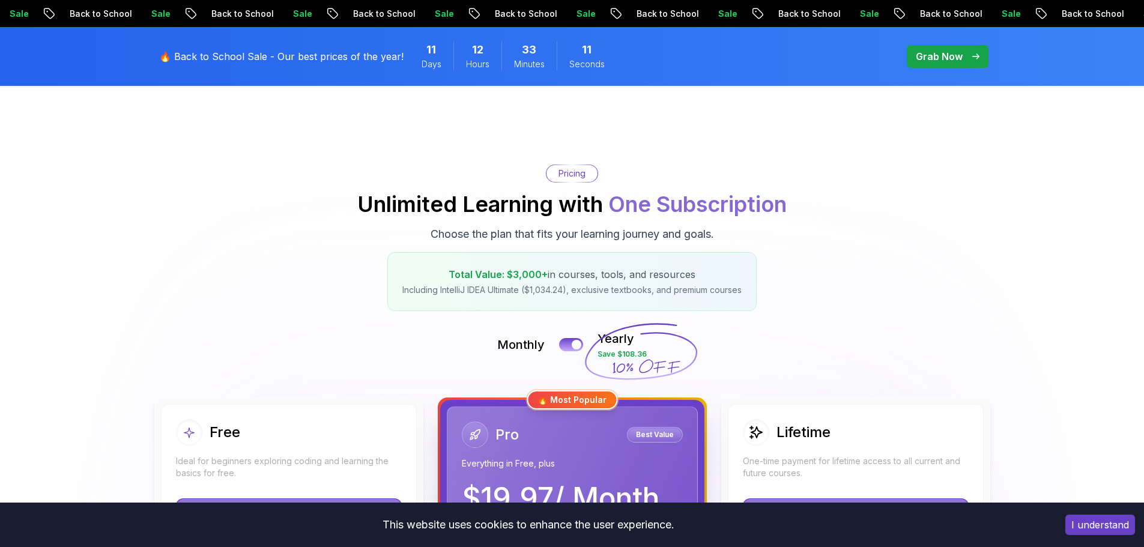
scroll to position [240, 0]
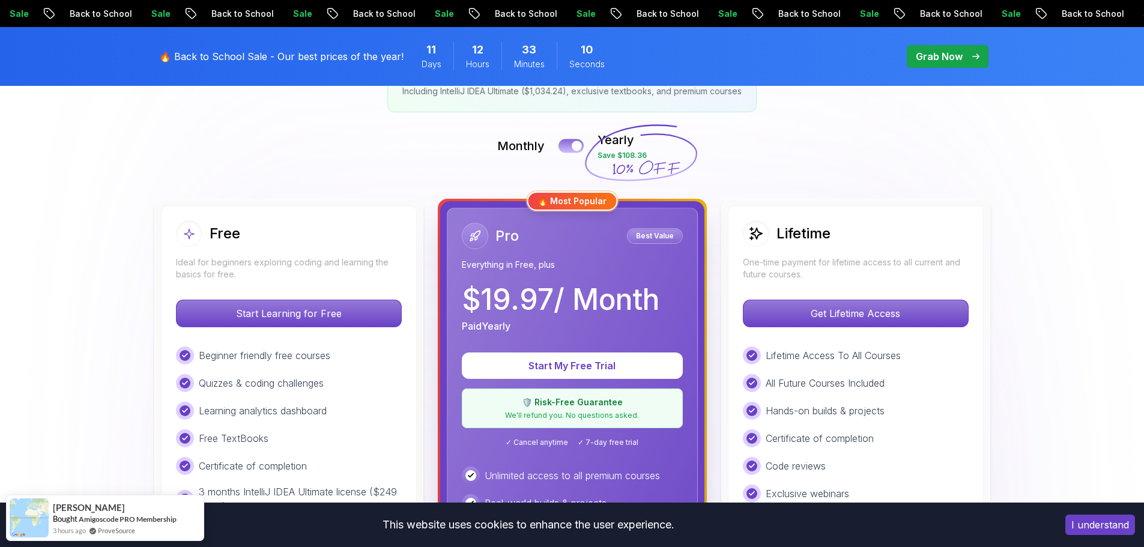
click at [571, 147] on button at bounding box center [570, 146] width 25 height 14
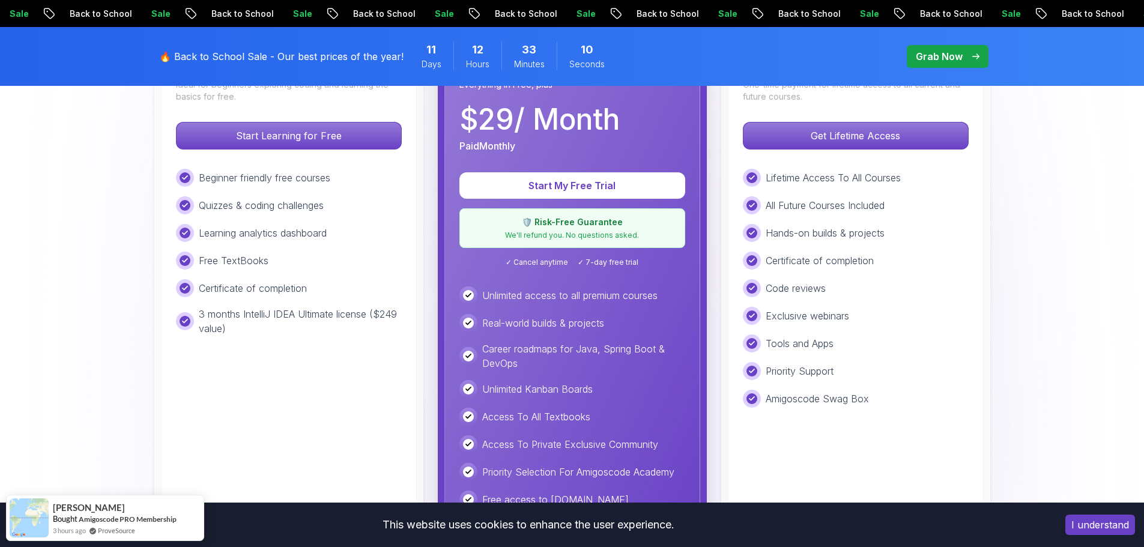
scroll to position [420, 0]
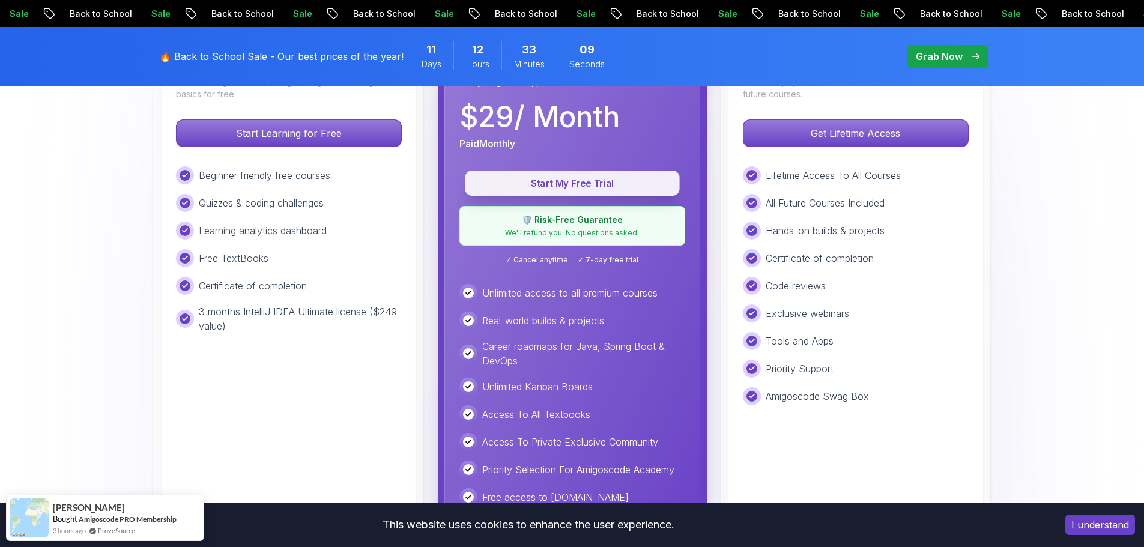
click at [575, 183] on p "Start My Free Trial" at bounding box center [572, 184] width 187 height 14
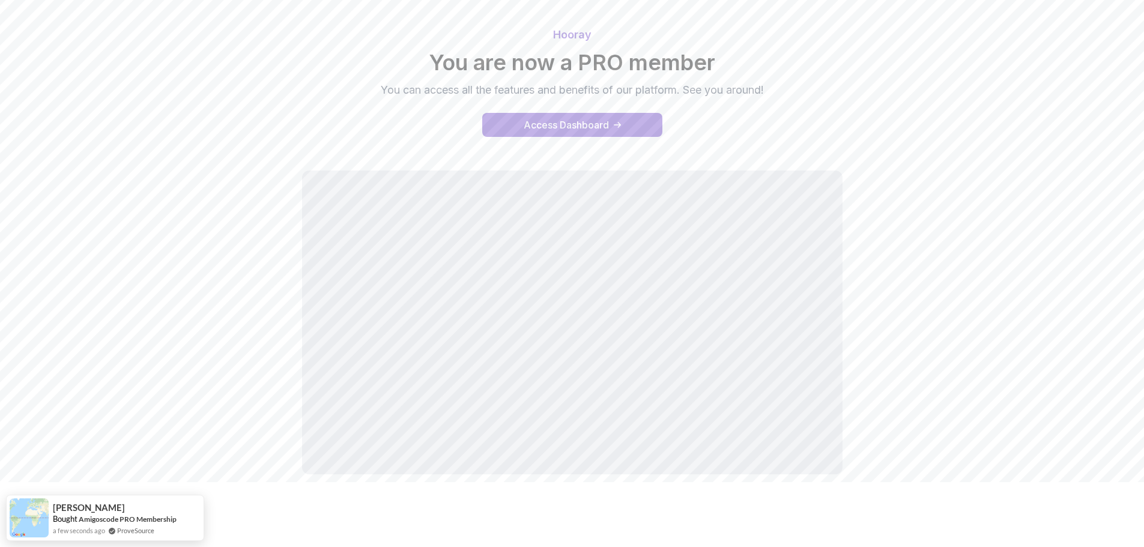
scroll to position [69, 0]
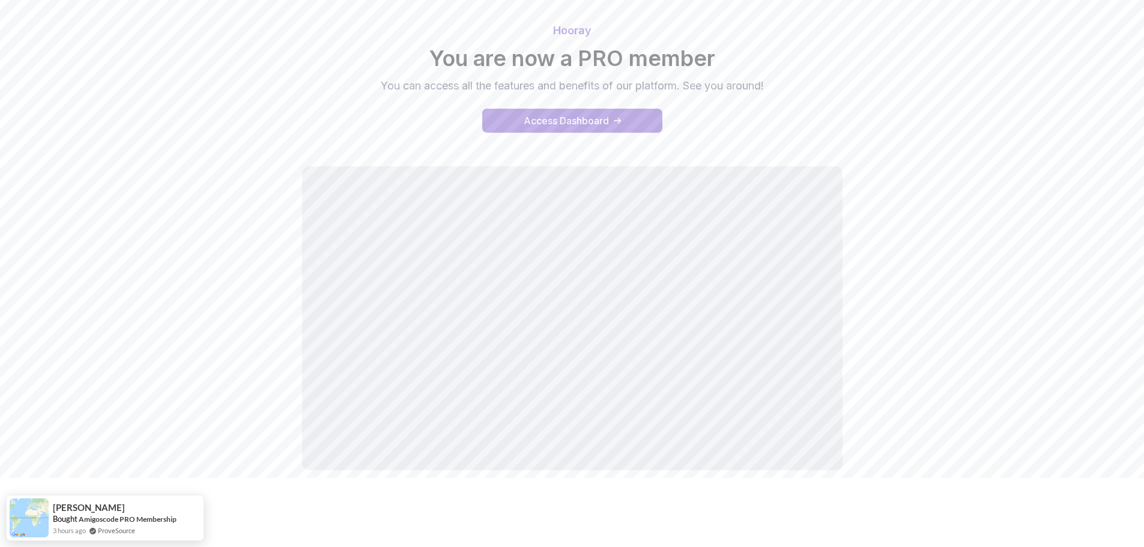
click at [972, 403] on div "Hooray You are now a PRO member You can access all the features and benefits of…" at bounding box center [572, 249] width 841 height 482
click at [574, 117] on div "Access Dashboard" at bounding box center [566, 120] width 85 height 14
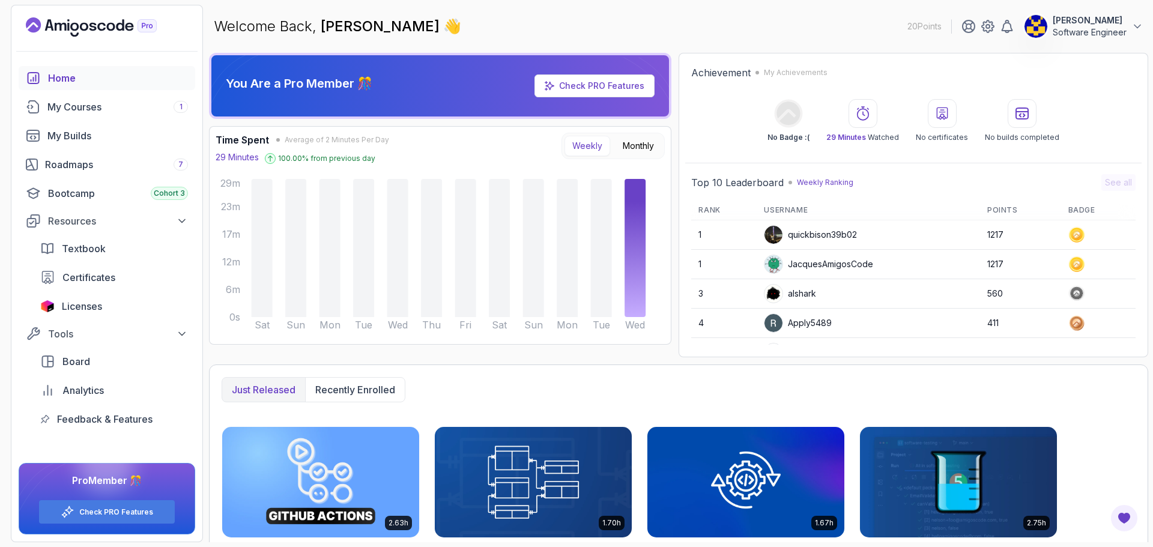
click at [1095, 27] on p "Software Engineer" at bounding box center [1090, 32] width 74 height 12
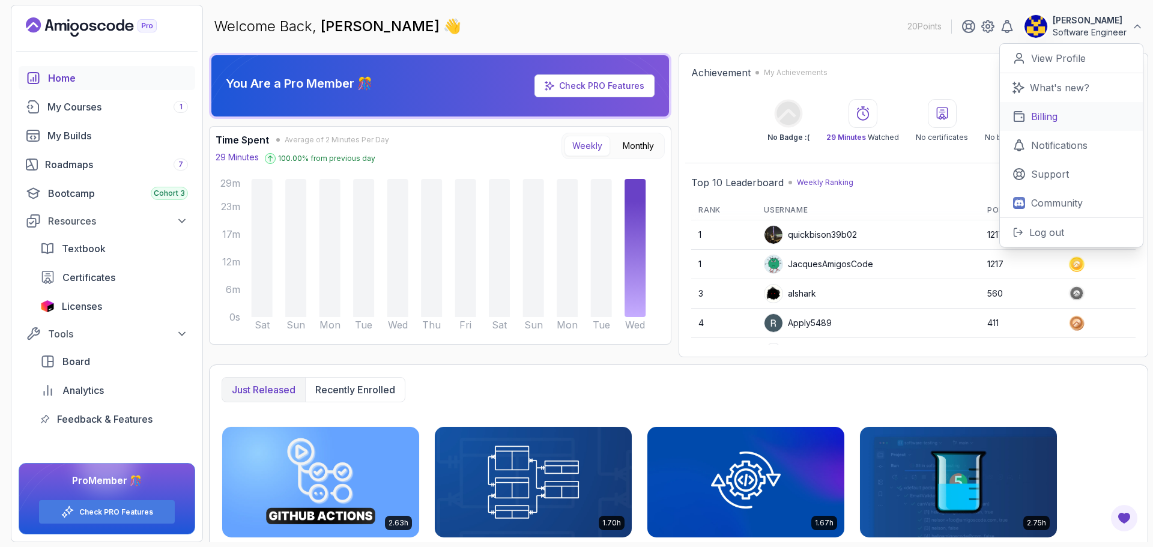
click at [1052, 115] on p "Billing" at bounding box center [1044, 116] width 26 height 14
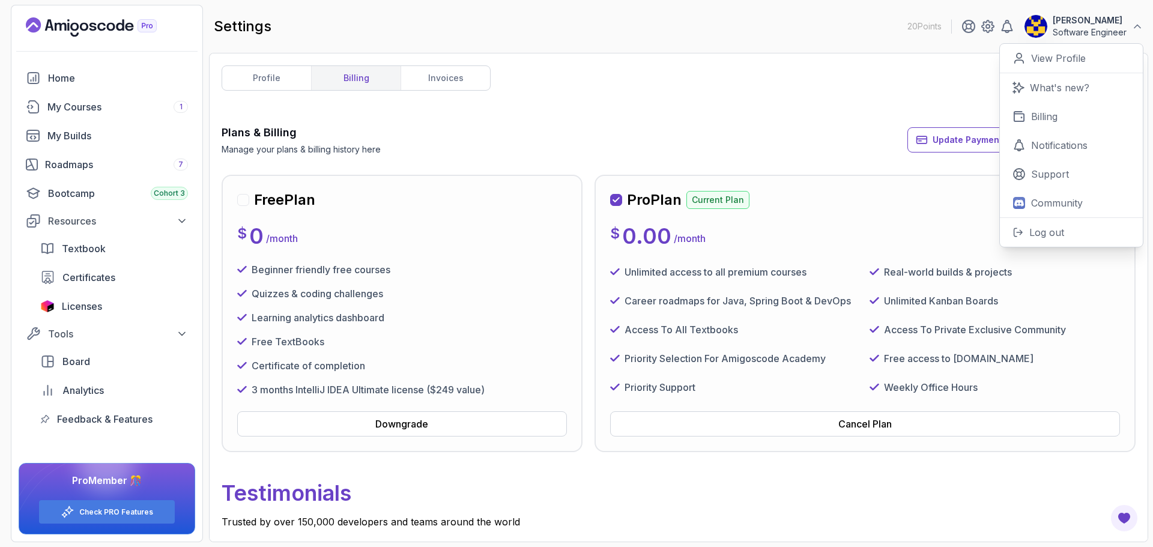
click at [770, 129] on div "Plans & Billing Manage your plans & billing history here Update Payment Details…" at bounding box center [679, 139] width 914 height 31
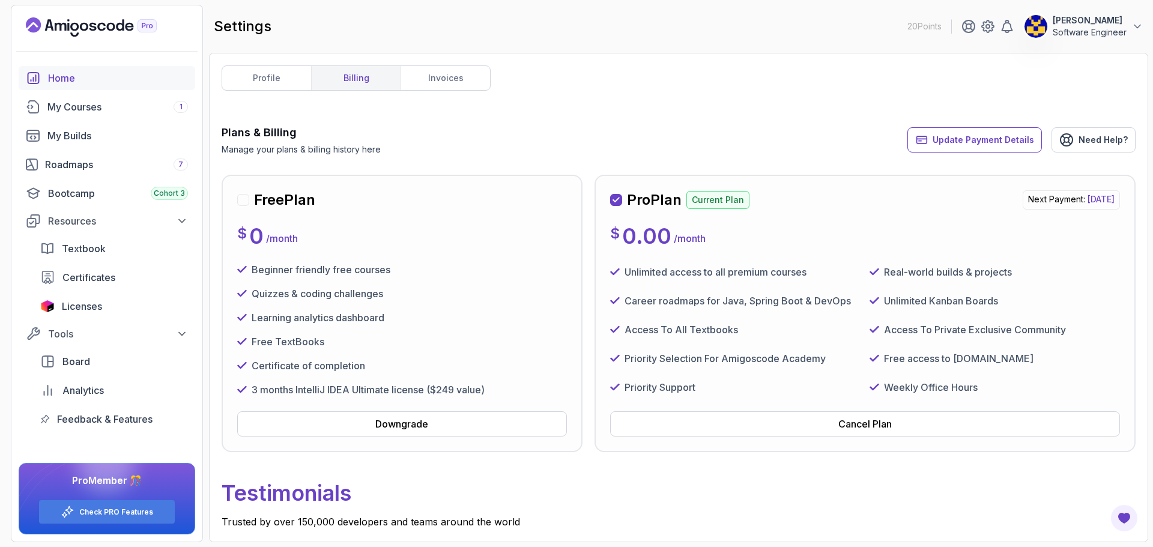
click at [65, 73] on div "Home" at bounding box center [118, 78] width 140 height 14
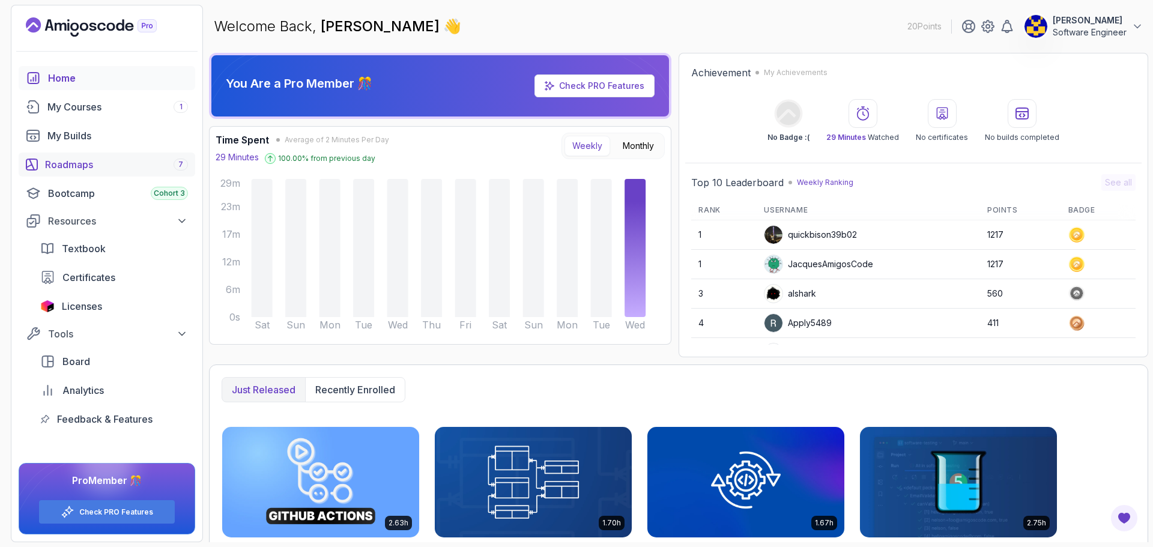
click at [88, 165] on div "Roadmaps 7" at bounding box center [116, 164] width 143 height 14
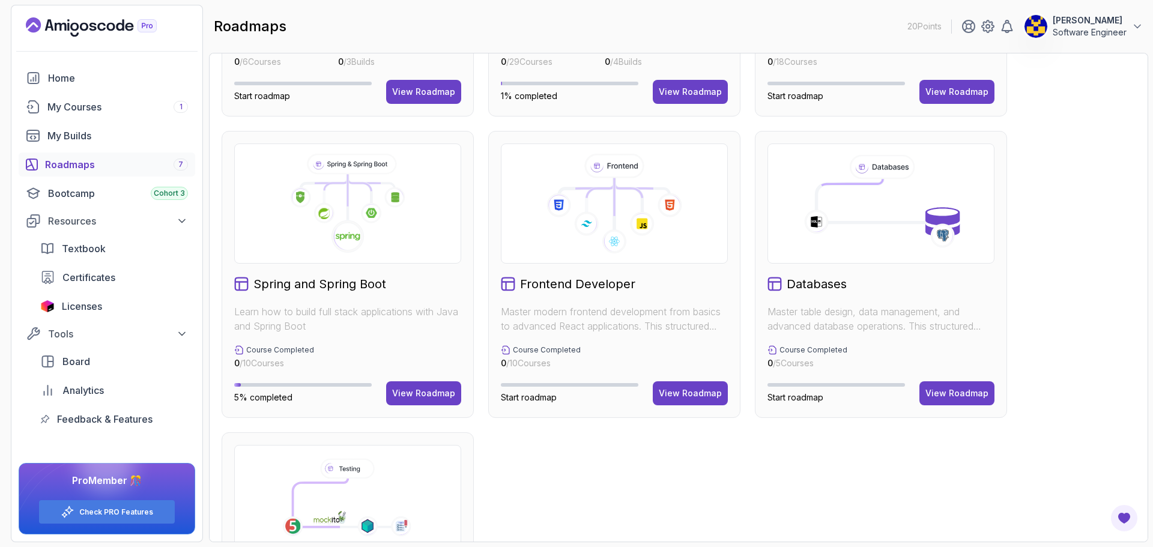
scroll to position [60, 0]
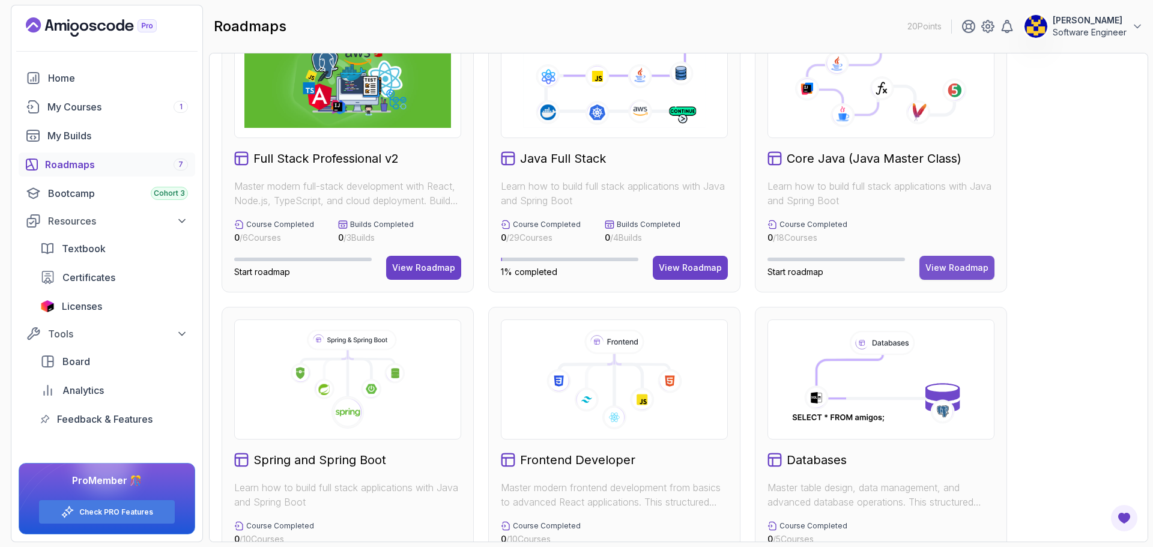
click at [967, 258] on button "View Roadmap" at bounding box center [956, 268] width 75 height 24
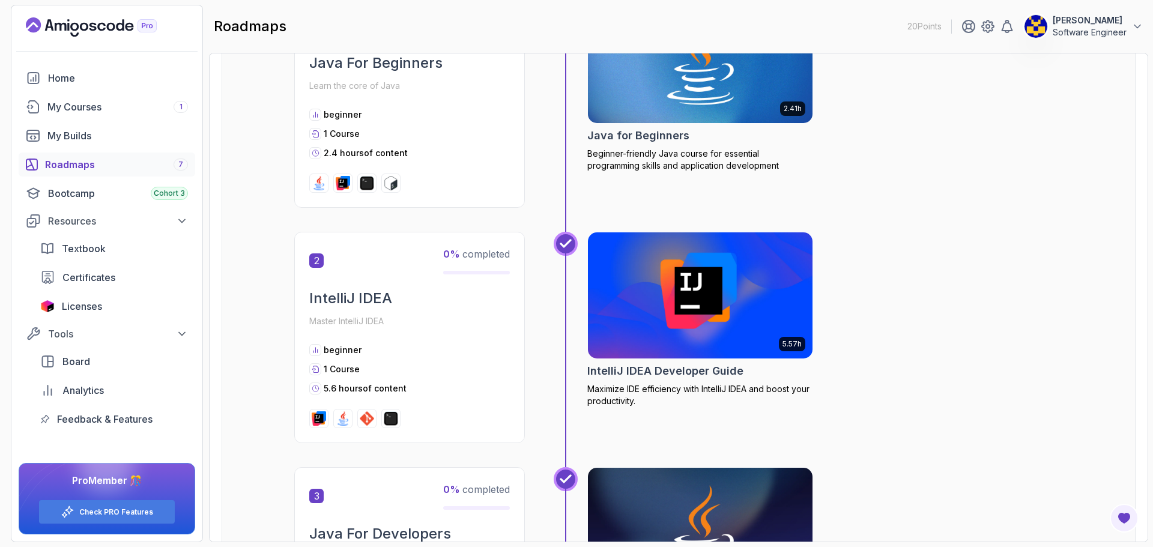
scroll to position [360, 0]
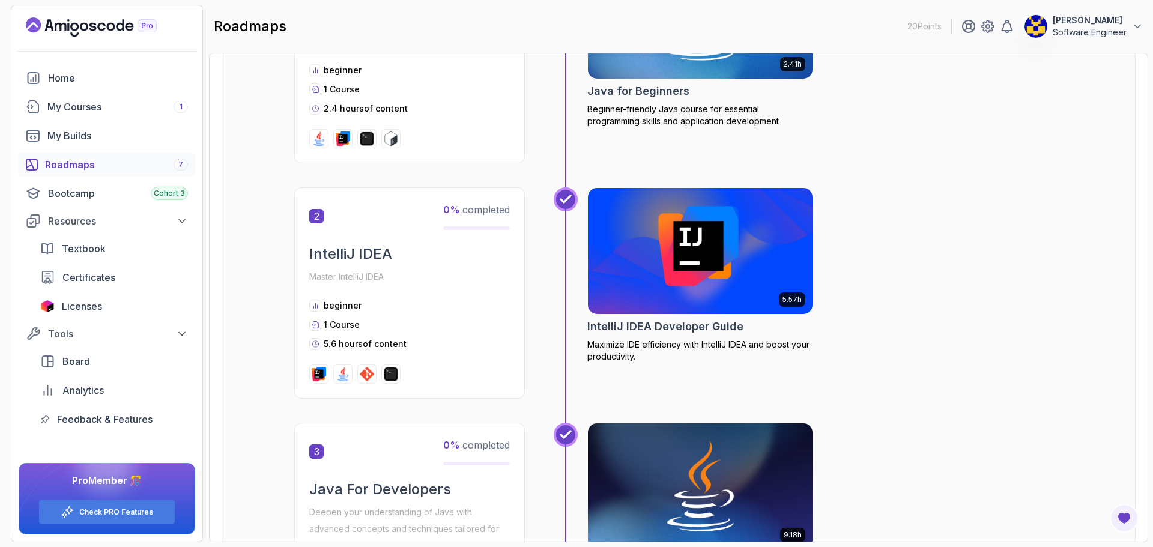
click at [754, 283] on img at bounding box center [700, 251] width 236 height 132
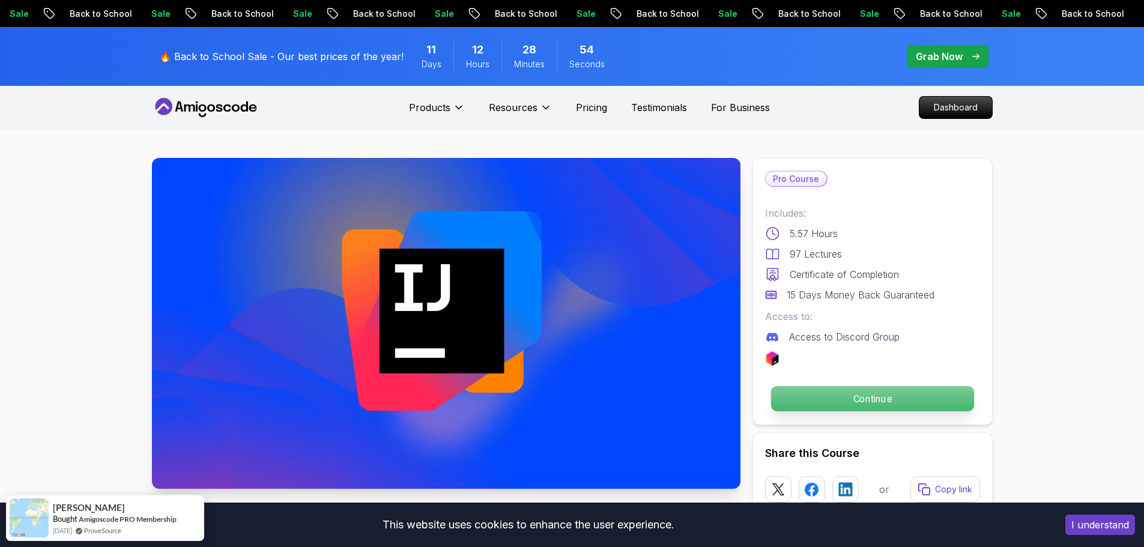
click at [863, 405] on p "Continue" at bounding box center [871, 398] width 203 height 25
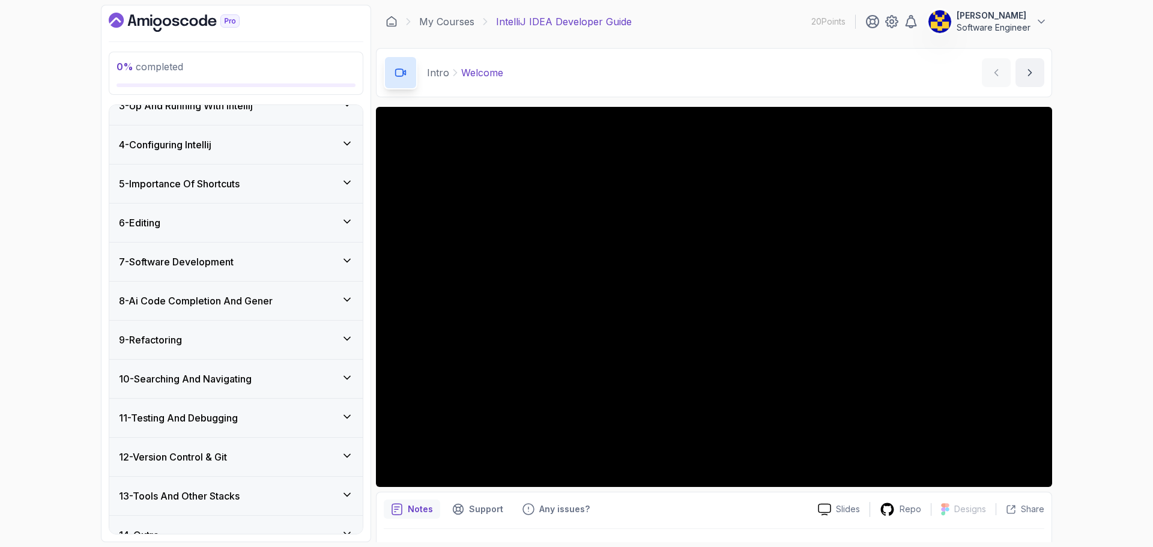
scroll to position [268, 0]
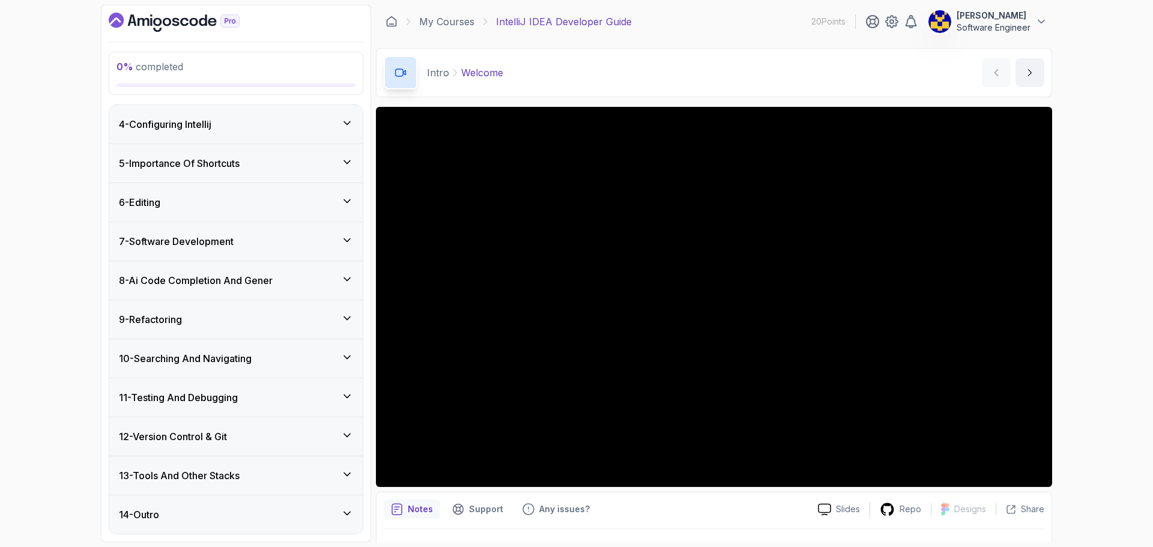
click at [233, 398] on h3 "11 - Testing And Debugging" at bounding box center [178, 397] width 119 height 14
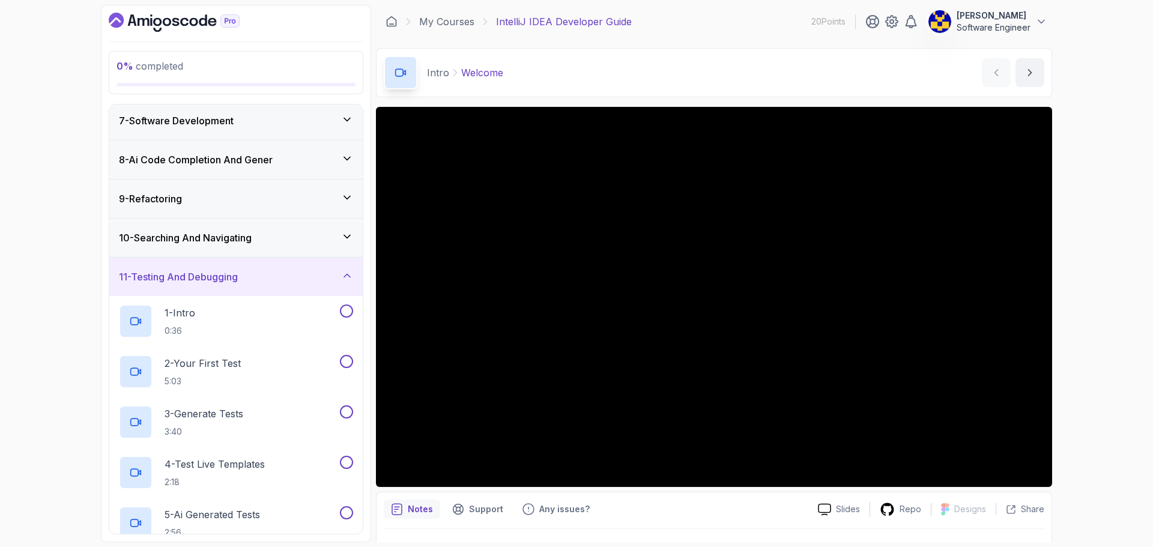
click at [274, 279] on div "11 - Testing And Debugging" at bounding box center [236, 277] width 234 height 14
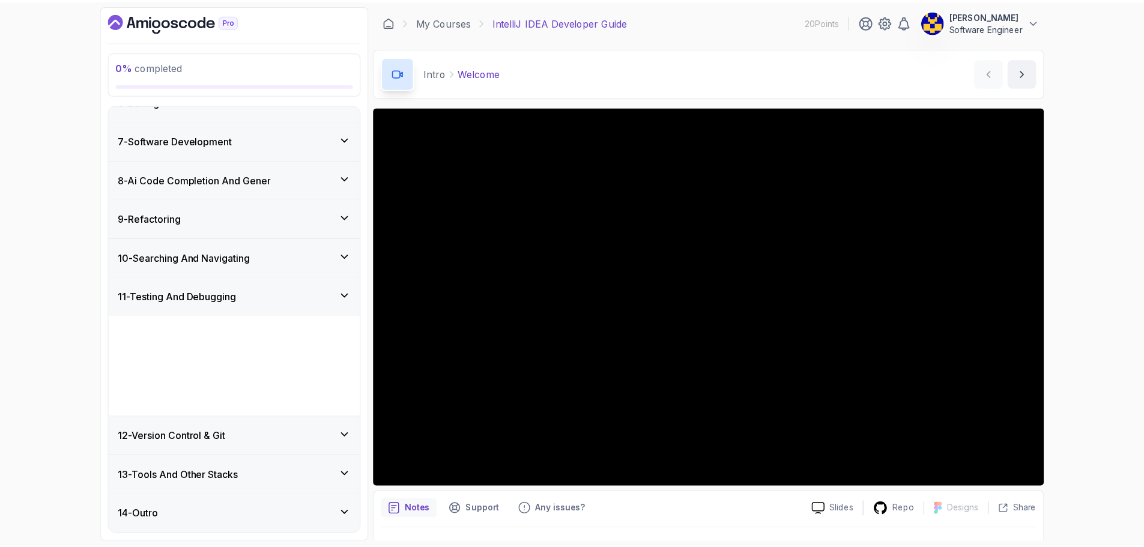
scroll to position [117, 0]
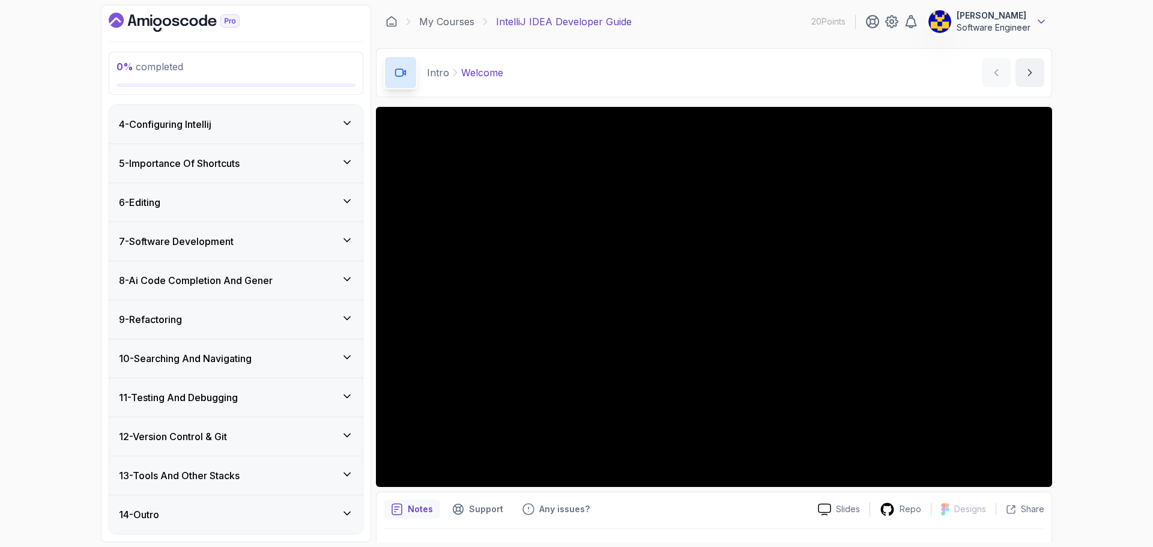
click at [1036, 23] on icon at bounding box center [1041, 22] width 12 height 12
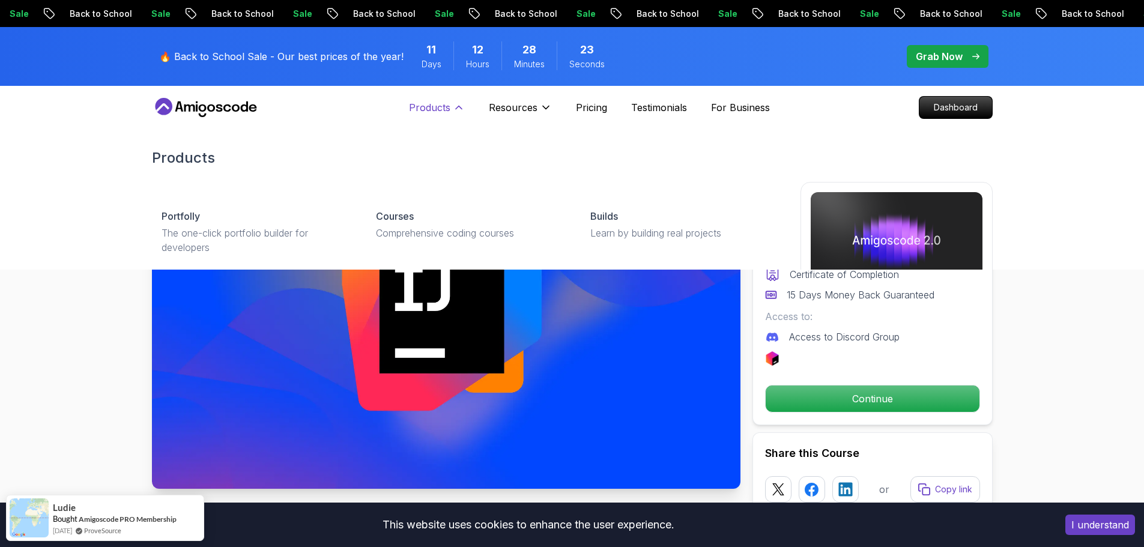
click at [452, 106] on button "Products" at bounding box center [437, 112] width 56 height 24
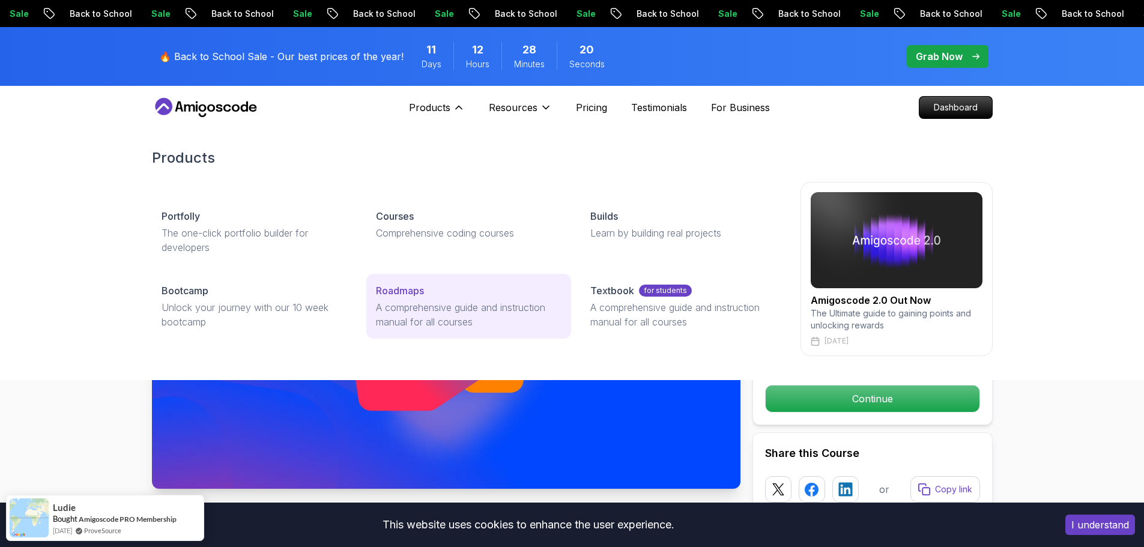
click at [453, 299] on link "Roadmaps A comprehensive guide and instruction manual for all courses" at bounding box center [468, 306] width 205 height 65
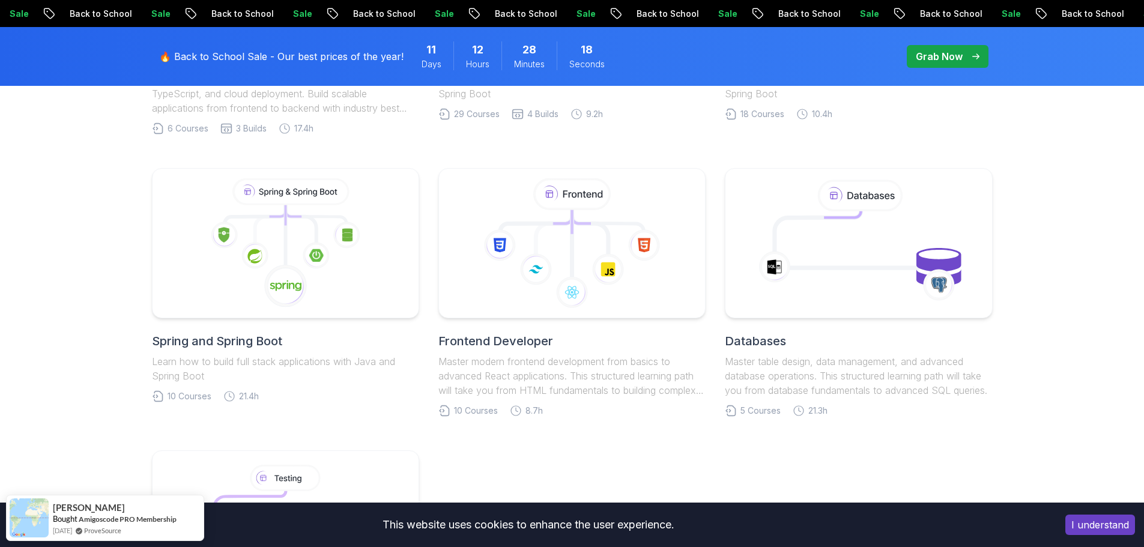
scroll to position [540, 0]
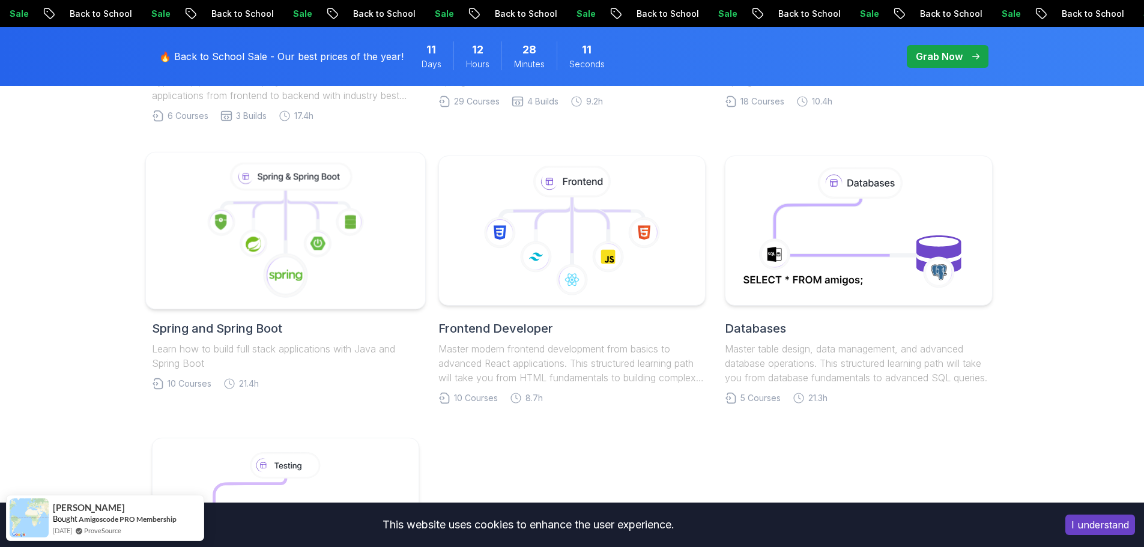
click at [339, 199] on icon at bounding box center [285, 231] width 259 height 136
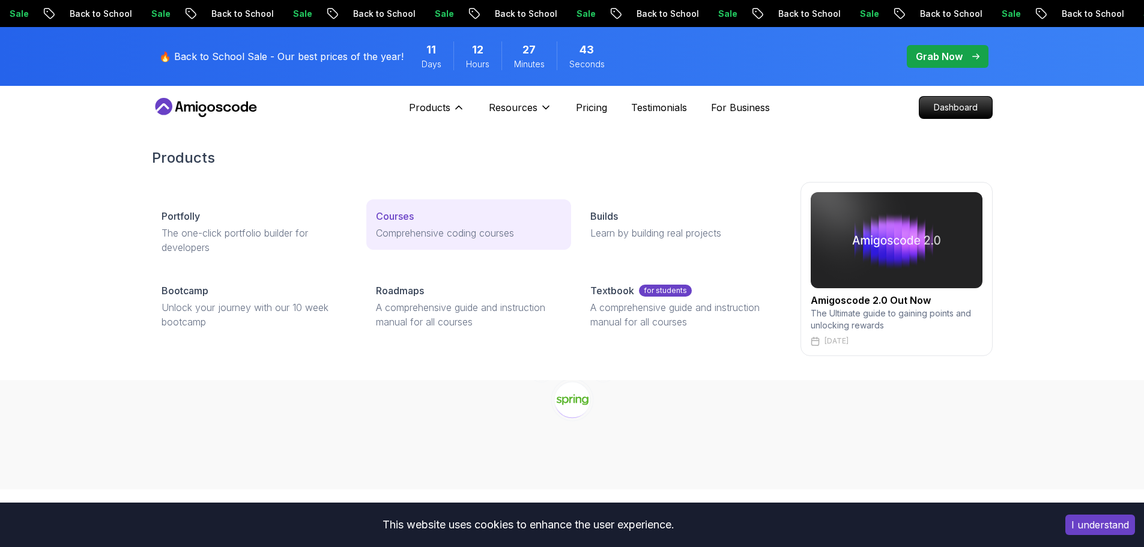
click at [410, 228] on p "Comprehensive coding courses" at bounding box center [469, 233] width 186 height 14
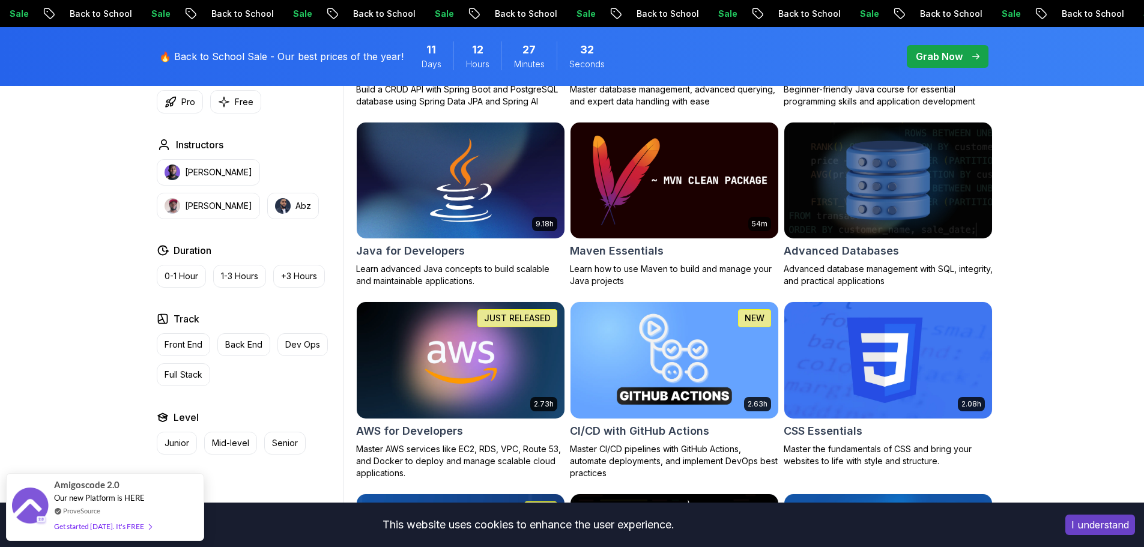
scroll to position [721, 0]
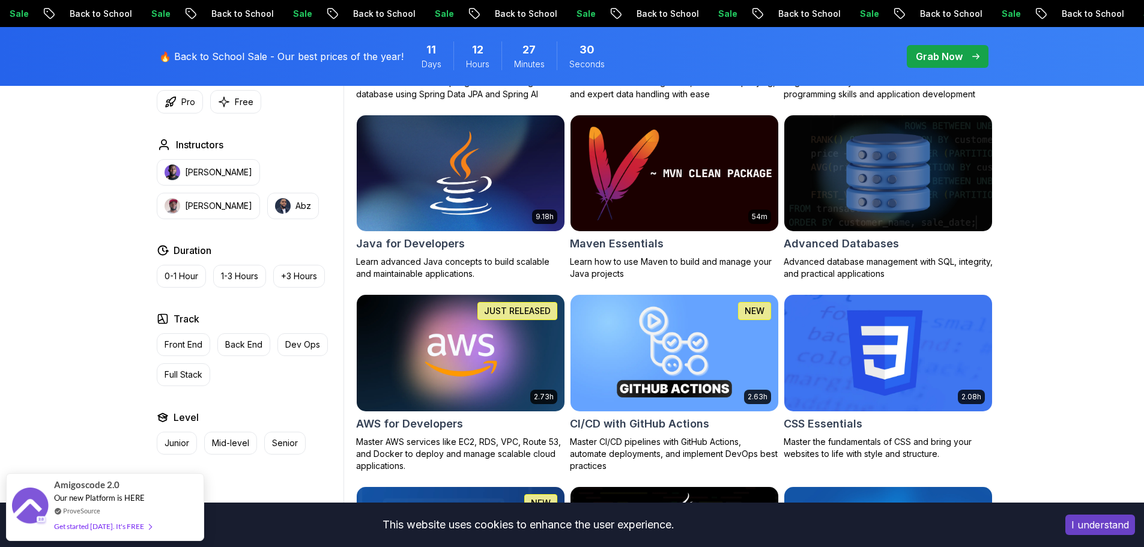
click at [672, 183] on img at bounding box center [674, 173] width 218 height 122
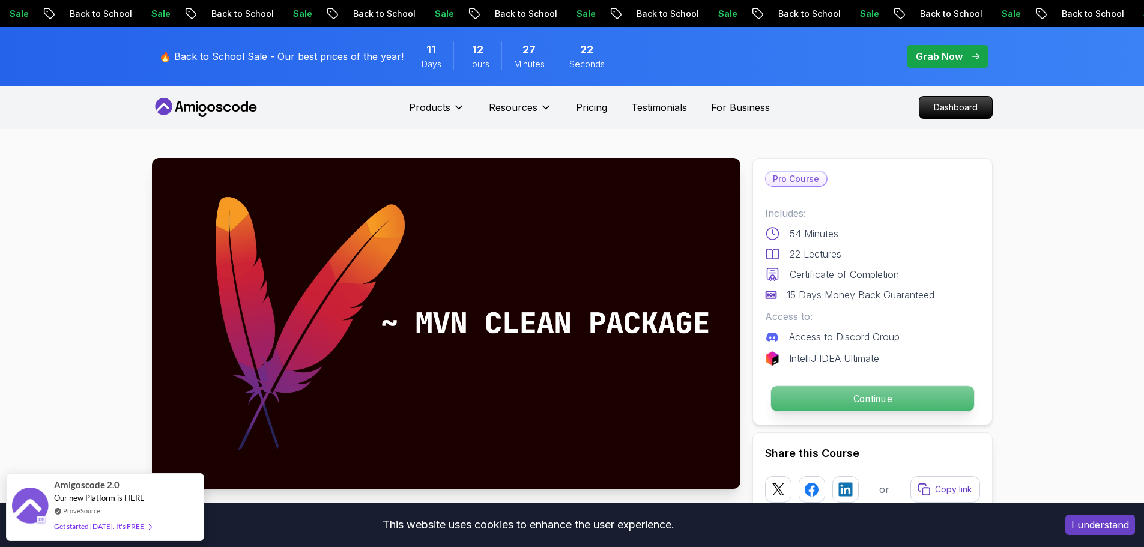
click at [887, 397] on p "Continue" at bounding box center [871, 398] width 203 height 25
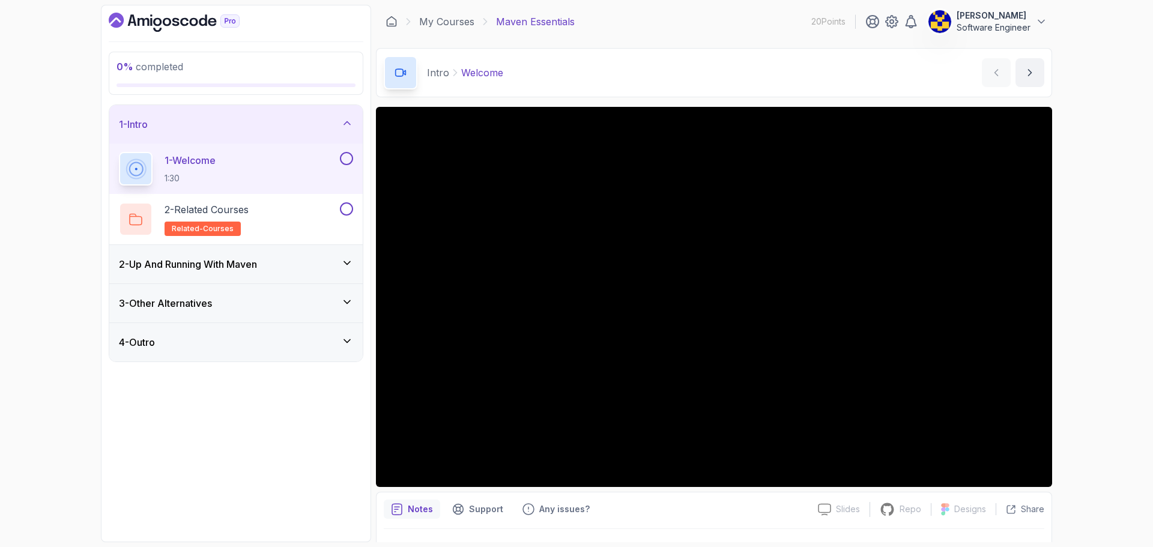
click at [212, 269] on h3 "2 - Up And Running With [PERSON_NAME]" at bounding box center [188, 264] width 138 height 14
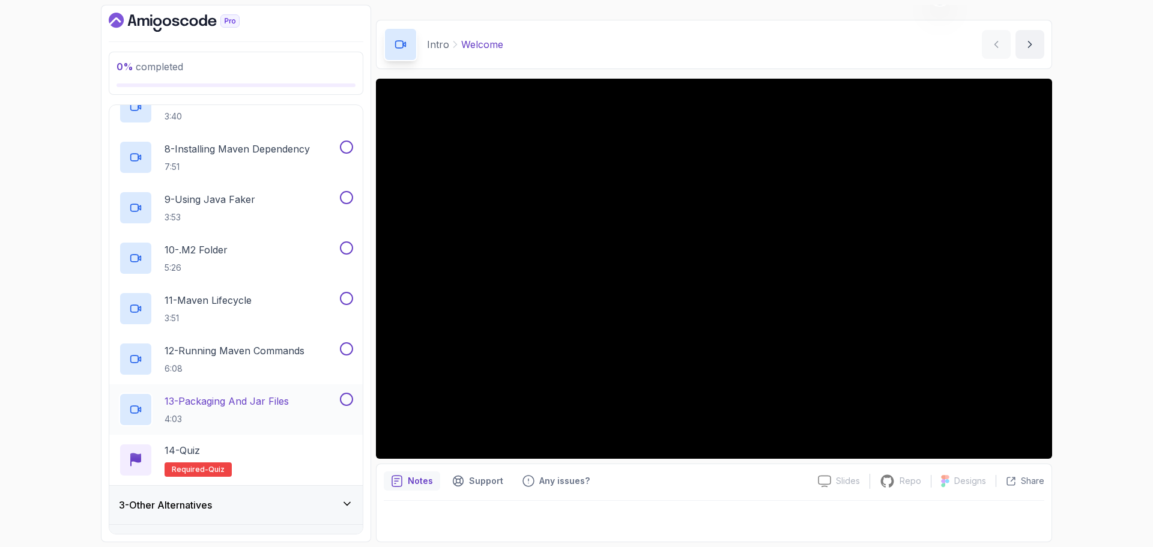
scroll to position [432, 0]
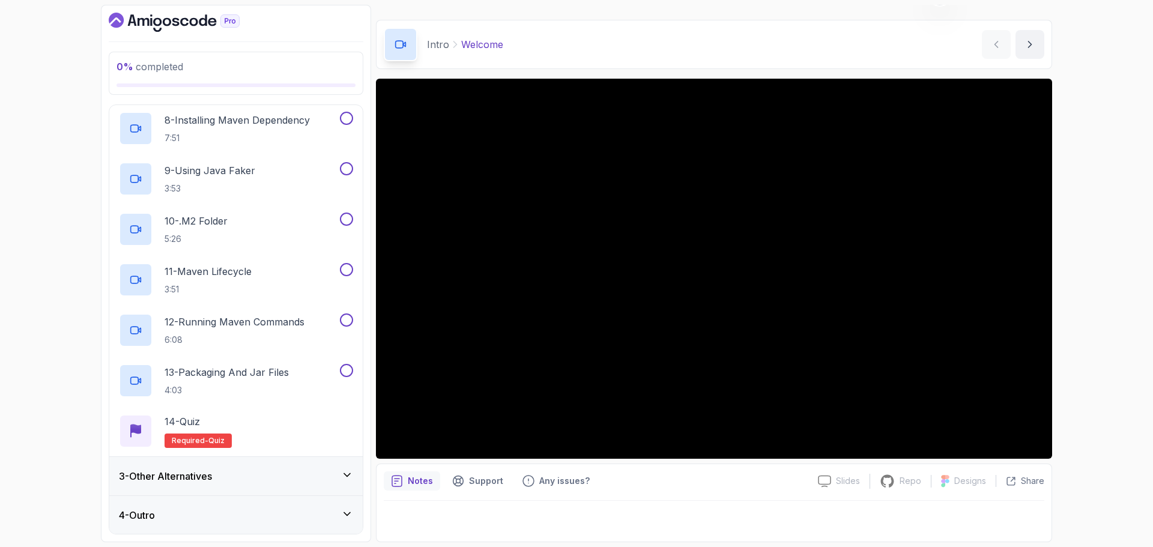
click at [208, 469] on h3 "3 - Other Alternatives" at bounding box center [165, 476] width 93 height 14
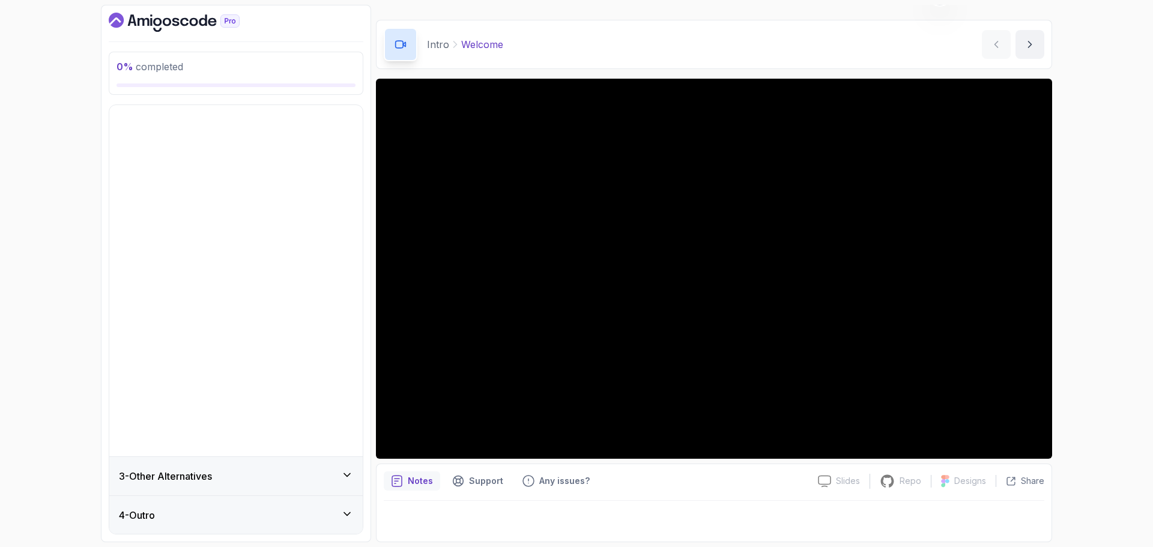
scroll to position [0, 0]
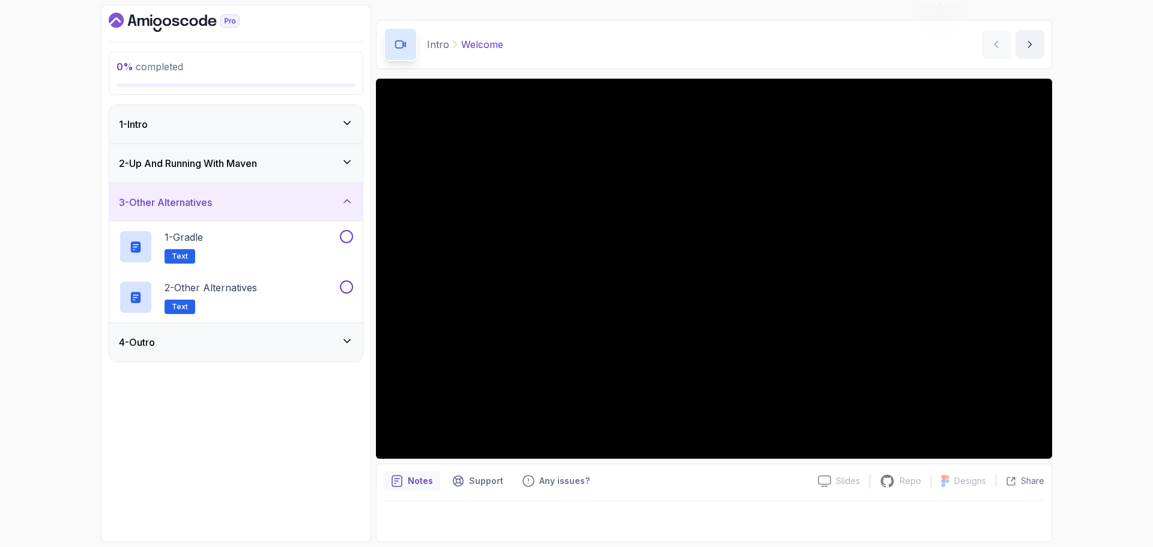
click at [250, 130] on div "1 - Intro" at bounding box center [236, 124] width 234 height 14
